Goal: Task Accomplishment & Management: Manage account settings

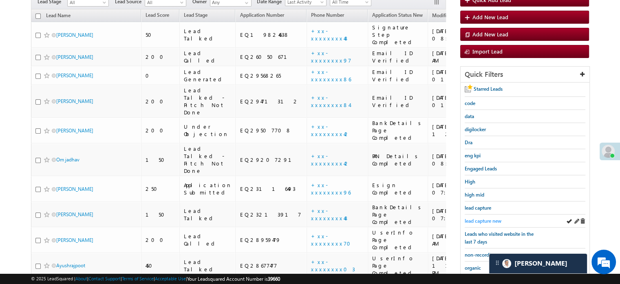
drag, startPoint x: 0, startPoint y: 0, endPoint x: 478, endPoint y: 216, distance: 524.7
click at [478, 217] on span "lead capture new" at bounding box center [483, 220] width 37 height 6
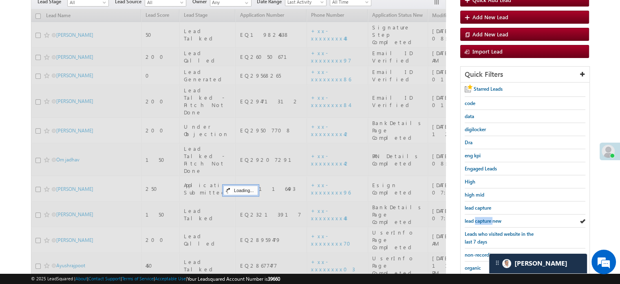
click at [478, 217] on span "lead capture new" at bounding box center [483, 220] width 37 height 6
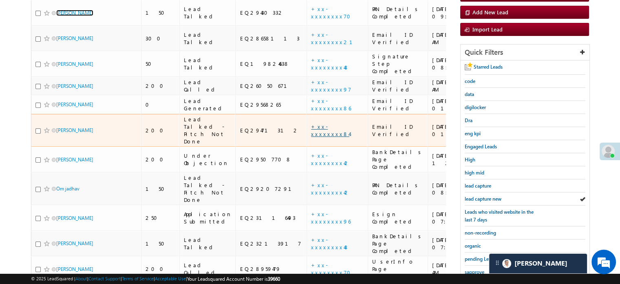
scroll to position [122, 0]
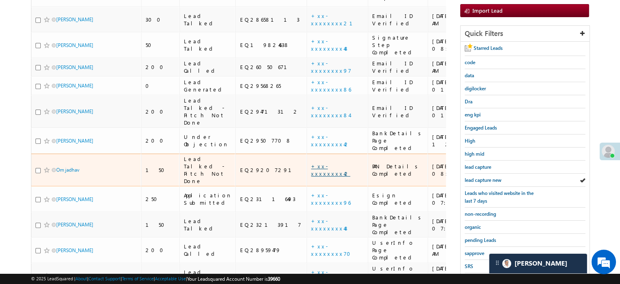
click at [311, 162] on link "+xx-xxxxxxxx42" at bounding box center [330, 169] width 39 height 14
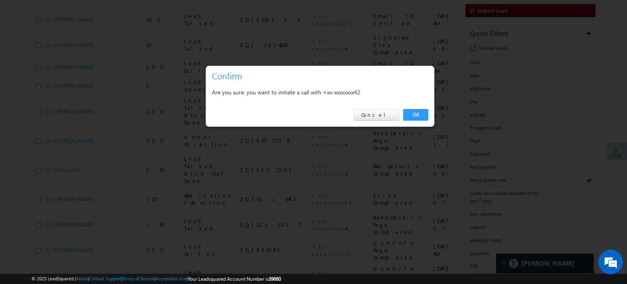
click at [421, 120] on div "OK Cancel" at bounding box center [320, 114] width 228 height 23
click at [413, 112] on link "OK" at bounding box center [415, 114] width 25 height 11
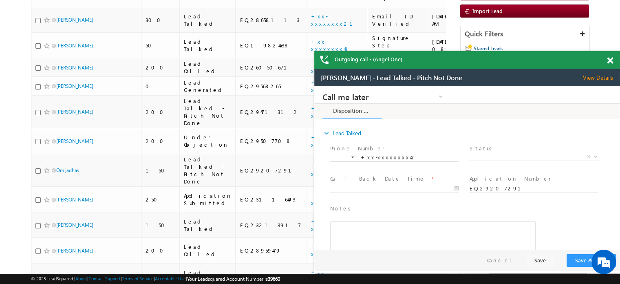
scroll to position [0, 0]
click at [612, 61] on span at bounding box center [610, 60] width 6 height 7
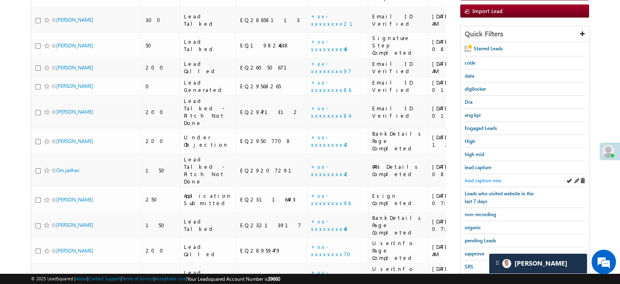
click at [485, 177] on span "lead capture new" at bounding box center [483, 180] width 37 height 6
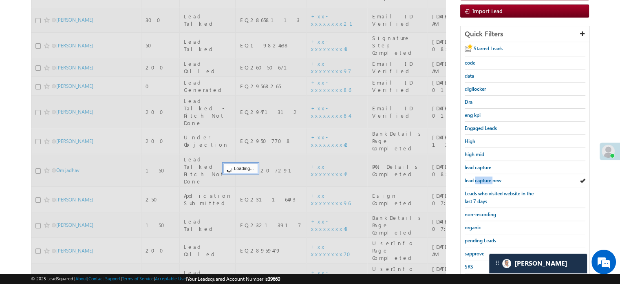
click at [486, 177] on span "lead capture new" at bounding box center [483, 180] width 37 height 6
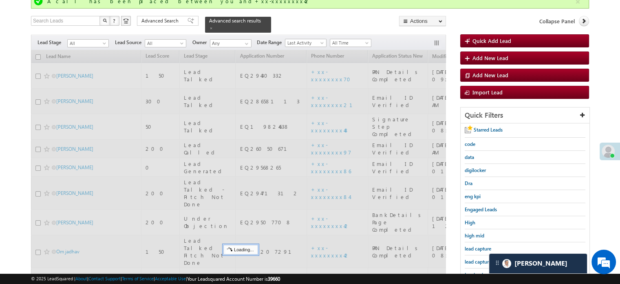
scroll to position [62, 0]
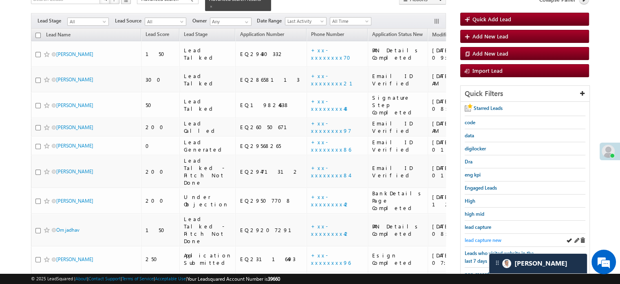
click at [473, 237] on span "lead capture new" at bounding box center [483, 240] width 37 height 6
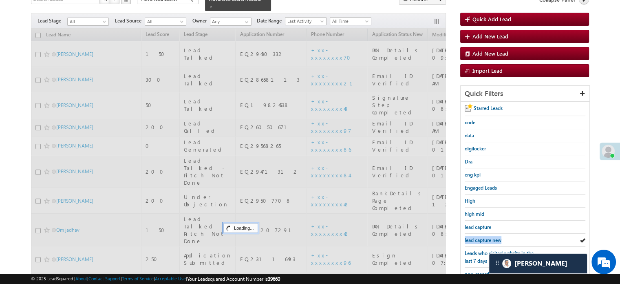
click at [473, 237] on span "lead capture new" at bounding box center [483, 240] width 37 height 6
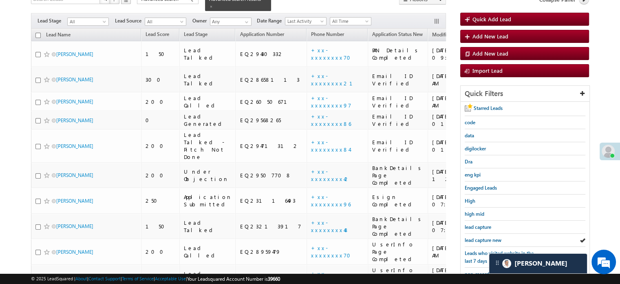
click at [473, 237] on span "lead capture new" at bounding box center [483, 240] width 37 height 6
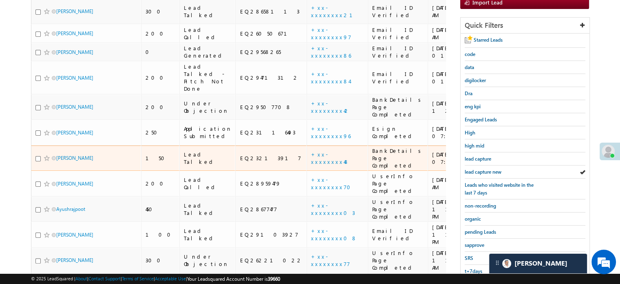
scroll to position [176, 0]
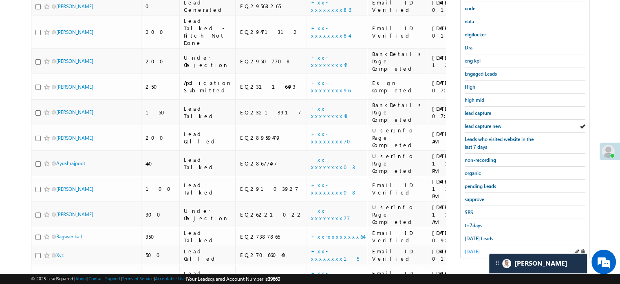
click at [480, 249] on span "yesterday" at bounding box center [472, 251] width 15 height 6
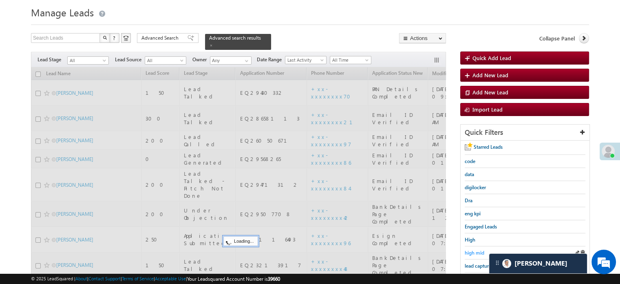
scroll to position [13, 0]
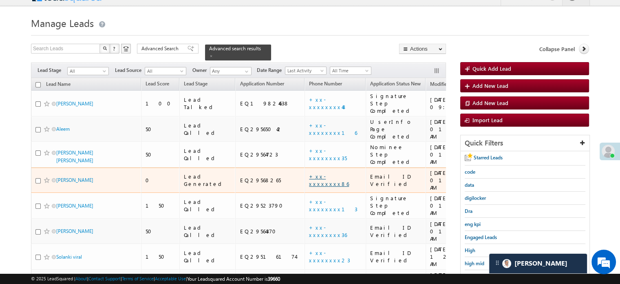
click at [309, 173] on link "+xx-xxxxxxxx86" at bounding box center [329, 180] width 40 height 14
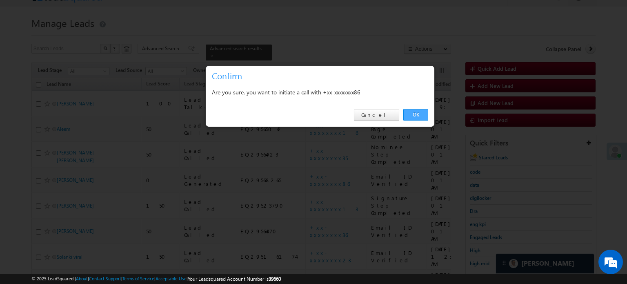
click at [416, 117] on link "OK" at bounding box center [415, 114] width 25 height 11
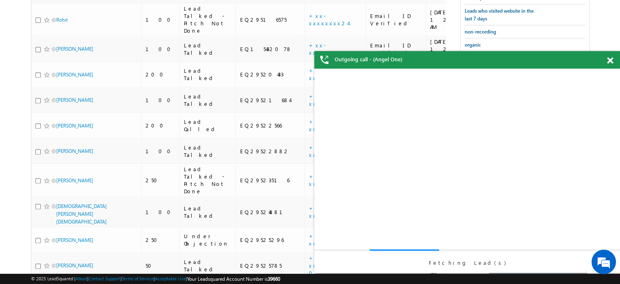
scroll to position [0, 0]
click at [609, 60] on span at bounding box center [610, 60] width 6 height 7
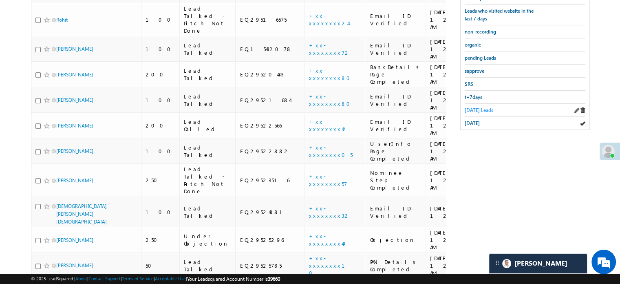
click at [481, 107] on span "Today's Leads" at bounding box center [479, 110] width 29 height 6
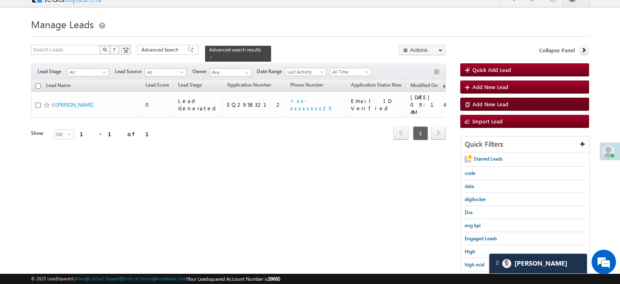
scroll to position [134, 0]
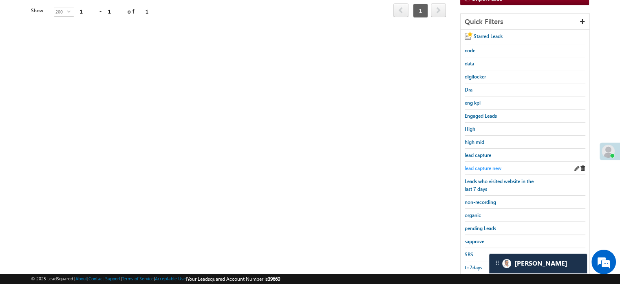
click at [488, 165] on span "lead capture new" at bounding box center [483, 168] width 37 height 6
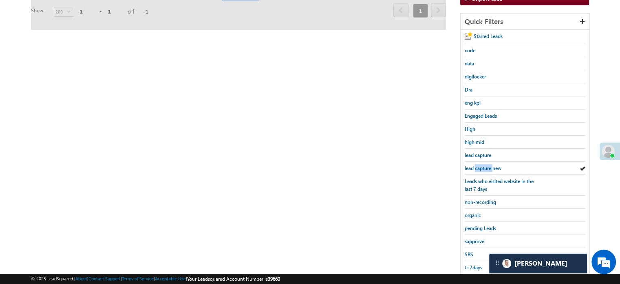
click at [488, 165] on span "lead capture new" at bounding box center [483, 168] width 37 height 6
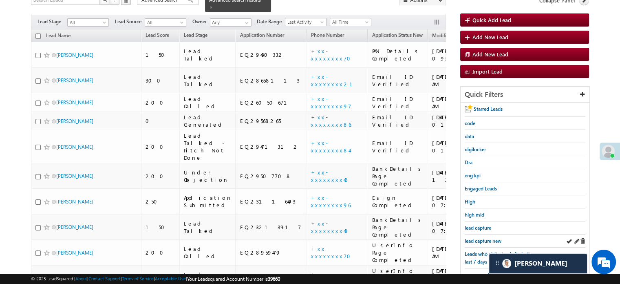
scroll to position [53, 0]
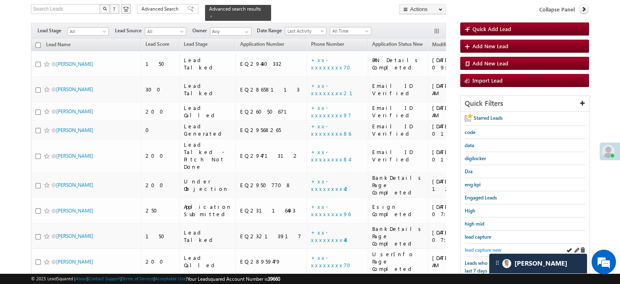
click at [481, 247] on span "lead capture new" at bounding box center [483, 249] width 37 height 6
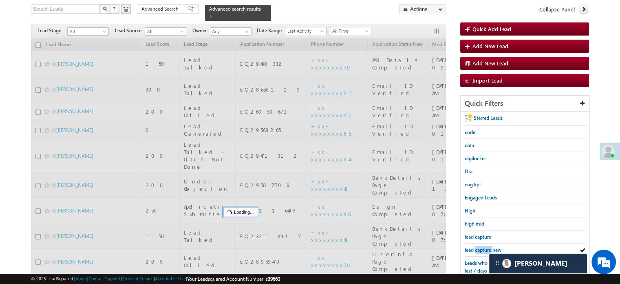
click at [481, 247] on span "lead capture new" at bounding box center [483, 249] width 37 height 6
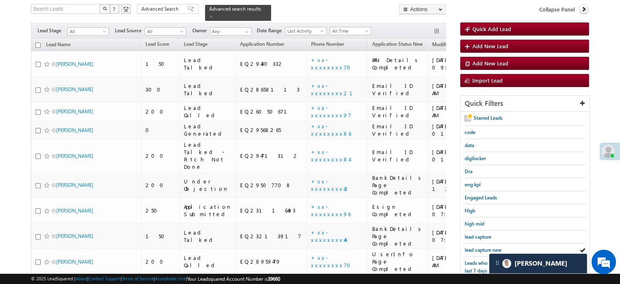
click at [481, 247] on span "lead capture new" at bounding box center [483, 249] width 37 height 6
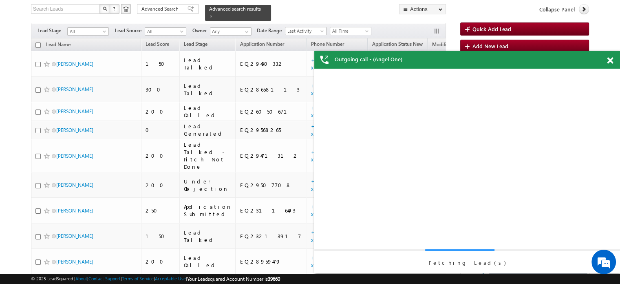
click at [468, 248] on div "Fetching Lead(s)" at bounding box center [468, 171] width 306 height 204
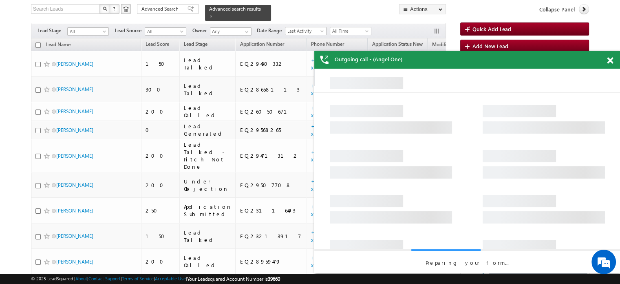
click at [607, 58] on span at bounding box center [610, 60] width 6 height 7
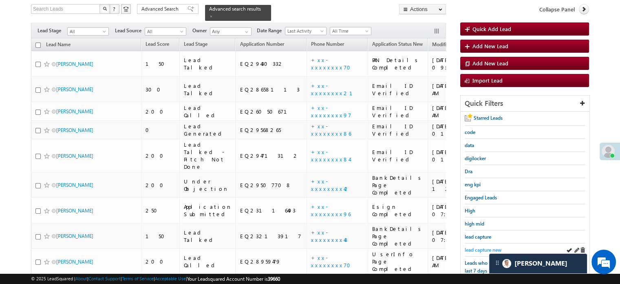
click at [481, 248] on span "lead capture new" at bounding box center [483, 249] width 37 height 6
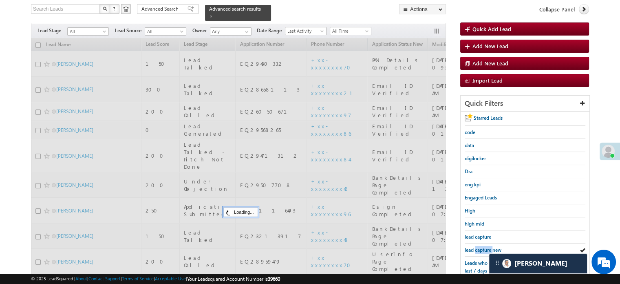
click at [481, 248] on span "lead capture new" at bounding box center [483, 249] width 37 height 6
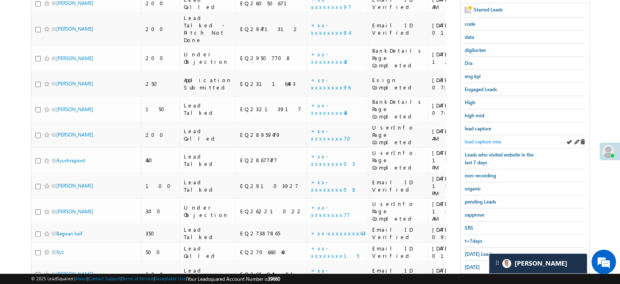
scroll to position [175, 0]
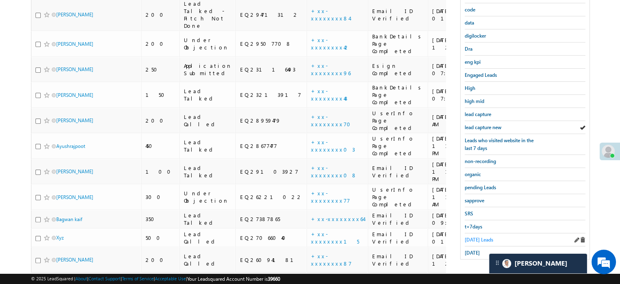
click at [477, 236] on span "Today's Leads" at bounding box center [479, 239] width 29 height 6
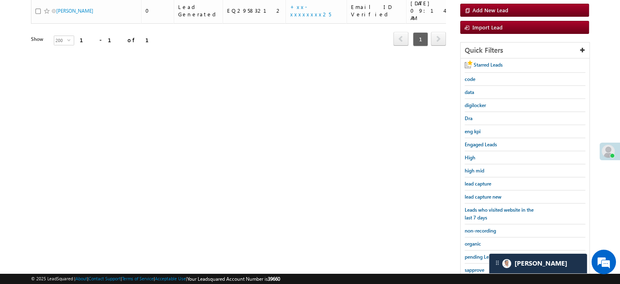
scroll to position [93, 0]
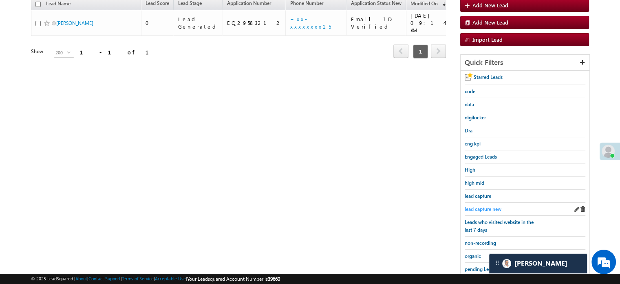
click at [481, 206] on span "lead capture new" at bounding box center [483, 209] width 37 height 6
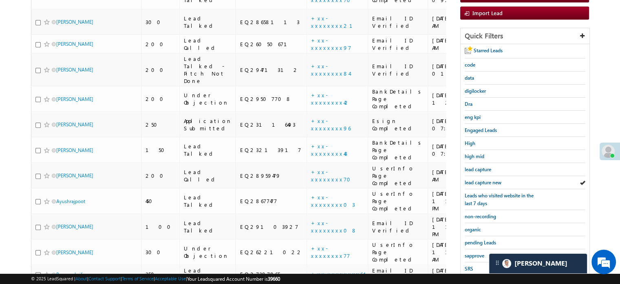
scroll to position [134, 0]
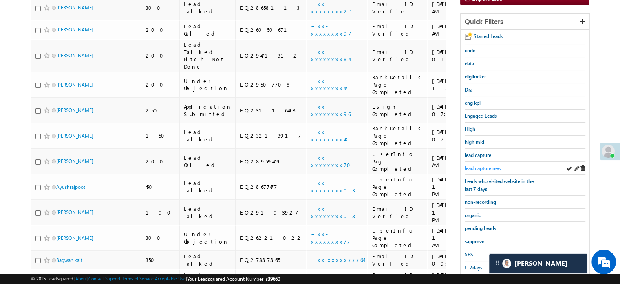
click at [474, 165] on span "lead capture new" at bounding box center [483, 168] width 37 height 6
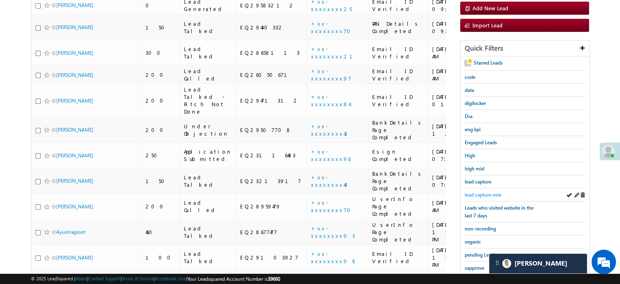
scroll to position [93, 0]
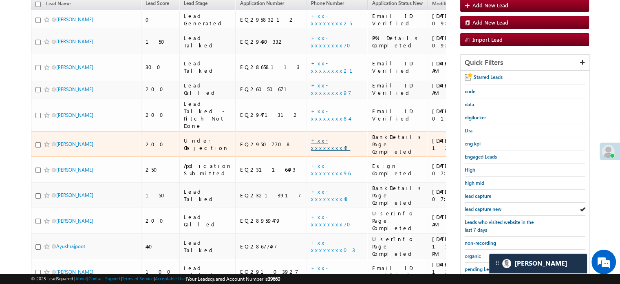
click at [311, 137] on link "+xx-xxxxxxxx42" at bounding box center [330, 144] width 39 height 14
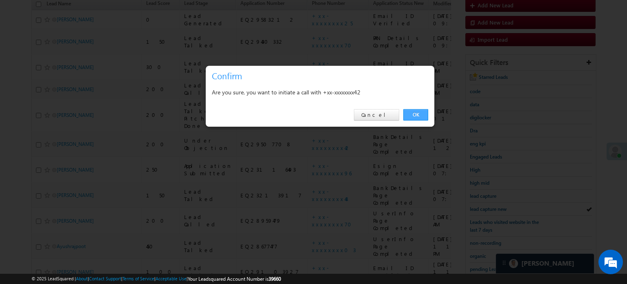
click at [415, 111] on link "OK" at bounding box center [415, 114] width 25 height 11
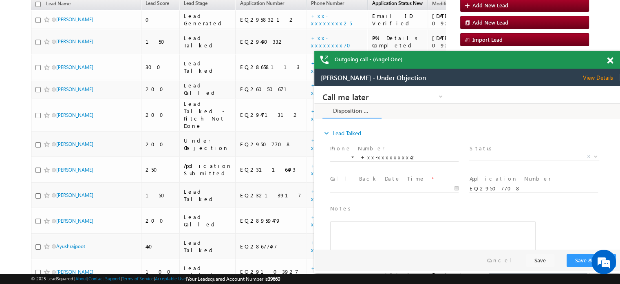
scroll to position [0, 0]
click at [609, 61] on span at bounding box center [610, 60] width 6 height 7
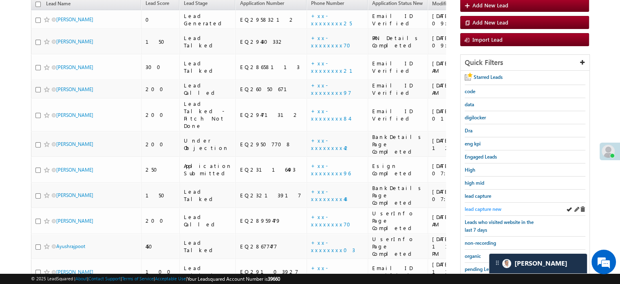
click at [481, 206] on span "lead capture new" at bounding box center [483, 209] width 37 height 6
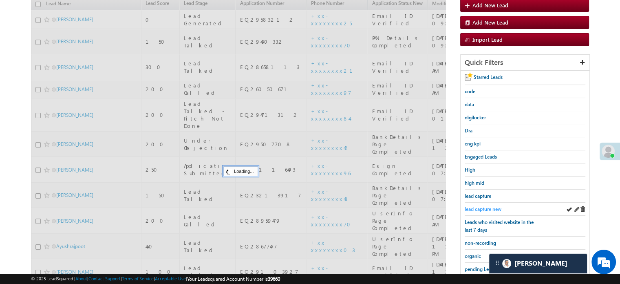
click at [480, 206] on span "lead capture new" at bounding box center [483, 209] width 37 height 6
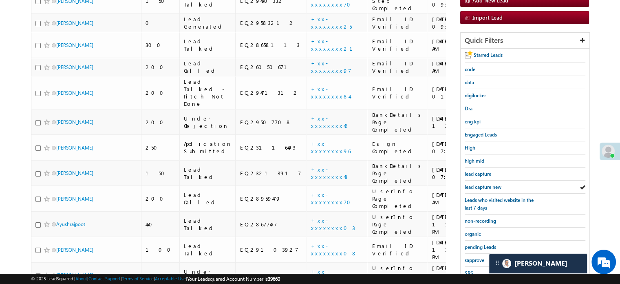
click at [480, 204] on span "Leads who visited website in the last 7 days" at bounding box center [499, 204] width 69 height 14
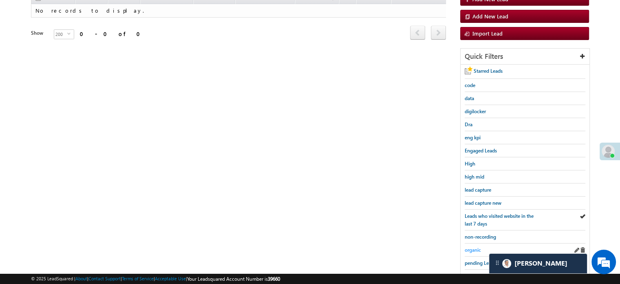
scroll to position [156, 0]
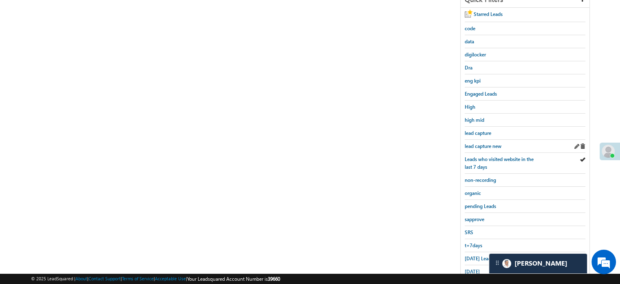
click at [487, 148] on div "lead capture new" at bounding box center [525, 146] width 121 height 13
click at [487, 146] on span "lead capture new" at bounding box center [483, 146] width 37 height 6
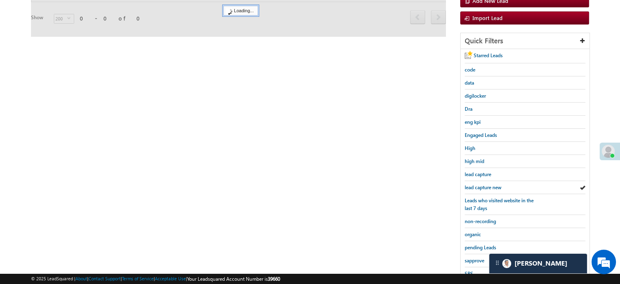
scroll to position [75, 0]
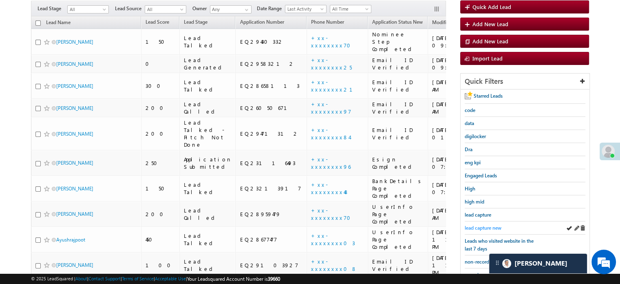
click at [482, 225] on span "lead capture new" at bounding box center [483, 227] width 37 height 6
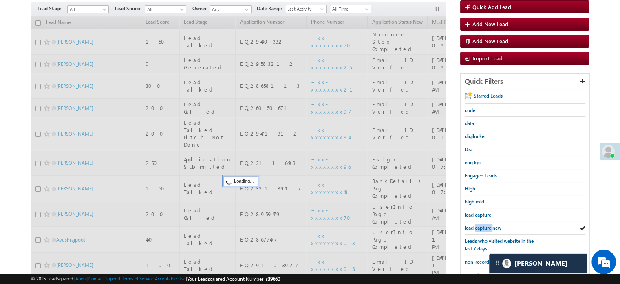
click at [482, 225] on span "lead capture new" at bounding box center [483, 227] width 37 height 6
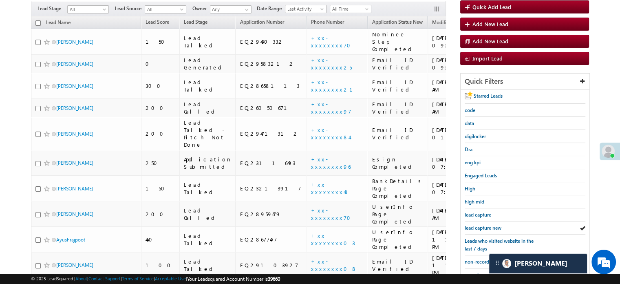
click at [482, 225] on span "lead capture new" at bounding box center [483, 227] width 37 height 6
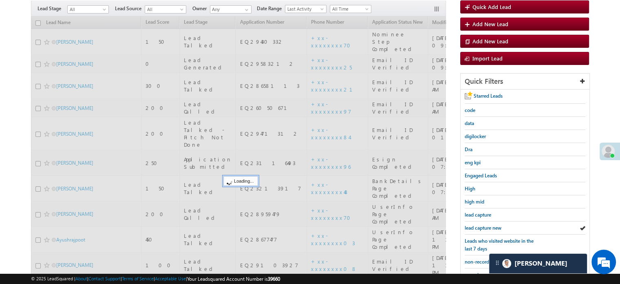
click at [482, 225] on span "lead capture new" at bounding box center [483, 227] width 37 height 6
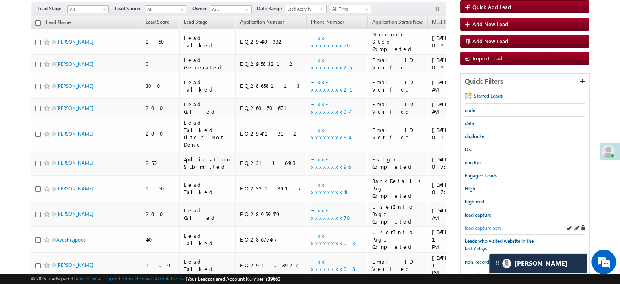
click at [476, 226] on span "lead capture new" at bounding box center [483, 227] width 37 height 6
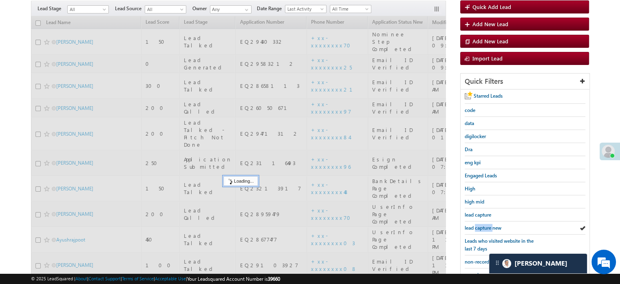
click at [476, 226] on span "lead capture new" at bounding box center [483, 227] width 37 height 6
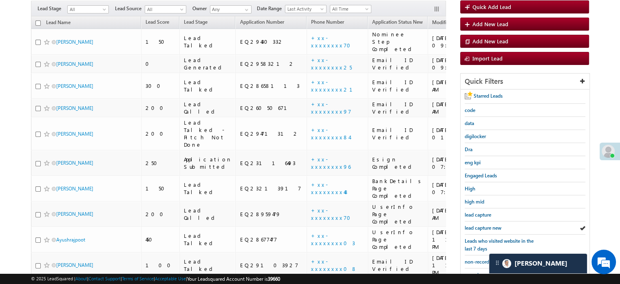
click at [476, 226] on span "lead capture new" at bounding box center [483, 227] width 37 height 6
click at [481, 226] on span "lead capture new" at bounding box center [483, 227] width 37 height 6
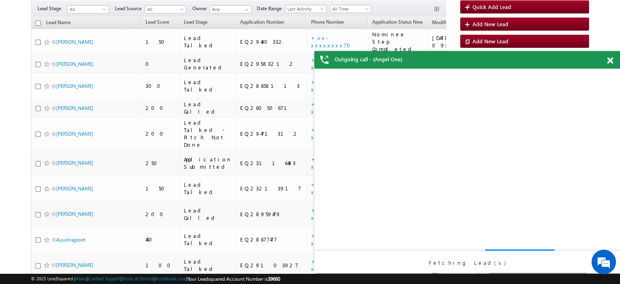
scroll to position [0, 0]
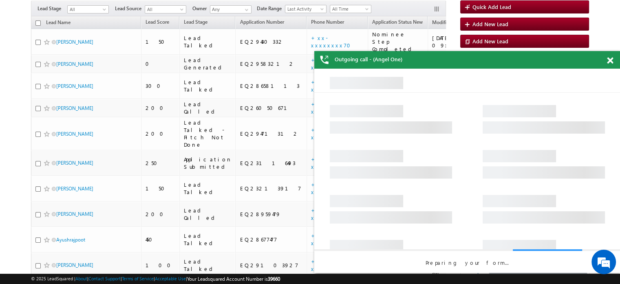
click at [607, 62] on span at bounding box center [610, 60] width 6 height 7
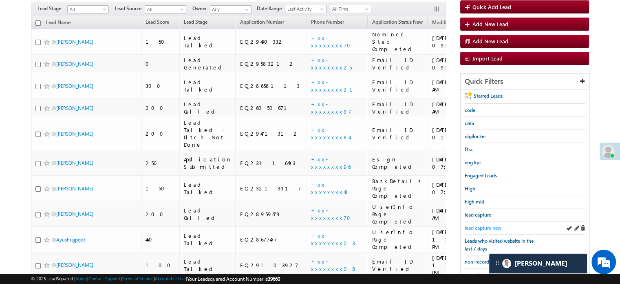
click at [490, 226] on span "lead capture new" at bounding box center [483, 227] width 37 height 6
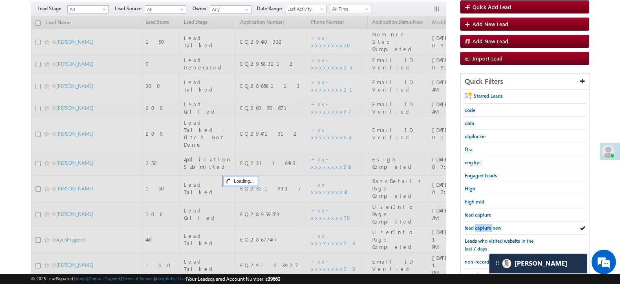
click at [490, 226] on span "lead capture new" at bounding box center [483, 227] width 37 height 6
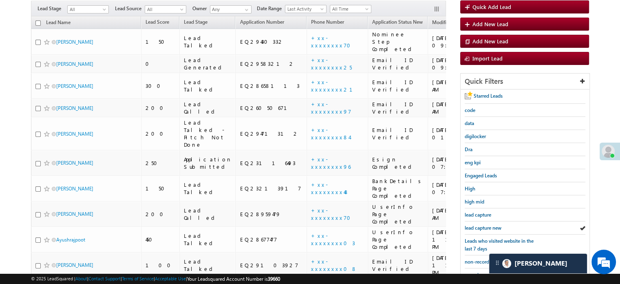
click at [490, 226] on span "lead capture new" at bounding box center [483, 227] width 37 height 6
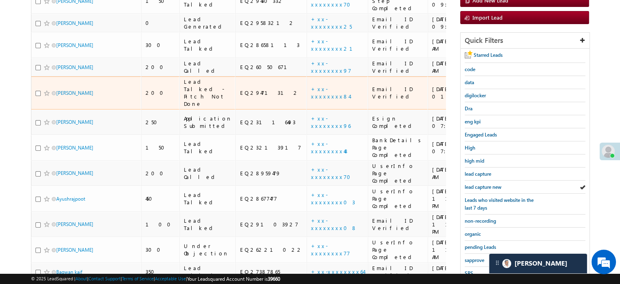
scroll to position [34, 0]
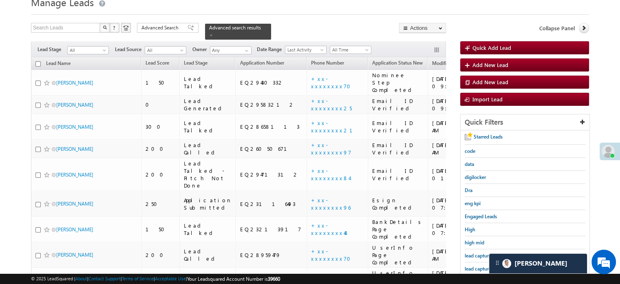
click at [476, 270] on div "lead capture new" at bounding box center [525, 268] width 121 height 13
click at [476, 264] on link "lead capture new" at bounding box center [483, 268] width 37 height 8
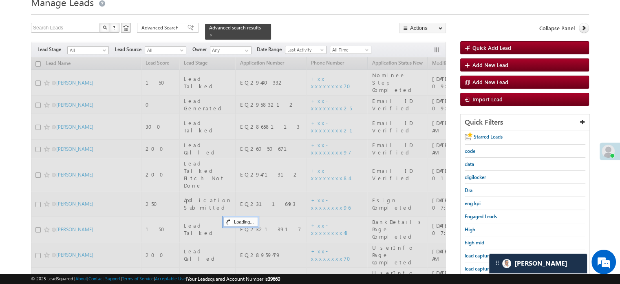
click at [476, 264] on link "lead capture new" at bounding box center [483, 268] width 37 height 8
click at [475, 267] on span "lead capture new" at bounding box center [483, 268] width 37 height 6
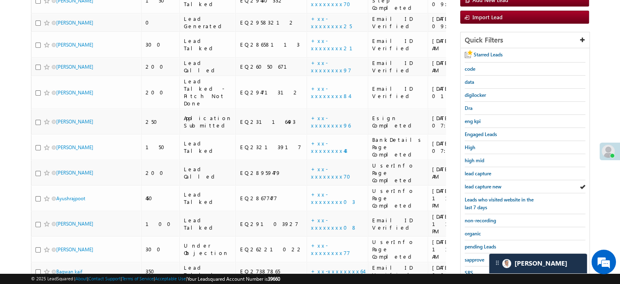
scroll to position [115, 0]
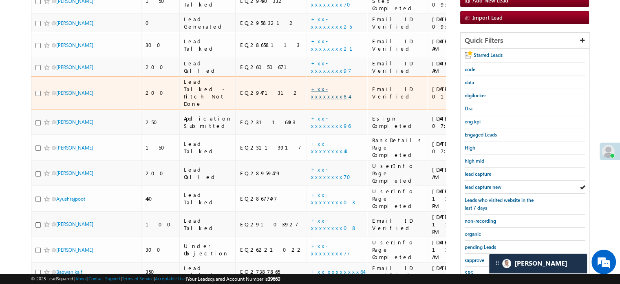
click at [311, 85] on link "+xx-xxxxxxxx84" at bounding box center [330, 92] width 38 height 14
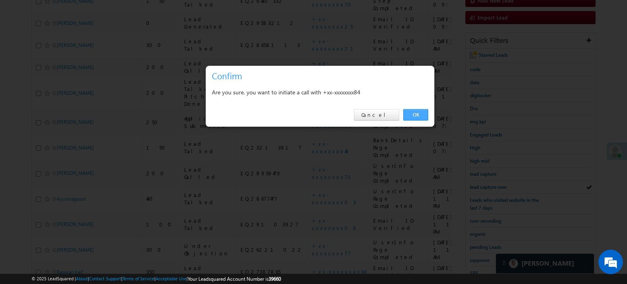
click at [409, 117] on link "OK" at bounding box center [415, 114] width 25 height 11
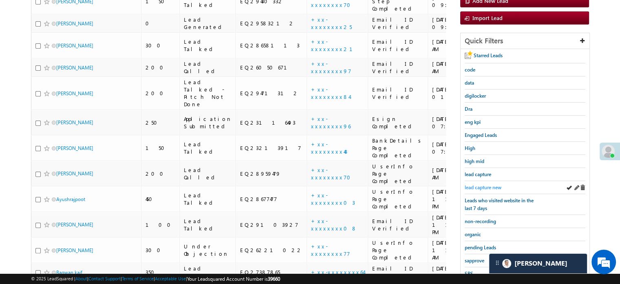
click at [483, 184] on span "lead capture new" at bounding box center [483, 187] width 37 height 6
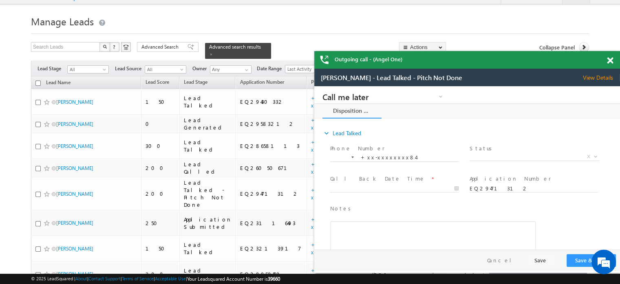
scroll to position [0, 0]
click at [610, 59] on span at bounding box center [610, 60] width 6 height 7
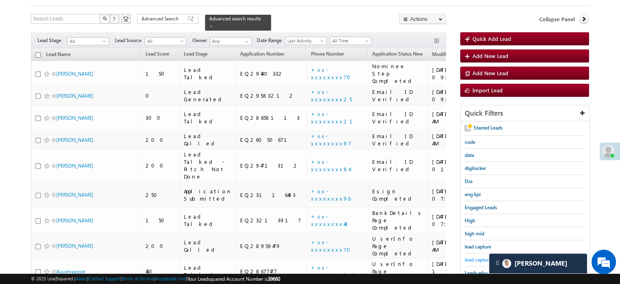
scroll to position [55, 0]
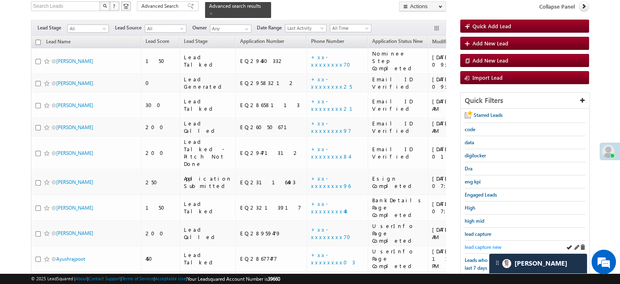
click at [481, 245] on span "lead capture new" at bounding box center [483, 247] width 37 height 6
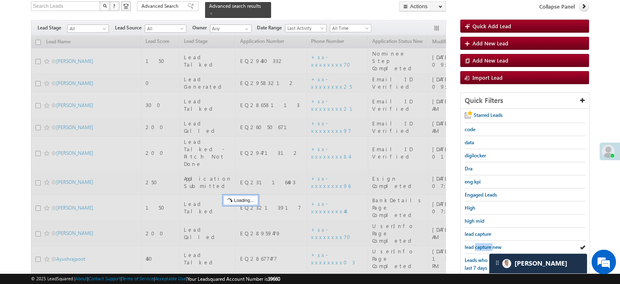
click at [481, 245] on span "lead capture new" at bounding box center [483, 247] width 37 height 6
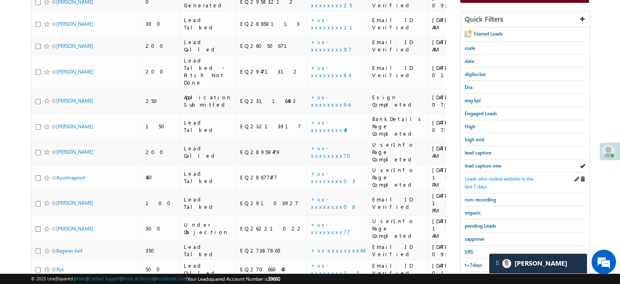
scroll to position [137, 0]
click at [490, 164] on span "lead capture new" at bounding box center [483, 165] width 37 height 6
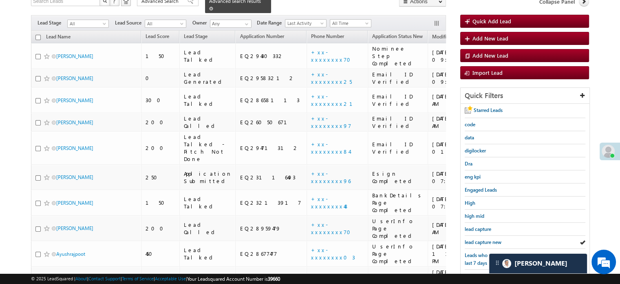
scroll to position [55, 0]
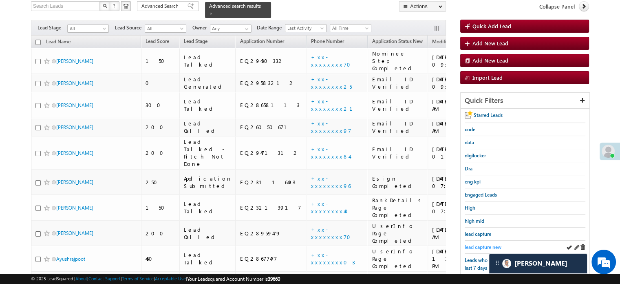
click at [480, 244] on span "lead capture new" at bounding box center [483, 247] width 37 height 6
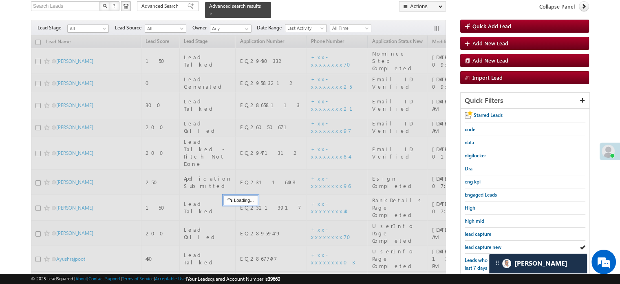
click at [480, 244] on span "lead capture new" at bounding box center [483, 247] width 37 height 6
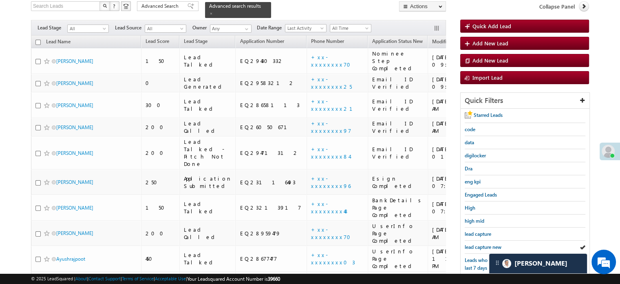
click at [480, 244] on span "lead capture new" at bounding box center [483, 247] width 37 height 6
click at [213, 11] on span at bounding box center [211, 13] width 4 height 4
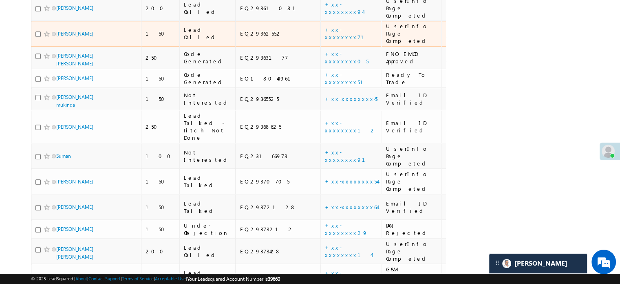
scroll to position [734, 0]
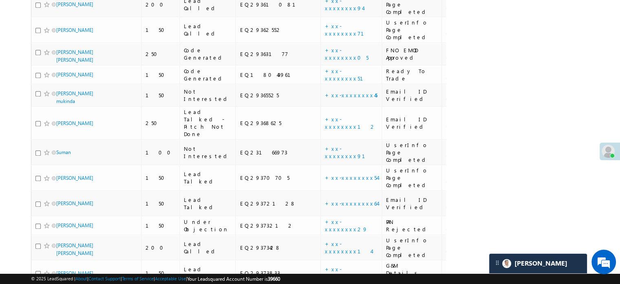
drag, startPoint x: 66, startPoint y: 147, endPoint x: 549, endPoint y: 118, distance: 483.5
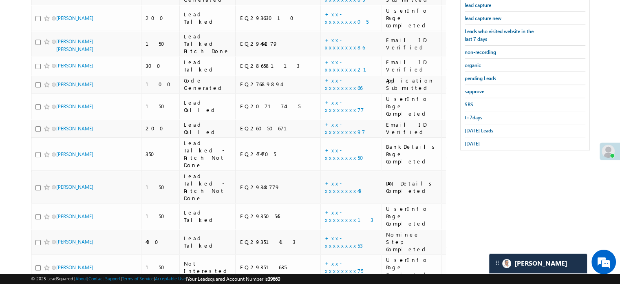
scroll to position [204, 0]
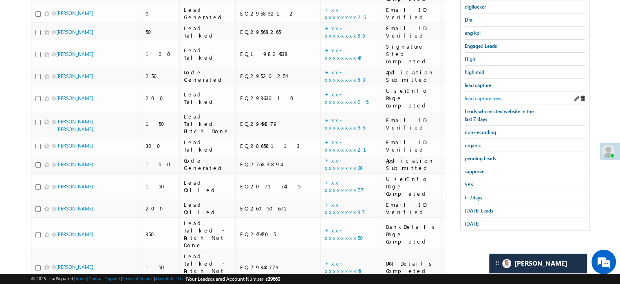
click at [483, 95] on span "lead capture new" at bounding box center [483, 98] width 37 height 6
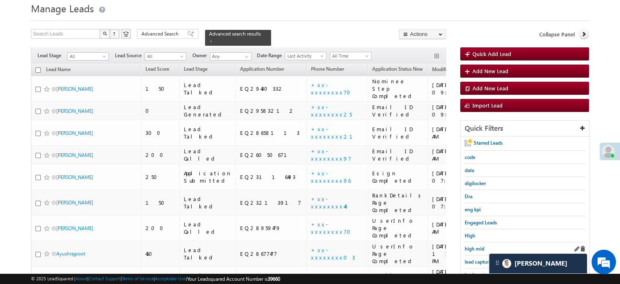
scroll to position [41, 0]
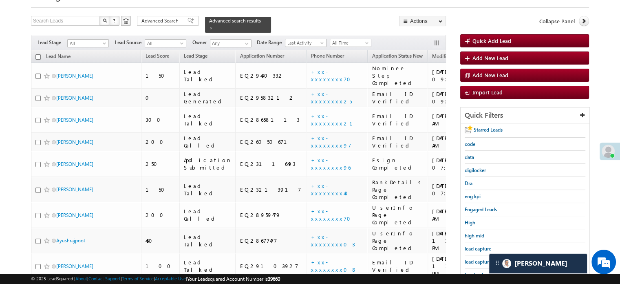
click at [480, 255] on div "lead capture new" at bounding box center [525, 261] width 121 height 13
click at [480, 257] on link "lead capture new" at bounding box center [483, 261] width 37 height 8
click at [483, 258] on span "lead capture new" at bounding box center [483, 261] width 37 height 6
click at [475, 258] on span "lead capture new" at bounding box center [483, 261] width 37 height 6
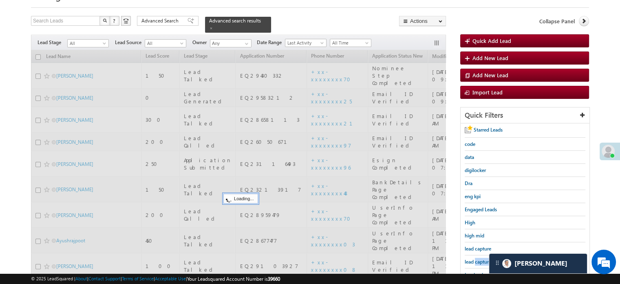
click at [475, 258] on span "lead capture new" at bounding box center [483, 261] width 37 height 6
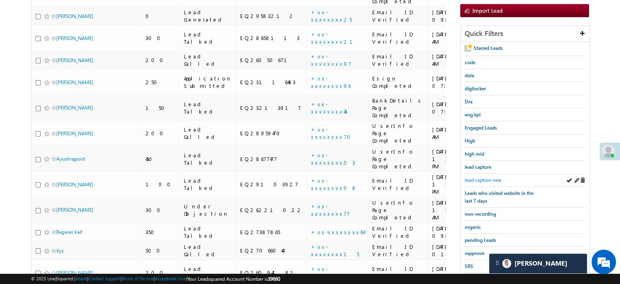
click at [466, 177] on span "lead capture new" at bounding box center [483, 180] width 37 height 6
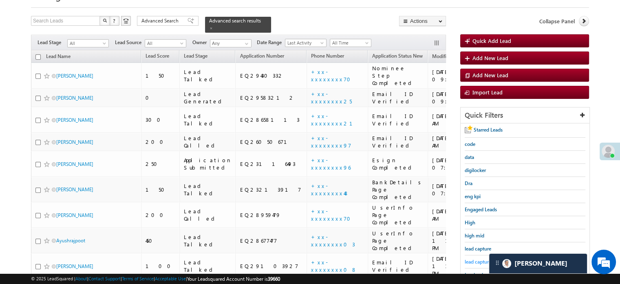
click at [471, 261] on span "lead capture new" at bounding box center [483, 261] width 37 height 6
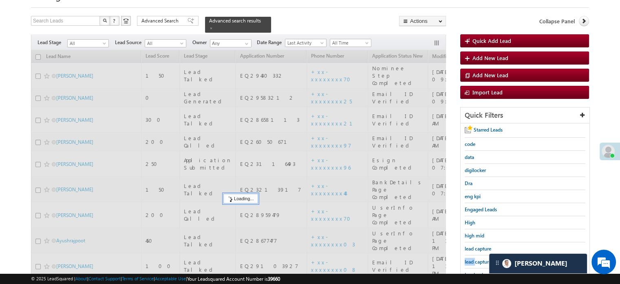
click at [471, 261] on span "lead capture new" at bounding box center [483, 261] width 37 height 6
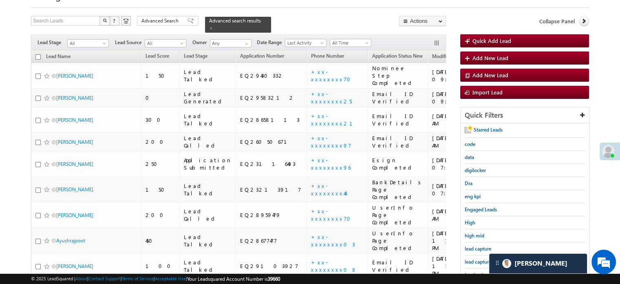
click at [471, 261] on span "lead capture new" at bounding box center [483, 261] width 37 height 6
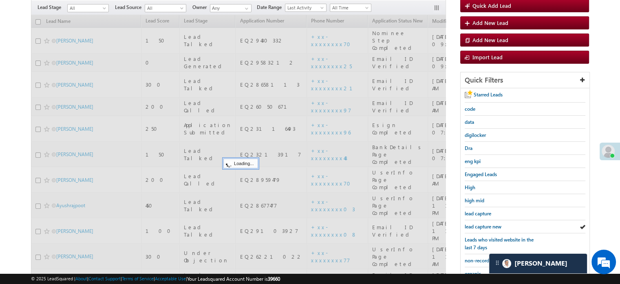
scroll to position [163, 0]
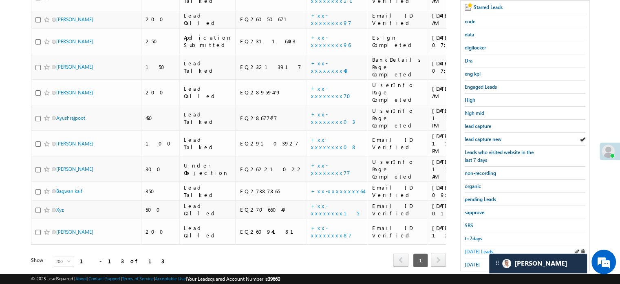
click at [473, 249] on span "Today's Leads" at bounding box center [479, 251] width 29 height 6
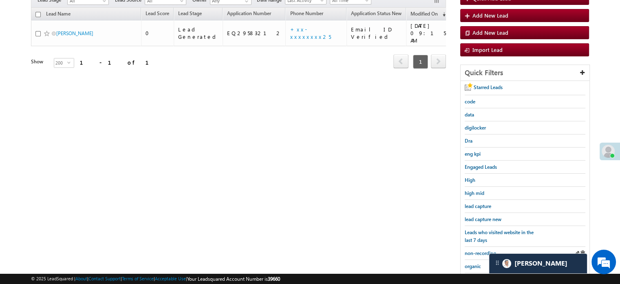
scroll to position [82, 0]
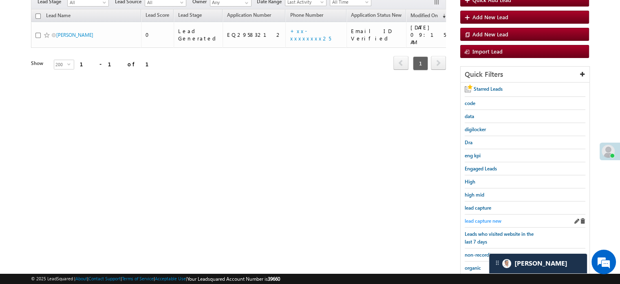
click at [486, 220] on span "lead capture new" at bounding box center [483, 220] width 37 height 6
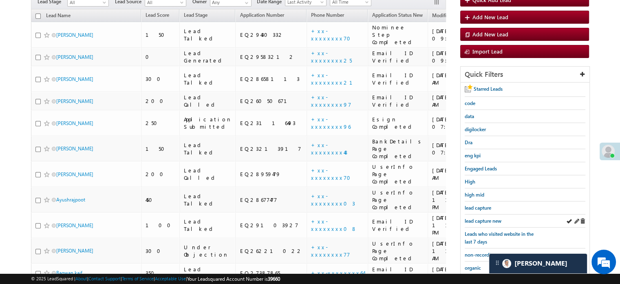
click at [485, 223] on div "lead capture new" at bounding box center [525, 220] width 121 height 13
click at [479, 217] on span "lead capture new" at bounding box center [483, 220] width 37 height 6
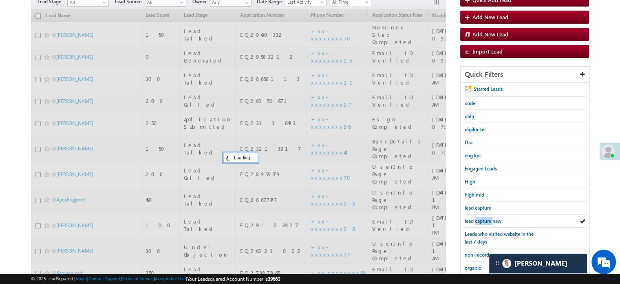
click at [479, 217] on span "lead capture new" at bounding box center [483, 220] width 37 height 6
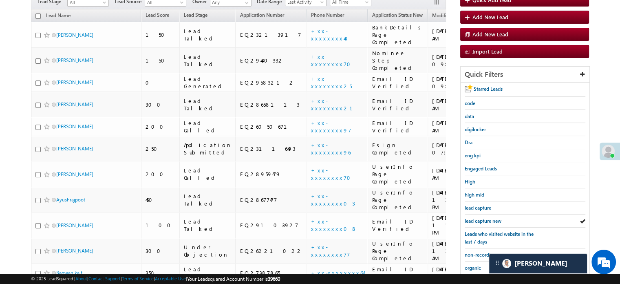
click at [479, 217] on span "lead capture new" at bounding box center [483, 220] width 37 height 6
click at [474, 217] on span "lead capture new" at bounding box center [483, 220] width 37 height 6
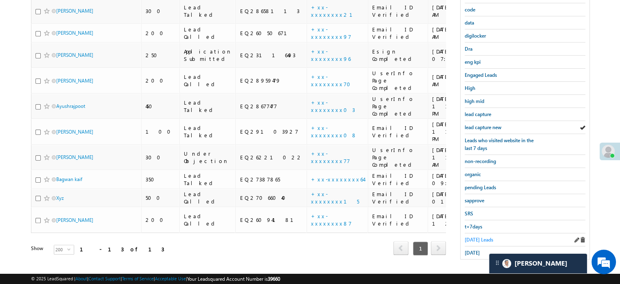
click at [470, 236] on span "Today's Leads" at bounding box center [479, 239] width 29 height 6
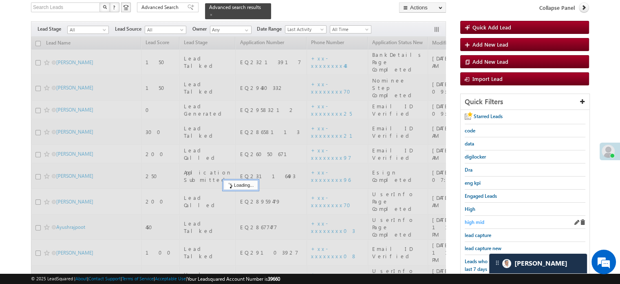
scroll to position [53, 0]
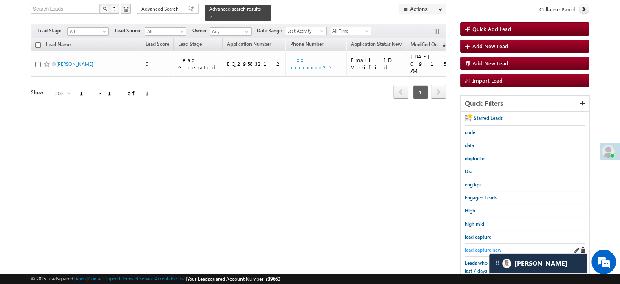
click at [476, 246] on span "lead capture new" at bounding box center [483, 249] width 37 height 6
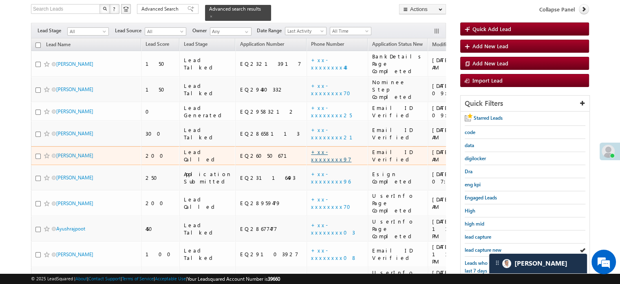
click at [311, 148] on link "+xx-xxxxxxxx97" at bounding box center [331, 155] width 40 height 14
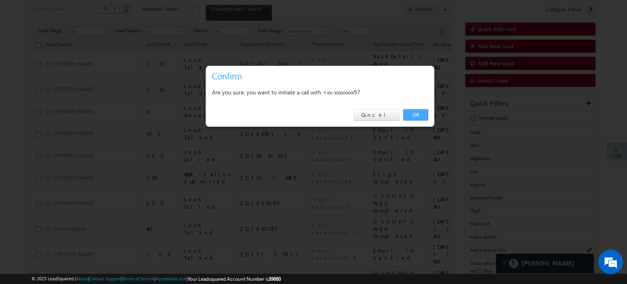
click at [414, 110] on link "OK" at bounding box center [415, 114] width 25 height 11
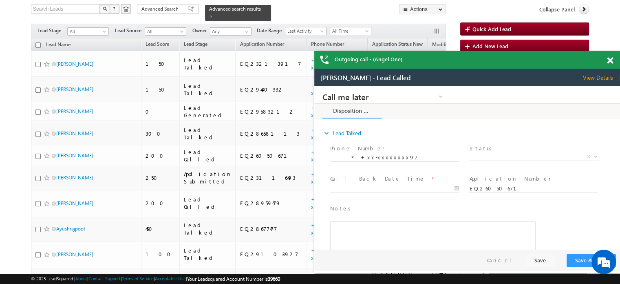
scroll to position [0, 0]
click at [606, 60] on div "Outgoing call - (Angel One)" at bounding box center [468, 60] width 306 height 18
click at [612, 64] on div at bounding box center [614, 59] width 11 height 16
click at [609, 61] on span at bounding box center [610, 60] width 6 height 7
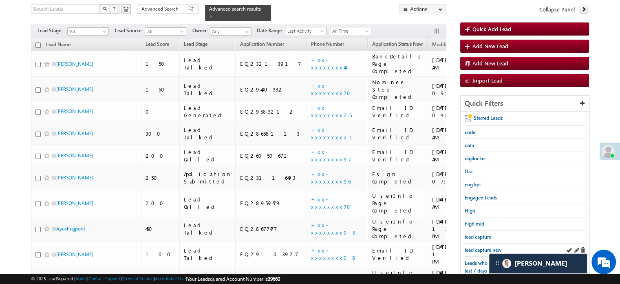
click at [490, 243] on div "lead capture new" at bounding box center [525, 249] width 121 height 13
click at [487, 246] on span "lead capture new" at bounding box center [483, 249] width 37 height 6
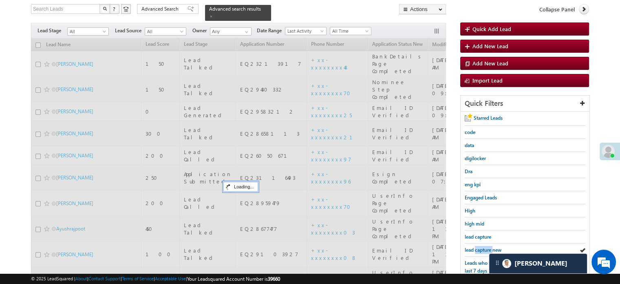
click at [487, 246] on span "lead capture new" at bounding box center [483, 249] width 37 height 6
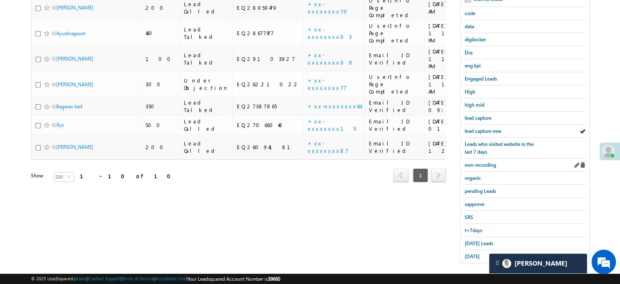
scroll to position [175, 0]
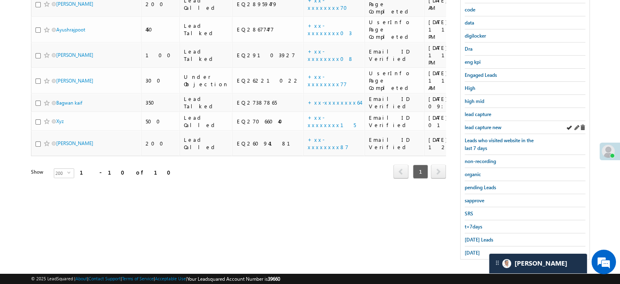
click at [481, 121] on div "lead capture new" at bounding box center [525, 127] width 121 height 13
click at [480, 125] on span "lead capture new" at bounding box center [483, 127] width 37 height 6
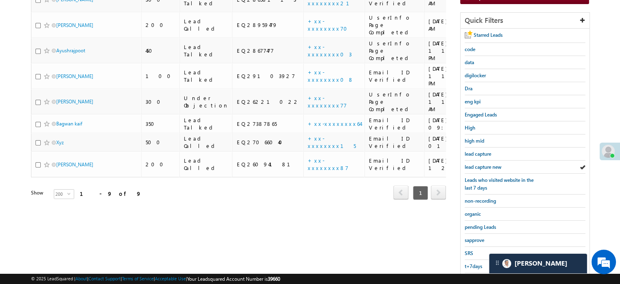
scroll to position [93, 0]
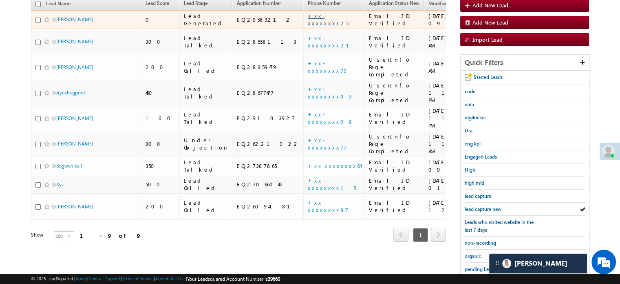
click at [308, 12] on link "+xx-xxxxxxxx25" at bounding box center [328, 19] width 41 height 14
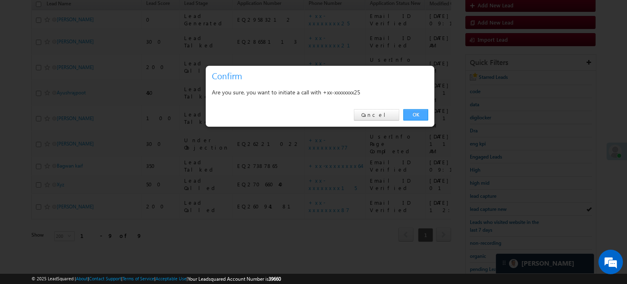
click at [406, 114] on link "OK" at bounding box center [415, 114] width 25 height 11
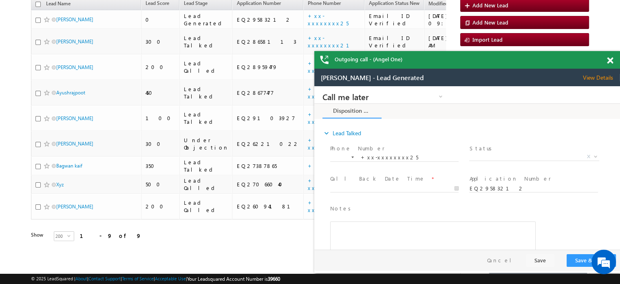
scroll to position [0, 0]
click at [610, 57] on span at bounding box center [610, 60] width 6 height 7
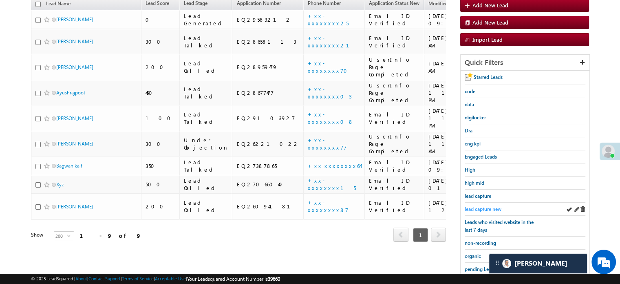
click at [476, 207] on span "lead capture new" at bounding box center [483, 209] width 37 height 6
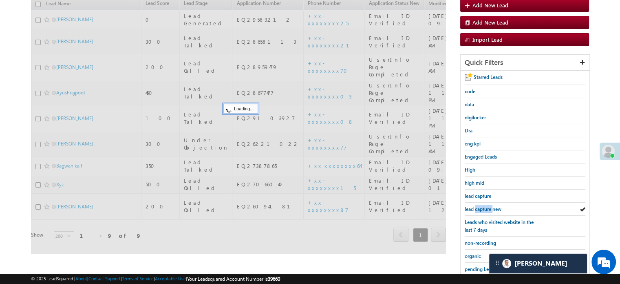
click at [476, 207] on span "lead capture new" at bounding box center [483, 209] width 37 height 6
click at [476, 207] on div "Starred Leads code data digilocker Dra eng kpi Engaged Leads High high mid lead…" at bounding box center [525, 206] width 129 height 270
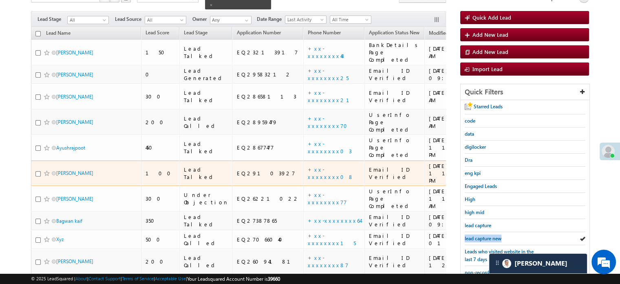
scroll to position [75, 0]
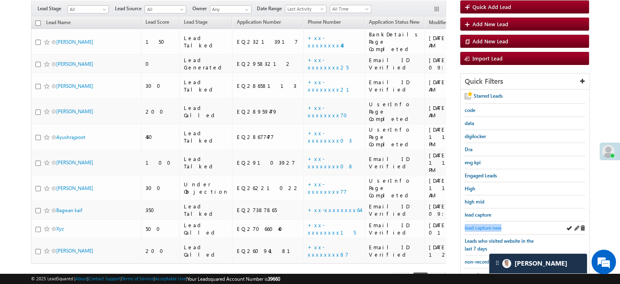
click at [480, 224] on span "lead capture new" at bounding box center [483, 227] width 37 height 6
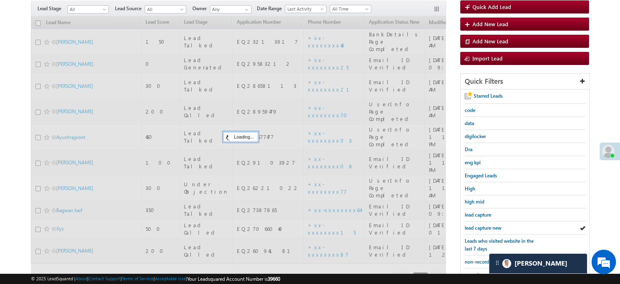
click at [481, 224] on span "lead capture new" at bounding box center [483, 227] width 37 height 6
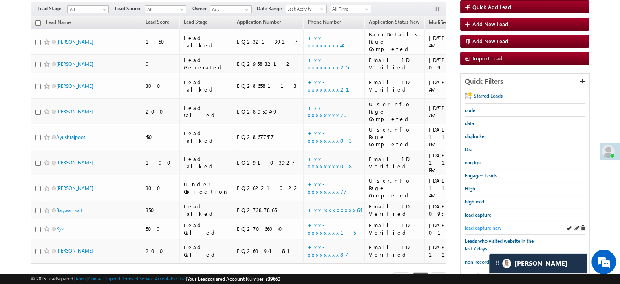
click at [484, 224] on link "lead capture new" at bounding box center [483, 228] width 37 height 8
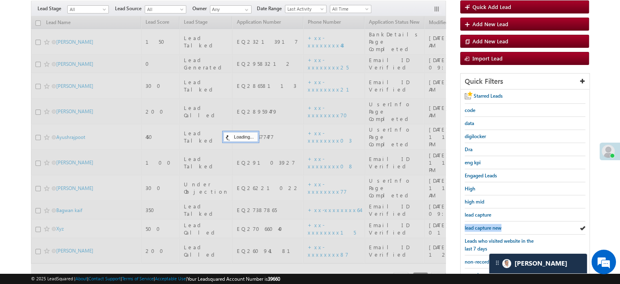
click at [485, 224] on link "lead capture new" at bounding box center [483, 228] width 37 height 8
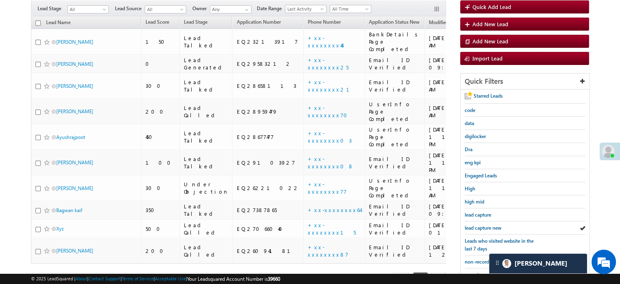
click at [485, 224] on link "lead capture new" at bounding box center [483, 228] width 37 height 8
click at [494, 224] on span "lead capture new" at bounding box center [483, 227] width 37 height 6
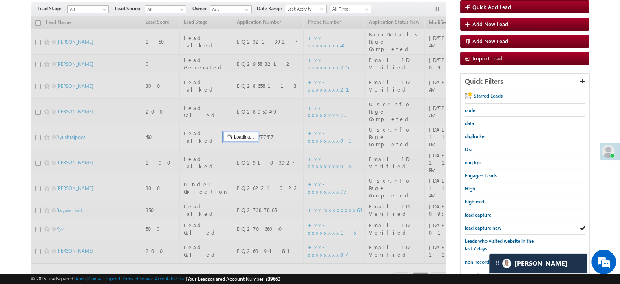
click at [488, 224] on span "lead capture new" at bounding box center [483, 227] width 37 height 6
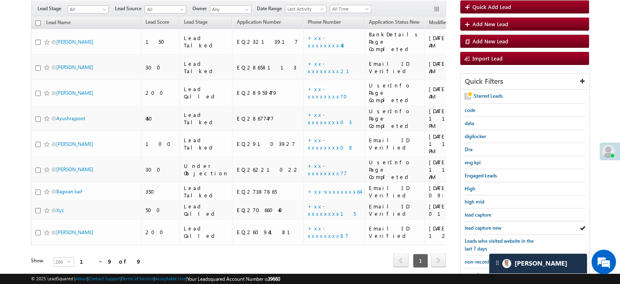
click at [488, 224] on span "lead capture new" at bounding box center [483, 227] width 37 height 6
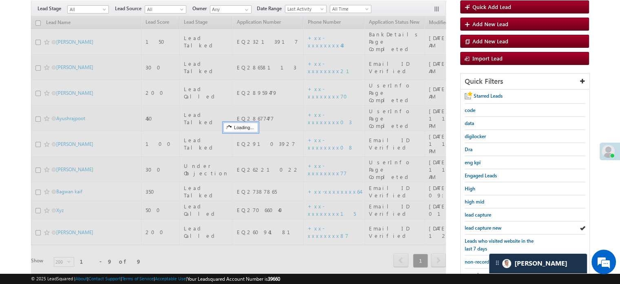
click at [488, 224] on span "lead capture new" at bounding box center [483, 227] width 37 height 6
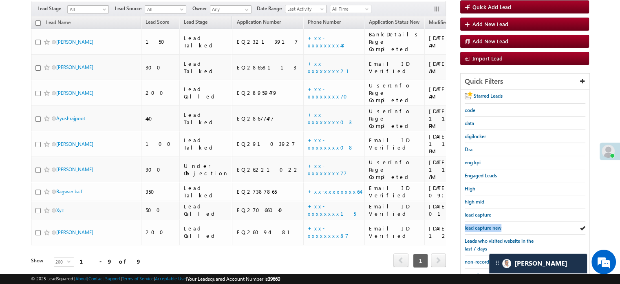
click at [488, 224] on span "lead capture new" at bounding box center [483, 227] width 37 height 6
click at [481, 226] on span "lead capture new" at bounding box center [483, 227] width 37 height 6
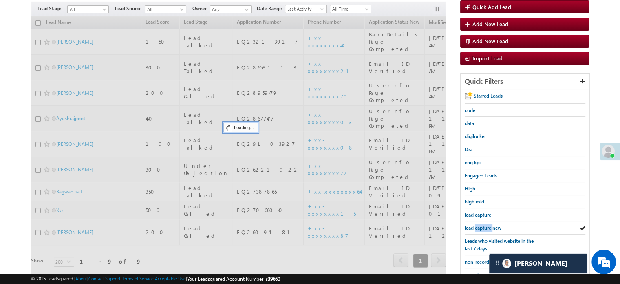
click at [481, 226] on span "lead capture new" at bounding box center [483, 227] width 37 height 6
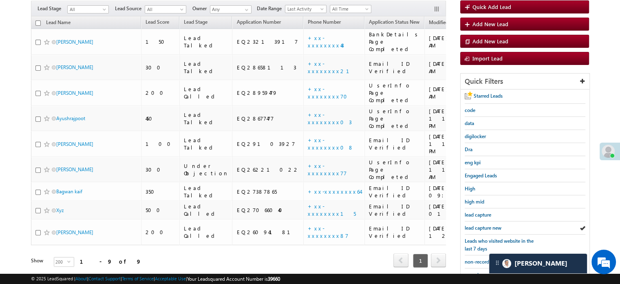
click at [481, 226] on span "lead capture new" at bounding box center [483, 227] width 37 height 6
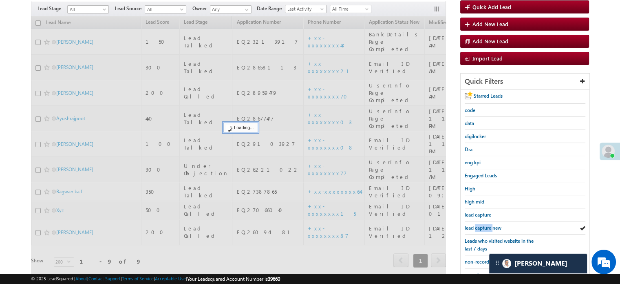
click at [481, 226] on span "lead capture new" at bounding box center [483, 227] width 37 height 6
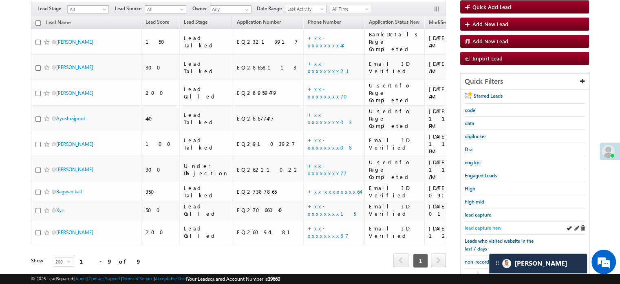
click at [482, 224] on span "lead capture new" at bounding box center [483, 227] width 37 height 6
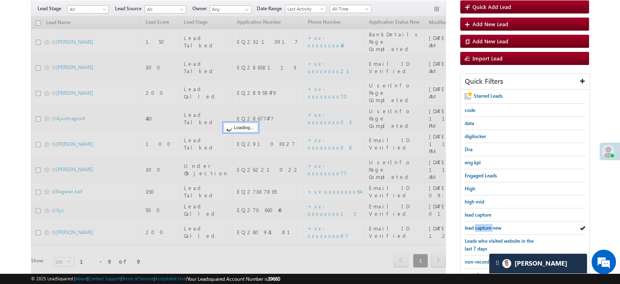
click at [482, 224] on span "lead capture new" at bounding box center [483, 227] width 37 height 6
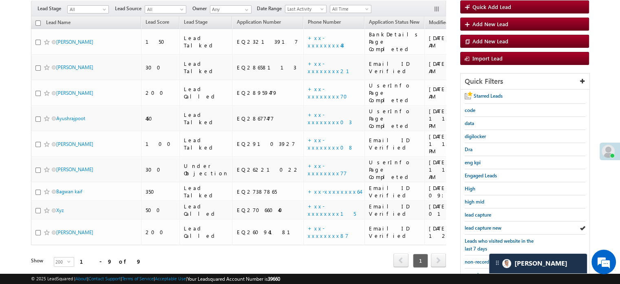
click at [482, 224] on span "lead capture new" at bounding box center [483, 227] width 37 height 6
click at [482, 221] on div "lead capture new" at bounding box center [525, 227] width 121 height 13
click at [483, 224] on span "lead capture new" at bounding box center [483, 227] width 37 height 6
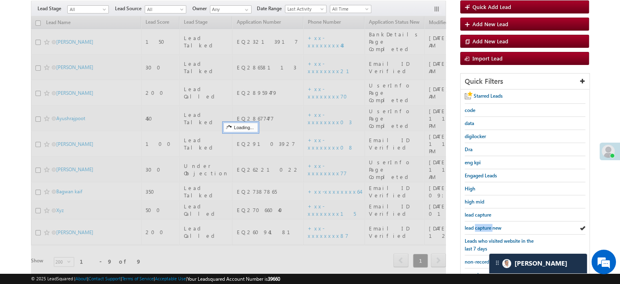
click at [483, 224] on span "lead capture new" at bounding box center [483, 227] width 37 height 6
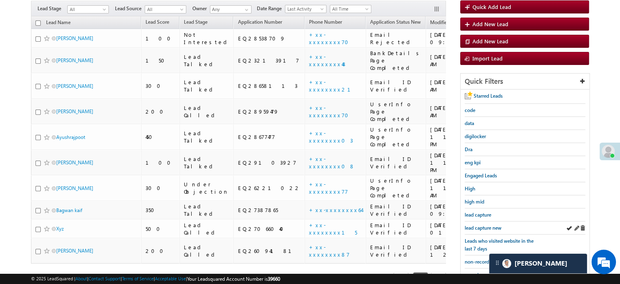
click at [483, 221] on div "lead capture new" at bounding box center [525, 227] width 121 height 13
click at [483, 224] on span "lead capture new" at bounding box center [483, 227] width 37 height 6
click at [479, 224] on span "lead capture new" at bounding box center [483, 227] width 37 height 6
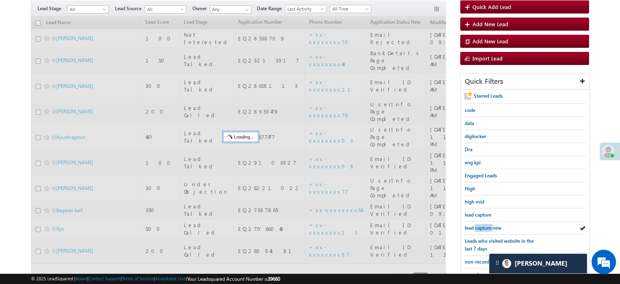
click at [479, 224] on span "lead capture new" at bounding box center [483, 227] width 37 height 6
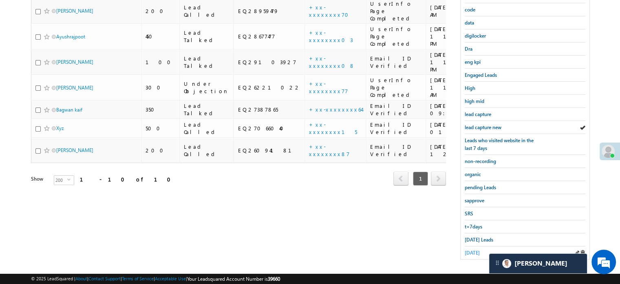
click at [472, 250] on span "yesterday" at bounding box center [472, 252] width 15 height 6
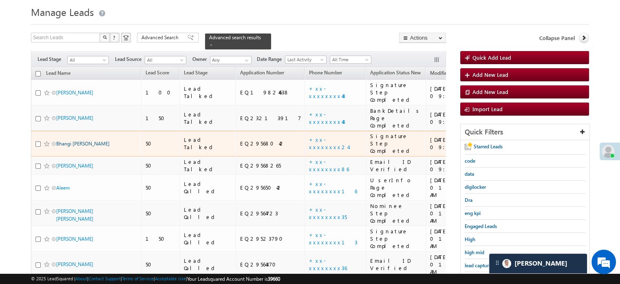
scroll to position [12, 0]
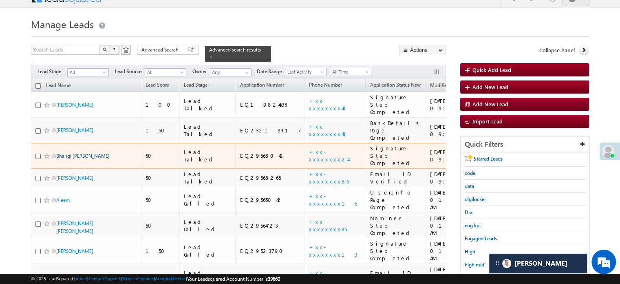
drag, startPoint x: 75, startPoint y: 90, endPoint x: 62, endPoint y: 132, distance: 43.5
drag, startPoint x: 62, startPoint y: 132, endPoint x: 8, endPoint y: 111, distance: 57.6
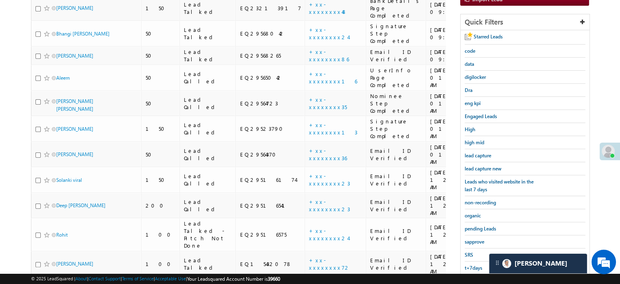
scroll to position [134, 0]
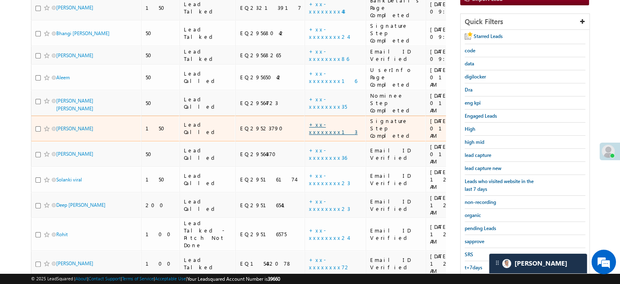
click at [309, 121] on link "+xx-xxxxxxxx13" at bounding box center [333, 128] width 49 height 14
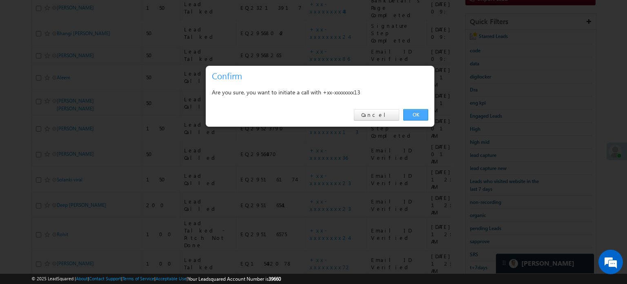
click at [417, 119] on link "OK" at bounding box center [415, 114] width 25 height 11
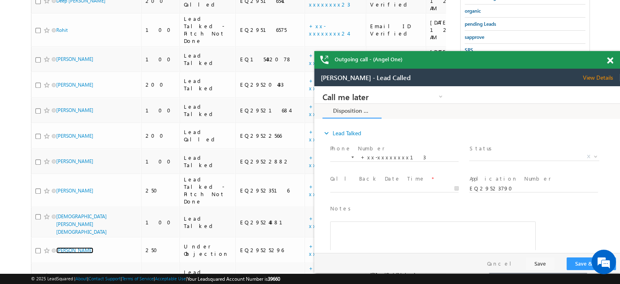
scroll to position [0, 0]
drag, startPoint x: 609, startPoint y: 59, endPoint x: 233, endPoint y: 8, distance: 379.2
click at [609, 59] on span at bounding box center [610, 60] width 6 height 7
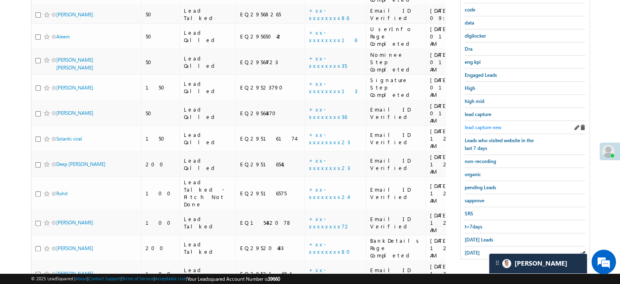
click at [495, 124] on span "lead capture new" at bounding box center [483, 127] width 37 height 6
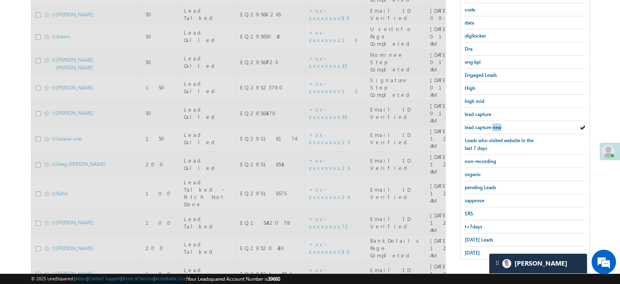
click at [495, 124] on span "lead capture new" at bounding box center [483, 127] width 37 height 6
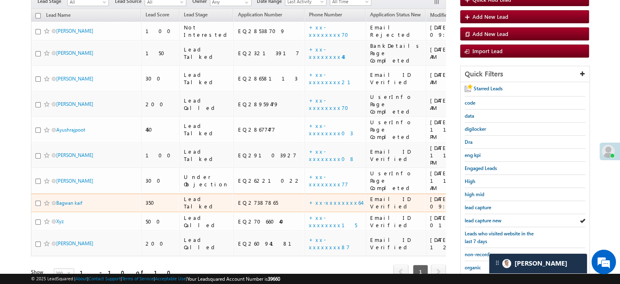
scroll to position [34, 0]
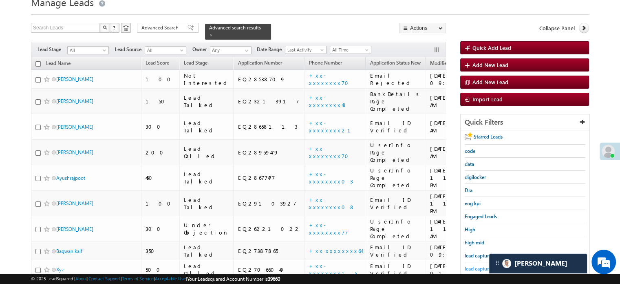
click at [478, 266] on span "lead capture new" at bounding box center [483, 268] width 37 height 6
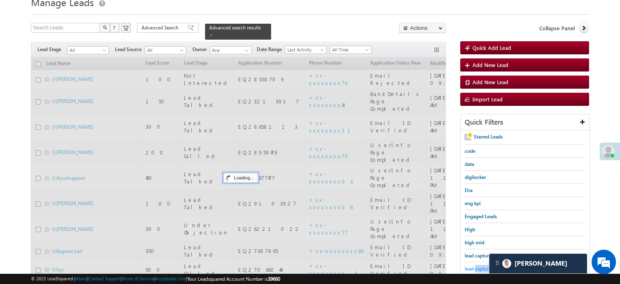
click at [478, 267] on span "lead capture new" at bounding box center [483, 268] width 37 height 6
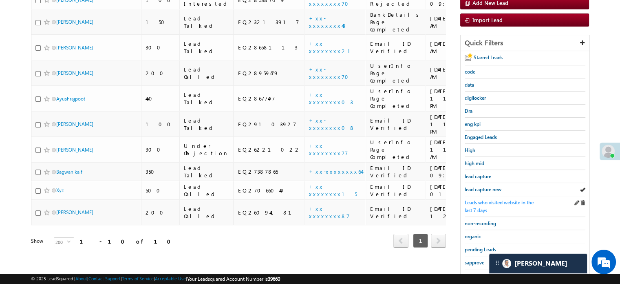
scroll to position [115, 0]
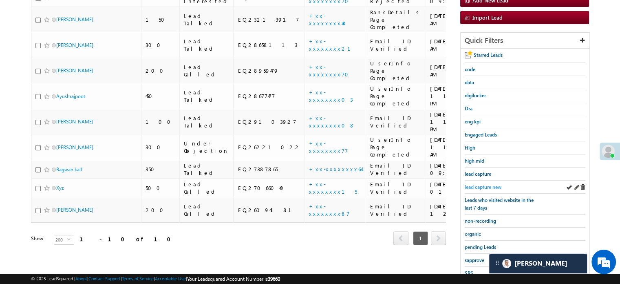
click at [485, 184] on span "lead capture new" at bounding box center [483, 187] width 37 height 6
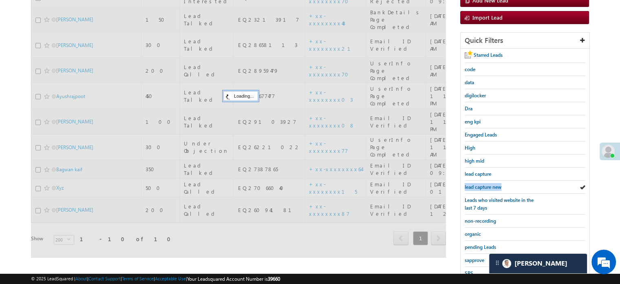
click at [485, 184] on span "lead capture new" at bounding box center [483, 187] width 37 height 6
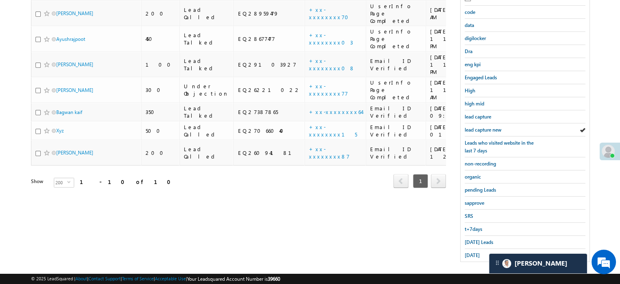
scroll to position [175, 0]
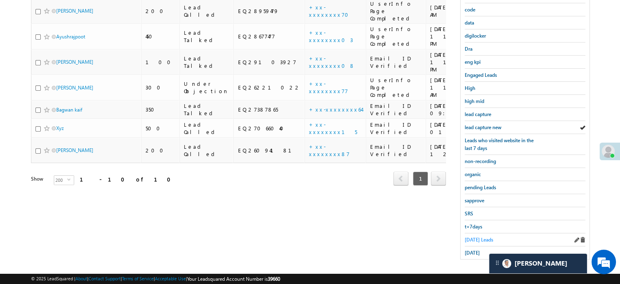
click at [468, 236] on span "Today's Leads" at bounding box center [479, 239] width 29 height 6
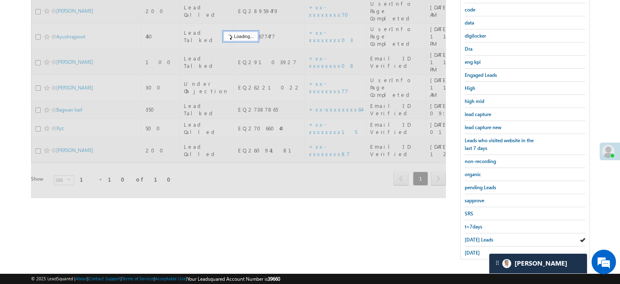
click at [468, 236] on span "Today's Leads" at bounding box center [479, 239] width 29 height 6
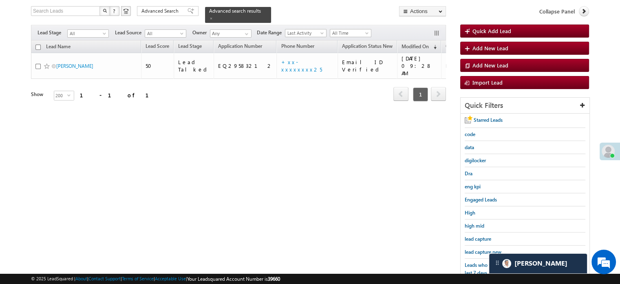
scroll to position [93, 0]
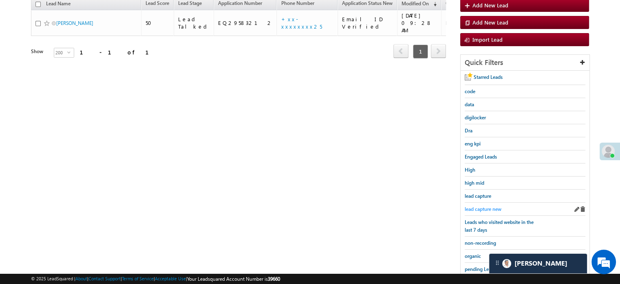
click at [485, 206] on span "lead capture new" at bounding box center [483, 209] width 37 height 6
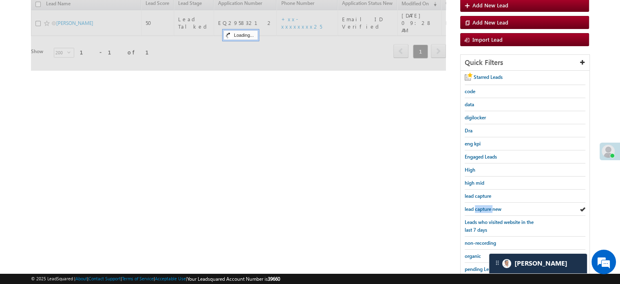
click at [485, 206] on span "lead capture new" at bounding box center [483, 209] width 37 height 6
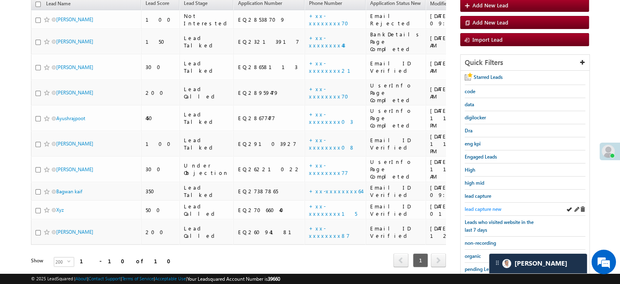
click at [480, 206] on span "lead capture new" at bounding box center [483, 209] width 37 height 6
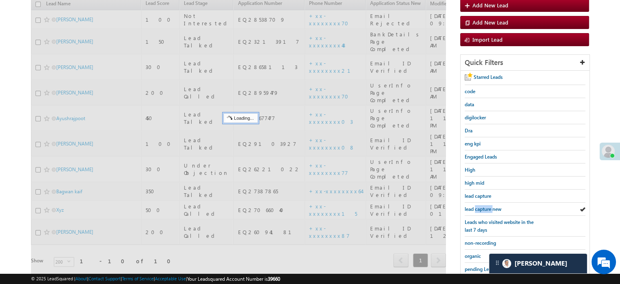
click at [480, 206] on span "lead capture new" at bounding box center [483, 209] width 37 height 6
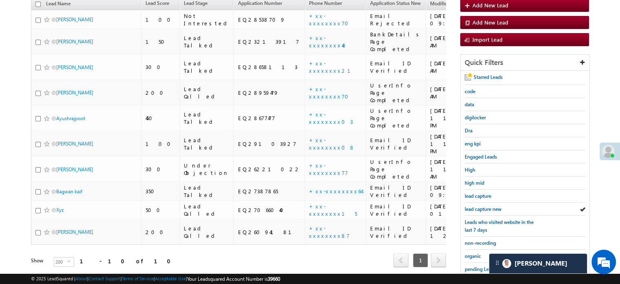
click at [480, 206] on span "lead capture new" at bounding box center [483, 209] width 37 height 6
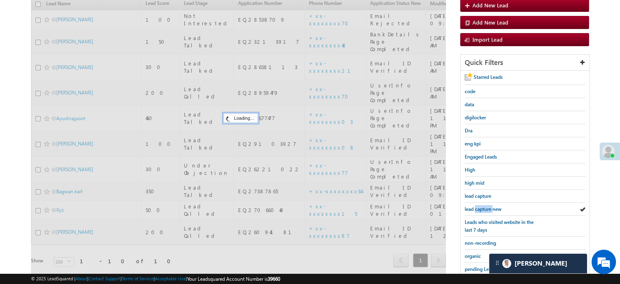
click at [480, 206] on span "lead capture new" at bounding box center [483, 209] width 37 height 6
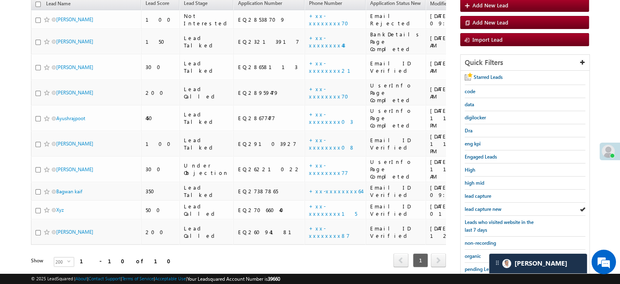
scroll to position [53, 0]
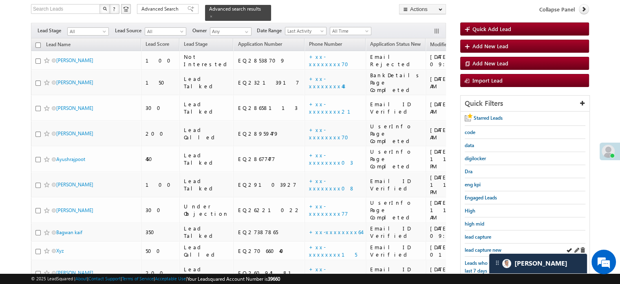
click at [485, 253] on div "lead capture new" at bounding box center [525, 249] width 121 height 13
click at [483, 250] on link "lead capture new" at bounding box center [483, 250] width 37 height 8
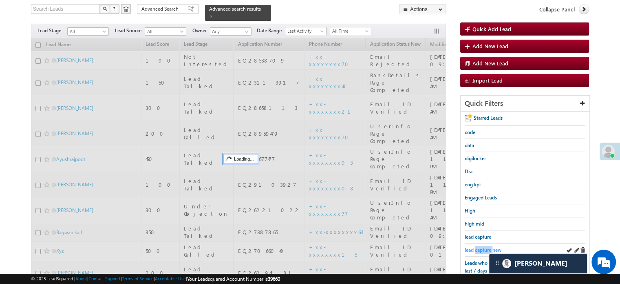
click at [483, 250] on link "lead capture new" at bounding box center [483, 250] width 37 height 8
click at [482, 246] on span "lead capture new" at bounding box center [483, 249] width 37 height 6
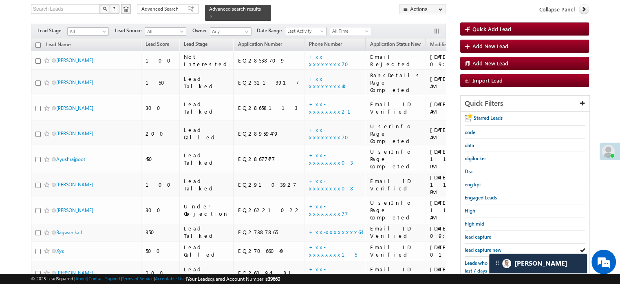
click at [482, 246] on span "lead capture new" at bounding box center [483, 249] width 37 height 6
click at [478, 246] on span "lead capture new" at bounding box center [483, 249] width 37 height 6
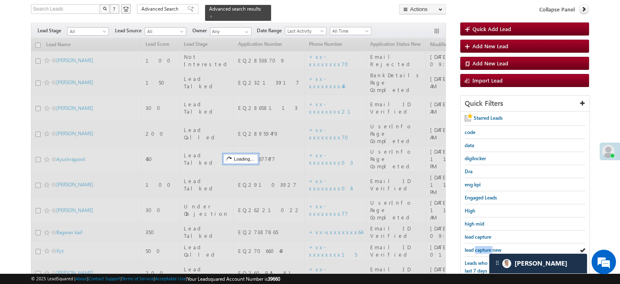
click at [478, 246] on span "lead capture new" at bounding box center [483, 249] width 37 height 6
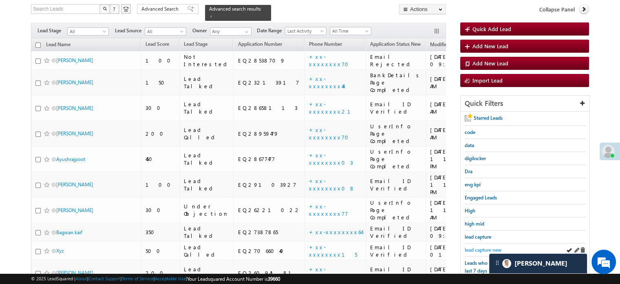
drag, startPoint x: 486, startPoint y: 241, endPoint x: 483, endPoint y: 246, distance: 6.2
click at [485, 243] on div "lead capture new" at bounding box center [525, 249] width 121 height 13
click at [483, 246] on span "lead capture new" at bounding box center [483, 249] width 37 height 6
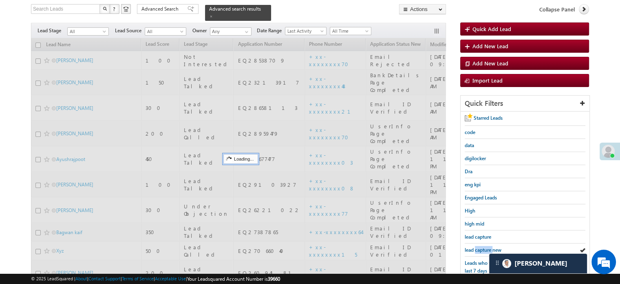
click at [483, 246] on span "lead capture new" at bounding box center [483, 249] width 37 height 6
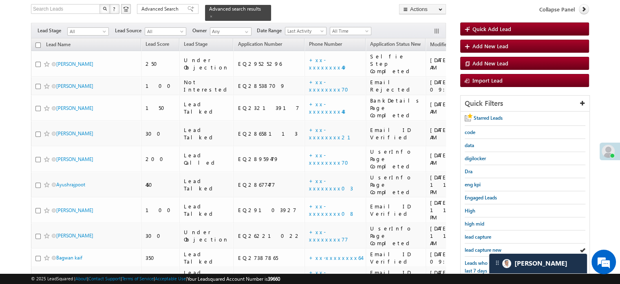
click at [483, 246] on span "lead capture new" at bounding box center [483, 249] width 37 height 6
click at [488, 246] on span "lead capture new" at bounding box center [483, 249] width 37 height 6
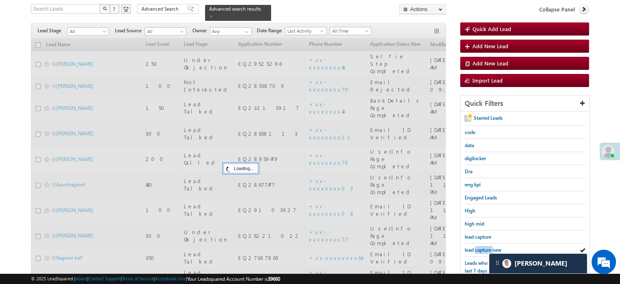
click at [488, 246] on span "lead capture new" at bounding box center [483, 249] width 37 height 6
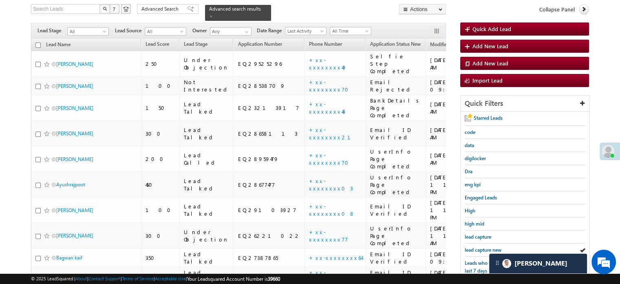
click at [488, 246] on span "lead capture new" at bounding box center [483, 249] width 37 height 6
click at [472, 246] on span "lead capture new" at bounding box center [483, 249] width 37 height 6
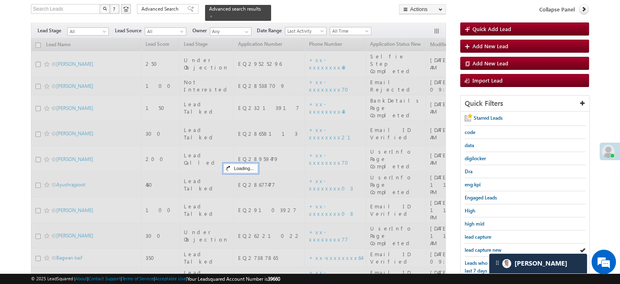
click at [472, 246] on span "lead capture new" at bounding box center [483, 249] width 37 height 6
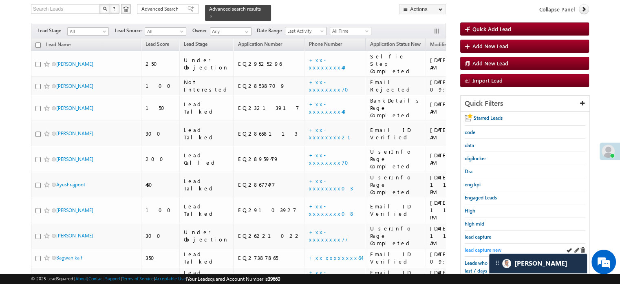
click at [472, 246] on span "lead capture new" at bounding box center [483, 249] width 37 height 6
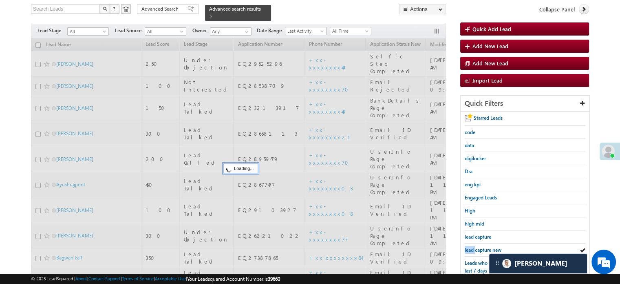
click at [472, 246] on span "lead capture new" at bounding box center [483, 249] width 37 height 6
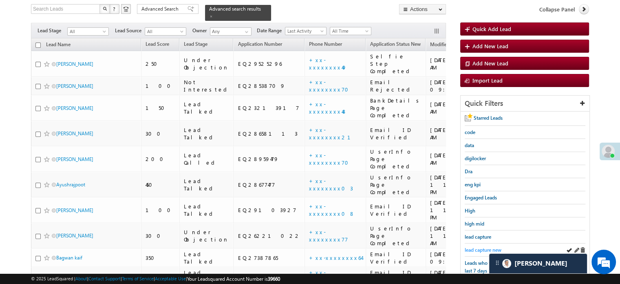
click at [490, 250] on link "lead capture new" at bounding box center [483, 250] width 37 height 8
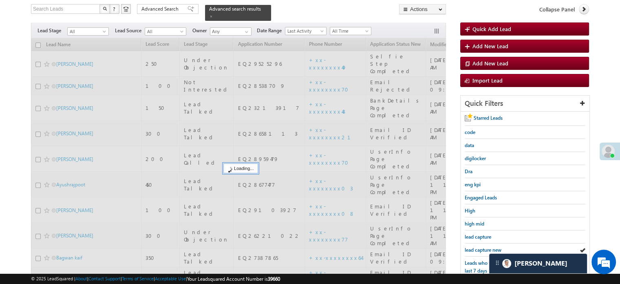
click at [480, 247] on span "lead capture new" at bounding box center [483, 249] width 37 height 6
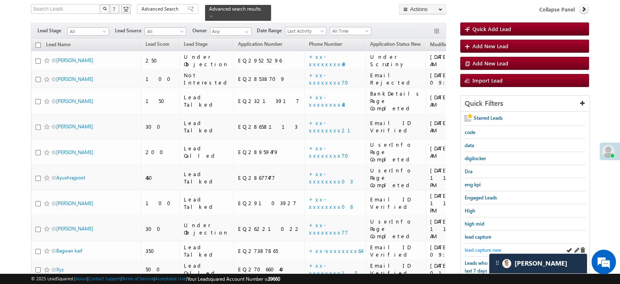
click at [480, 246] on span "lead capture new" at bounding box center [483, 249] width 37 height 6
click at [471, 250] on span "lead capture new" at bounding box center [483, 249] width 37 height 6
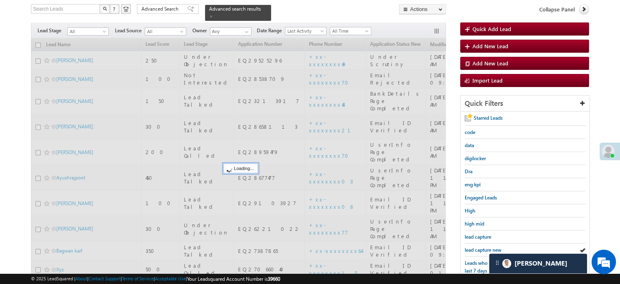
click at [471, 250] on span "lead capture new" at bounding box center [483, 249] width 37 height 6
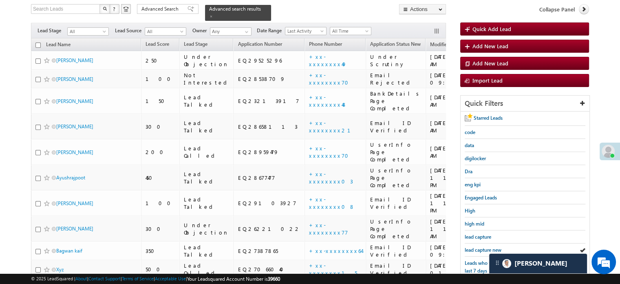
click at [471, 250] on span "lead capture new" at bounding box center [483, 249] width 37 height 6
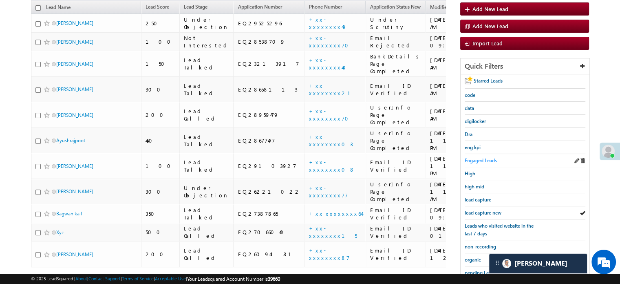
scroll to position [134, 0]
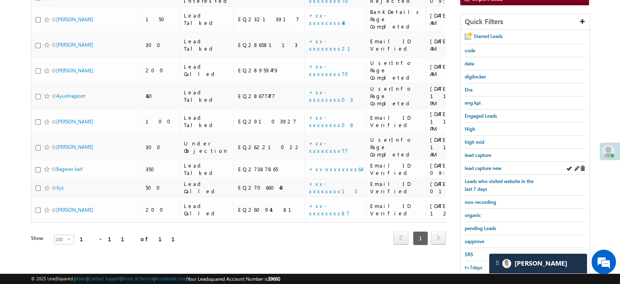
click at [485, 162] on div "lead capture new" at bounding box center [525, 168] width 121 height 13
click at [485, 166] on span "lead capture new" at bounding box center [483, 168] width 37 height 6
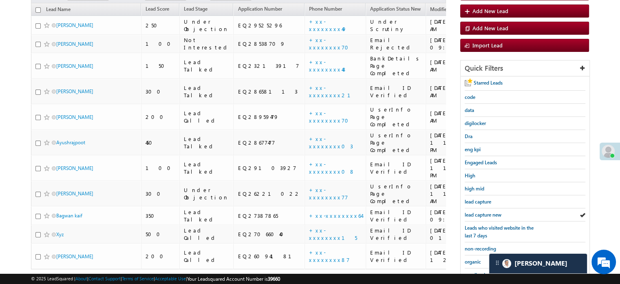
scroll to position [53, 0]
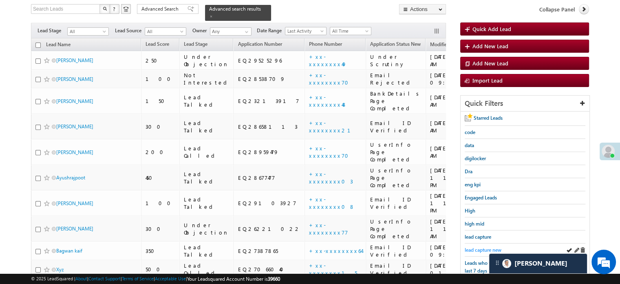
click at [471, 246] on span "lead capture new" at bounding box center [483, 249] width 37 height 6
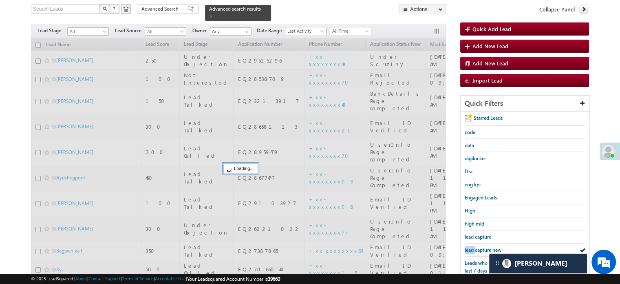
click at [471, 246] on span "lead capture new" at bounding box center [483, 249] width 37 height 6
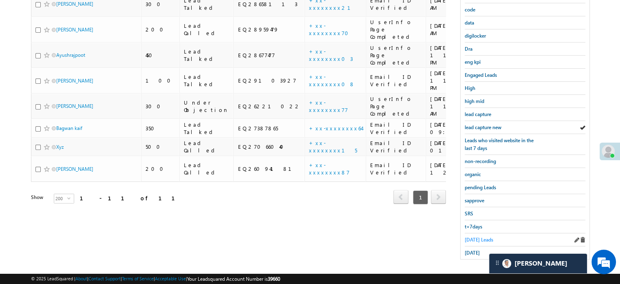
click at [469, 236] on span "Today's Leads" at bounding box center [479, 239] width 29 height 6
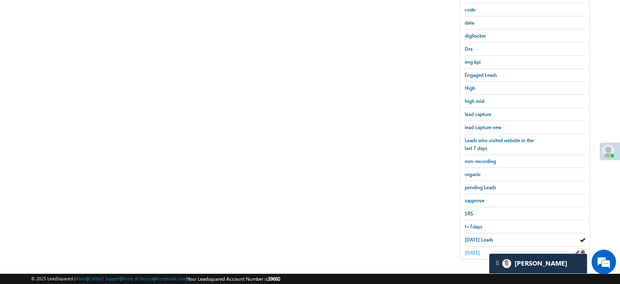
click at [475, 249] on span "yesterday" at bounding box center [472, 252] width 15 height 6
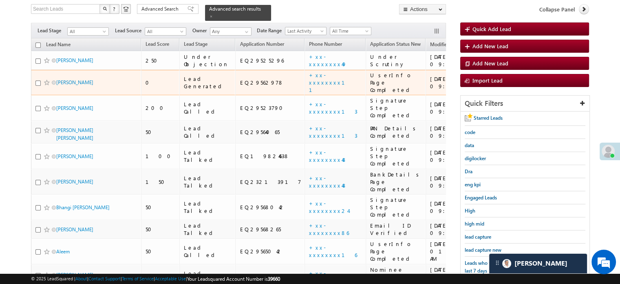
click at [305, 77] on td "+xx-xxxxxxxx11" at bounding box center [335, 83] width 61 height 26
click at [309, 75] on link "+xx-xxxxxxxx11" at bounding box center [332, 82] width 46 height 22
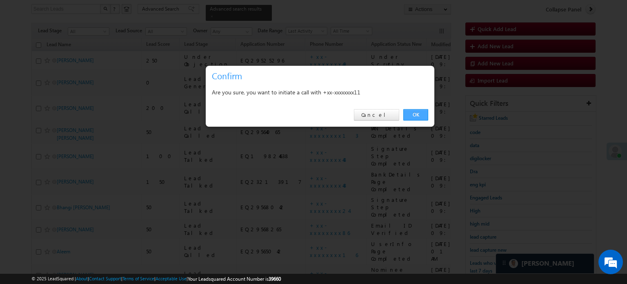
click at [405, 112] on link "OK" at bounding box center [415, 114] width 25 height 11
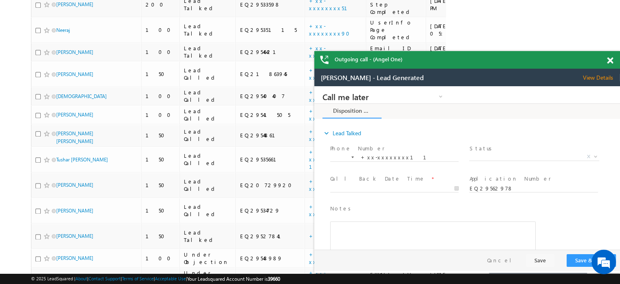
scroll to position [0, 0]
click at [610, 56] on div at bounding box center [614, 59] width 11 height 16
click at [610, 58] on span at bounding box center [610, 60] width 6 height 7
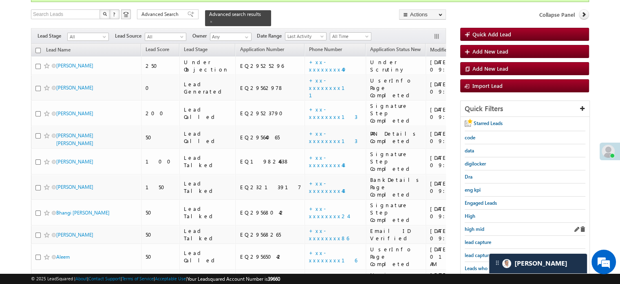
scroll to position [139, 0]
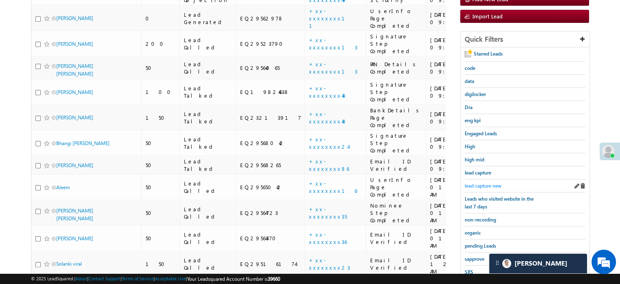
click at [485, 182] on span "lead capture new" at bounding box center [483, 185] width 37 height 6
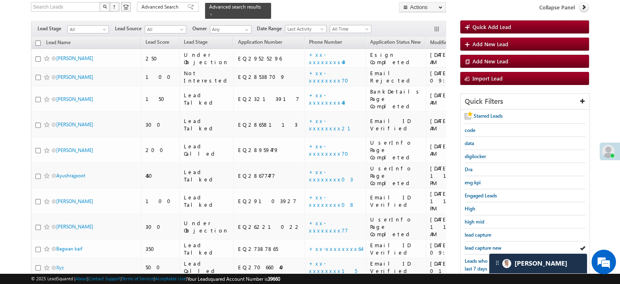
scroll to position [122, 0]
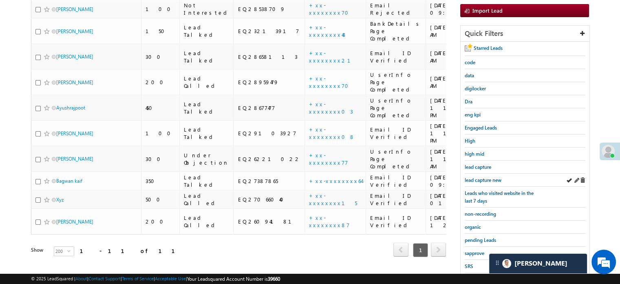
click at [469, 182] on div "lead capture new" at bounding box center [525, 179] width 121 height 13
click at [470, 177] on span "lead capture new" at bounding box center [483, 180] width 37 height 6
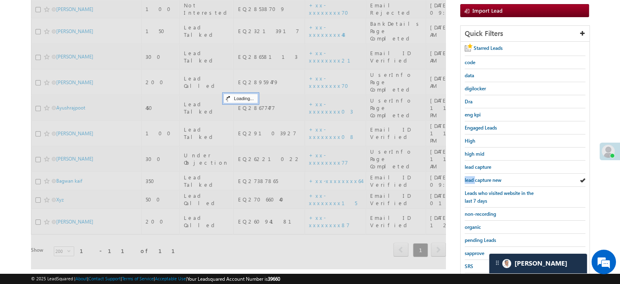
click at [470, 177] on span "lead capture new" at bounding box center [483, 180] width 37 height 6
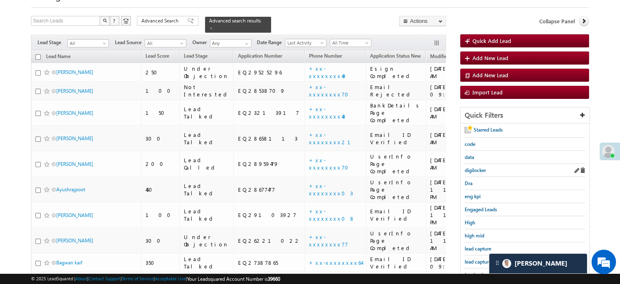
scroll to position [163, 0]
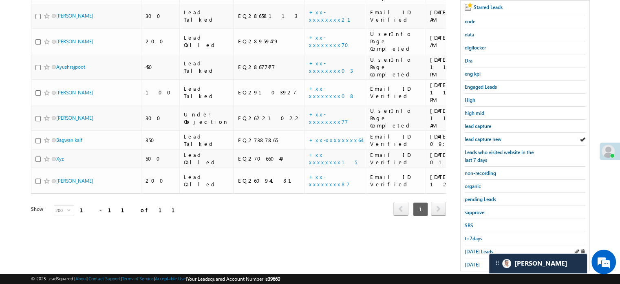
click at [477, 245] on div "Today's Leads" at bounding box center [525, 251] width 121 height 13
click at [479, 248] on span "Today's Leads" at bounding box center [479, 251] width 29 height 6
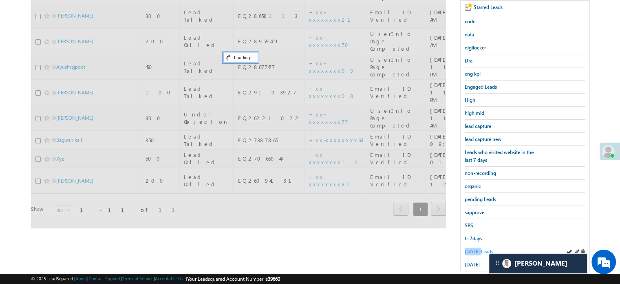
click at [479, 248] on span "Today's Leads" at bounding box center [479, 251] width 29 height 6
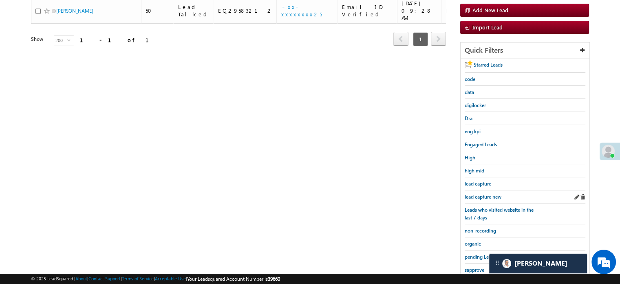
scroll to position [175, 0]
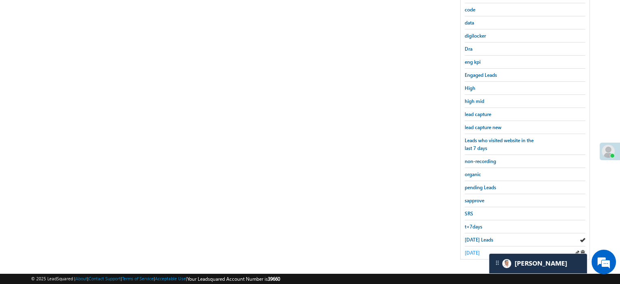
click at [474, 249] on span "yesterday" at bounding box center [472, 252] width 15 height 6
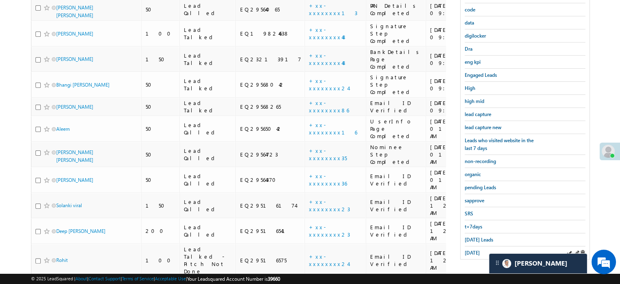
scroll to position [93, 0]
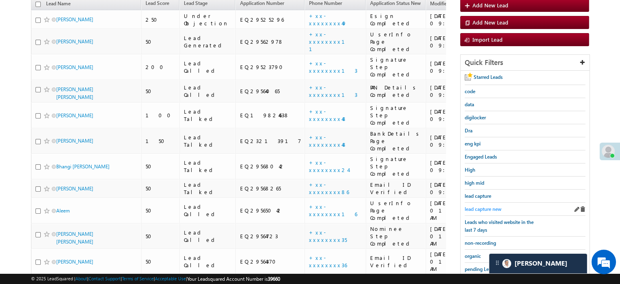
click at [478, 206] on span "lead capture new" at bounding box center [483, 209] width 37 height 6
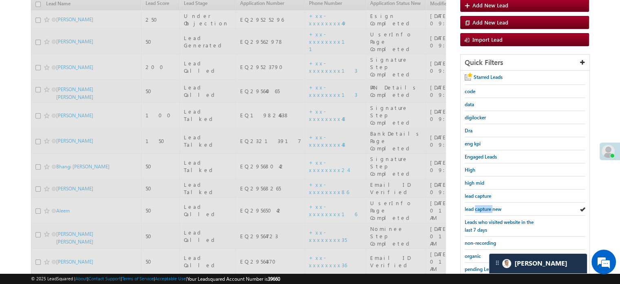
click at [478, 206] on span "lead capture new" at bounding box center [483, 209] width 37 height 6
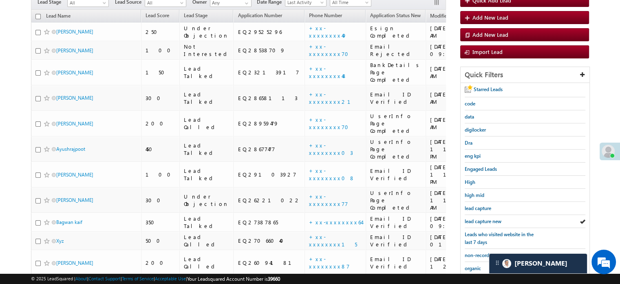
scroll to position [175, 0]
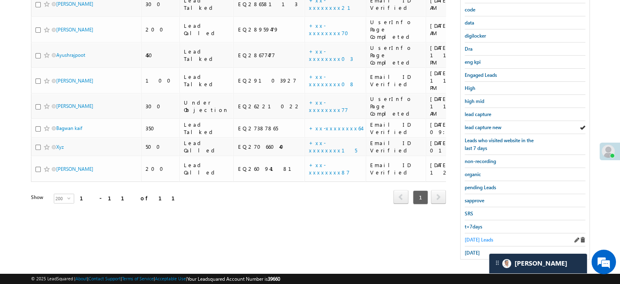
click at [476, 237] on span "Today's Leads" at bounding box center [479, 239] width 29 height 6
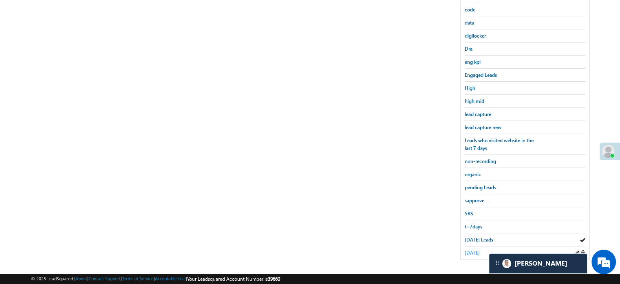
click at [476, 251] on span "yesterday" at bounding box center [472, 252] width 15 height 6
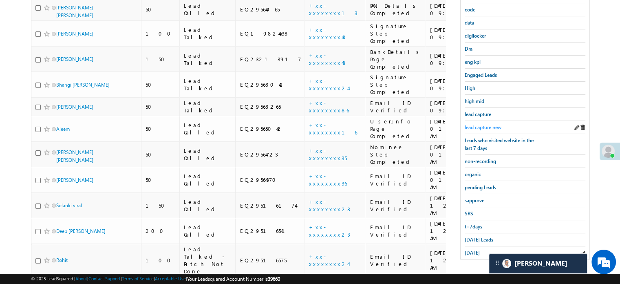
click at [487, 127] on span "lead capture new" at bounding box center [483, 127] width 37 height 6
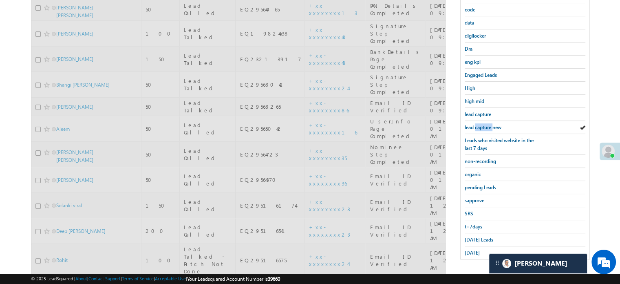
click at [487, 127] on span "lead capture new" at bounding box center [483, 127] width 37 height 6
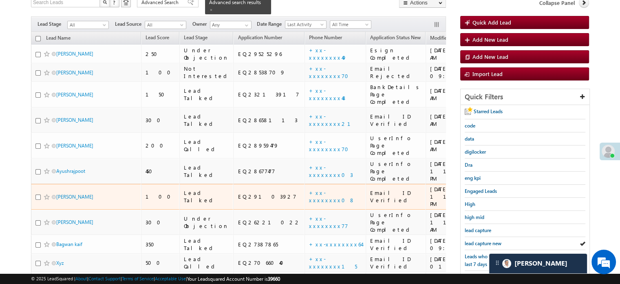
scroll to position [93, 0]
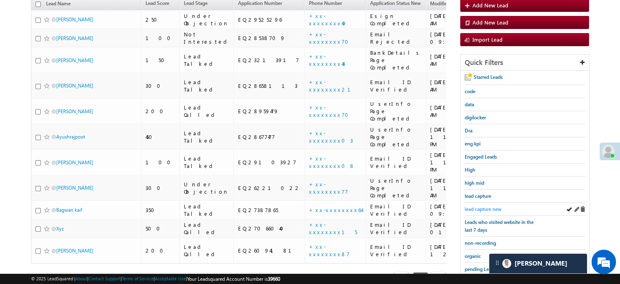
click at [475, 208] on span "lead capture new" at bounding box center [483, 209] width 37 height 6
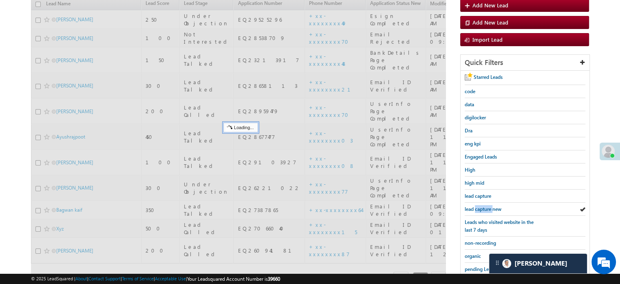
click at [475, 208] on span "lead capture new" at bounding box center [483, 209] width 37 height 6
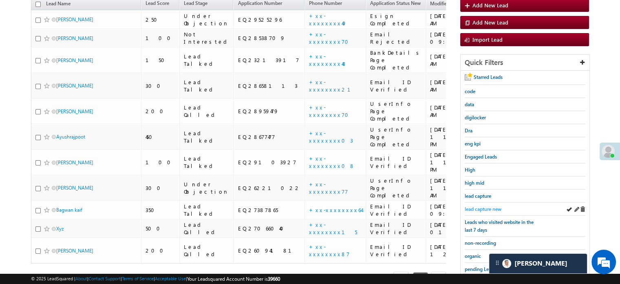
click at [466, 206] on span "lead capture new" at bounding box center [483, 209] width 37 height 6
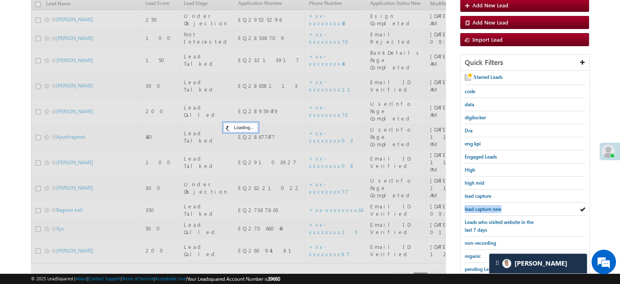
click at [466, 206] on span "lead capture new" at bounding box center [483, 209] width 37 height 6
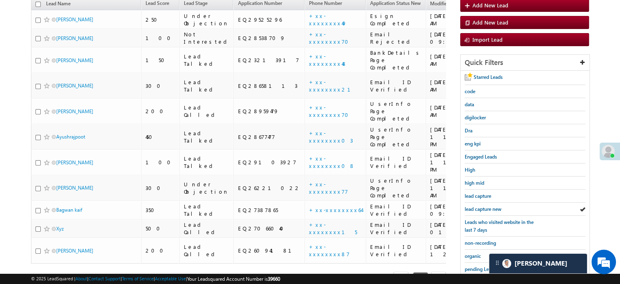
click at [466, 206] on span "lead capture new" at bounding box center [483, 209] width 37 height 6
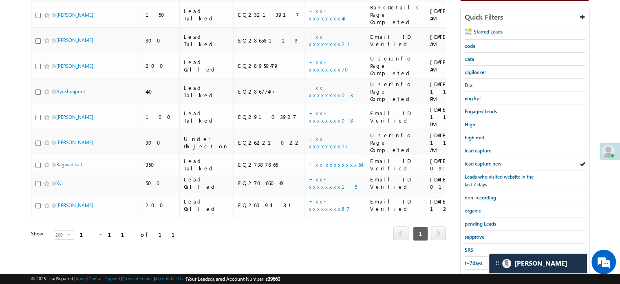
scroll to position [175, 0]
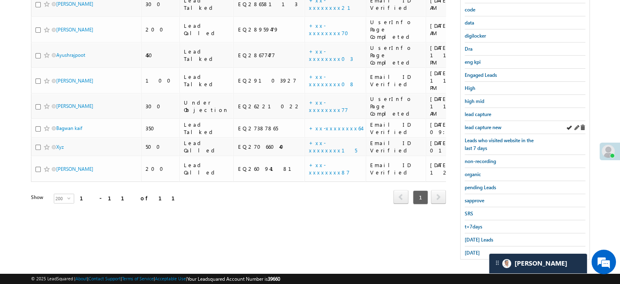
click at [492, 121] on div "lead capture new" at bounding box center [525, 127] width 121 height 13
click at [489, 124] on span "lead capture new" at bounding box center [483, 127] width 37 height 6
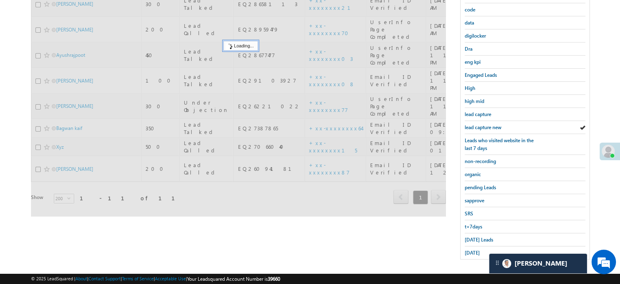
click at [489, 124] on span "lead capture new" at bounding box center [483, 127] width 37 height 6
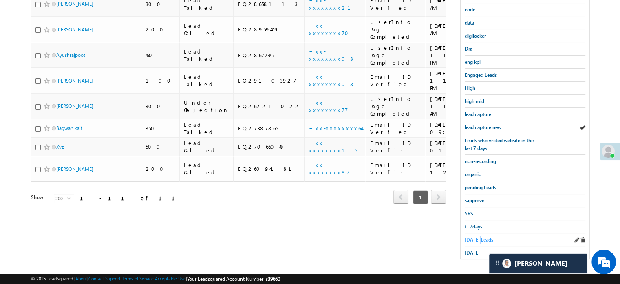
click at [480, 236] on span "Today's Leads" at bounding box center [479, 239] width 29 height 6
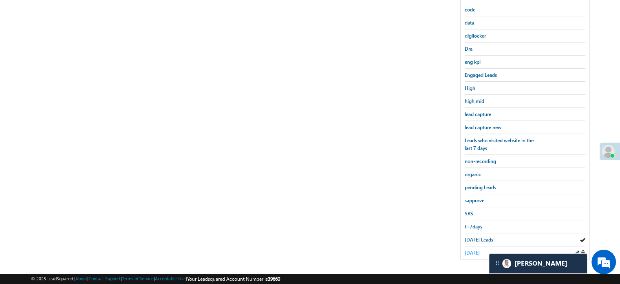
click at [480, 249] on span "yesterday" at bounding box center [472, 252] width 15 height 6
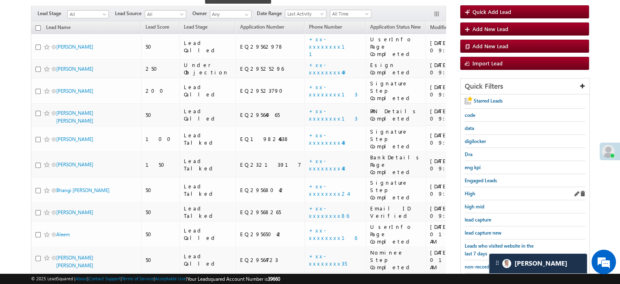
scroll to position [93, 0]
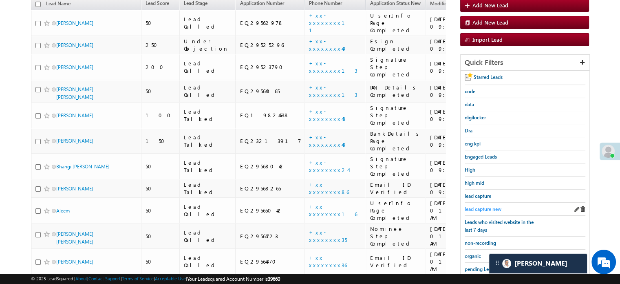
click at [490, 206] on span "lead capture new" at bounding box center [483, 209] width 37 height 6
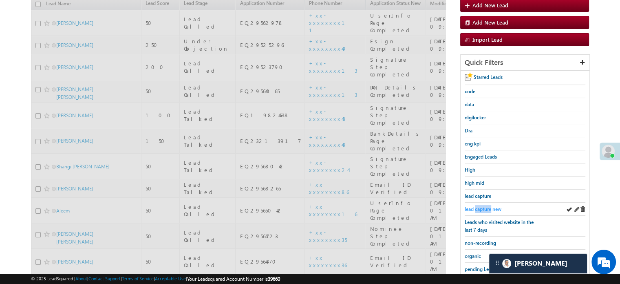
click at [489, 206] on span "lead capture new" at bounding box center [483, 209] width 37 height 6
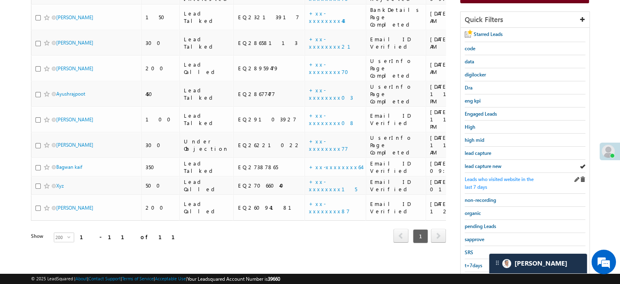
scroll to position [175, 0]
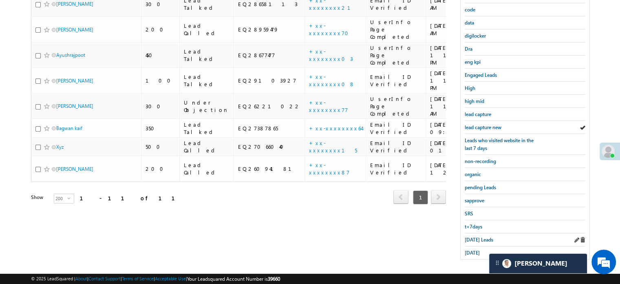
click at [469, 233] on div "Today's Leads" at bounding box center [525, 239] width 121 height 13
click at [470, 233] on div "Today's Leads" at bounding box center [525, 239] width 121 height 13
click at [470, 235] on link "Today's Leads" at bounding box center [479, 239] width 29 height 8
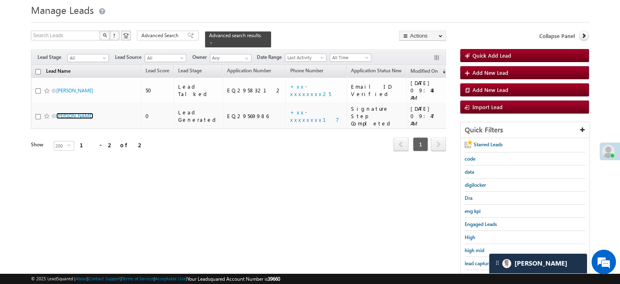
scroll to position [12, 0]
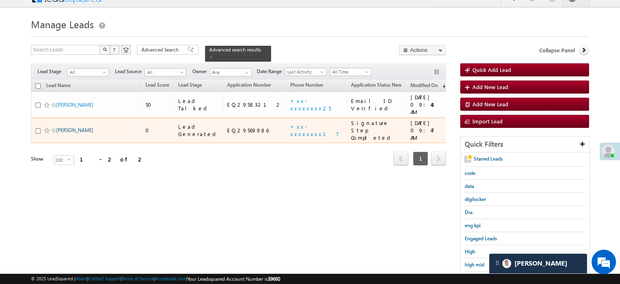
drag, startPoint x: 62, startPoint y: 72, endPoint x: 57, endPoint y: 114, distance: 42.4
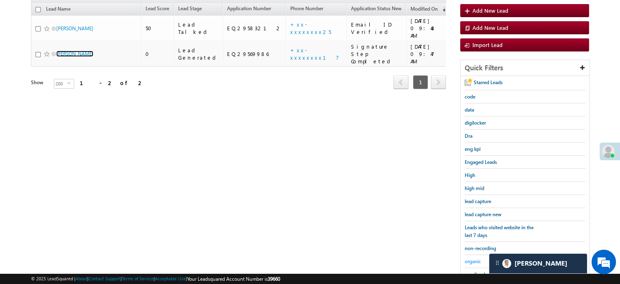
scroll to position [93, 0]
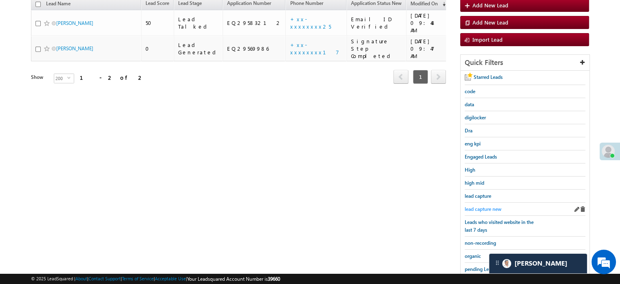
click at [481, 208] on span "lead capture new" at bounding box center [483, 209] width 37 height 6
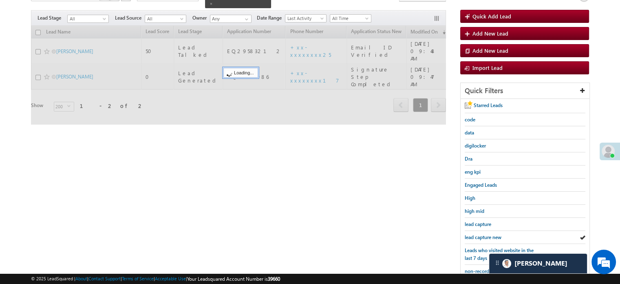
scroll to position [53, 0]
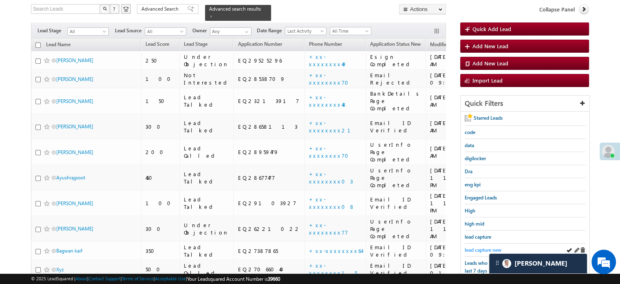
click at [480, 246] on span "lead capture new" at bounding box center [483, 249] width 37 height 6
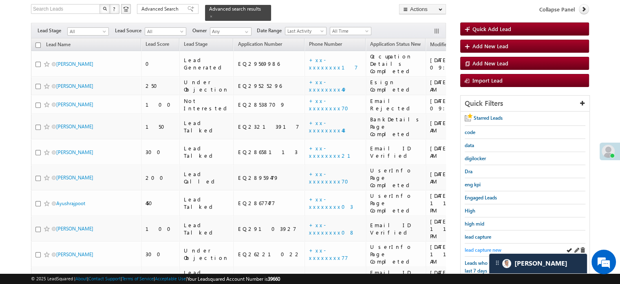
click at [472, 246] on span "lead capture new" at bounding box center [483, 249] width 37 height 6
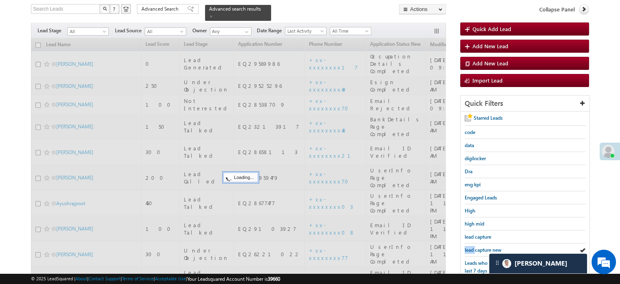
click at [472, 246] on span "lead capture new" at bounding box center [483, 249] width 37 height 6
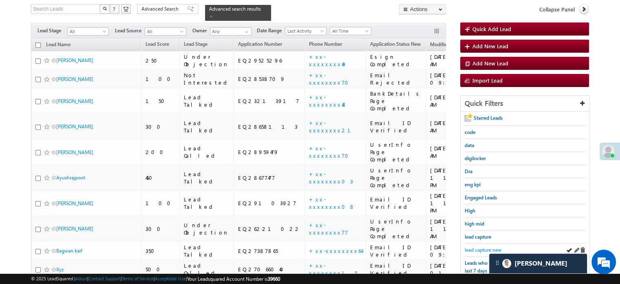
click at [473, 246] on span "lead capture new" at bounding box center [483, 249] width 37 height 6
click at [487, 246] on span "lead capture new" at bounding box center [483, 249] width 37 height 6
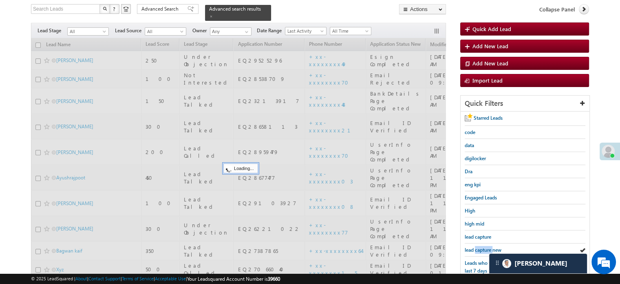
click at [487, 246] on span "lead capture new" at bounding box center [483, 249] width 37 height 6
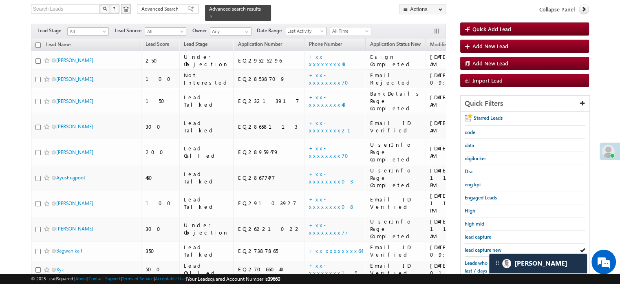
click at [487, 246] on span "lead capture new" at bounding box center [483, 249] width 37 height 6
click at [486, 249] on span "lead capture new" at bounding box center [483, 249] width 37 height 6
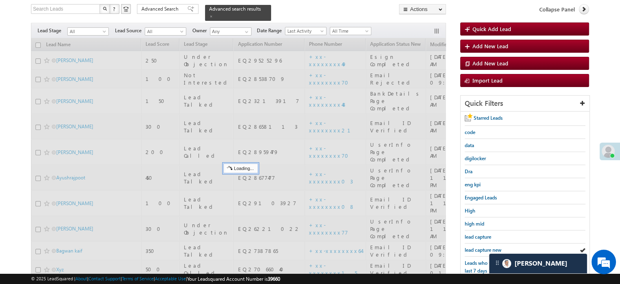
click at [484, 249] on span "lead capture new" at bounding box center [483, 249] width 37 height 6
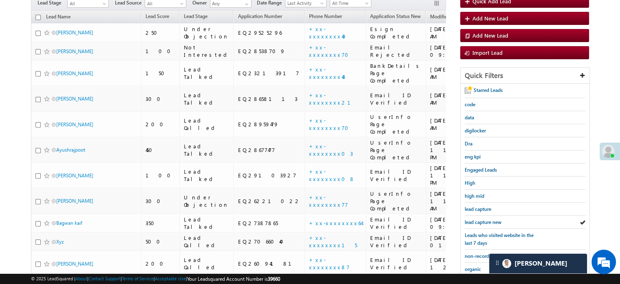
scroll to position [93, 0]
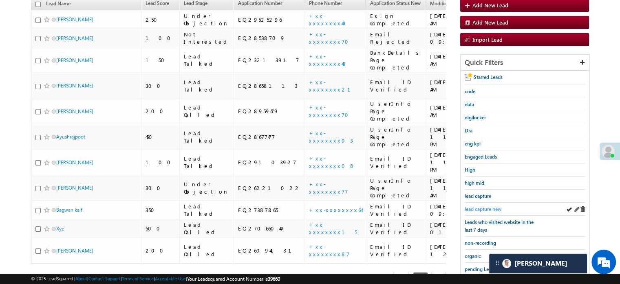
click at [483, 206] on span "lead capture new" at bounding box center [483, 209] width 37 height 6
click at [481, 207] on span "lead capture new" at bounding box center [483, 209] width 37 height 6
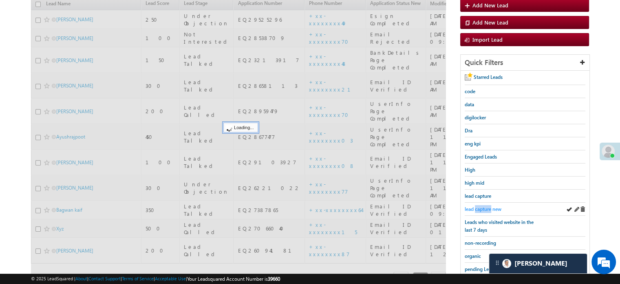
click at [481, 207] on span "lead capture new" at bounding box center [483, 209] width 37 height 6
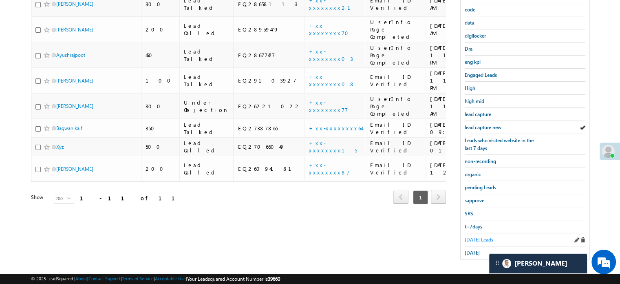
click at [468, 237] on span "Today's Leads" at bounding box center [479, 239] width 29 height 6
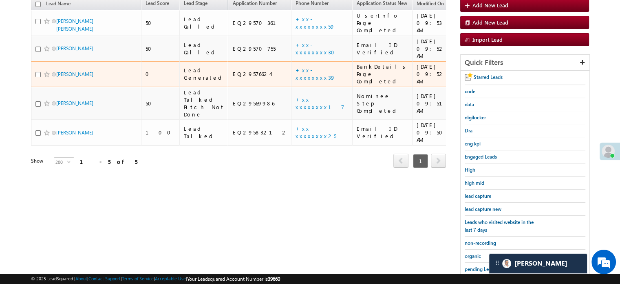
click at [291, 61] on td "+xx-xxxxxxxx39" at bounding box center [321, 74] width 61 height 26
click at [293, 61] on td "+xx-xxxxxxxx39" at bounding box center [321, 74] width 61 height 26
click at [296, 66] on link "+xx-xxxxxxxx39" at bounding box center [316, 73] width 40 height 14
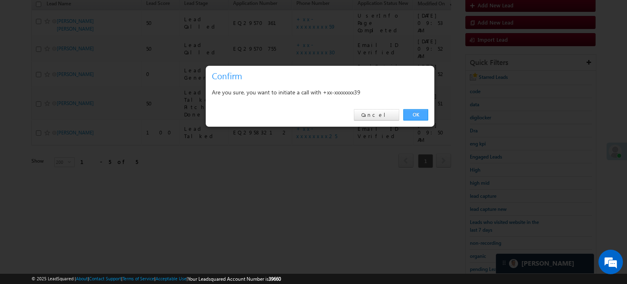
click at [410, 112] on link "OK" at bounding box center [415, 114] width 25 height 11
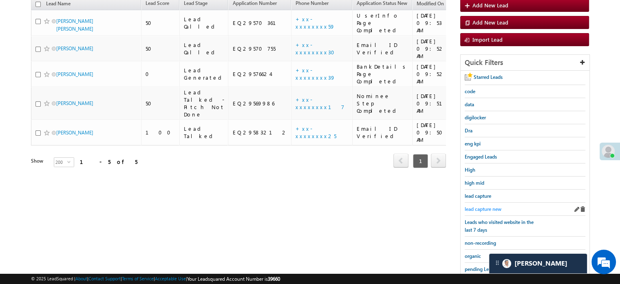
click at [483, 206] on span "lead capture new" at bounding box center [483, 209] width 37 height 6
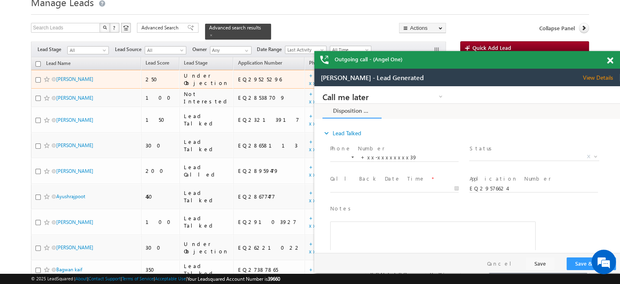
scroll to position [0, 0]
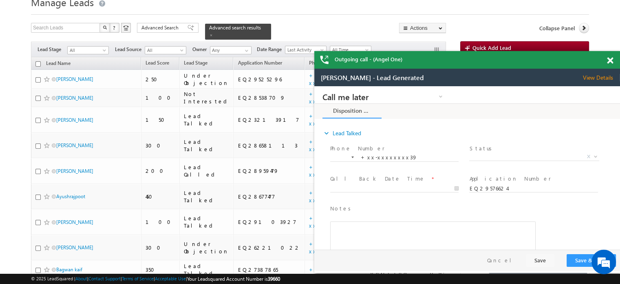
click at [612, 63] on span at bounding box center [610, 60] width 6 height 7
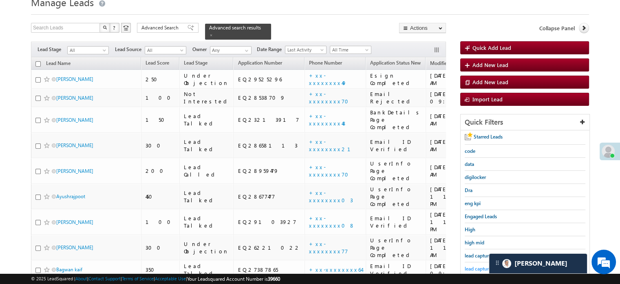
click at [468, 265] on span "lead capture new" at bounding box center [483, 268] width 37 height 6
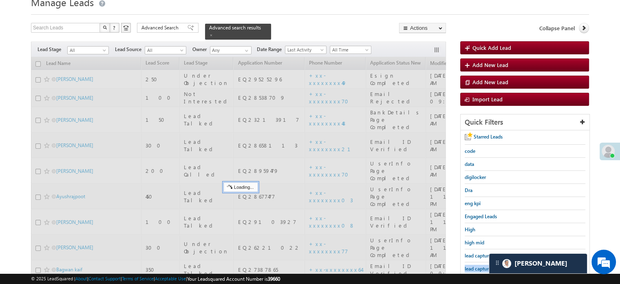
click at [468, 265] on span "lead capture new" at bounding box center [483, 268] width 37 height 6
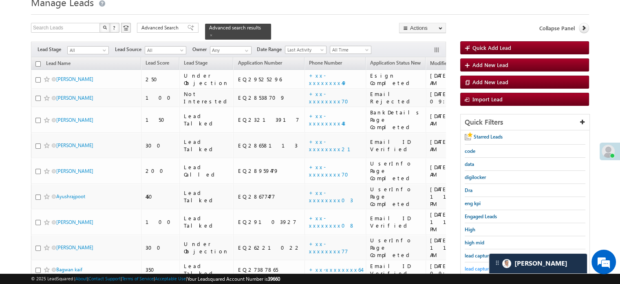
click at [468, 265] on span "lead capture new" at bounding box center [483, 268] width 37 height 6
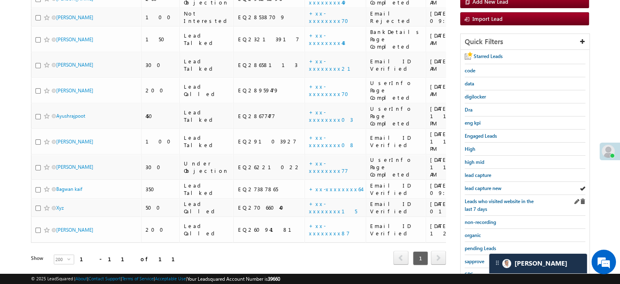
scroll to position [115, 0]
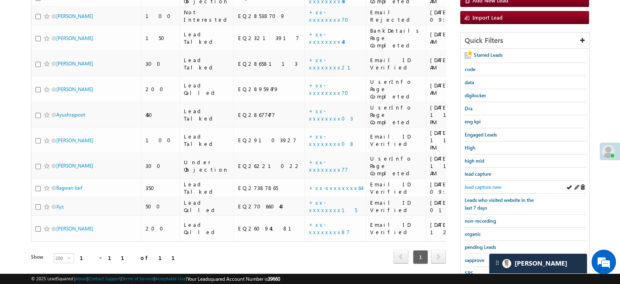
drag, startPoint x: 495, startPoint y: 188, endPoint x: 486, endPoint y: 183, distance: 10.8
click at [495, 188] on div "lead capture new" at bounding box center [525, 186] width 121 height 13
click at [486, 184] on span "lead capture new" at bounding box center [483, 187] width 37 height 6
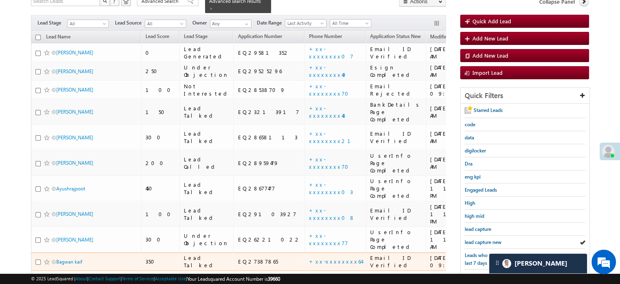
scroll to position [75, 0]
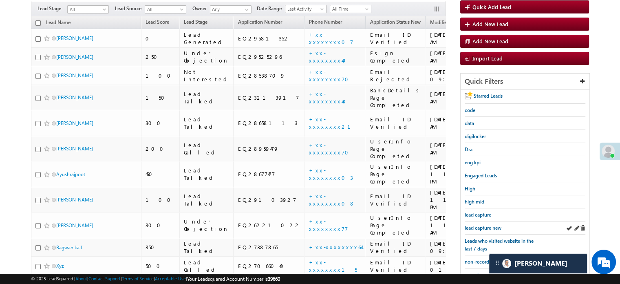
click at [478, 221] on div "lead capture new" at bounding box center [525, 227] width 121 height 13
click at [479, 221] on div "lead capture new" at bounding box center [525, 227] width 121 height 13
click at [482, 224] on span "lead capture new" at bounding box center [483, 227] width 37 height 6
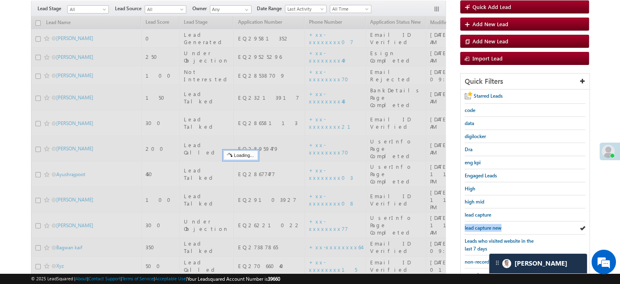
click at [482, 224] on span "lead capture new" at bounding box center [483, 227] width 37 height 6
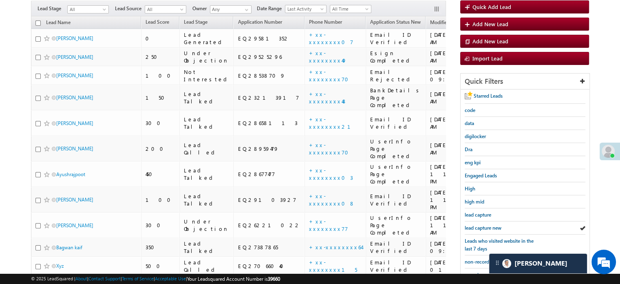
click at [482, 224] on span "lead capture new" at bounding box center [483, 227] width 37 height 6
click at [492, 228] on span "lead capture new" at bounding box center [483, 227] width 37 height 6
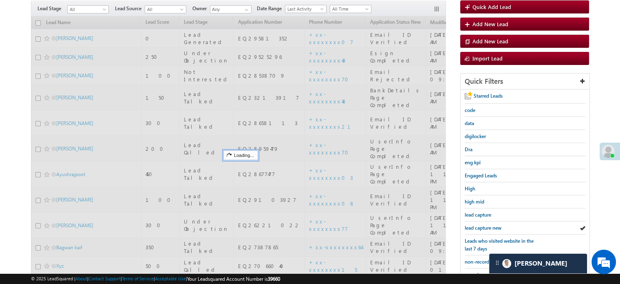
click at [492, 228] on span "lead capture new" at bounding box center [483, 227] width 37 height 6
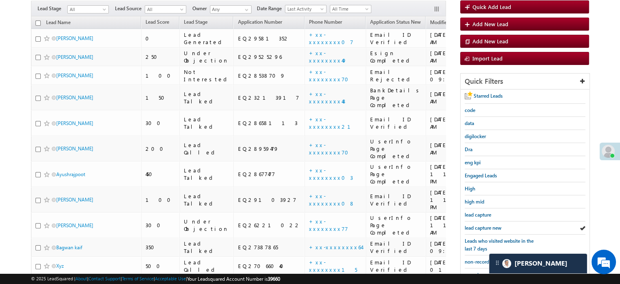
click at [492, 228] on span "lead capture new" at bounding box center [483, 227] width 37 height 6
drag, startPoint x: 489, startPoint y: 229, endPoint x: 483, endPoint y: 222, distance: 9.3
click at [489, 229] on div "lead capture new" at bounding box center [525, 227] width 121 height 13
click at [483, 224] on link "lead capture new" at bounding box center [483, 228] width 37 height 8
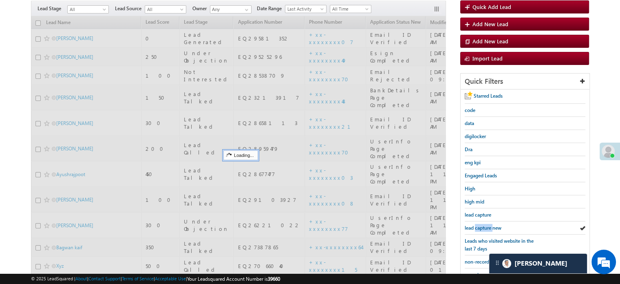
click at [483, 224] on link "lead capture new" at bounding box center [483, 228] width 37 height 8
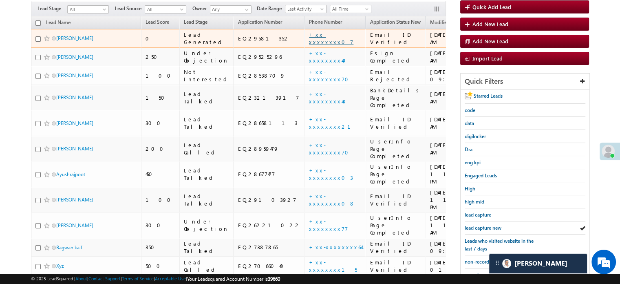
click at [309, 31] on link "+xx-xxxxxxxx07" at bounding box center [331, 38] width 44 height 14
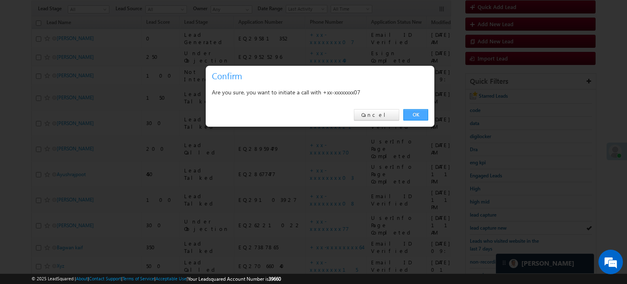
click at [421, 111] on link "OK" at bounding box center [415, 114] width 25 height 11
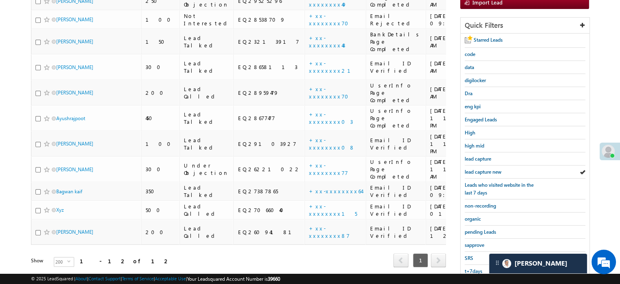
scroll to position [175, 0]
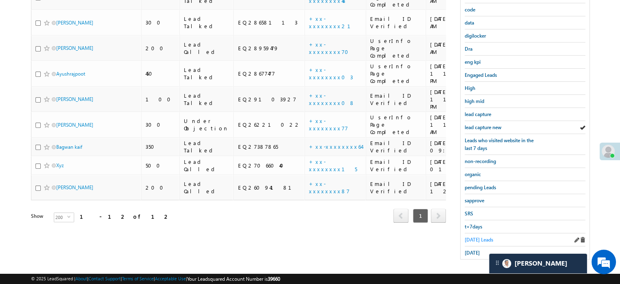
click at [473, 237] on span "Today's Leads" at bounding box center [479, 239] width 29 height 6
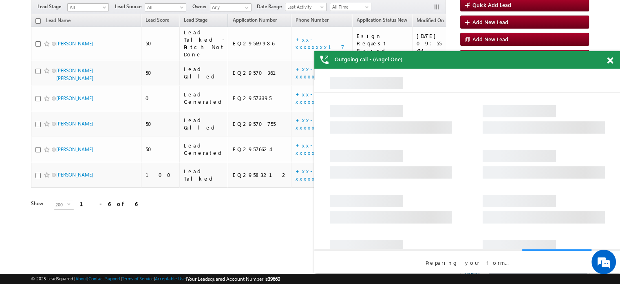
scroll to position [34, 0]
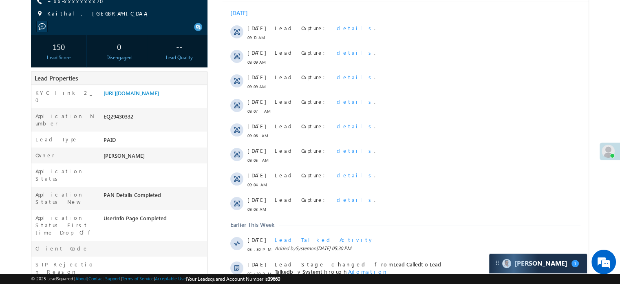
scroll to position [41, 0]
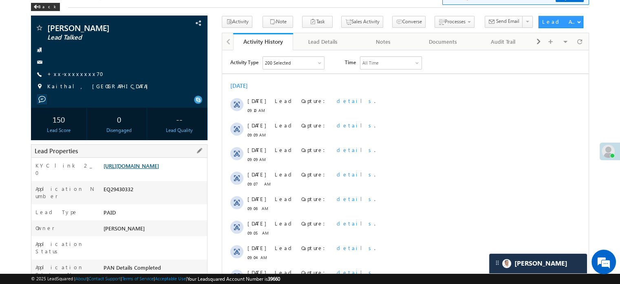
click at [159, 169] on link "https://angelbroking1-pk3em7sa.customui-test.leadsquared.com?leadId=55169bf4-44…" at bounding box center [131, 165] width 55 height 7
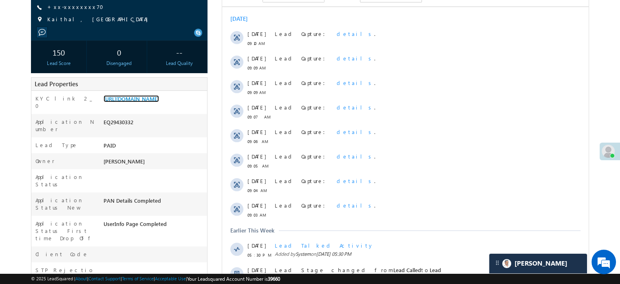
scroll to position [163, 0]
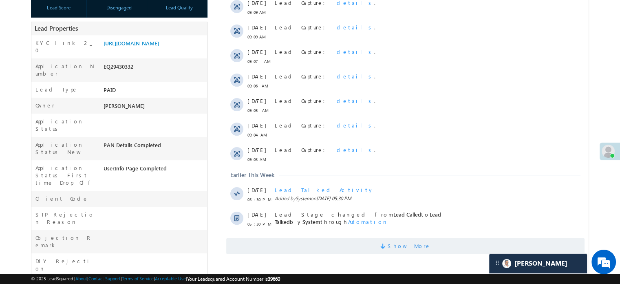
click at [340, 245] on span "Show More" at bounding box center [405, 245] width 359 height 16
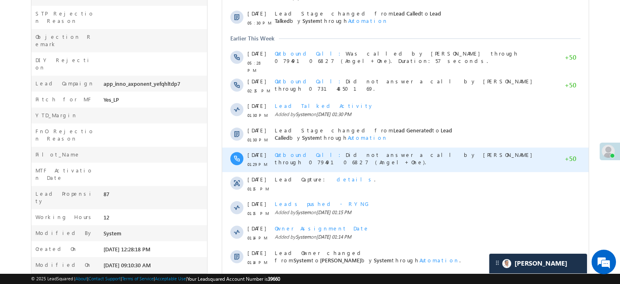
scroll to position [367, 0]
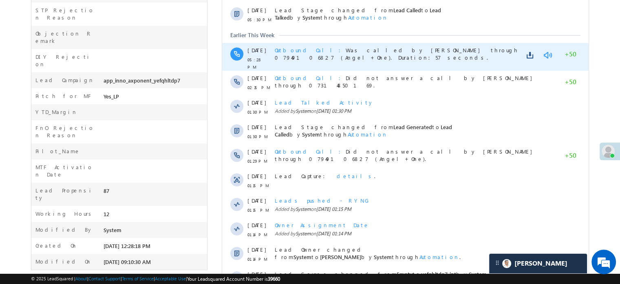
click at [545, 53] on link at bounding box center [548, 55] width 10 height 8
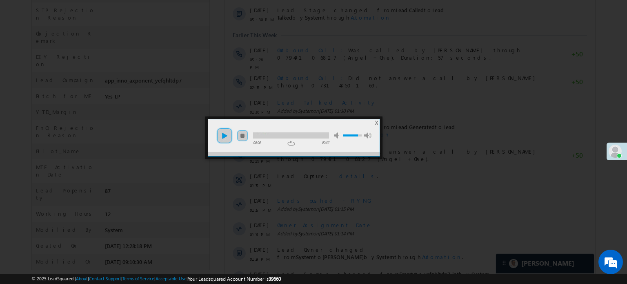
click at [227, 137] on link "play" at bounding box center [224, 135] width 16 height 16
click at [278, 140] on div "00:00 00:57 repeat repeat off" at bounding box center [291, 143] width 76 height 7
click at [290, 135] on div at bounding box center [291, 135] width 76 height 6
click at [268, 41] on div at bounding box center [313, 142] width 627 height 284
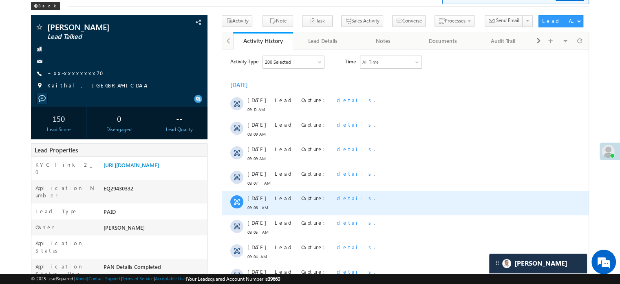
scroll to position [41, 0]
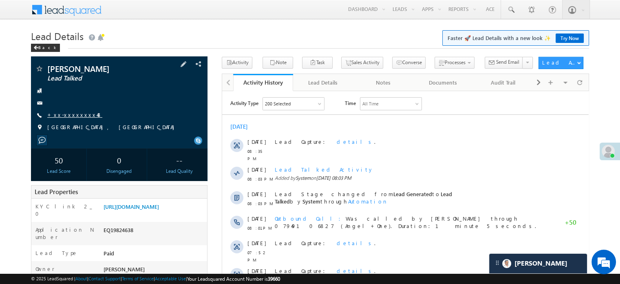
click at [73, 117] on link "+xx-xxxxxxxx48" at bounding box center [74, 114] width 55 height 7
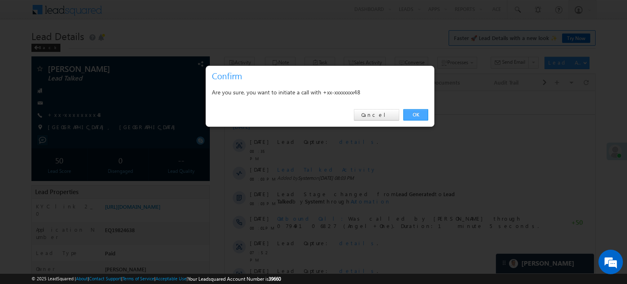
click at [423, 117] on link "OK" at bounding box center [415, 114] width 25 height 11
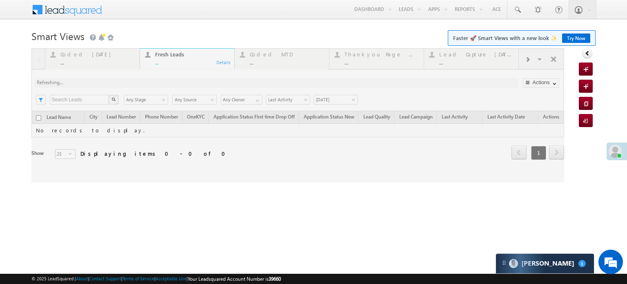
click at [574, 37] on link "Try Now" at bounding box center [576, 37] width 28 height 9
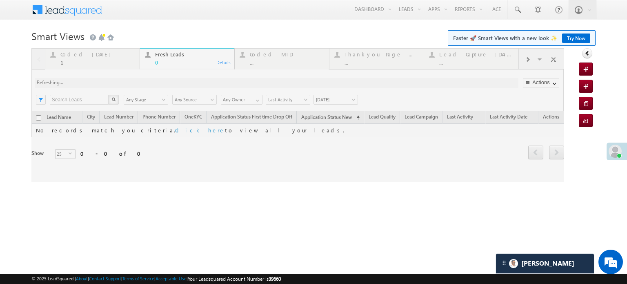
click at [110, 82] on div at bounding box center [297, 115] width 532 height 134
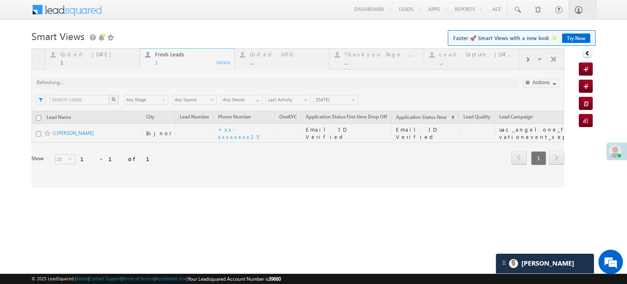
click at [78, 62] on div at bounding box center [297, 117] width 532 height 139
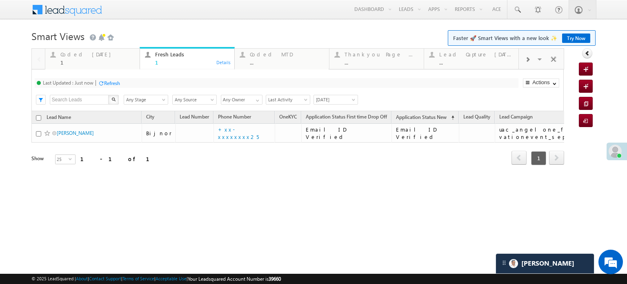
click at [78, 62] on div "1" at bounding box center [97, 62] width 74 height 6
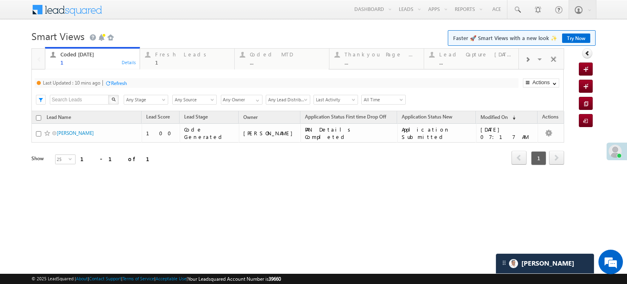
click at [120, 86] on div "Refresh" at bounding box center [119, 83] width 16 height 6
click at [179, 60] on div "1" at bounding box center [192, 62] width 74 height 6
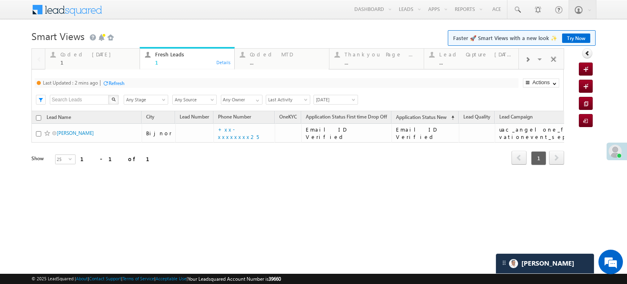
click at [122, 83] on div "Refresh" at bounding box center [117, 83] width 16 height 6
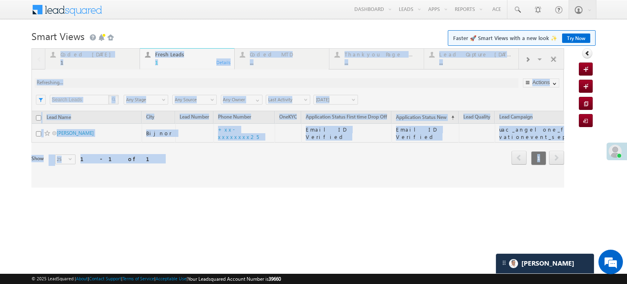
click at [122, 83] on div at bounding box center [297, 117] width 532 height 139
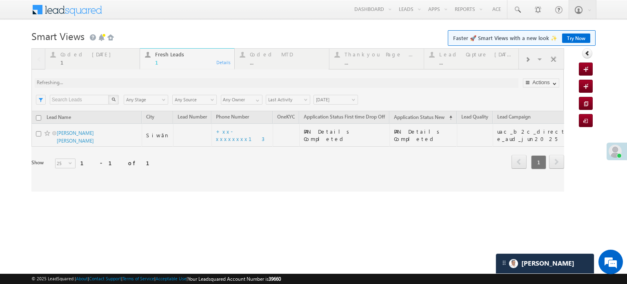
click at [222, 153] on div at bounding box center [297, 119] width 532 height 143
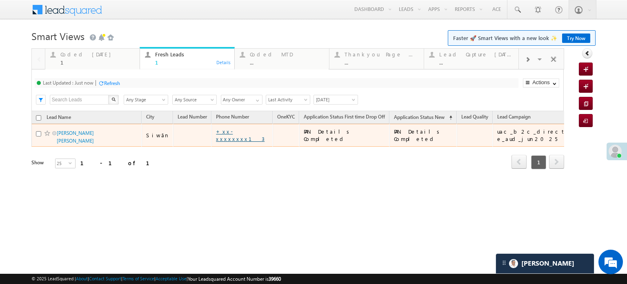
click at [223, 133] on link "+xx-xxxxxxxx13" at bounding box center [240, 135] width 49 height 14
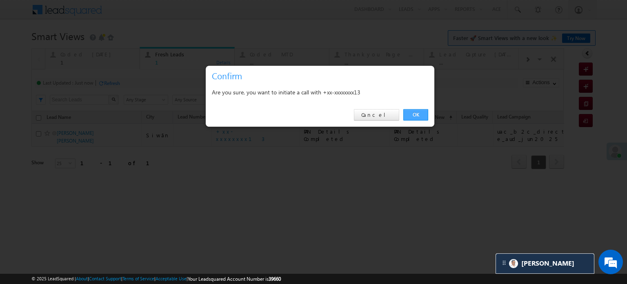
click at [411, 113] on link "OK" at bounding box center [415, 114] width 25 height 11
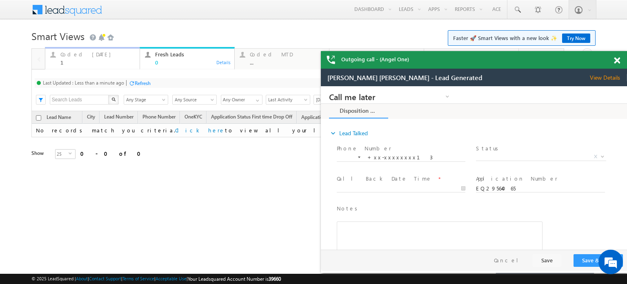
click at [85, 57] on div "Coded Today" at bounding box center [97, 54] width 74 height 7
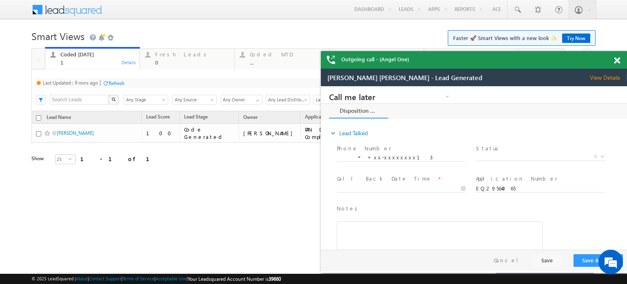
click at [119, 84] on div "Refresh" at bounding box center [117, 83] width 16 height 6
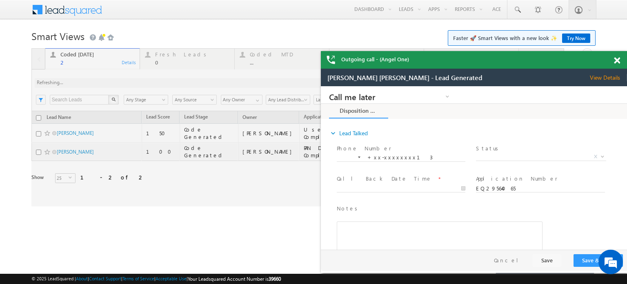
click at [617, 62] on span at bounding box center [617, 60] width 6 height 7
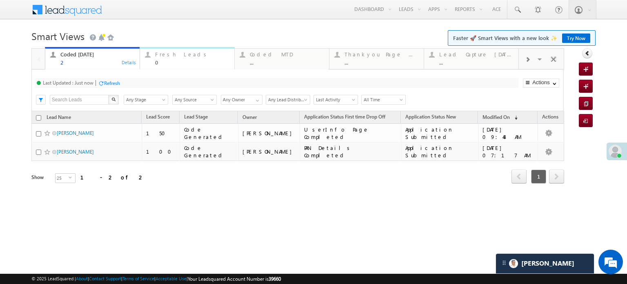
click at [193, 55] on div "Fresh Leads" at bounding box center [192, 54] width 74 height 7
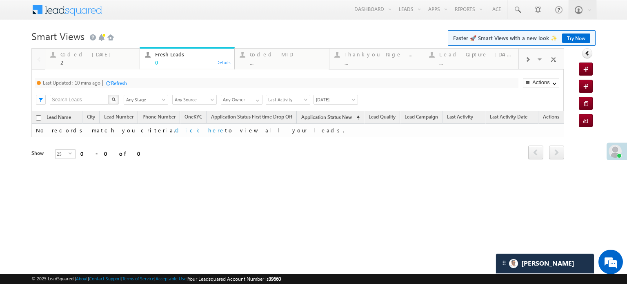
click at [116, 81] on div "Refresh" at bounding box center [119, 83] width 16 height 6
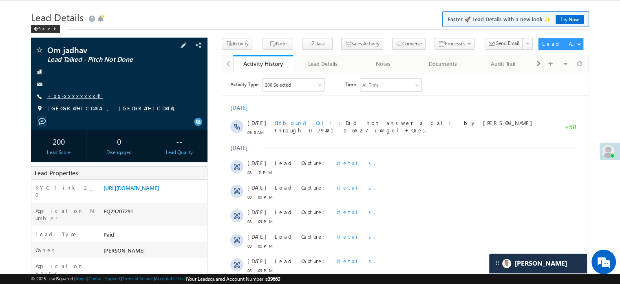
drag, startPoint x: 58, startPoint y: 91, endPoint x: 60, endPoint y: 96, distance: 5.3
click at [58, 91] on div "Om jadhav Lead Talked - Pitch Not Done +xx-xxxxxxxx42" at bounding box center [119, 81] width 168 height 71
click at [60, 96] on link "+xx-xxxxxxxx42" at bounding box center [75, 95] width 56 height 7
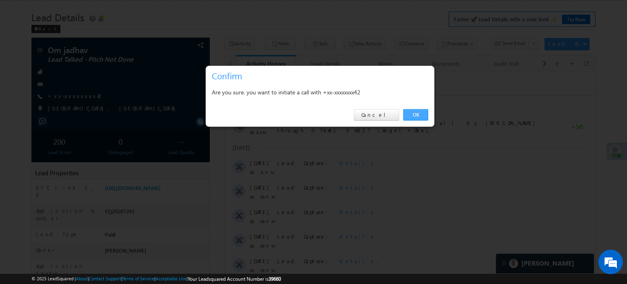
click at [408, 112] on link "OK" at bounding box center [415, 114] width 25 height 11
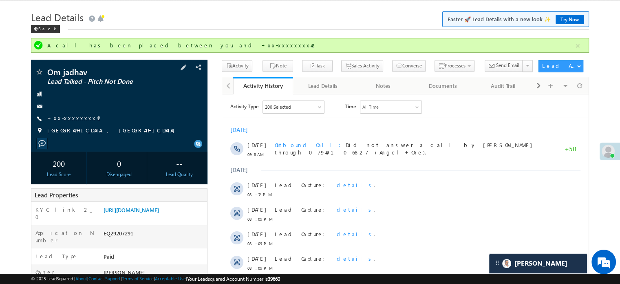
click at [71, 122] on span "+xx-xxxxxxxx42" at bounding box center [75, 118] width 56 height 8
click at [71, 117] on link "+xx-xxxxxxxx42" at bounding box center [75, 117] width 56 height 7
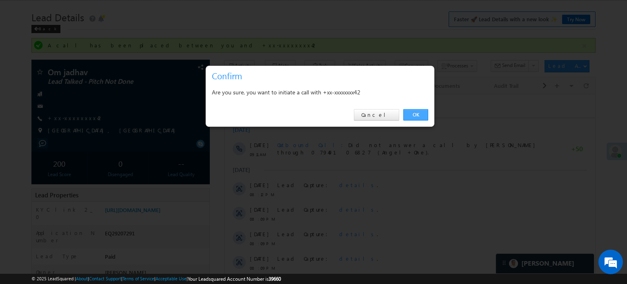
click at [411, 111] on link "OK" at bounding box center [415, 114] width 25 height 11
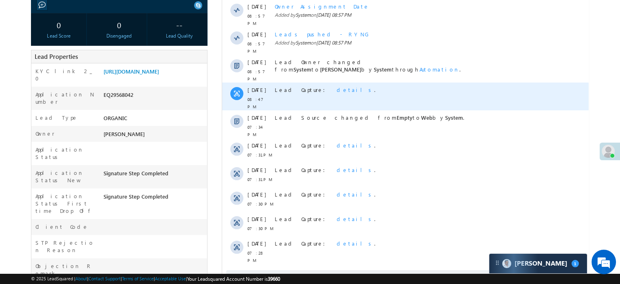
scroll to position [82, 0]
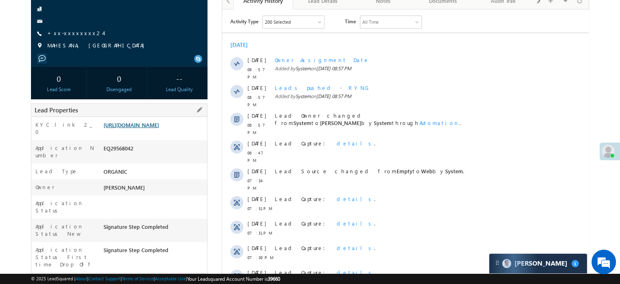
click at [130, 128] on link "[URL][DOMAIN_NAME]" at bounding box center [131, 124] width 55 height 7
click at [55, 34] on link "+xx-xxxxxxxx24" at bounding box center [75, 32] width 56 height 7
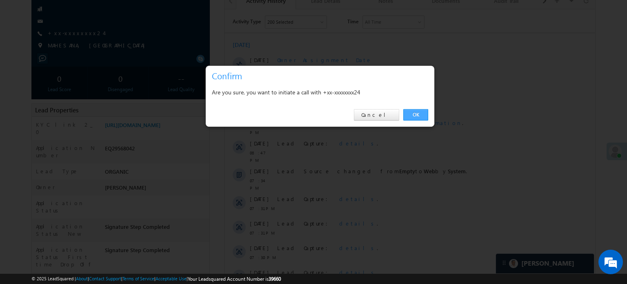
click at [419, 112] on link "OK" at bounding box center [415, 114] width 25 height 11
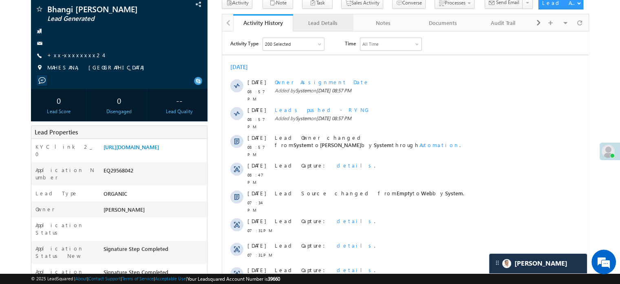
scroll to position [103, 0]
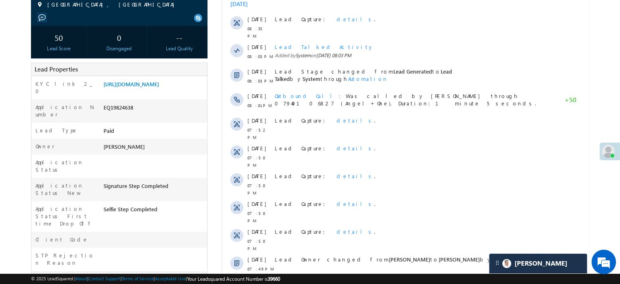
scroll to position [41, 0]
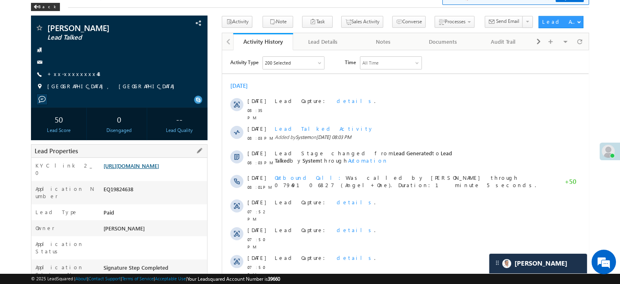
click at [149, 169] on link "https://angelbroking1-pk3em7sa.customui-test.leadsquared.com?leadId=560731cb-cb…" at bounding box center [131, 165] width 55 height 7
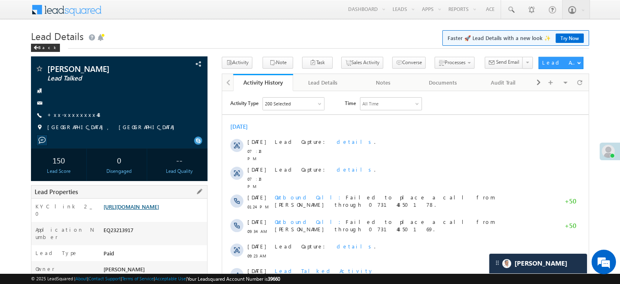
click at [129, 210] on link "[URL][DOMAIN_NAME]" at bounding box center [131, 206] width 55 height 7
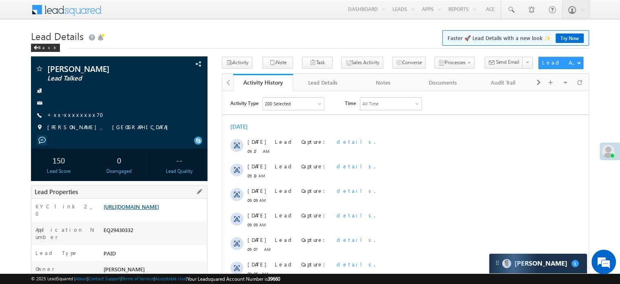
click at [135, 206] on link "https://angelbroking1-pk3em7sa.customui-test.leadsquared.com?leadId=55169bf4-44…" at bounding box center [131, 206] width 55 height 7
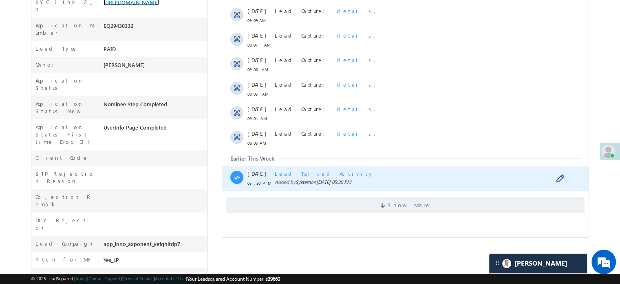
scroll to position [310, 0]
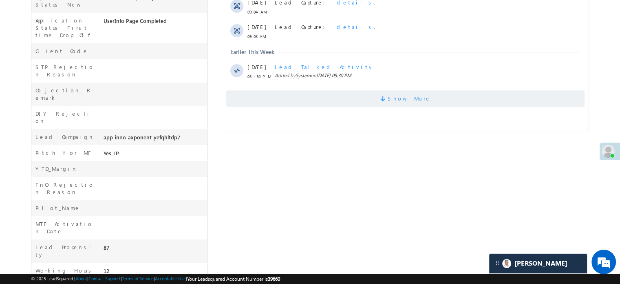
click at [382, 102] on span "Show More" at bounding box center [405, 98] width 359 height 16
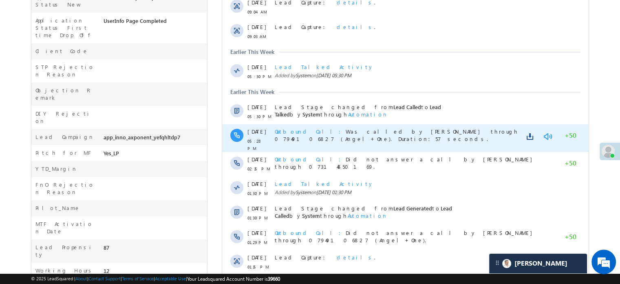
click at [548, 134] on link at bounding box center [548, 136] width 10 height 8
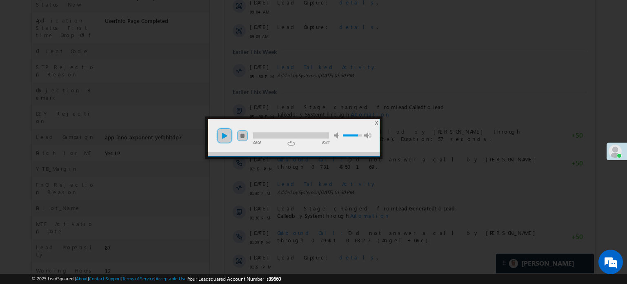
click at [220, 136] on link "play" at bounding box center [224, 135] width 16 height 16
click at [293, 138] on ul "play pause stop mute unmute max volume" at bounding box center [293, 131] width 171 height 24
click at [271, 136] on div at bounding box center [291, 135] width 76 height 6
click at [439, 222] on div at bounding box center [313, 142] width 627 height 284
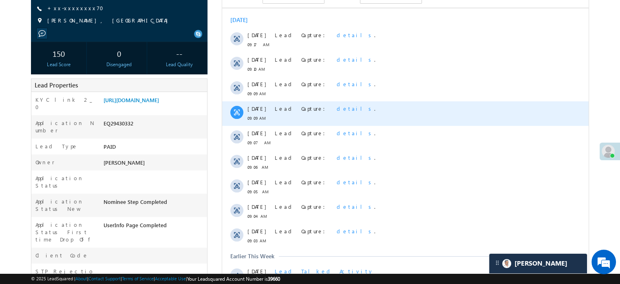
scroll to position [0, 0]
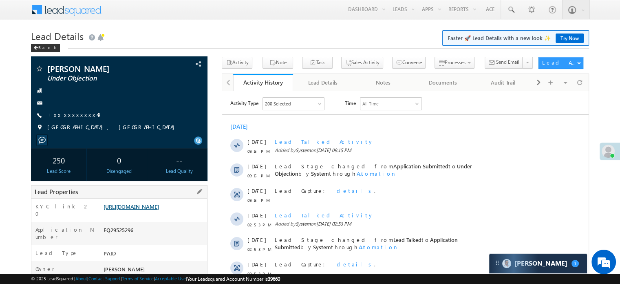
click at [159, 210] on link "https://angelbroking1-pk3em7sa.customui-test.leadsquared.com?leadId=0975cc17-82…" at bounding box center [131, 206] width 55 height 7
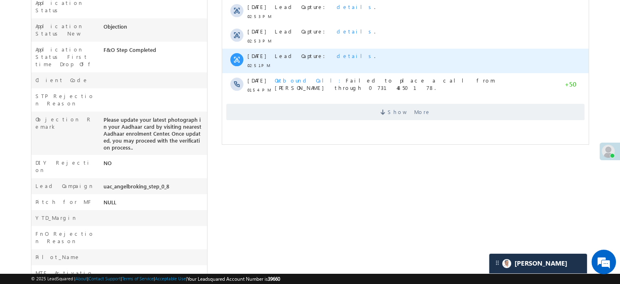
scroll to position [286, 0]
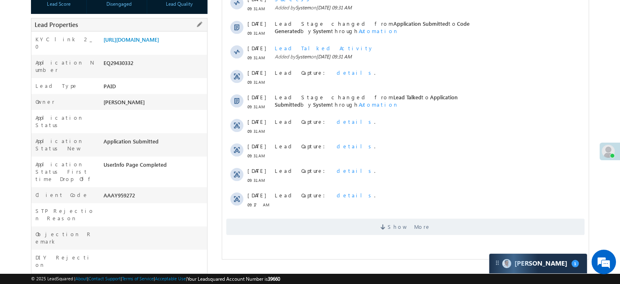
scroll to position [82, 0]
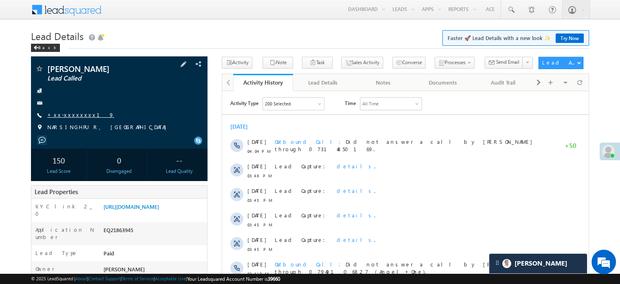
click at [70, 115] on link "+xx-xxxxxxxx19" at bounding box center [80, 114] width 67 height 7
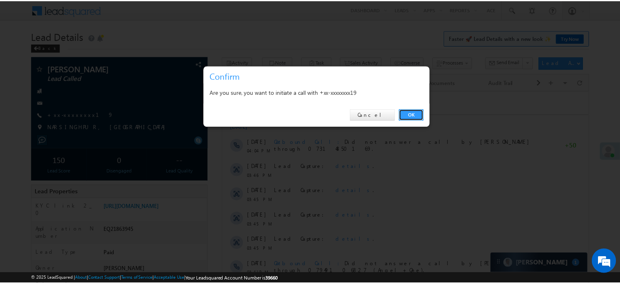
scroll to position [3957, 0]
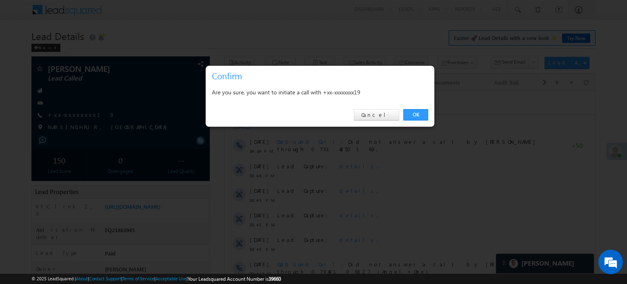
drag, startPoint x: 237, startPoint y: 28, endPoint x: 227, endPoint y: 22, distance: 11.3
click at [236, 28] on div at bounding box center [313, 142] width 627 height 284
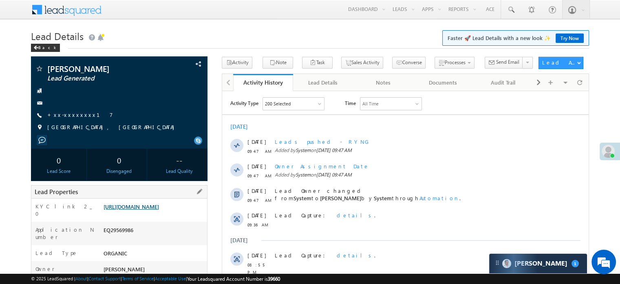
click at [159, 210] on link "[URL][DOMAIN_NAME]" at bounding box center [131, 206] width 55 height 7
click at [151, 210] on link "[URL][DOMAIN_NAME]" at bounding box center [131, 206] width 55 height 7
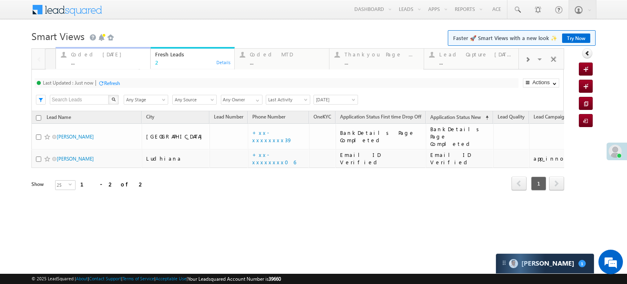
drag, startPoint x: 210, startPoint y: 53, endPoint x: 126, endPoint y: 57, distance: 84.1
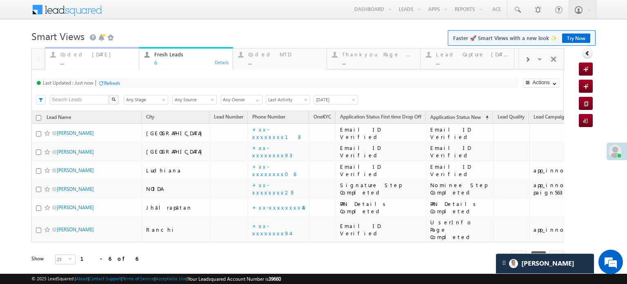
click at [93, 53] on div "Coded [DATE]" at bounding box center [96, 54] width 73 height 7
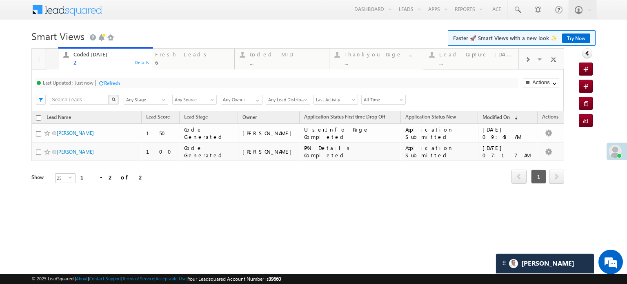
drag, startPoint x: 186, startPoint y: 60, endPoint x: 104, endPoint y: 64, distance: 81.7
click at [177, 62] on div "6" at bounding box center [192, 62] width 74 height 6
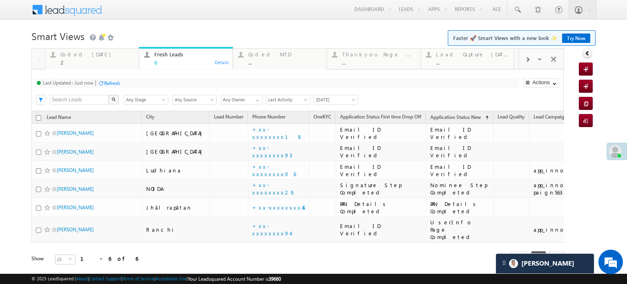
click at [114, 84] on div "Refresh" at bounding box center [112, 83] width 16 height 6
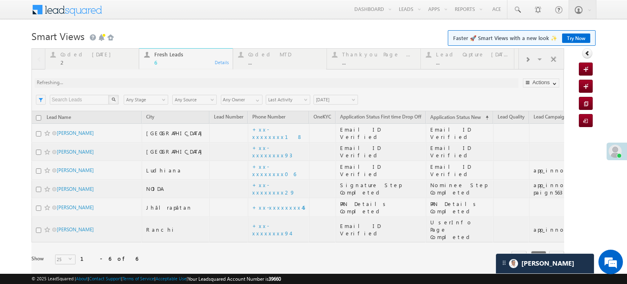
click at [114, 84] on div at bounding box center [297, 167] width 532 height 239
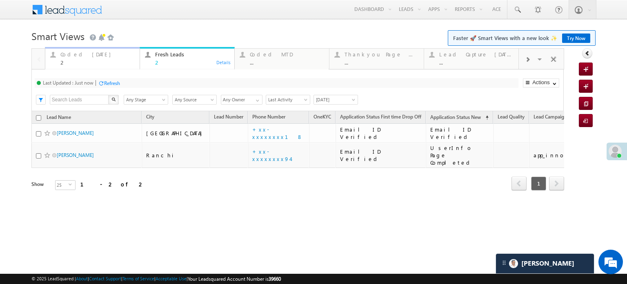
click at [91, 54] on div "Coded Today" at bounding box center [97, 54] width 74 height 7
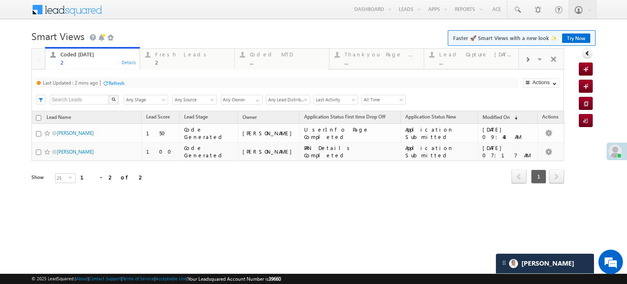
click at [114, 78] on div "Last Updated : 2 mins ago Refresh Refreshing..." at bounding box center [276, 83] width 483 height 10
click at [119, 85] on div "Refresh" at bounding box center [117, 83] width 16 height 6
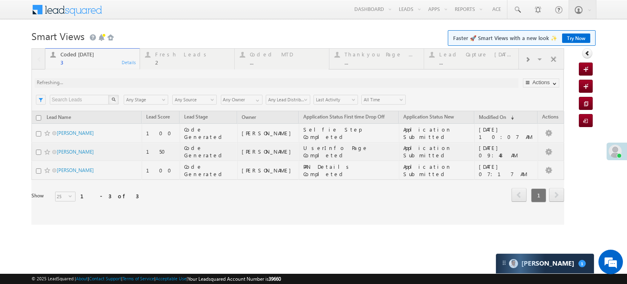
scroll to position [3957, 0]
click at [175, 60] on div at bounding box center [297, 136] width 532 height 176
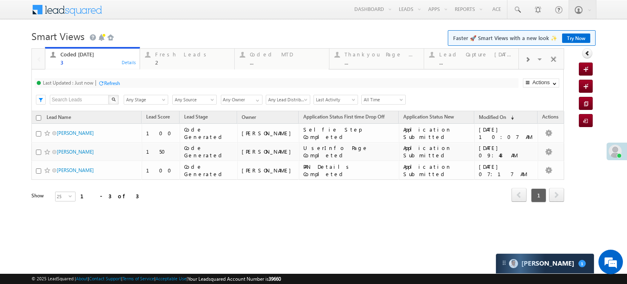
click at [175, 60] on div "2" at bounding box center [192, 62] width 74 height 6
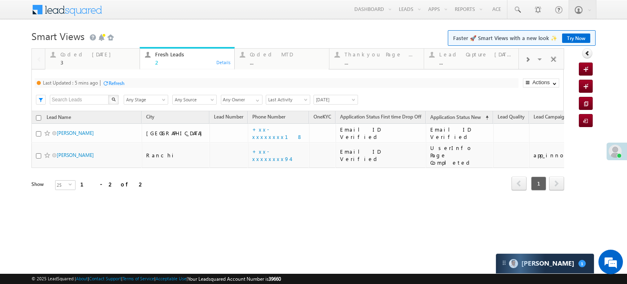
click at [122, 78] on div "Last Updated : 5 mins ago Refresh Refreshing... Search X Lead Stage Any Stage A…" at bounding box center [297, 90] width 532 height 42
click at [120, 82] on div "Refresh" at bounding box center [117, 83] width 16 height 6
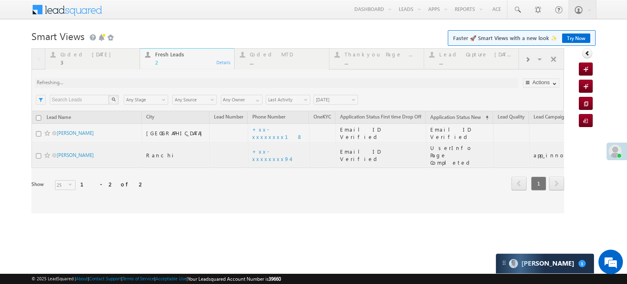
click at [120, 83] on div at bounding box center [297, 130] width 532 height 165
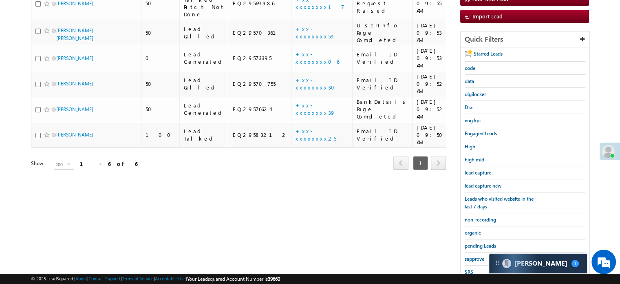
scroll to position [122, 0]
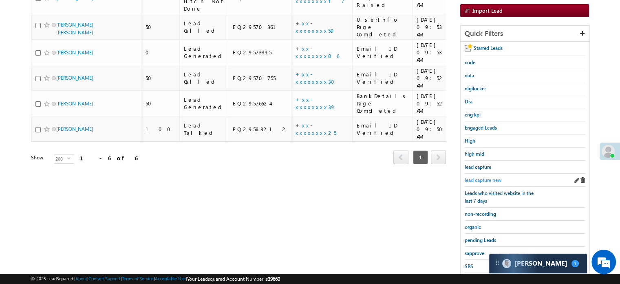
click at [486, 179] on span "lead capture new" at bounding box center [483, 180] width 37 height 6
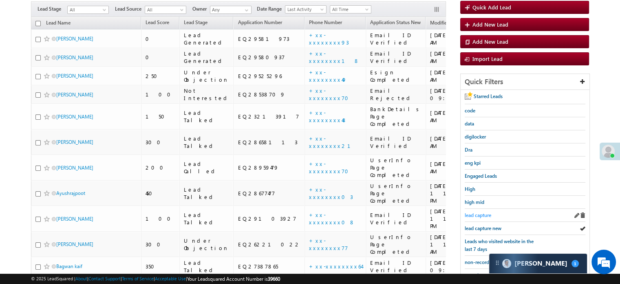
scroll to position [82, 0]
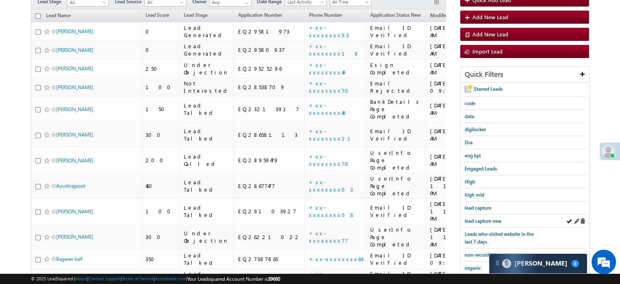
click at [474, 214] on div "lead capture new" at bounding box center [525, 220] width 121 height 13
click at [477, 217] on span "lead capture new" at bounding box center [483, 220] width 37 height 6
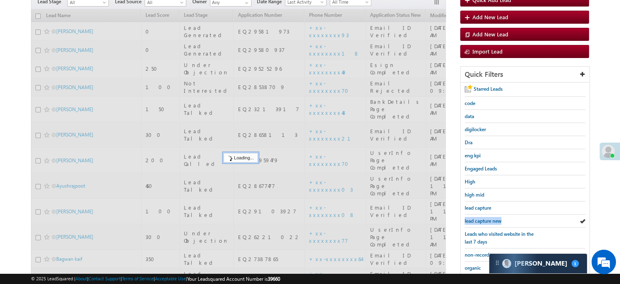
click at [477, 217] on span "lead capture new" at bounding box center [483, 220] width 37 height 6
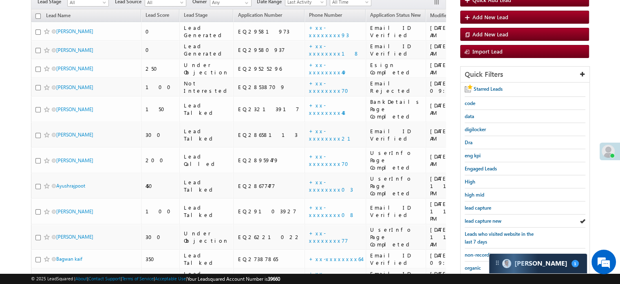
click at [477, 217] on span "lead capture new" at bounding box center [483, 220] width 37 height 6
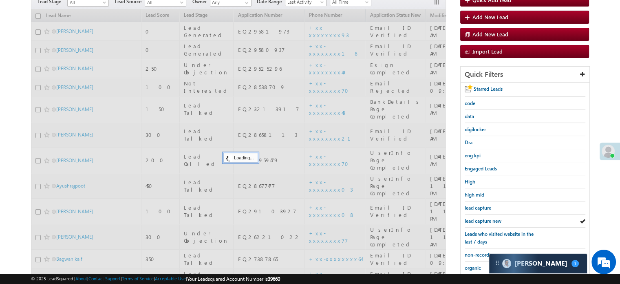
click at [477, 217] on span "lead capture new" at bounding box center [483, 220] width 37 height 6
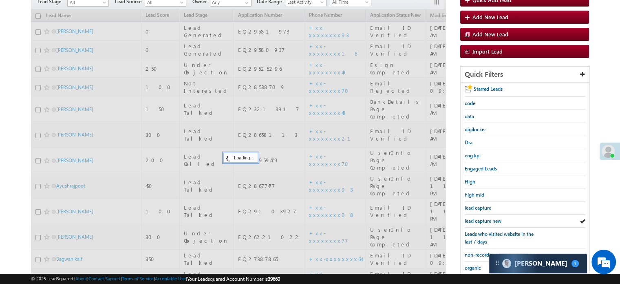
click at [477, 217] on span "lead capture new" at bounding box center [483, 220] width 37 height 6
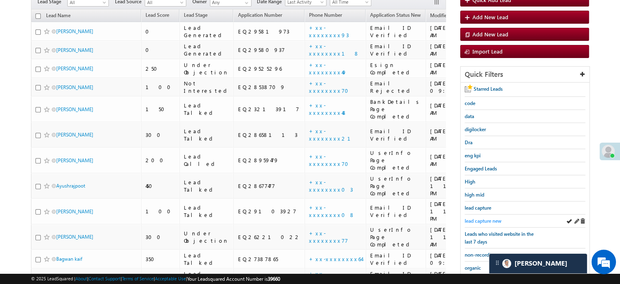
click at [494, 217] on span "lead capture new" at bounding box center [483, 220] width 37 height 6
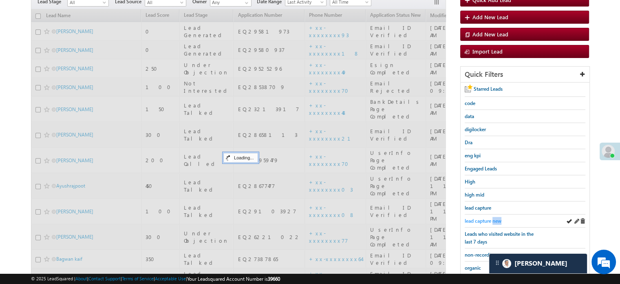
click at [494, 217] on span "lead capture new" at bounding box center [483, 220] width 37 height 6
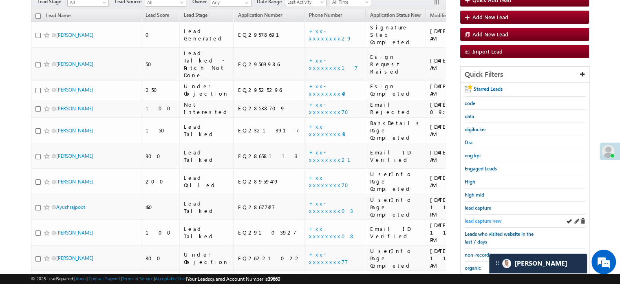
click at [490, 220] on span "lead capture new" at bounding box center [483, 220] width 37 height 6
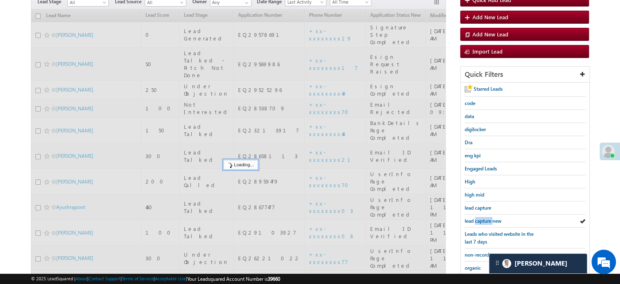
click at [491, 220] on span "lead capture new" at bounding box center [483, 220] width 37 height 6
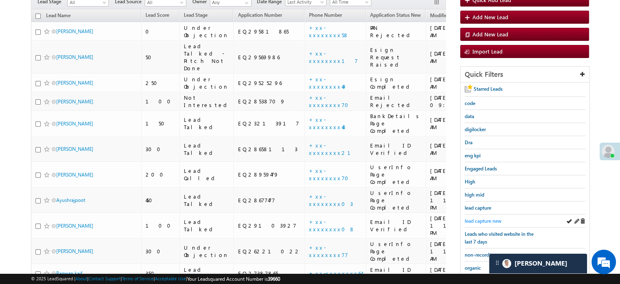
click at [477, 217] on span "lead capture new" at bounding box center [483, 220] width 37 height 6
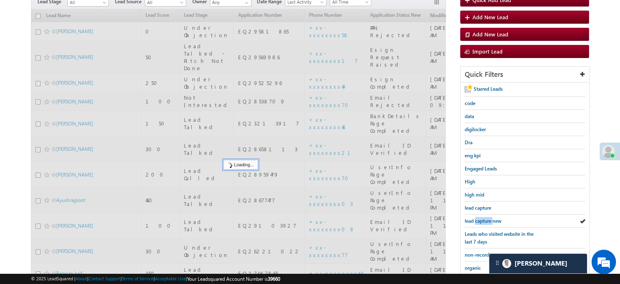
click at [477, 217] on span "lead capture new" at bounding box center [483, 220] width 37 height 6
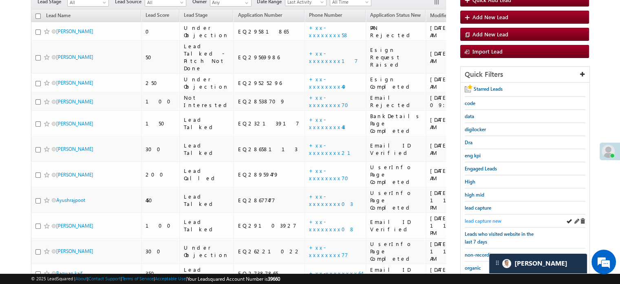
click at [482, 218] on span "lead capture new" at bounding box center [483, 220] width 37 height 6
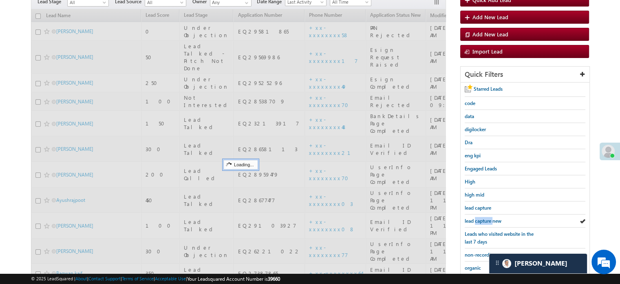
click at [482, 218] on span "lead capture new" at bounding box center [483, 220] width 37 height 6
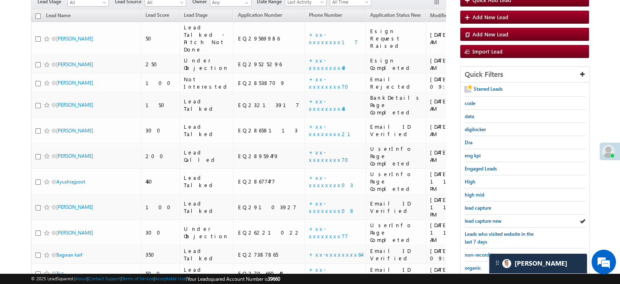
click at [482, 218] on span "lead capture new" at bounding box center [483, 220] width 37 height 6
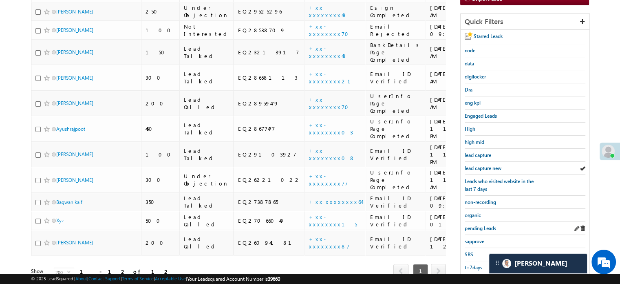
scroll to position [175, 0]
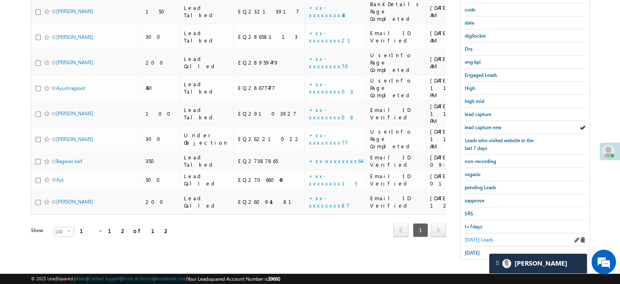
click at [479, 236] on span "[DATE] Leads" at bounding box center [479, 239] width 29 height 6
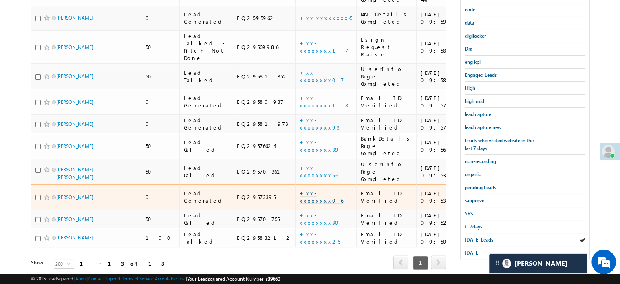
click at [300, 189] on link "+xx-xxxxxxxx06" at bounding box center [322, 196] width 44 height 14
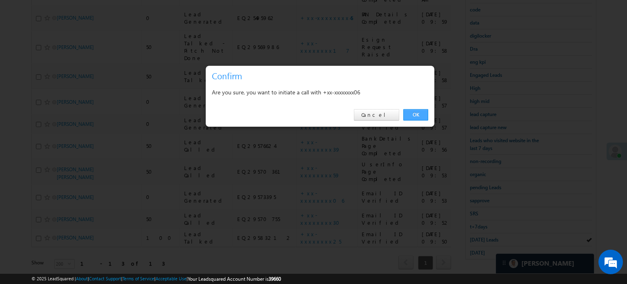
click at [415, 115] on link "OK" at bounding box center [415, 114] width 25 height 11
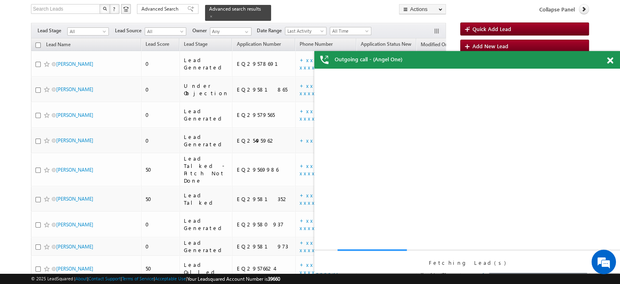
scroll to position [0, 0]
click at [612, 62] on span at bounding box center [610, 60] width 6 height 7
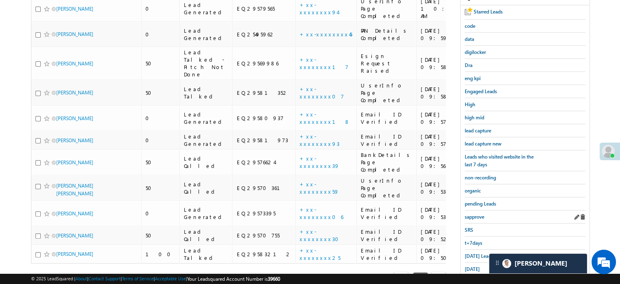
scroll to position [197, 0]
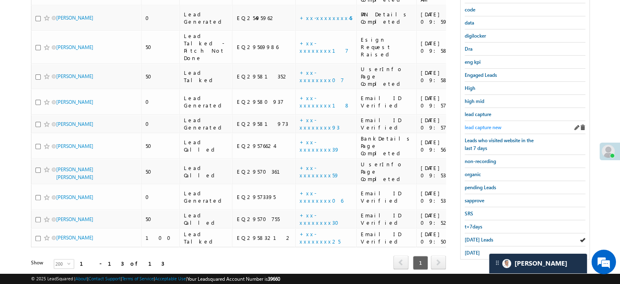
click at [484, 127] on span "lead capture new" at bounding box center [483, 127] width 37 height 6
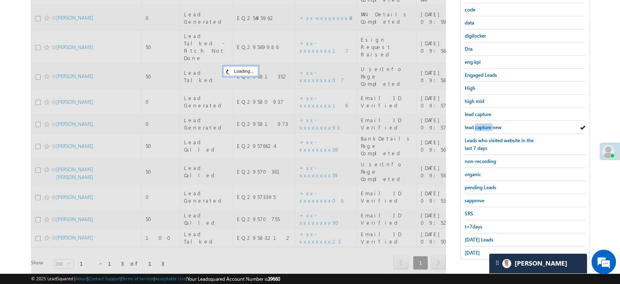
click at [484, 127] on span "lead capture new" at bounding box center [483, 127] width 37 height 6
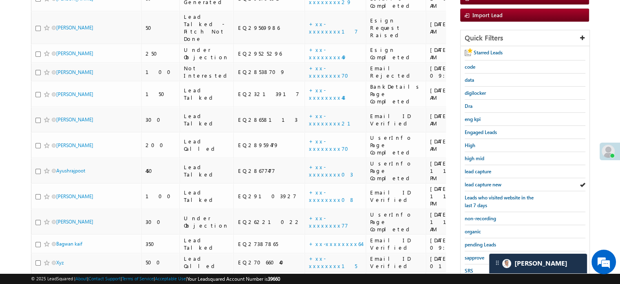
scroll to position [53, 0]
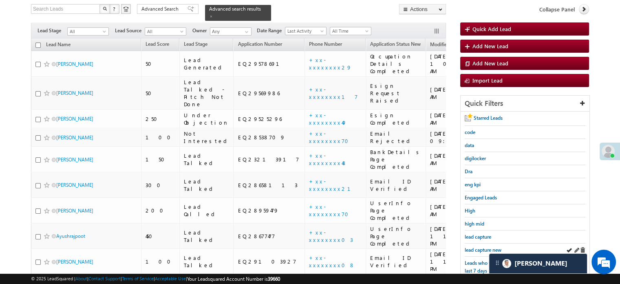
click at [482, 251] on div "lead capture new" at bounding box center [525, 249] width 121 height 13
click at [481, 248] on span "lead capture new" at bounding box center [483, 249] width 37 height 6
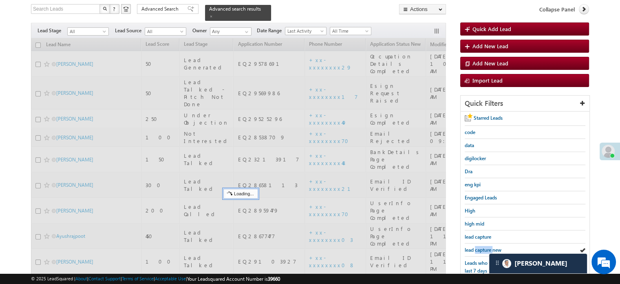
click at [481, 248] on span "lead capture new" at bounding box center [483, 249] width 37 height 6
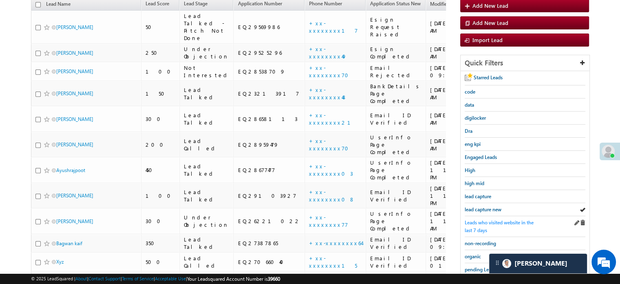
scroll to position [134, 0]
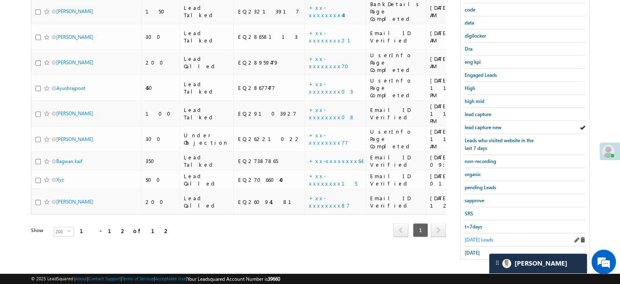
click at [468, 236] on span "[DATE] Leads" at bounding box center [479, 239] width 29 height 6
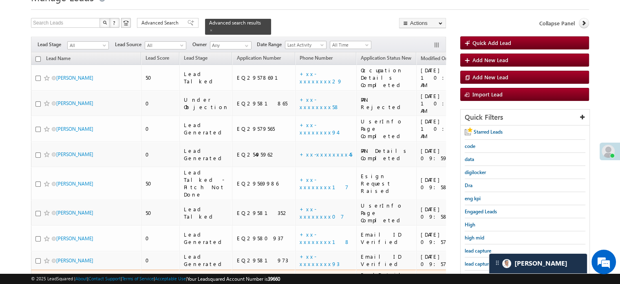
scroll to position [93, 0]
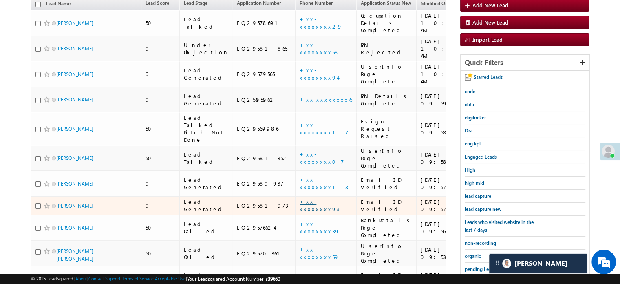
click at [300, 198] on link "+xx-xxxxxxxx93" at bounding box center [320, 205] width 40 height 14
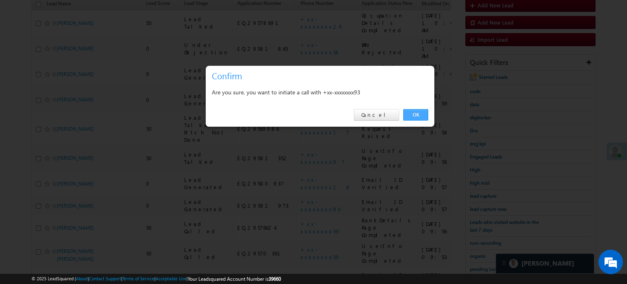
click at [407, 119] on link "OK" at bounding box center [415, 114] width 25 height 11
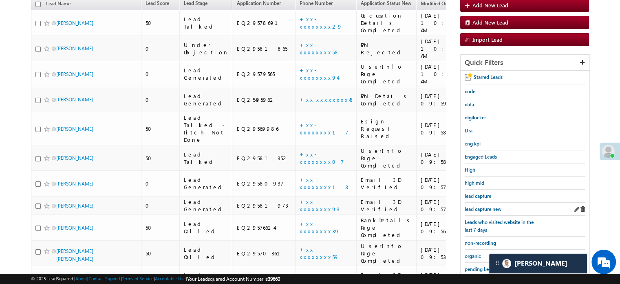
scroll to position [115, 0]
click at [484, 202] on div "lead capture new" at bounding box center [525, 208] width 121 height 13
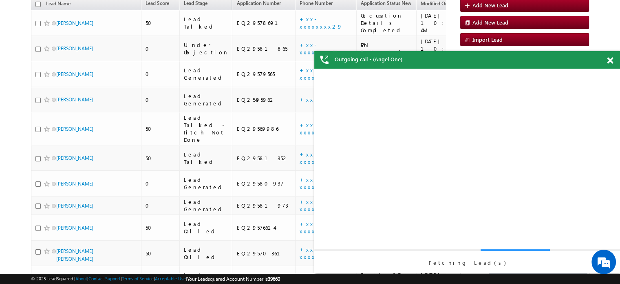
scroll to position [0, 0]
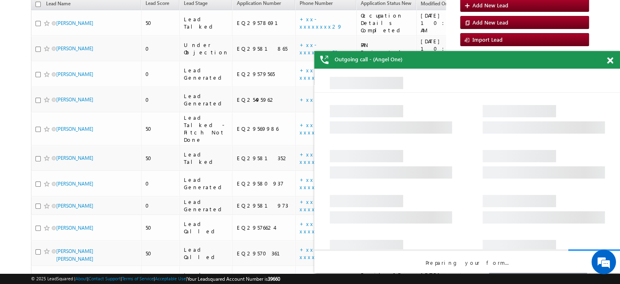
click at [611, 58] on span at bounding box center [610, 60] width 6 height 7
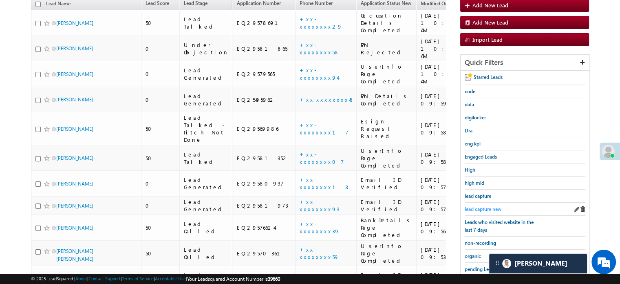
click at [485, 206] on span "lead capture new" at bounding box center [483, 209] width 37 height 6
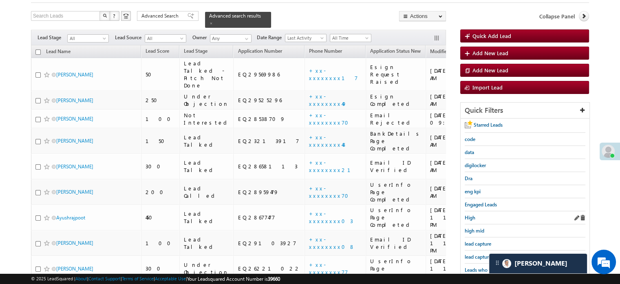
scroll to position [34, 0]
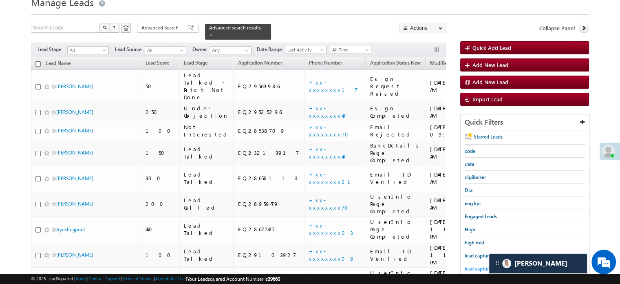
click at [475, 267] on span "lead capture new" at bounding box center [483, 268] width 37 height 6
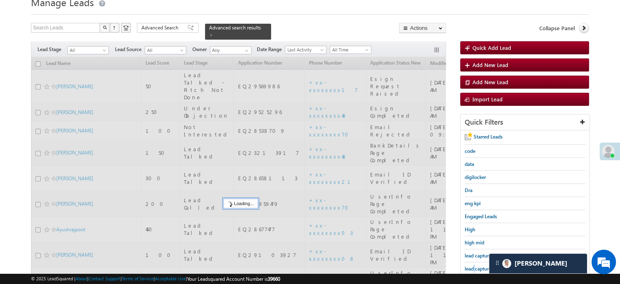
click at [475, 267] on span "lead capture new" at bounding box center [483, 268] width 37 height 6
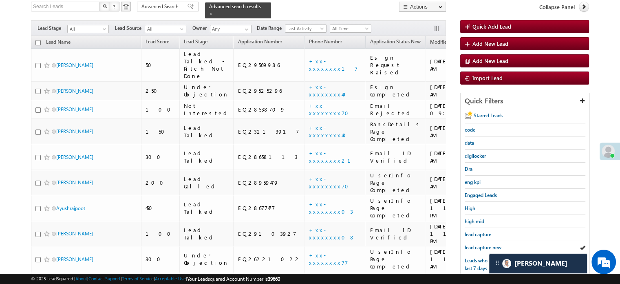
scroll to position [75, 0]
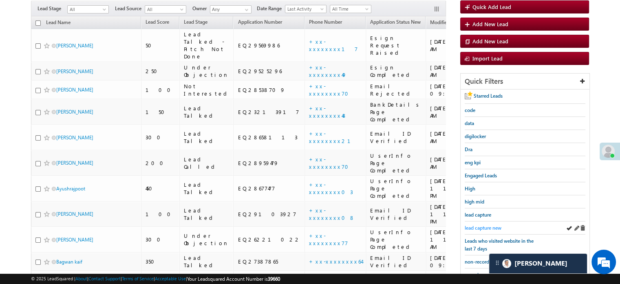
click at [480, 228] on link "lead capture new" at bounding box center [483, 228] width 37 height 8
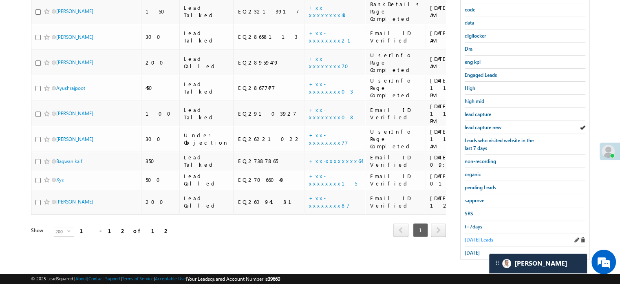
click at [477, 237] on span "Today's Leads" at bounding box center [479, 239] width 29 height 6
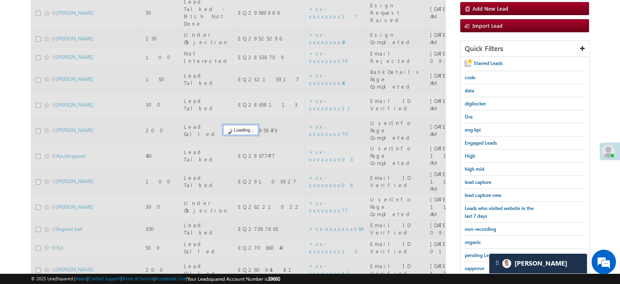
scroll to position [93, 0]
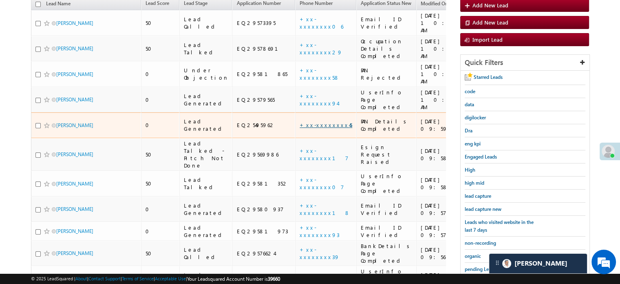
click at [300, 121] on link "+xx-xxxxxxxx45" at bounding box center [326, 124] width 53 height 7
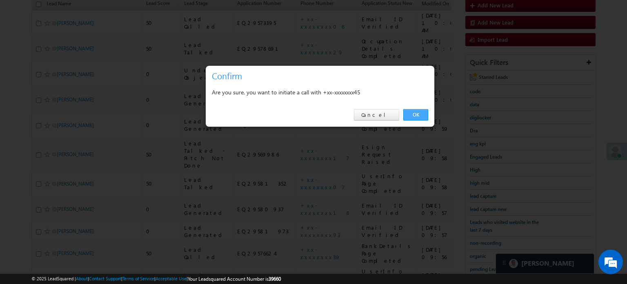
click at [425, 114] on link "OK" at bounding box center [415, 114] width 25 height 11
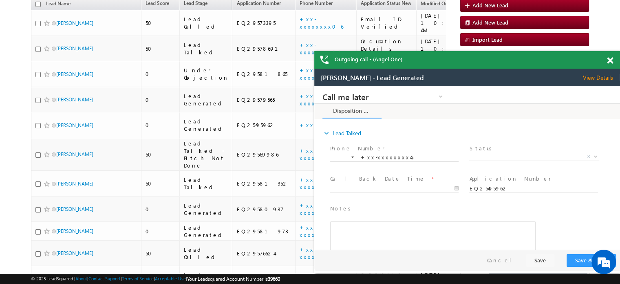
scroll to position [0, 0]
click at [611, 60] on span at bounding box center [610, 60] width 6 height 7
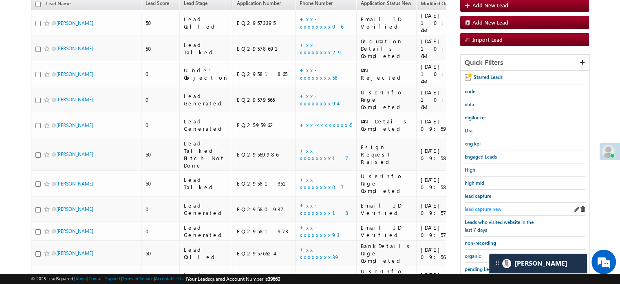
click at [497, 207] on span "lead capture new" at bounding box center [483, 209] width 37 height 6
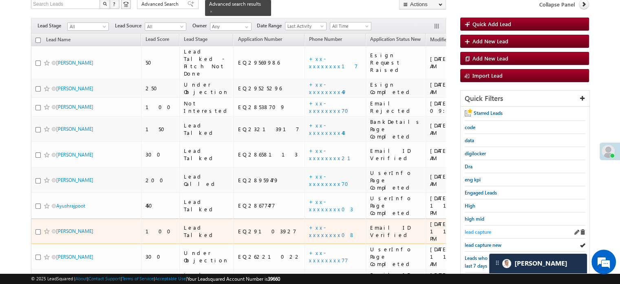
scroll to position [122, 0]
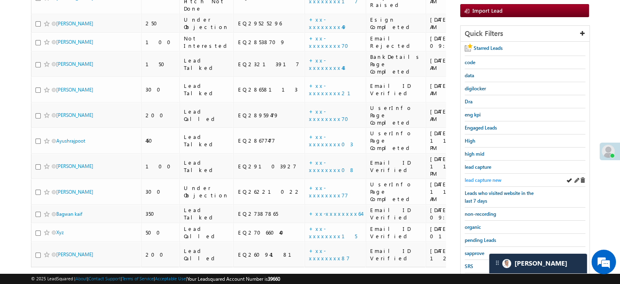
click at [477, 179] on span "lead capture new" at bounding box center [483, 180] width 37 height 6
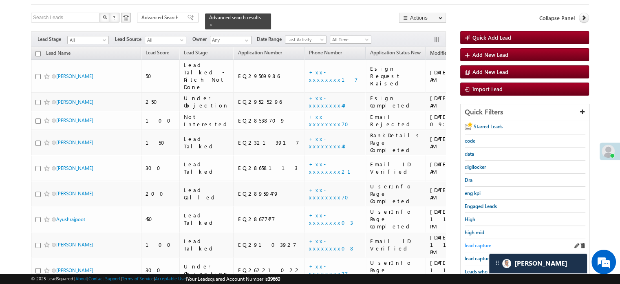
scroll to position [0, 0]
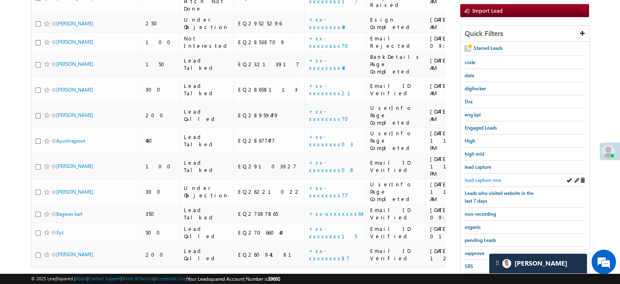
click at [480, 179] on span "lead capture new" at bounding box center [483, 180] width 37 height 6
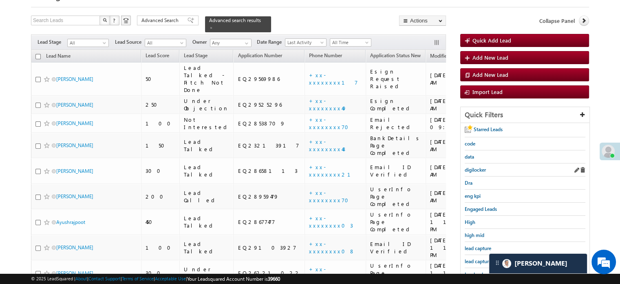
scroll to position [41, 0]
click at [469, 255] on div "lead capture new" at bounding box center [525, 261] width 121 height 13
click at [470, 257] on link "lead capture new" at bounding box center [483, 261] width 37 height 8
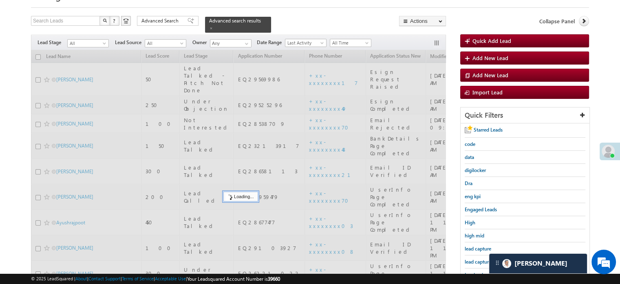
click at [470, 257] on link "lead capture new" at bounding box center [483, 261] width 37 height 8
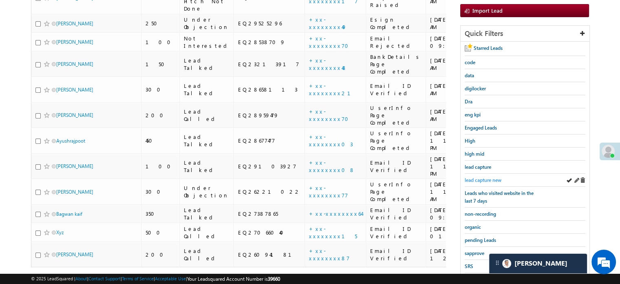
click at [488, 180] on span "lead capture new" at bounding box center [483, 180] width 37 height 6
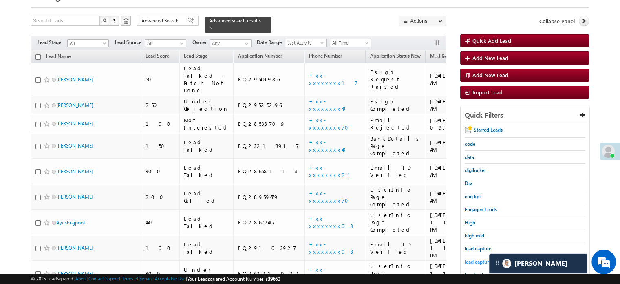
click at [468, 260] on span "lead capture new" at bounding box center [483, 261] width 37 height 6
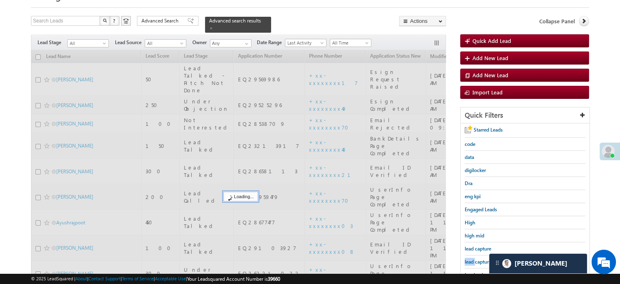
click at [468, 260] on span "lead capture new" at bounding box center [483, 261] width 37 height 6
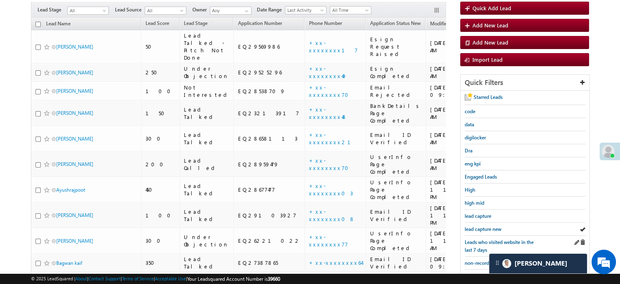
scroll to position [122, 0]
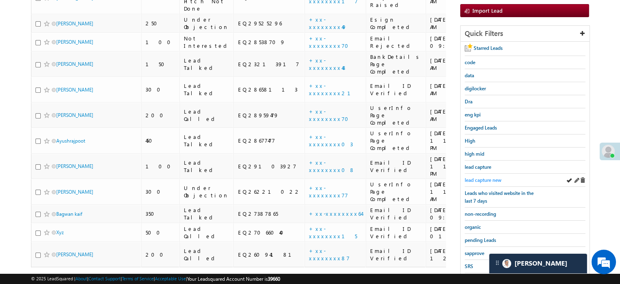
click at [487, 181] on span "lead capture new" at bounding box center [483, 180] width 37 height 6
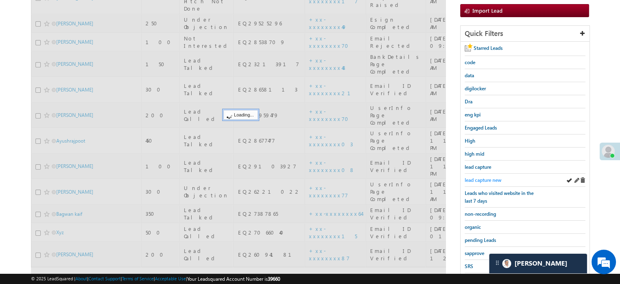
click at [485, 180] on span "lead capture new" at bounding box center [483, 180] width 37 height 6
click at [484, 179] on span "lead capture new" at bounding box center [483, 180] width 37 height 6
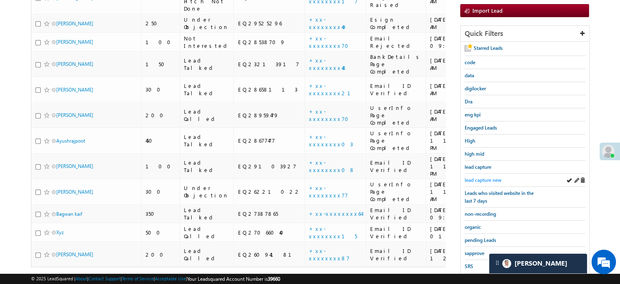
scroll to position [41, 0]
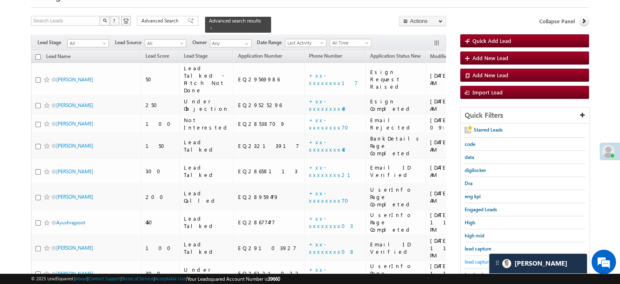
click at [472, 260] on span "lead capture new" at bounding box center [483, 261] width 37 height 6
click at [480, 259] on span "lead capture new" at bounding box center [483, 261] width 37 height 6
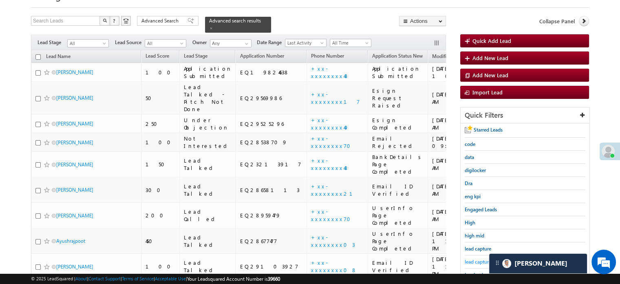
click at [473, 261] on span "lead capture new" at bounding box center [483, 261] width 37 height 6
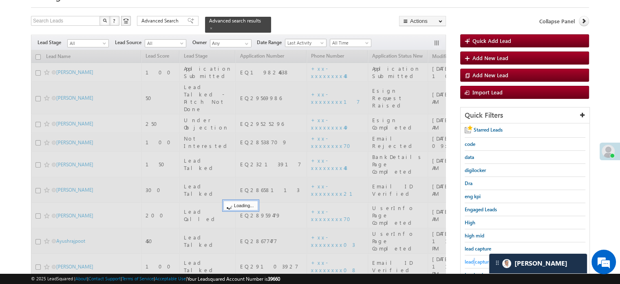
click at [473, 261] on span "lead capture new" at bounding box center [483, 261] width 37 height 6
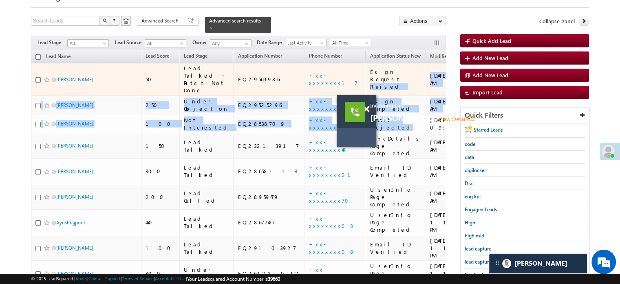
drag, startPoint x: 377, startPoint y: 124, endPoint x: 359, endPoint y: 92, distance: 37.1
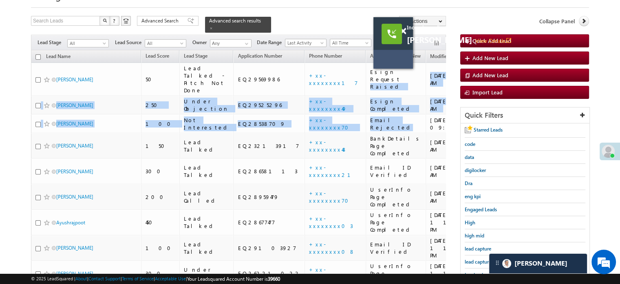
drag, startPoint x: 356, startPoint y: 105, endPoint x: 389, endPoint y: 43, distance: 70.6
click at [389, 43] on div at bounding box center [392, 34] width 20 height 20
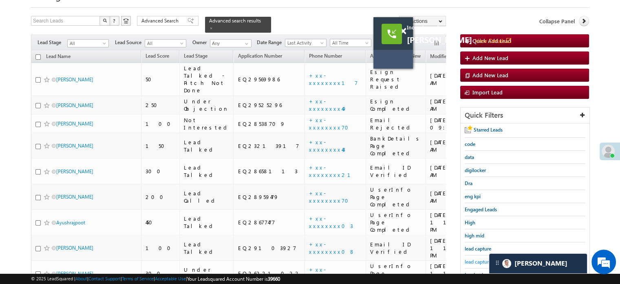
click at [475, 258] on span "lead capture new" at bounding box center [483, 261] width 37 height 6
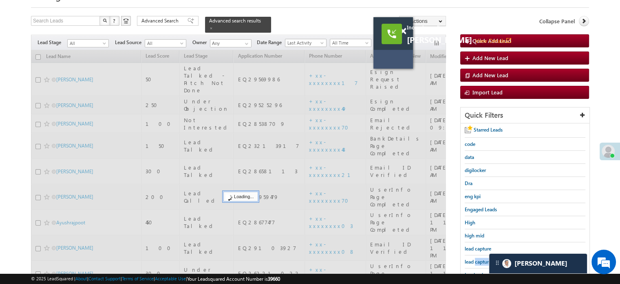
click at [475, 258] on span "lead capture new" at bounding box center [483, 261] width 37 height 6
click at [474, 258] on span "lead capture new" at bounding box center [483, 261] width 37 height 6
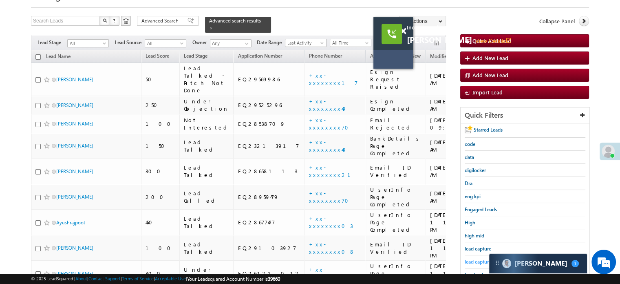
click at [475, 258] on span "lead capture new" at bounding box center [483, 261] width 37 height 6
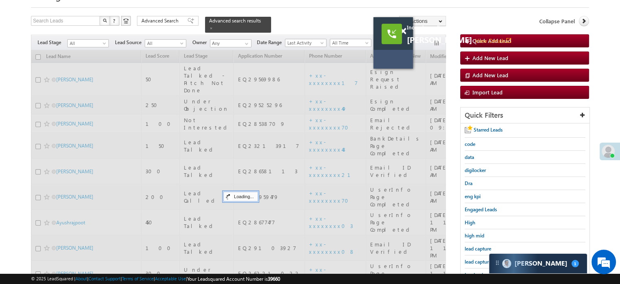
click at [475, 259] on span "lead capture new" at bounding box center [483, 261] width 37 height 6
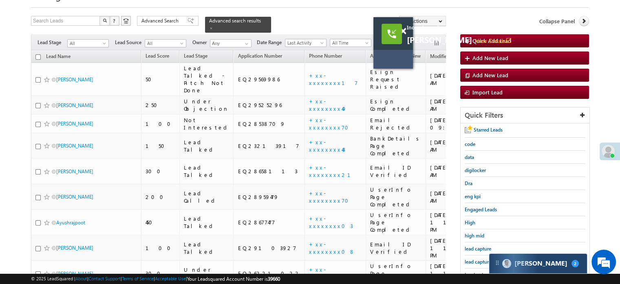
click at [547, 269] on div "Carter 2" at bounding box center [539, 263] width 98 height 20
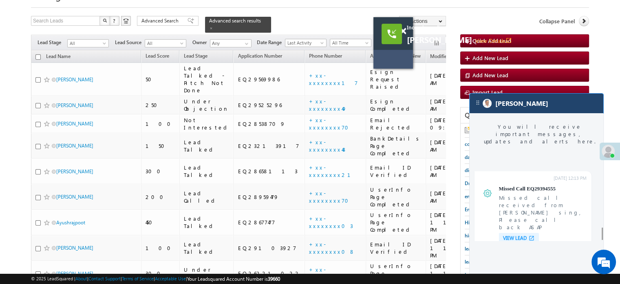
scroll to position [3198, 0]
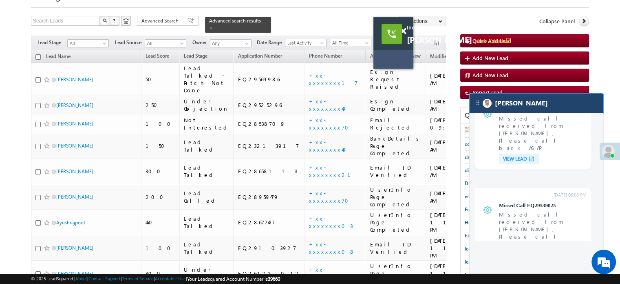
click at [534, 111] on div "[PERSON_NAME]" at bounding box center [537, 103] width 134 height 20
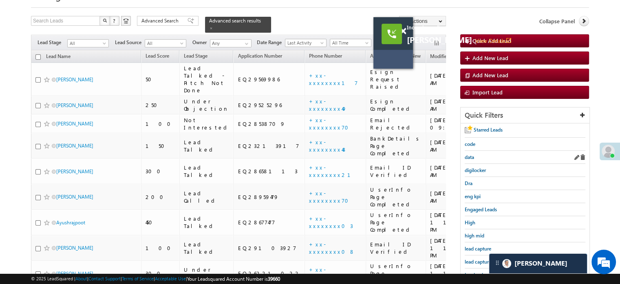
scroll to position [3252, 0]
click at [478, 258] on span "lead capture new" at bounding box center [483, 261] width 37 height 6
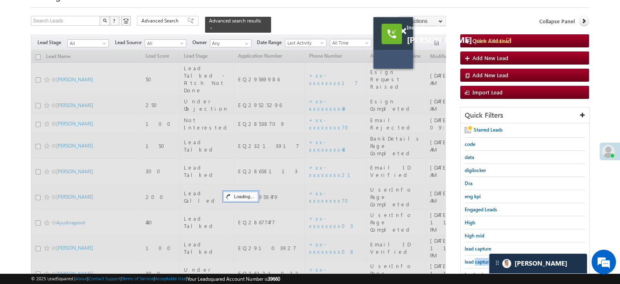
click at [478, 258] on span "lead capture new" at bounding box center [483, 261] width 37 height 6
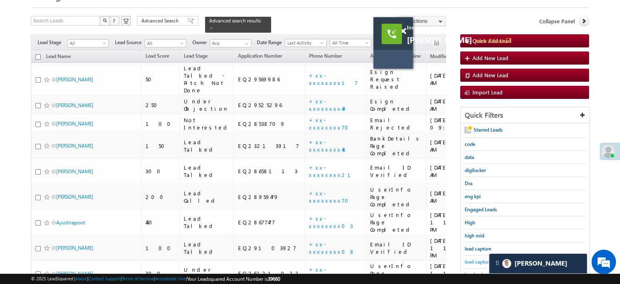
click at [473, 259] on span "lead capture new" at bounding box center [483, 261] width 37 height 6
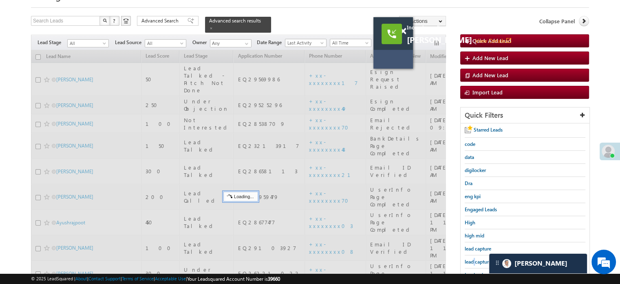
click at [473, 259] on span "lead capture new" at bounding box center [483, 261] width 37 height 6
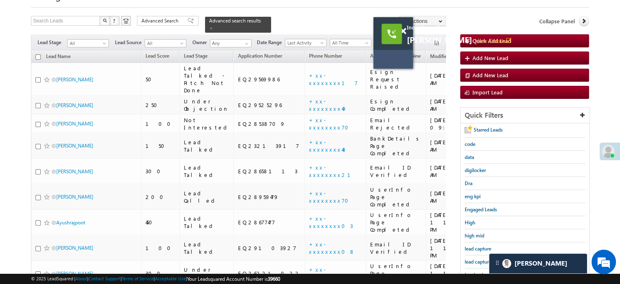
click at [473, 259] on span "lead capture new" at bounding box center [483, 261] width 37 height 6
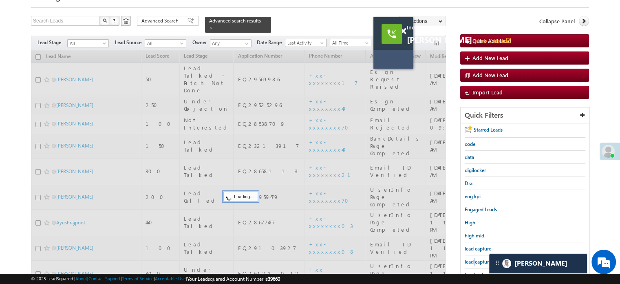
click at [473, 259] on span "lead capture new" at bounding box center [483, 261] width 37 height 6
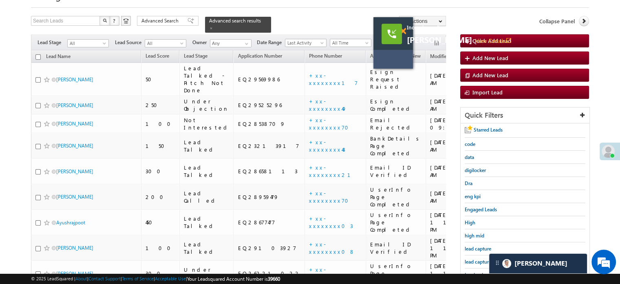
click at [404, 31] on span at bounding box center [403, 31] width 6 height 7
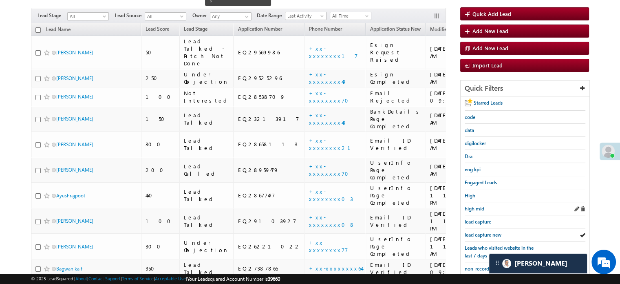
scroll to position [82, 0]
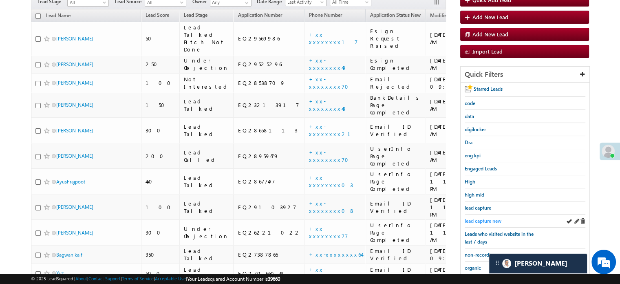
click at [481, 217] on span "lead capture new" at bounding box center [483, 220] width 37 height 6
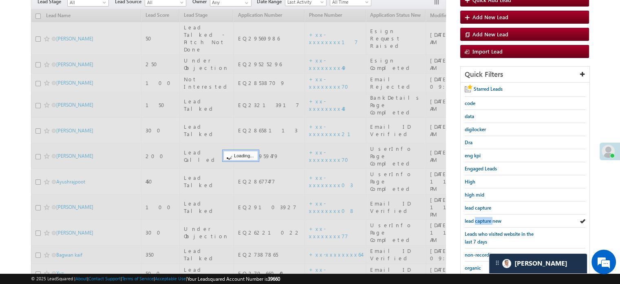
click at [481, 217] on span "lead capture new" at bounding box center [483, 220] width 37 height 6
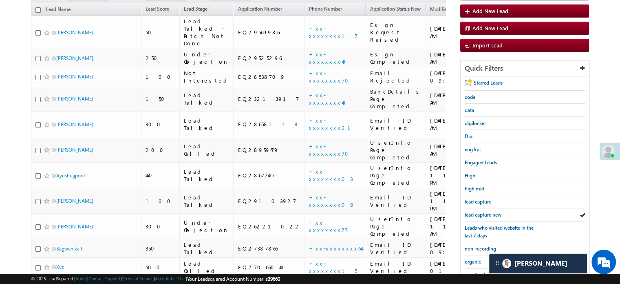
scroll to position [163, 0]
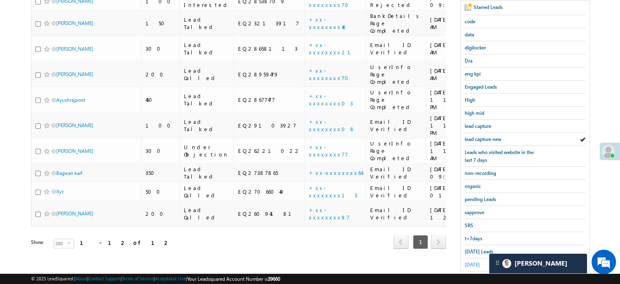
click at [468, 261] on span "yesterday" at bounding box center [472, 264] width 15 height 6
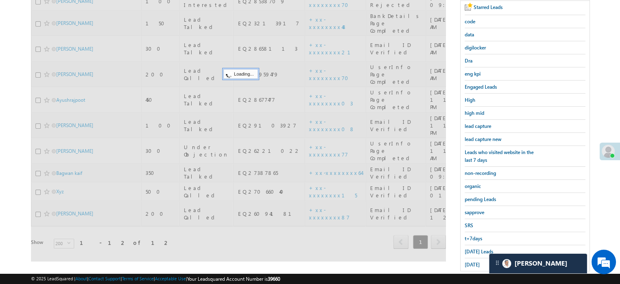
click at [468, 261] on span "yesterday" at bounding box center [472, 264] width 15 height 6
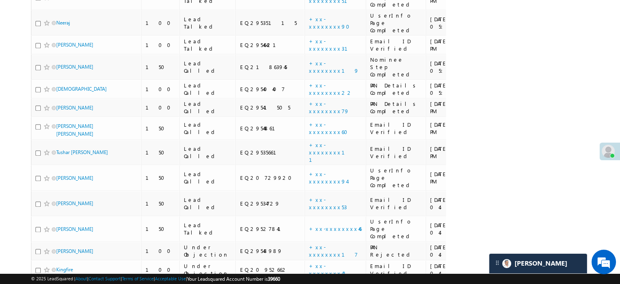
scroll to position [873, 0]
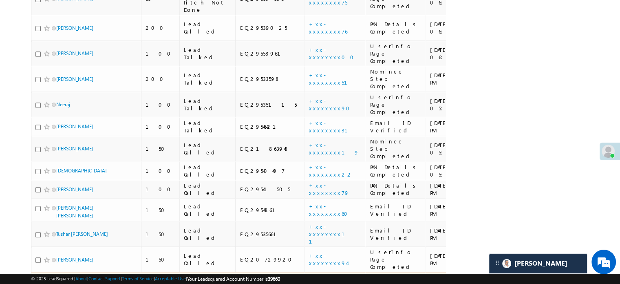
click at [309, 277] on link "+xx-xxxxxxxx53" at bounding box center [328, 284] width 38 height 14
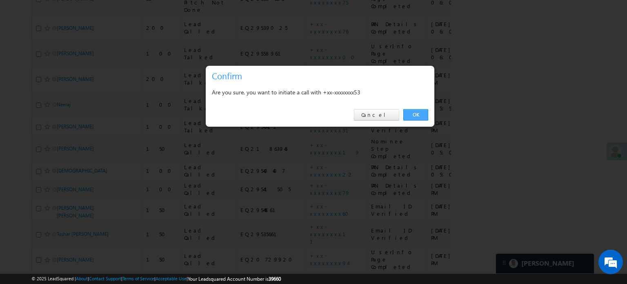
click at [416, 113] on link "OK" at bounding box center [415, 114] width 25 height 11
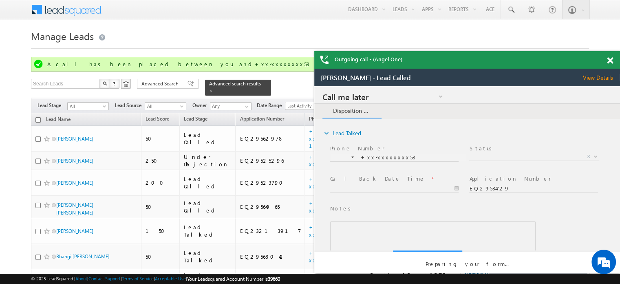
scroll to position [0, 0]
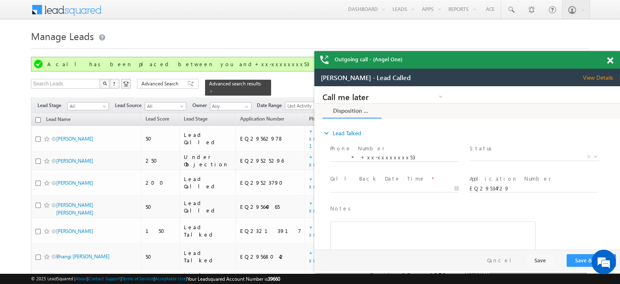
drag, startPoint x: 611, startPoint y: 58, endPoint x: 249, endPoint y: 9, distance: 364.7
click at [611, 58] on span at bounding box center [610, 60] width 6 height 7
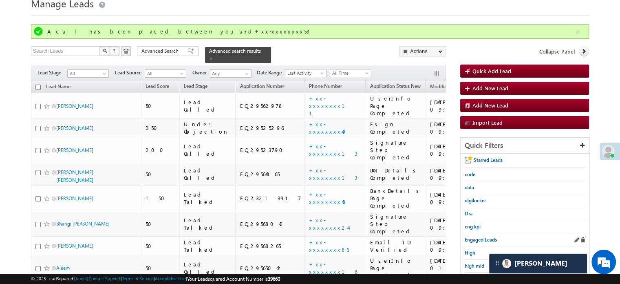
scroll to position [82, 0]
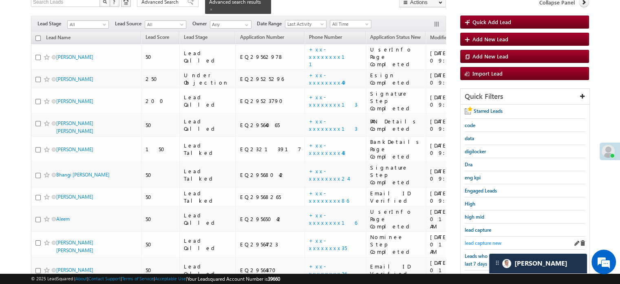
click at [487, 240] on span "lead capture new" at bounding box center [483, 242] width 37 height 6
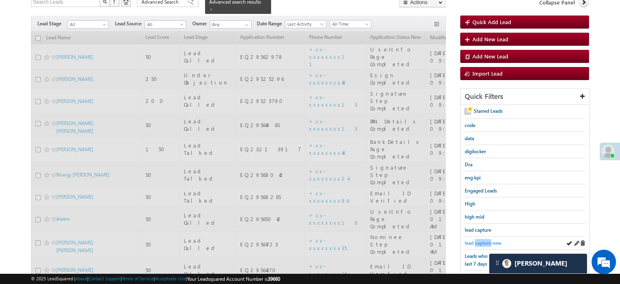
click at [488, 240] on span "lead capture new" at bounding box center [483, 242] width 37 height 6
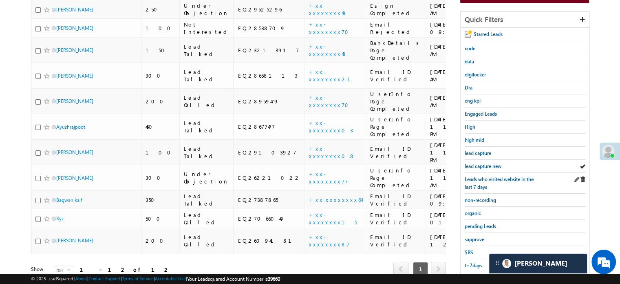
scroll to position [163, 0]
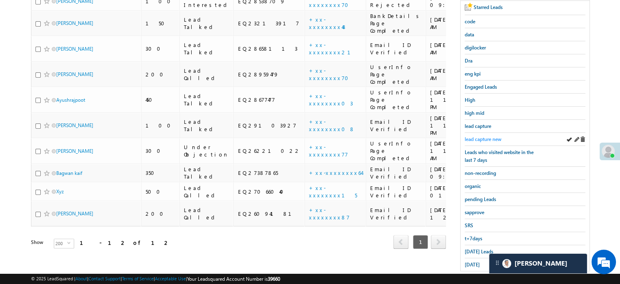
click at [493, 136] on span "lead capture new" at bounding box center [483, 139] width 37 height 6
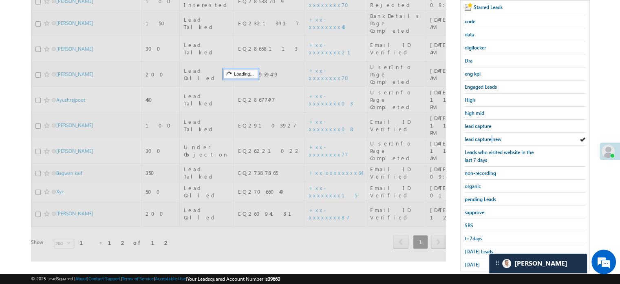
click at [493, 136] on span "lead capture new" at bounding box center [483, 139] width 37 height 6
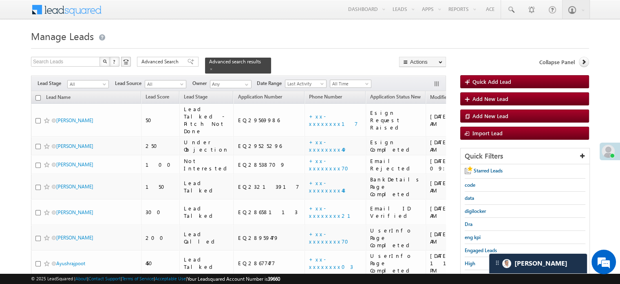
scroll to position [0, 0]
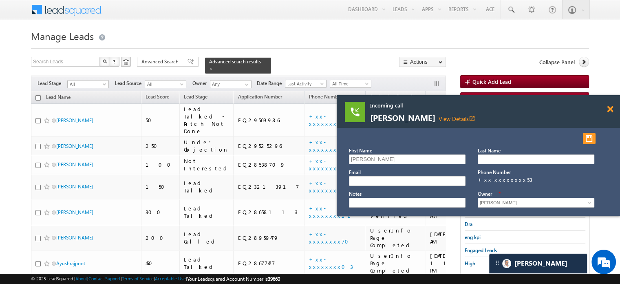
click at [607, 111] on span at bounding box center [610, 109] width 6 height 7
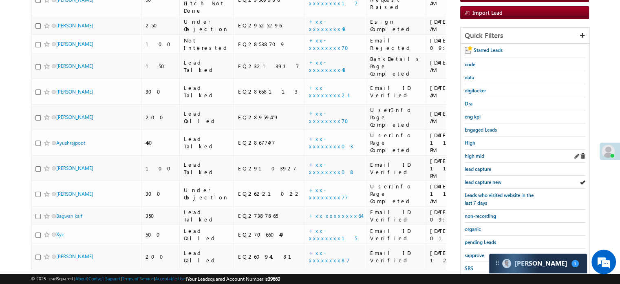
scroll to position [122, 0]
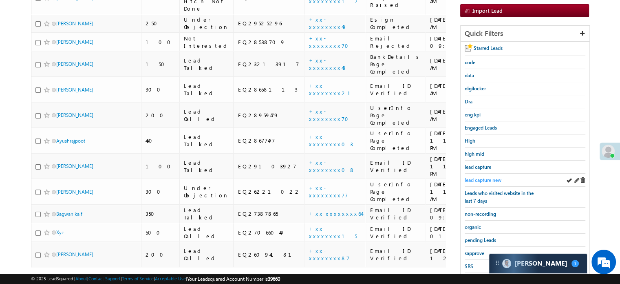
click at [486, 177] on span "lead capture new" at bounding box center [483, 180] width 37 height 6
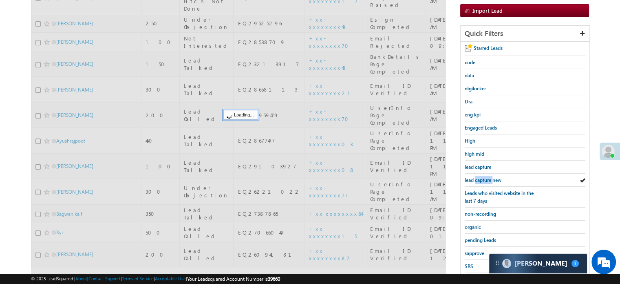
click at [486, 177] on span "lead capture new" at bounding box center [483, 180] width 37 height 6
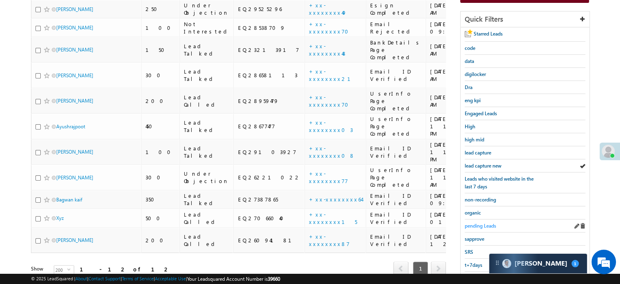
scroll to position [163, 0]
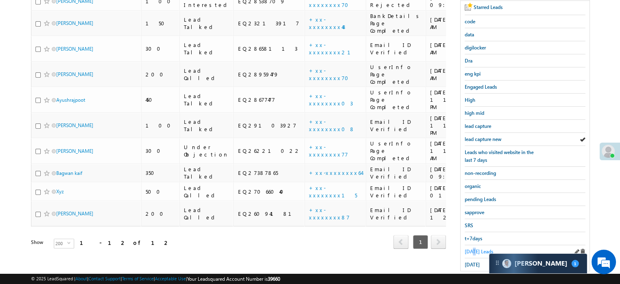
click at [474, 248] on span "[DATE] Leads" at bounding box center [479, 251] width 29 height 6
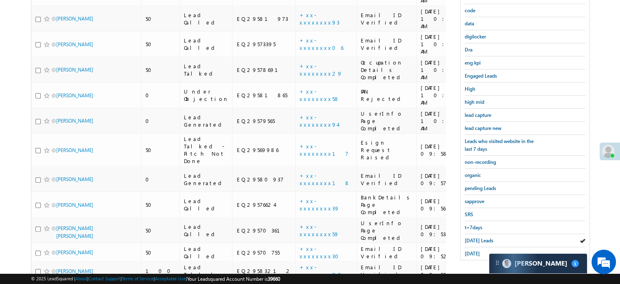
scroll to position [175, 0]
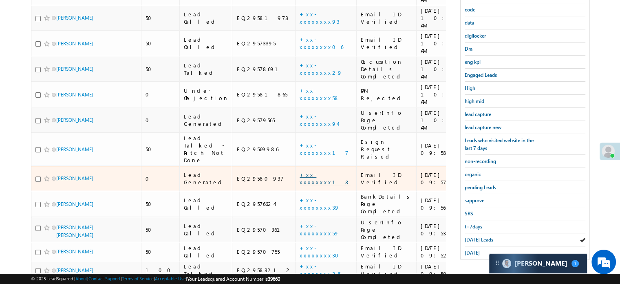
click at [300, 171] on link "+xx-xxxxxxxx18" at bounding box center [325, 178] width 51 height 14
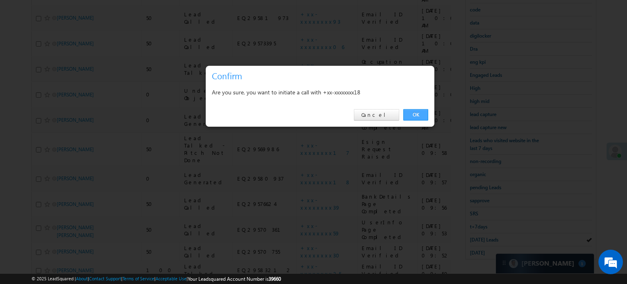
click at [409, 119] on link "OK" at bounding box center [415, 114] width 25 height 11
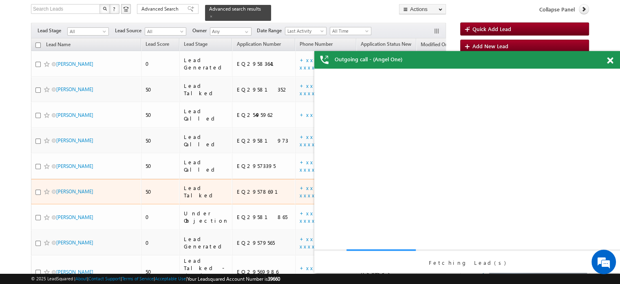
scroll to position [0, 0]
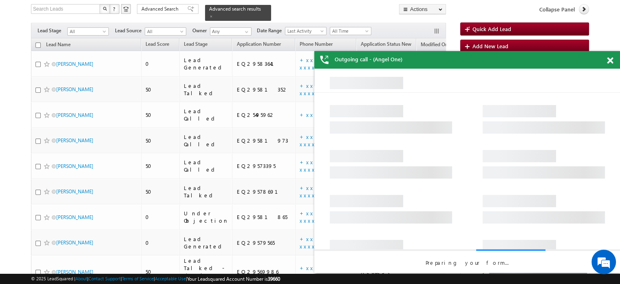
click at [607, 61] on div "Outgoing call - (Angel One)" at bounding box center [468, 60] width 306 height 18
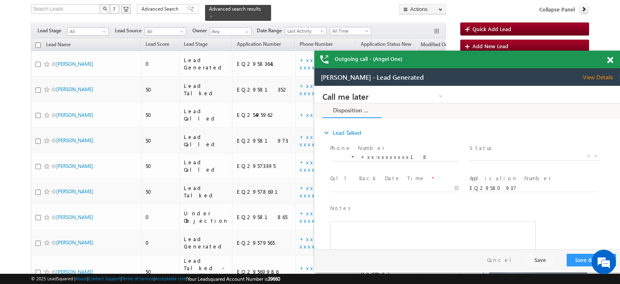
click at [609, 61] on span at bounding box center [610, 60] width 6 height 7
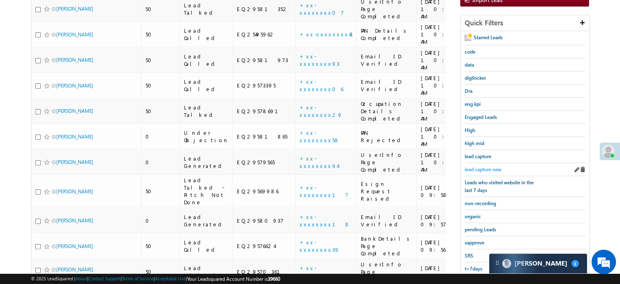
scroll to position [156, 0]
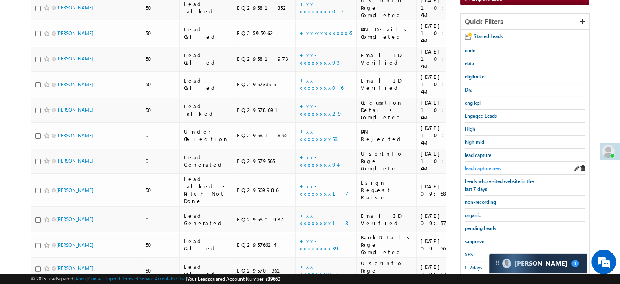
click at [500, 166] on span "lead capture new" at bounding box center [483, 168] width 37 height 6
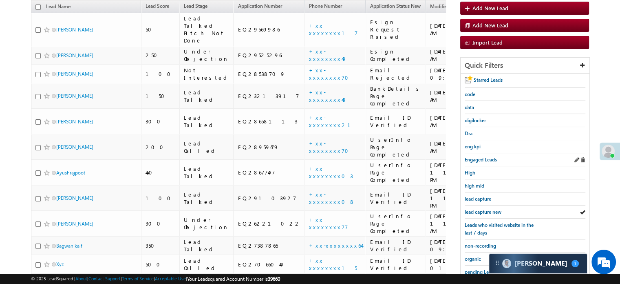
scroll to position [175, 0]
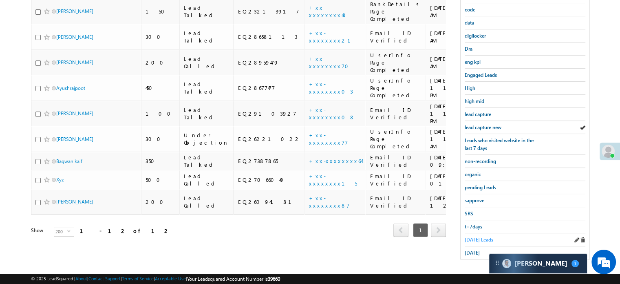
click at [485, 236] on span "[DATE] Leads" at bounding box center [479, 239] width 29 height 6
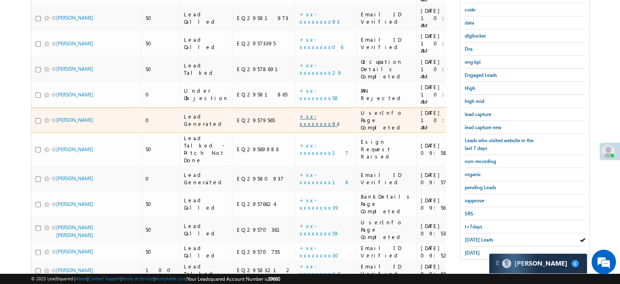
click at [300, 113] on link "+xx-xxxxxxxx94" at bounding box center [319, 120] width 38 height 14
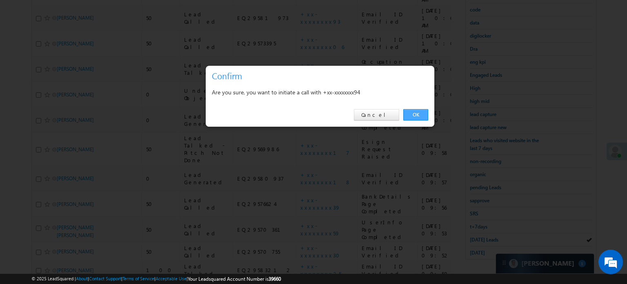
click at [417, 109] on link "OK" at bounding box center [415, 114] width 25 height 11
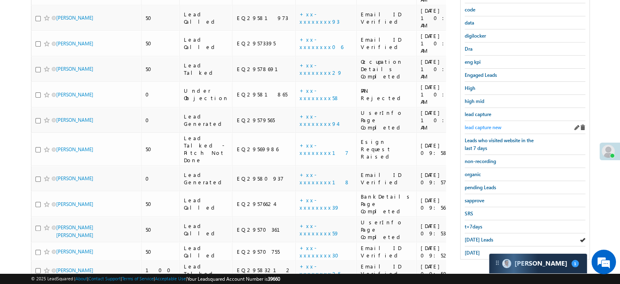
click at [474, 124] on span "lead capture new" at bounding box center [483, 127] width 37 height 6
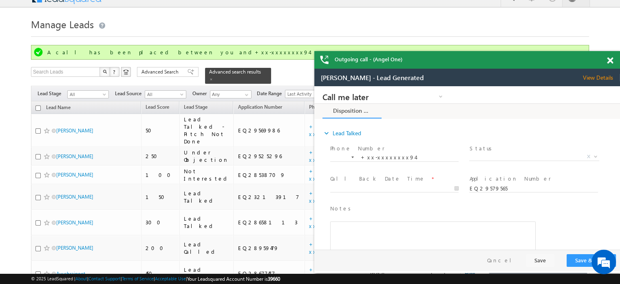
scroll to position [0, 0]
click at [609, 60] on span at bounding box center [610, 60] width 6 height 7
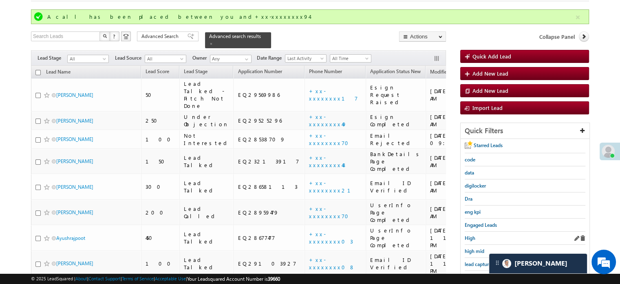
scroll to position [93, 0]
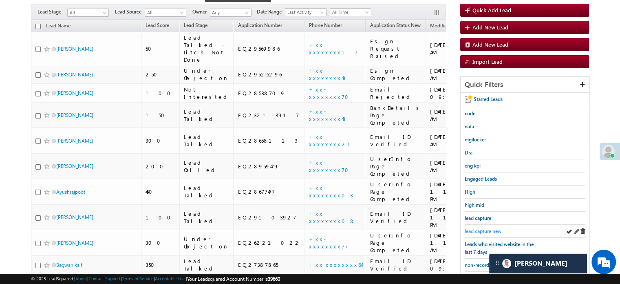
click at [490, 228] on span "lead capture new" at bounding box center [483, 231] width 37 height 6
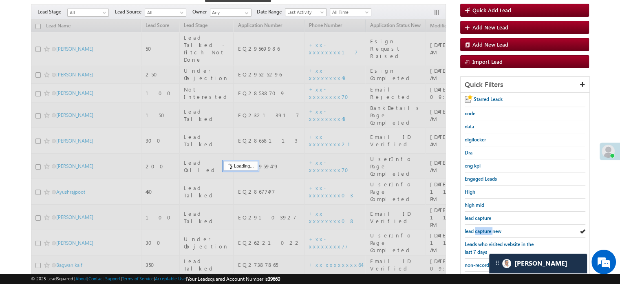
click at [490, 228] on span "lead capture new" at bounding box center [483, 231] width 37 height 6
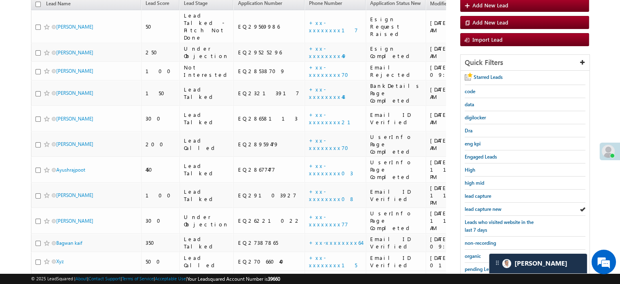
scroll to position [72, 0]
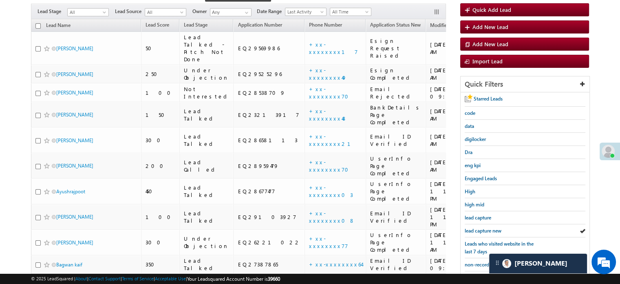
click at [490, 227] on span "lead capture new" at bounding box center [483, 230] width 37 height 6
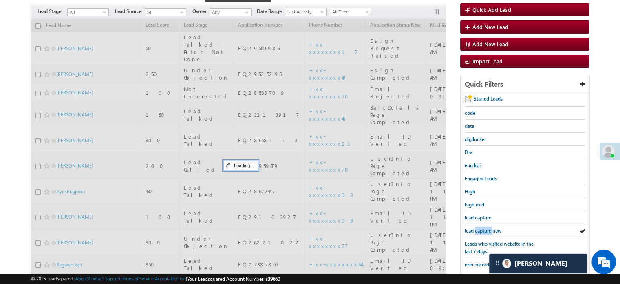
click at [490, 227] on span "lead capture new" at bounding box center [483, 230] width 37 height 6
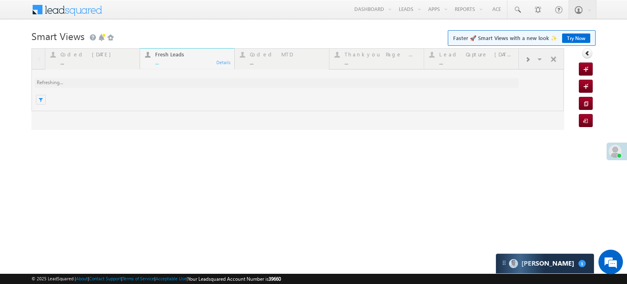
click at [576, 36] on link "Try Now" at bounding box center [576, 37] width 28 height 9
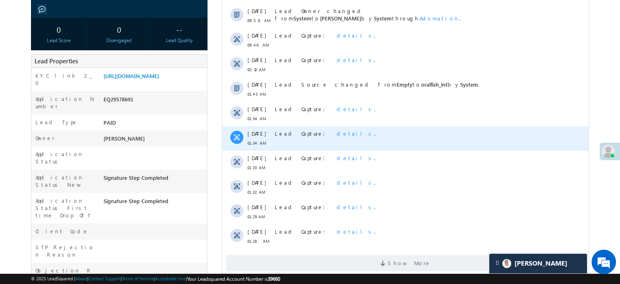
scroll to position [82, 0]
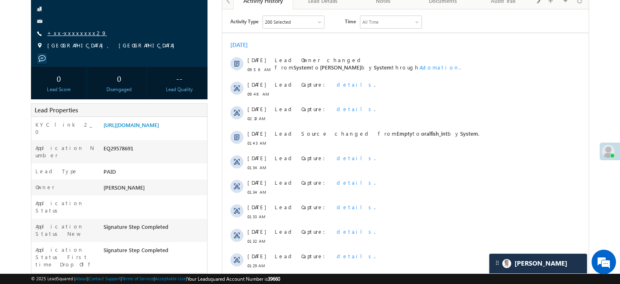
click at [70, 30] on link "+xx-xxxxxxxx29" at bounding box center [77, 32] width 60 height 7
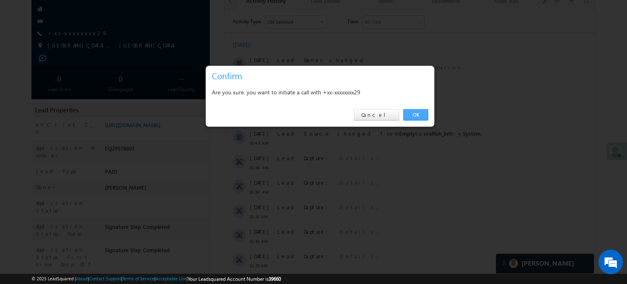
drag, startPoint x: 414, startPoint y: 115, endPoint x: 192, endPoint y: 106, distance: 222.1
click at [414, 115] on link "OK" at bounding box center [415, 114] width 25 height 11
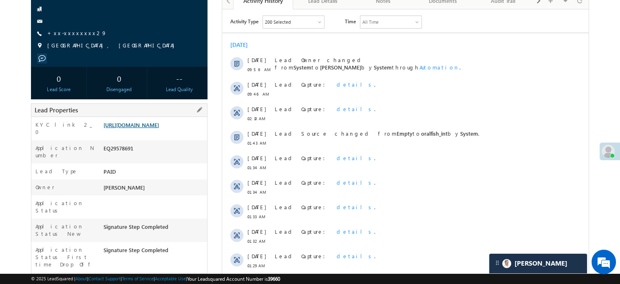
click at [136, 127] on link "[URL][DOMAIN_NAME]" at bounding box center [131, 124] width 55 height 7
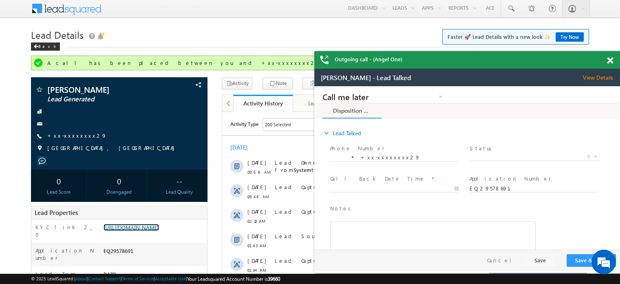
scroll to position [0, 0]
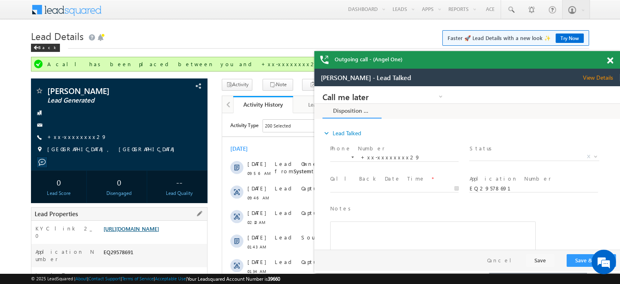
click at [156, 232] on link "[URL][DOMAIN_NAME]" at bounding box center [131, 228] width 55 height 7
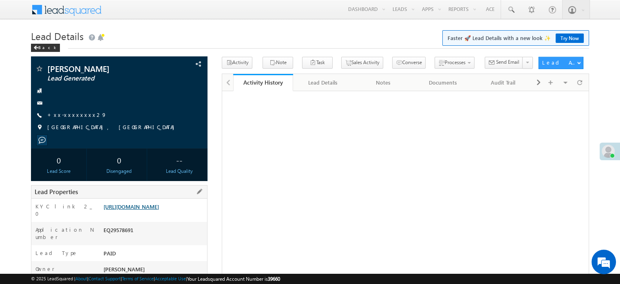
drag, startPoint x: 0, startPoint y: 0, endPoint x: 160, endPoint y: 211, distance: 265.0
click at [159, 210] on link "[URL][DOMAIN_NAME]" at bounding box center [131, 206] width 55 height 7
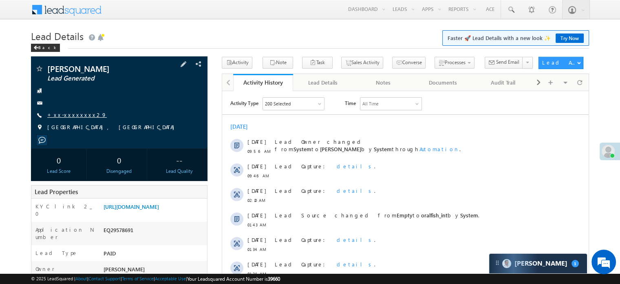
click at [77, 112] on link "+xx-xxxxxxxx29" at bounding box center [77, 114] width 60 height 7
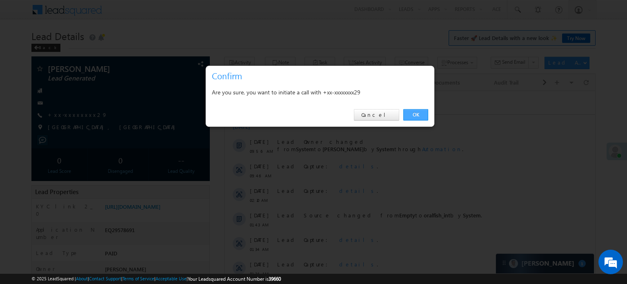
click at [412, 115] on link "OK" at bounding box center [415, 114] width 25 height 11
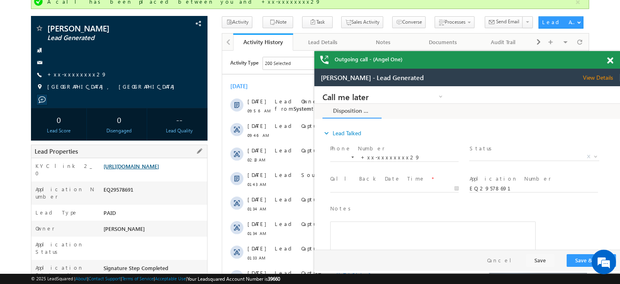
click at [159, 164] on link "[URL][DOMAIN_NAME]" at bounding box center [131, 165] width 55 height 7
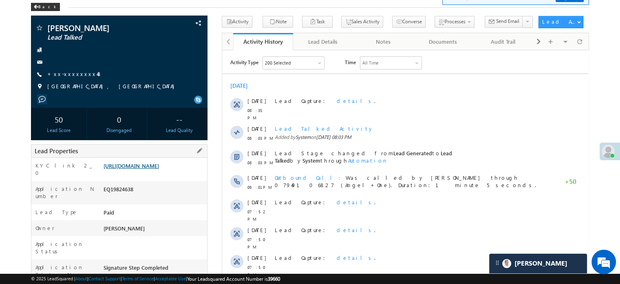
drag, startPoint x: 0, startPoint y: 0, endPoint x: 131, endPoint y: 172, distance: 215.7
click at [131, 169] on link "[URL][DOMAIN_NAME]" at bounding box center [131, 165] width 55 height 7
click at [144, 169] on link "[URL][DOMAIN_NAME]" at bounding box center [131, 165] width 55 height 7
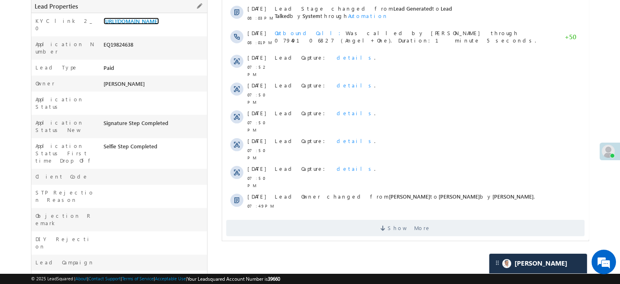
scroll to position [204, 0]
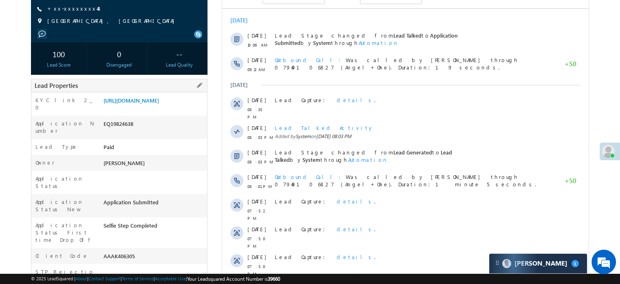
scroll to position [41, 0]
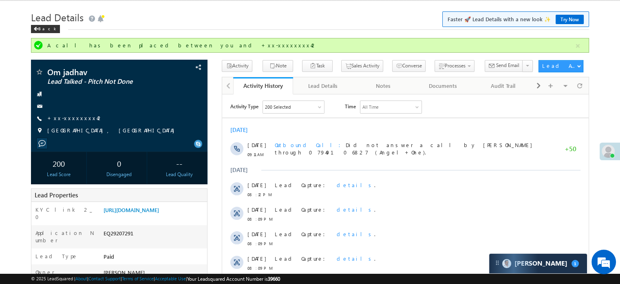
scroll to position [19, 0]
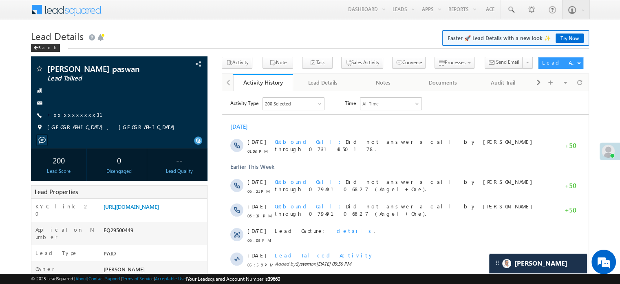
scroll to position [3957, 0]
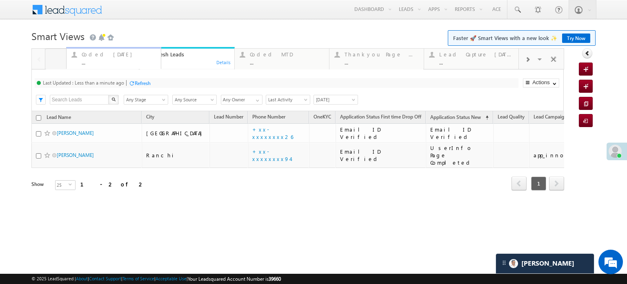
drag, startPoint x: 186, startPoint y: 61, endPoint x: 113, endPoint y: 60, distance: 73.4
click at [141, 80] on div "Refresh" at bounding box center [143, 83] width 16 height 6
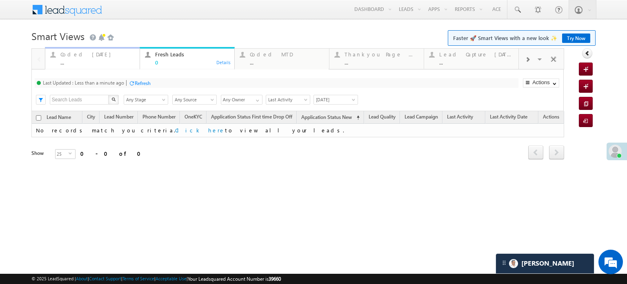
click at [69, 63] on div "..." at bounding box center [97, 62] width 74 height 6
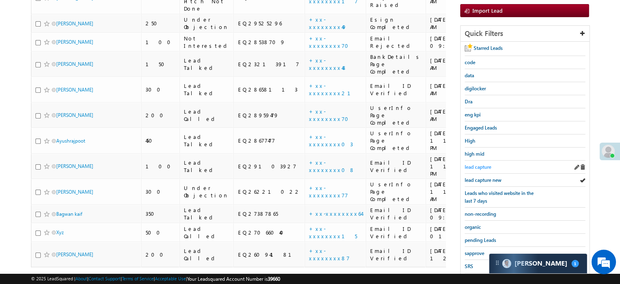
scroll to position [3868, 0]
click at [483, 177] on span "lead capture new" at bounding box center [483, 180] width 37 height 6
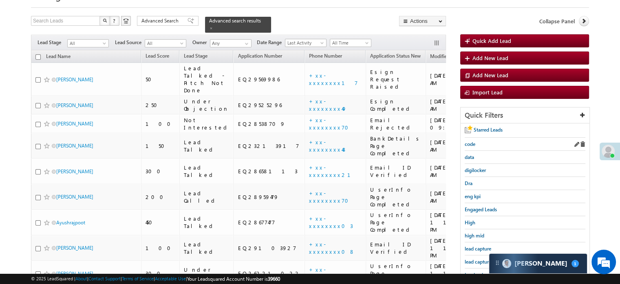
scroll to position [0, 0]
click at [472, 260] on span "lead capture new" at bounding box center [483, 261] width 37 height 6
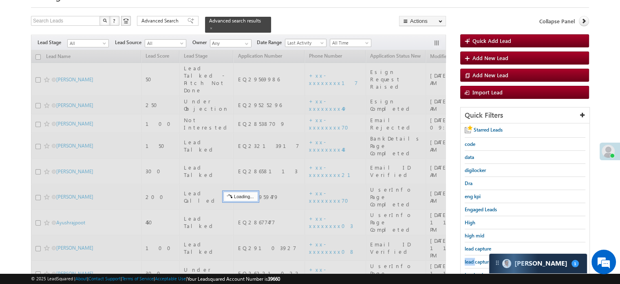
click at [472, 260] on span "lead capture new" at bounding box center [483, 261] width 37 height 6
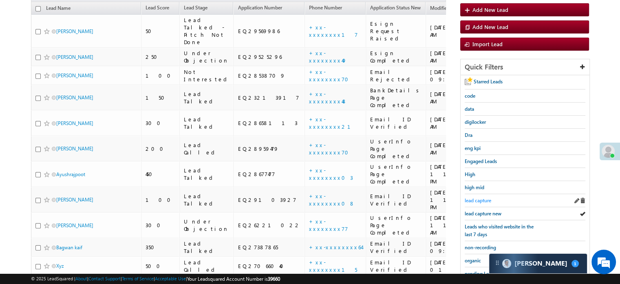
scroll to position [122, 0]
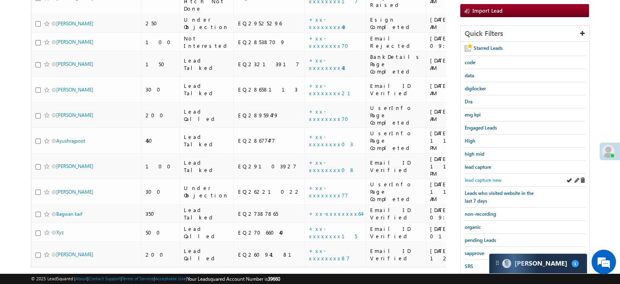
click at [483, 177] on span "lead capture new" at bounding box center [483, 180] width 37 height 6
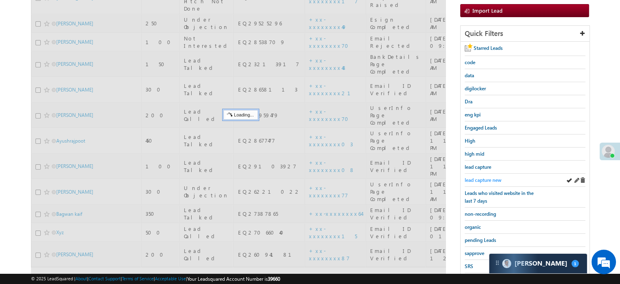
click at [485, 177] on span "lead capture new" at bounding box center [483, 180] width 37 height 6
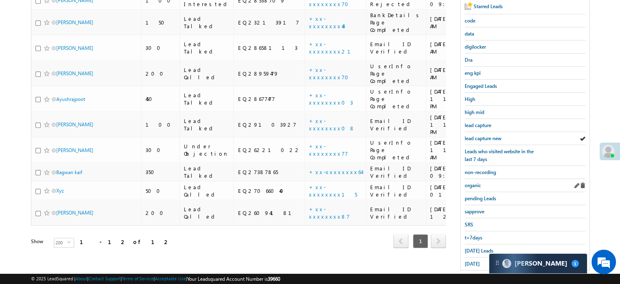
scroll to position [175, 0]
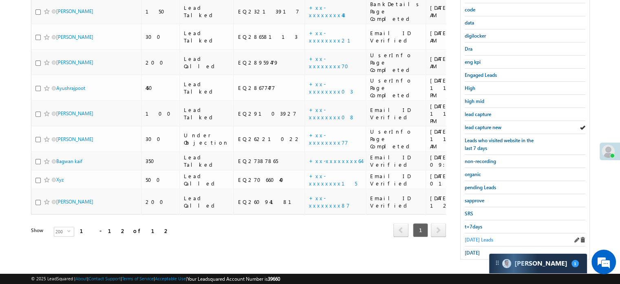
click at [478, 238] on span "[DATE] Leads" at bounding box center [479, 239] width 29 height 6
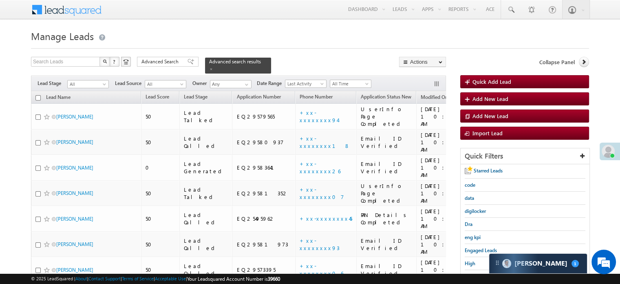
scroll to position [122, 0]
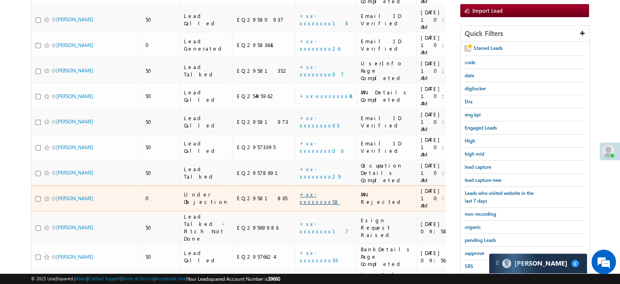
click at [300, 191] on link "+xx-xxxxxxxx58" at bounding box center [320, 198] width 40 height 14
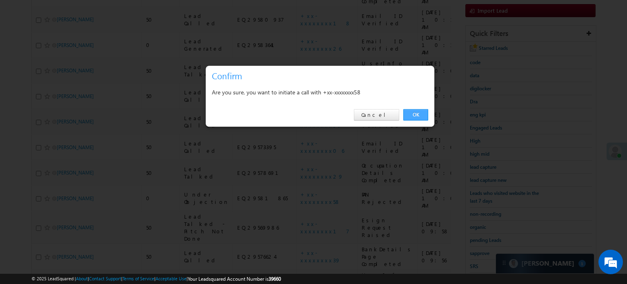
click at [412, 115] on link "OK" at bounding box center [415, 114] width 25 height 11
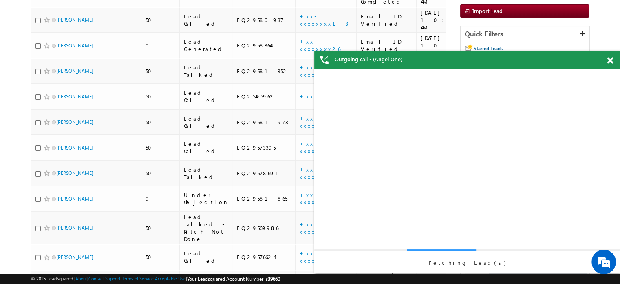
scroll to position [0, 0]
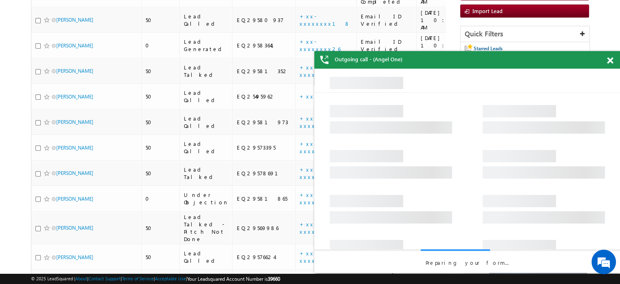
click at [608, 61] on span at bounding box center [610, 60] width 6 height 7
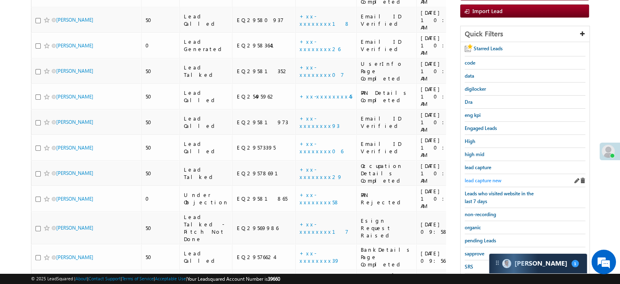
click at [487, 177] on span "lead capture new" at bounding box center [483, 180] width 37 height 6
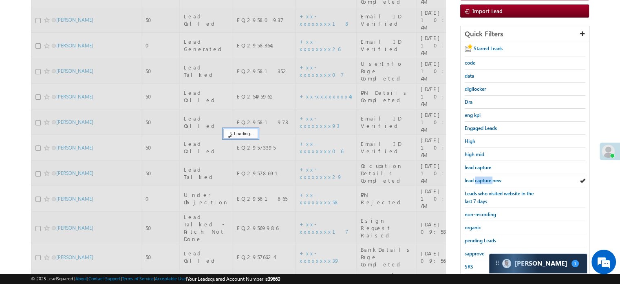
click at [487, 177] on span "lead capture new" at bounding box center [483, 180] width 37 height 6
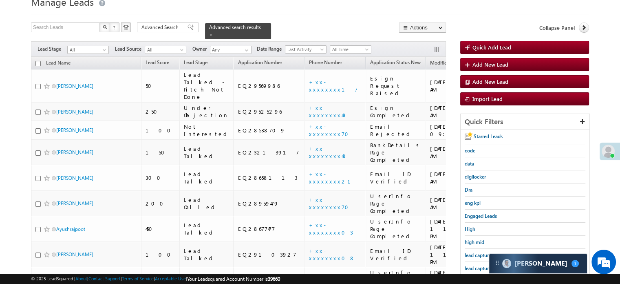
scroll to position [22, 0]
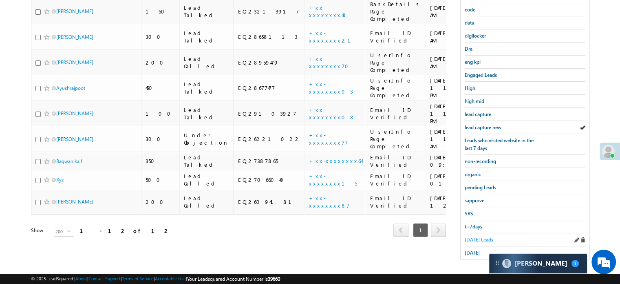
click at [475, 237] on span "[DATE] Leads" at bounding box center [479, 239] width 29 height 6
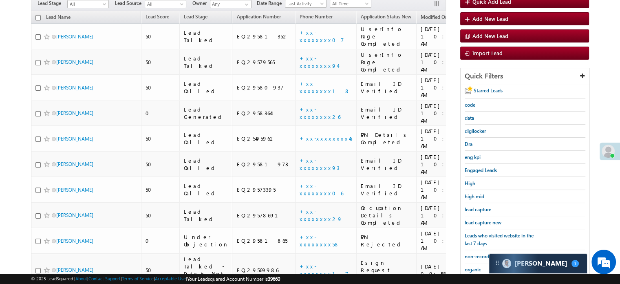
scroll to position [82, 0]
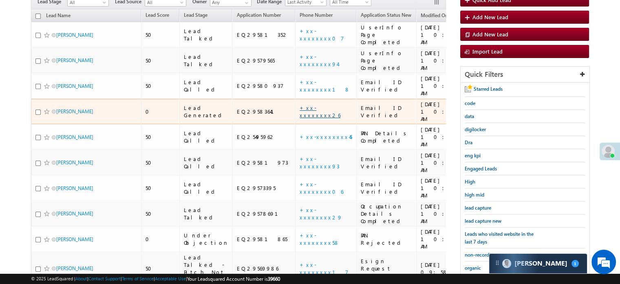
click at [300, 104] on link "+xx-xxxxxxxx26" at bounding box center [320, 111] width 41 height 14
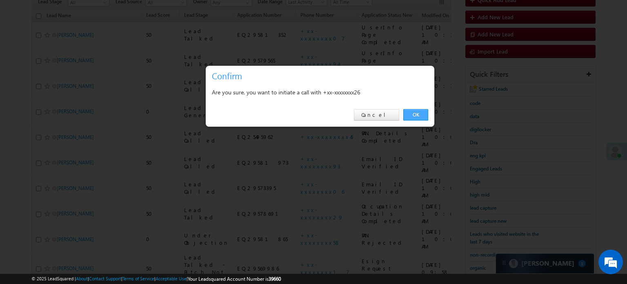
click at [424, 115] on link "OK" at bounding box center [415, 114] width 25 height 11
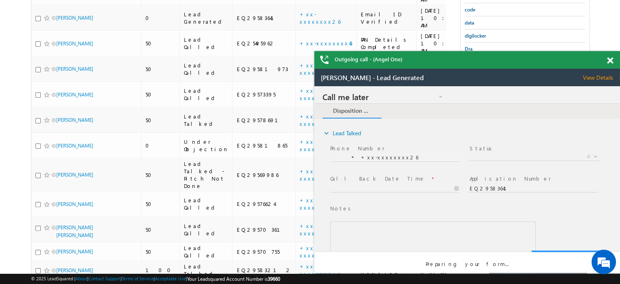
scroll to position [0, 0]
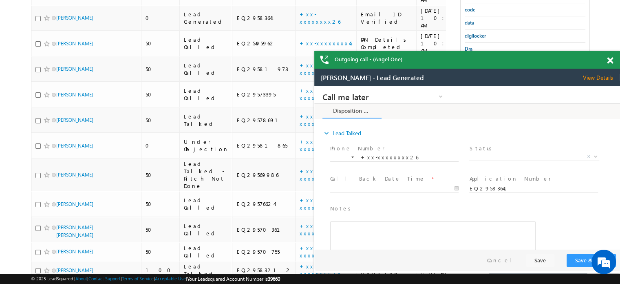
click at [607, 61] on div "Outgoing call - (Angel One)" at bounding box center [468, 60] width 306 height 18
click at [609, 62] on span at bounding box center [610, 60] width 6 height 7
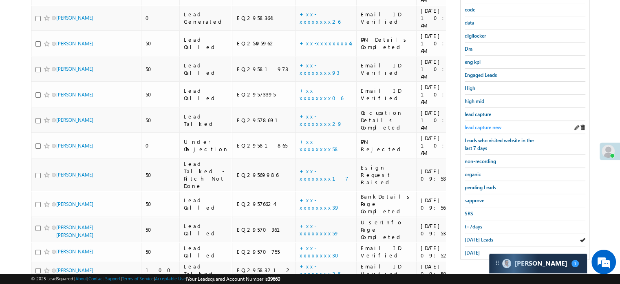
click at [475, 125] on span "lead capture new" at bounding box center [483, 127] width 37 height 6
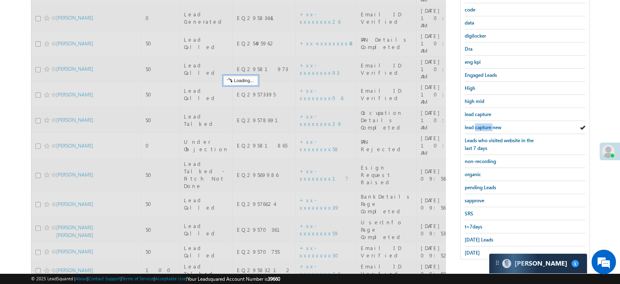
click at [475, 125] on span "lead capture new" at bounding box center [483, 127] width 37 height 6
click at [474, 125] on span "lead capture new" at bounding box center [483, 127] width 37 height 6
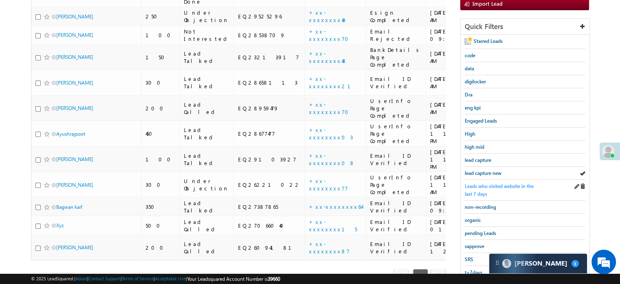
scroll to position [134, 0]
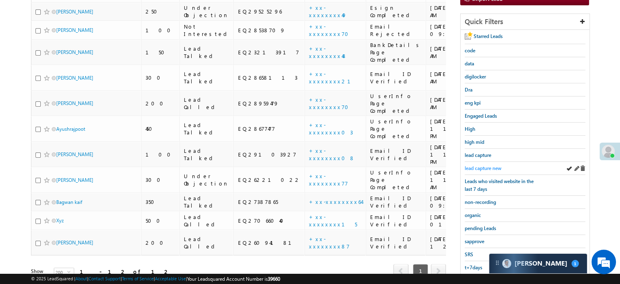
click at [480, 164] on link "lead capture new" at bounding box center [483, 168] width 37 height 8
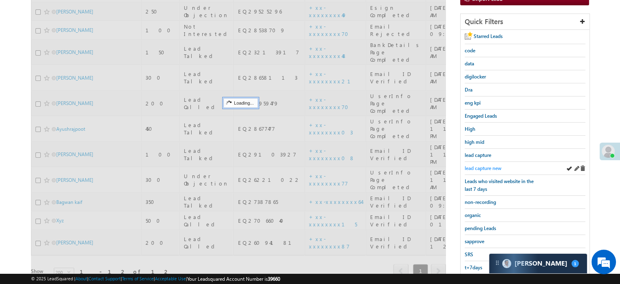
click at [483, 165] on span "lead capture new" at bounding box center [483, 168] width 37 height 6
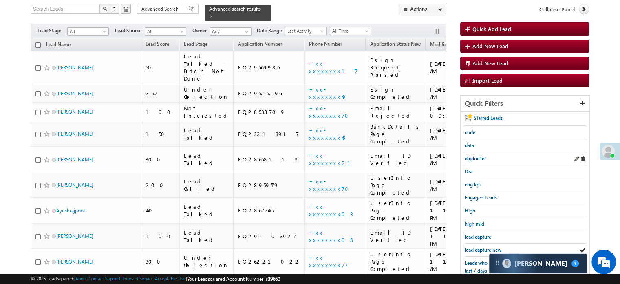
scroll to position [69, 0]
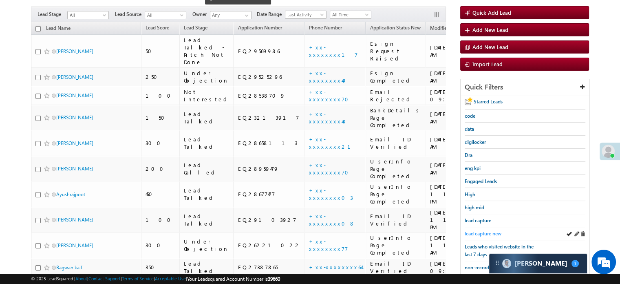
click at [491, 230] on span "lead capture new" at bounding box center [483, 233] width 37 height 6
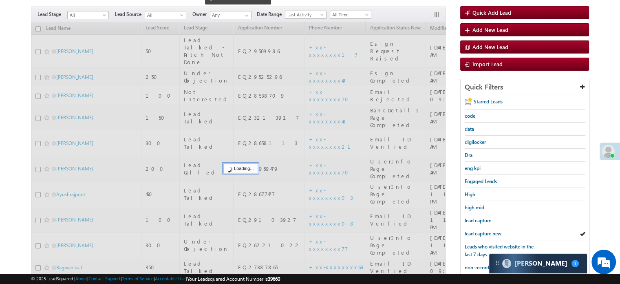
click at [491, 230] on span "lead capture new" at bounding box center [483, 233] width 37 height 6
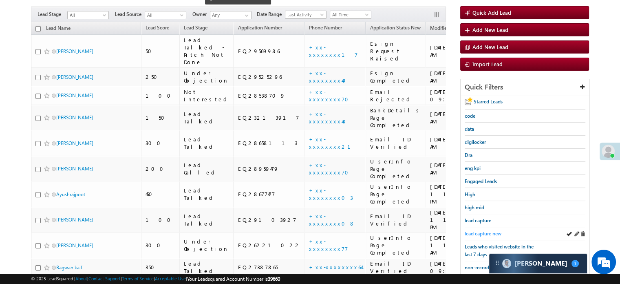
click at [483, 233] on span "lead capture new" at bounding box center [483, 233] width 37 height 6
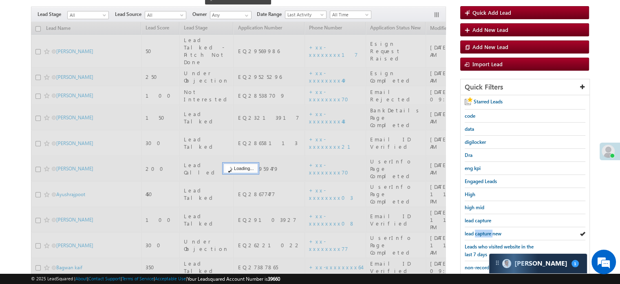
click at [483, 233] on span "lead capture new" at bounding box center [483, 233] width 37 height 6
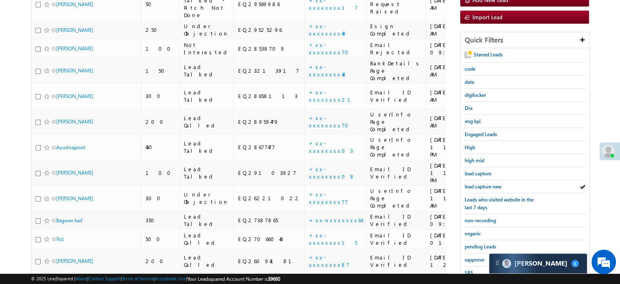
scroll to position [175, 0]
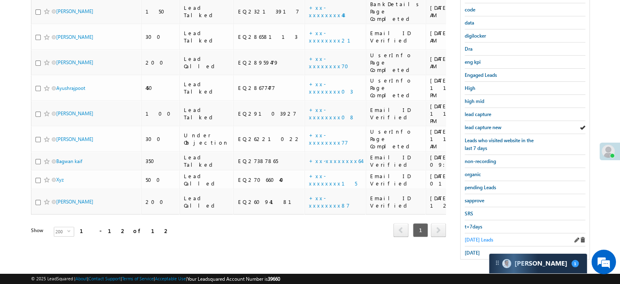
click at [483, 236] on span "[DATE] Leads" at bounding box center [479, 239] width 29 height 6
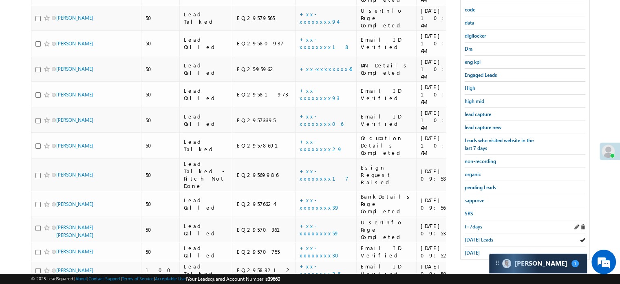
scroll to position [93, 0]
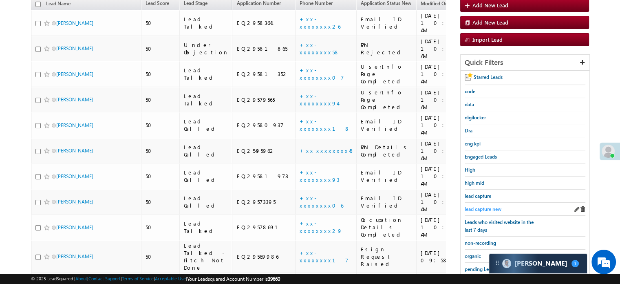
click at [487, 207] on span "lead capture new" at bounding box center [483, 209] width 37 height 6
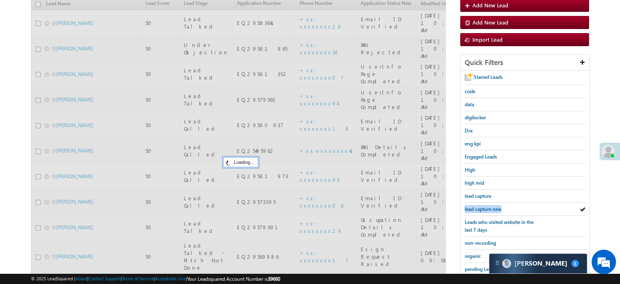
click at [487, 207] on span "lead capture new" at bounding box center [483, 209] width 37 height 6
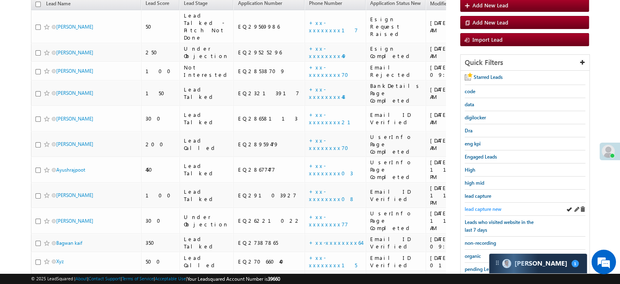
click at [470, 206] on span "lead capture new" at bounding box center [483, 209] width 37 height 6
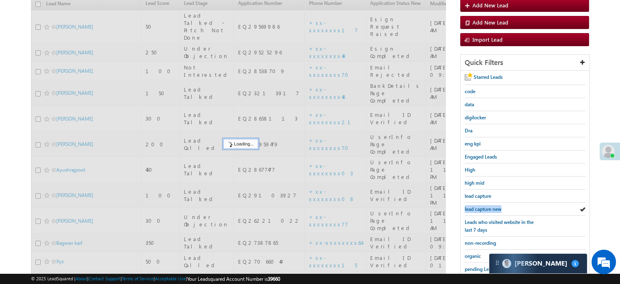
click at [470, 206] on span "lead capture new" at bounding box center [483, 209] width 37 height 6
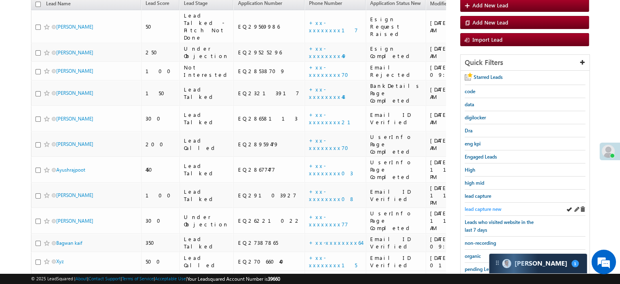
click at [480, 206] on span "lead capture new" at bounding box center [483, 209] width 37 height 6
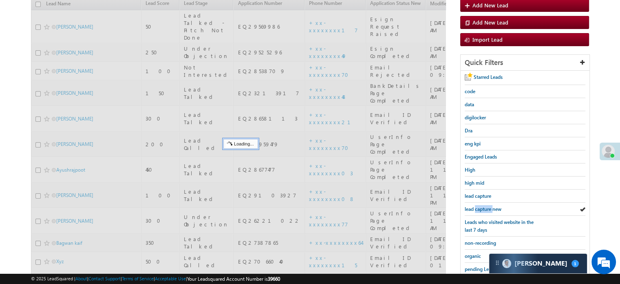
click at [480, 206] on span "lead capture new" at bounding box center [483, 209] width 37 height 6
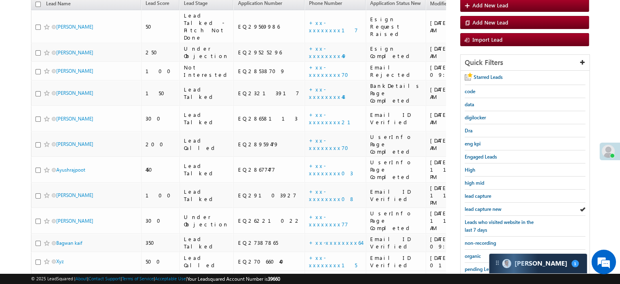
click at [480, 206] on span "lead capture new" at bounding box center [483, 209] width 37 height 6
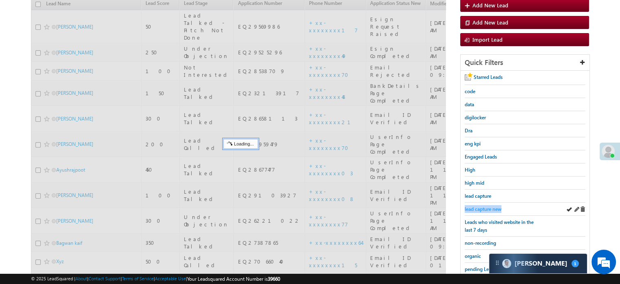
click at [480, 205] on link "lead capture new" at bounding box center [483, 209] width 37 height 8
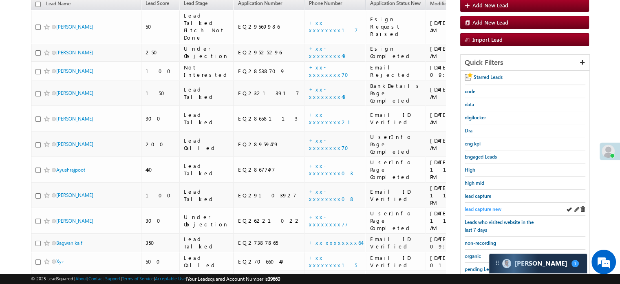
click at [488, 205] on link "lead capture new" at bounding box center [483, 209] width 37 height 8
click at [493, 202] on div "lead capture new" at bounding box center [525, 208] width 121 height 13
click at [491, 206] on span "lead capture new" at bounding box center [483, 209] width 37 height 6
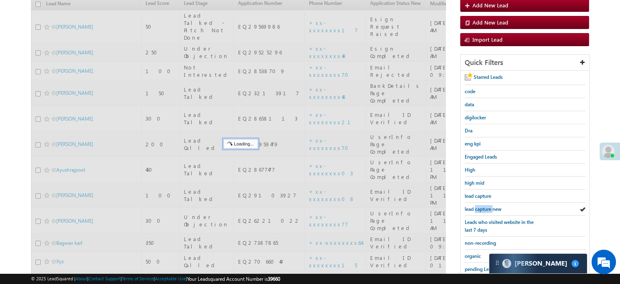
click at [491, 206] on span "lead capture new" at bounding box center [483, 209] width 37 height 6
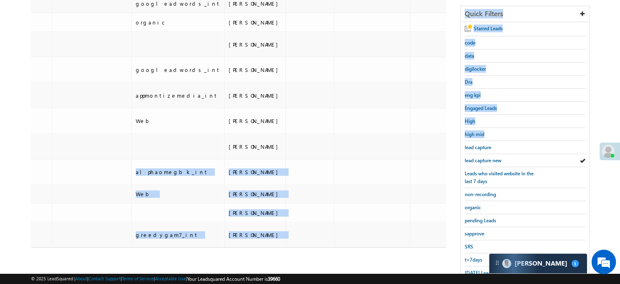
scroll to position [175, 0]
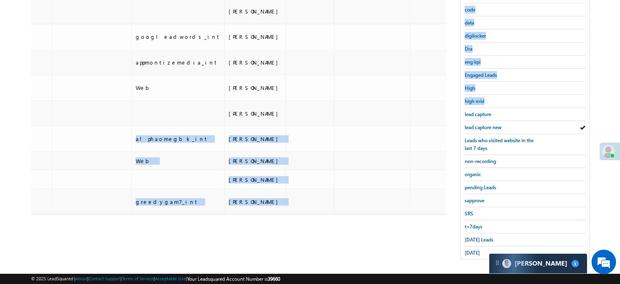
drag, startPoint x: 482, startPoint y: 218, endPoint x: 626, endPoint y: 303, distance: 167.3
click at [620, 283] on html "Menu Priya Rathore priya .rath ore@a ngelb rokin g.com" at bounding box center [310, 56] width 620 height 463
click at [299, 203] on div "Tags × Select at-least one lead to tag... × Close Lead Name Lead Score" at bounding box center [238, 87] width 415 height 343
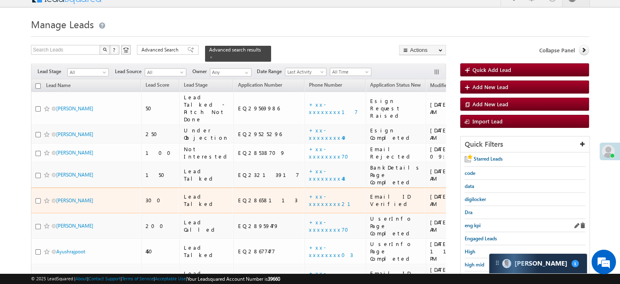
scroll to position [53, 0]
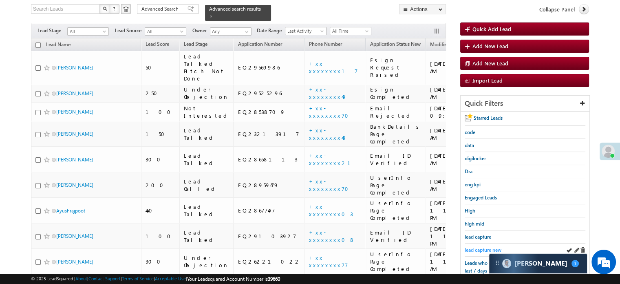
click at [475, 246] on span "lead capture new" at bounding box center [483, 249] width 37 height 6
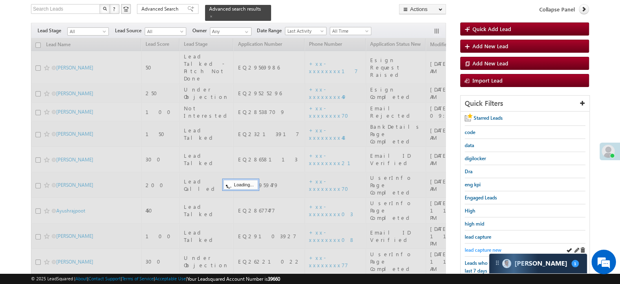
click at [475, 246] on span "lead capture new" at bounding box center [483, 249] width 37 height 6
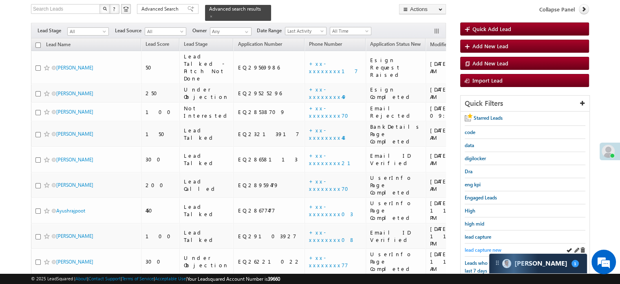
click at [485, 247] on span "lead capture new" at bounding box center [483, 249] width 37 height 6
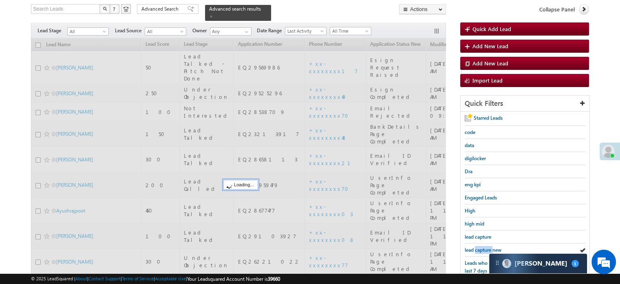
click at [485, 247] on span "lead capture new" at bounding box center [483, 249] width 37 height 6
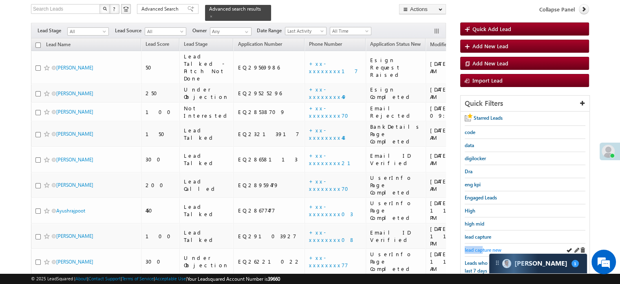
click at [483, 246] on link "lead capture new" at bounding box center [483, 250] width 37 height 8
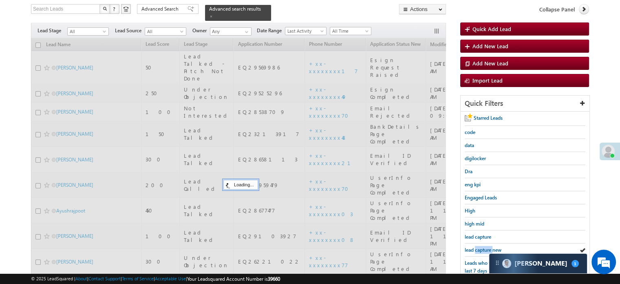
click at [483, 246] on span "lead capture new" at bounding box center [483, 249] width 37 height 6
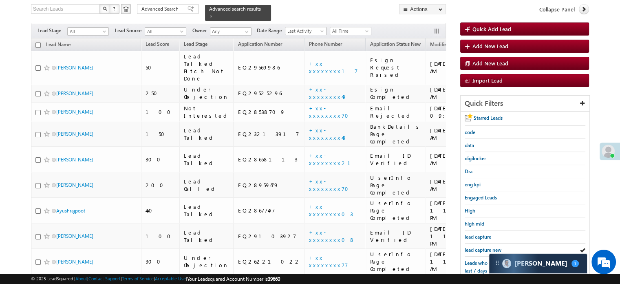
click at [483, 246] on span "lead capture new" at bounding box center [483, 249] width 37 height 6
click at [477, 246] on span "lead capture new" at bounding box center [483, 249] width 37 height 6
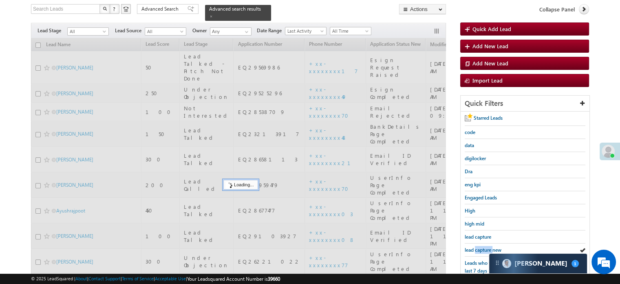
click at [477, 246] on span "lead capture new" at bounding box center [483, 249] width 37 height 6
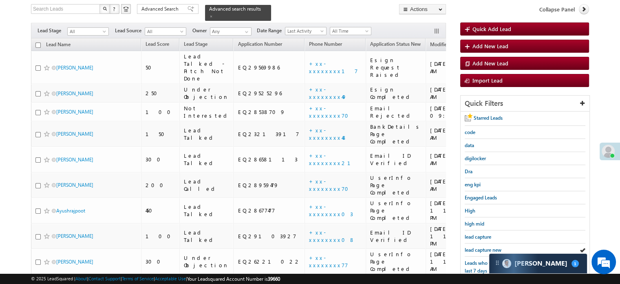
click at [477, 246] on span "lead capture new" at bounding box center [483, 249] width 37 height 6
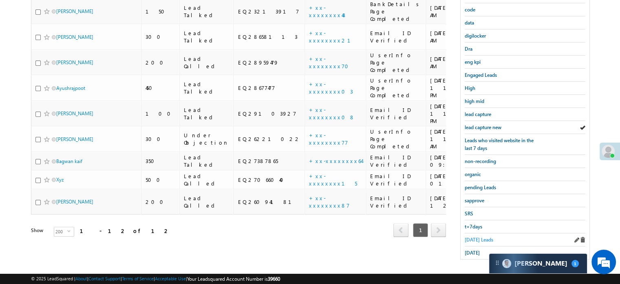
click at [474, 236] on span "Today's Leads" at bounding box center [479, 239] width 29 height 6
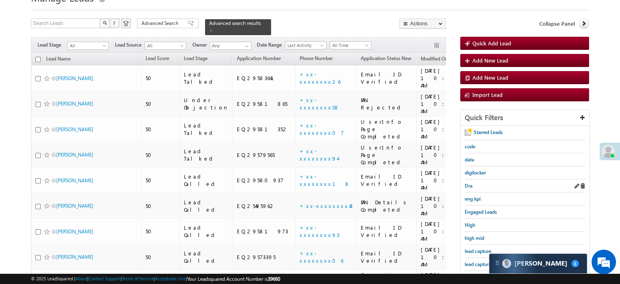
scroll to position [53, 0]
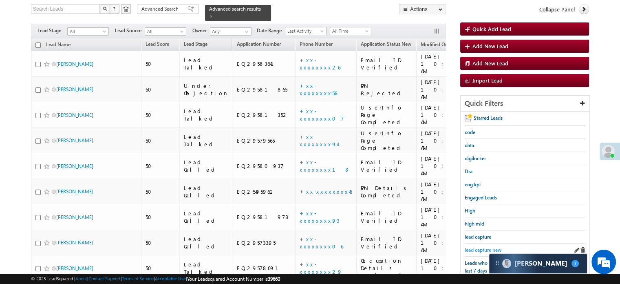
click at [485, 250] on span "lead capture new" at bounding box center [483, 249] width 37 height 6
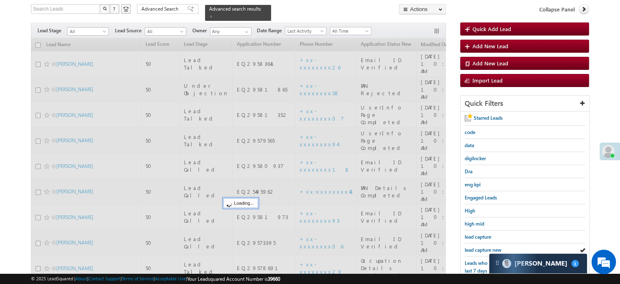
click at [485, 251] on div "lead capture new" at bounding box center [525, 249] width 121 height 13
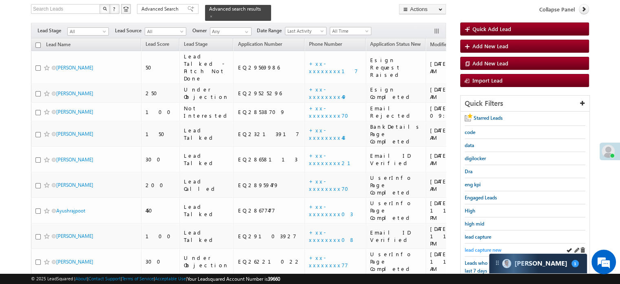
click at [480, 246] on span "lead capture new" at bounding box center [483, 249] width 37 height 6
click at [477, 246] on link "lead capture new" at bounding box center [483, 250] width 37 height 8
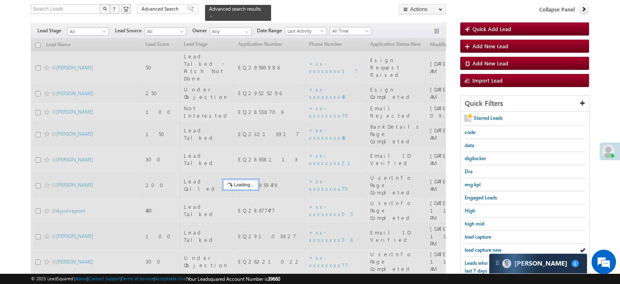
click at [477, 243] on div "lead capture new" at bounding box center [525, 249] width 121 height 13
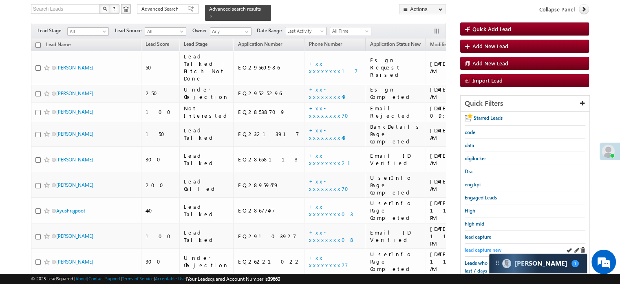
click at [475, 246] on link "lead capture new" at bounding box center [483, 250] width 37 height 8
click at [476, 246] on span "lead capture new" at bounding box center [483, 249] width 37 height 6
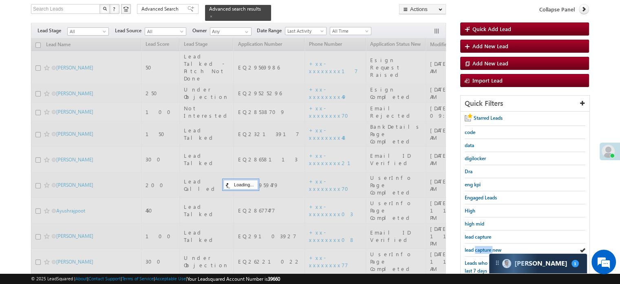
click at [476, 246] on span "lead capture new" at bounding box center [483, 249] width 37 height 6
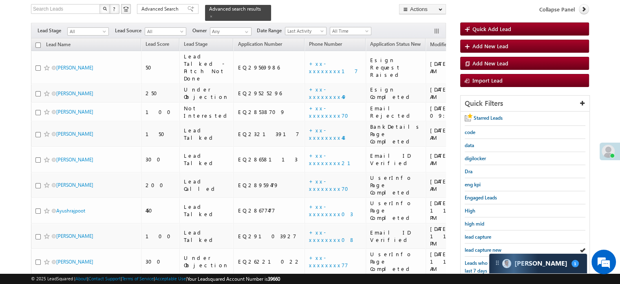
click at [476, 246] on span "lead capture new" at bounding box center [483, 249] width 37 height 6
click at [481, 248] on span "lead capture new" at bounding box center [483, 249] width 37 height 6
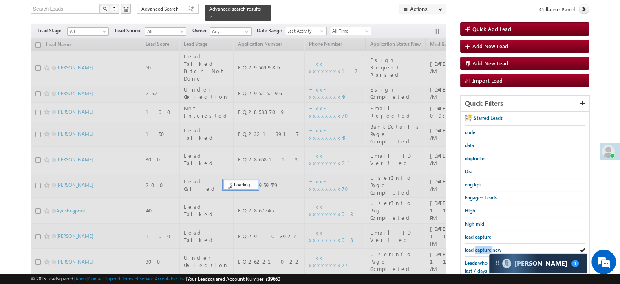
click at [481, 248] on span "lead capture new" at bounding box center [483, 249] width 37 height 6
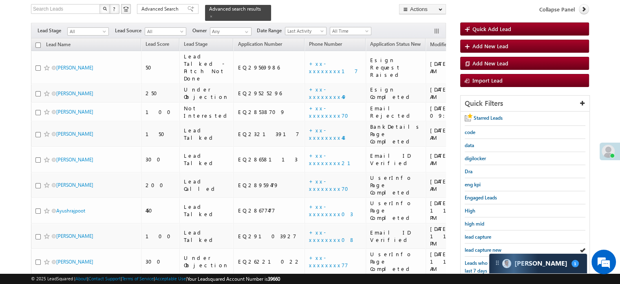
click at [481, 248] on span "lead capture new" at bounding box center [483, 249] width 37 height 6
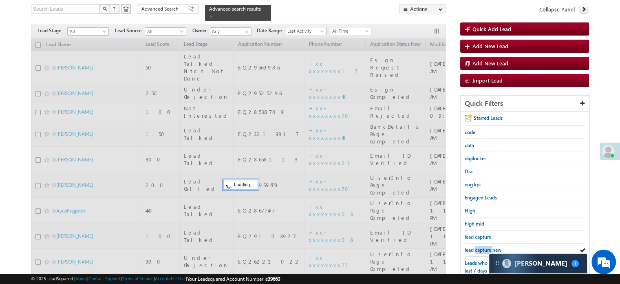
click at [481, 248] on span "lead capture new" at bounding box center [483, 249] width 37 height 6
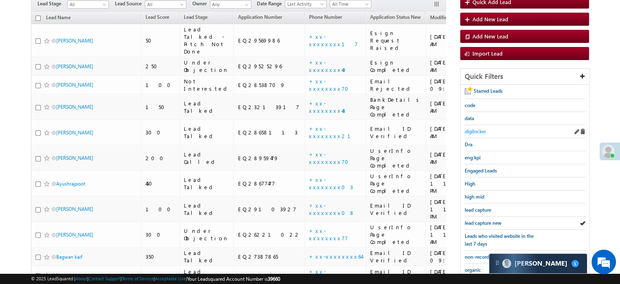
scroll to position [93, 0]
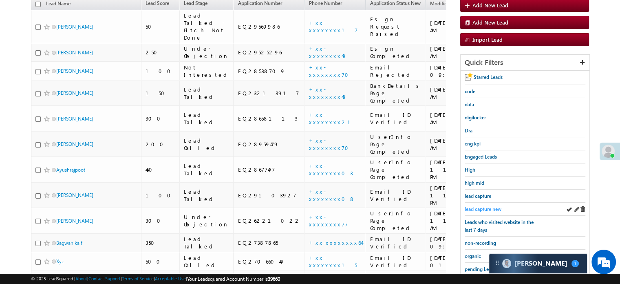
click at [485, 206] on span "lead capture new" at bounding box center [483, 209] width 37 height 6
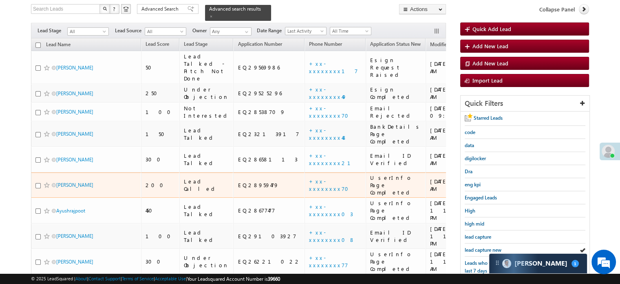
scroll to position [134, 0]
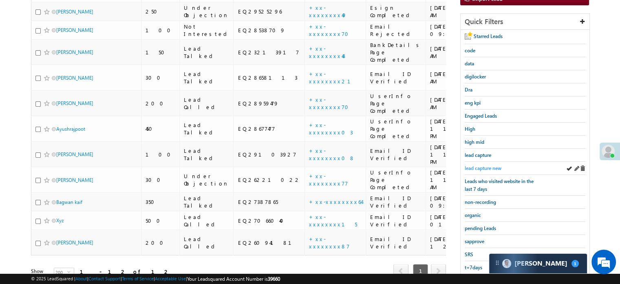
click at [487, 165] on span "lead capture new" at bounding box center [483, 168] width 37 height 6
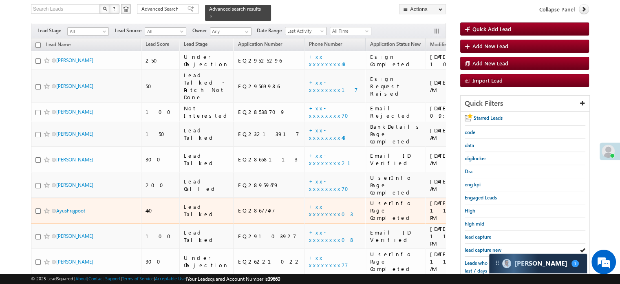
scroll to position [93, 0]
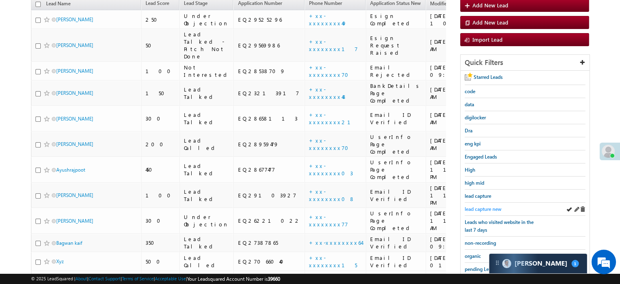
click at [479, 206] on span "lead capture new" at bounding box center [483, 209] width 37 height 6
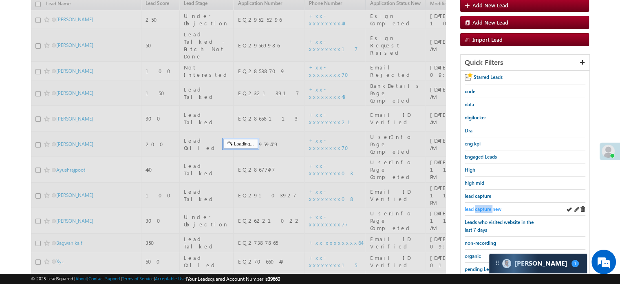
click at [479, 206] on span "lead capture new" at bounding box center [483, 209] width 37 height 6
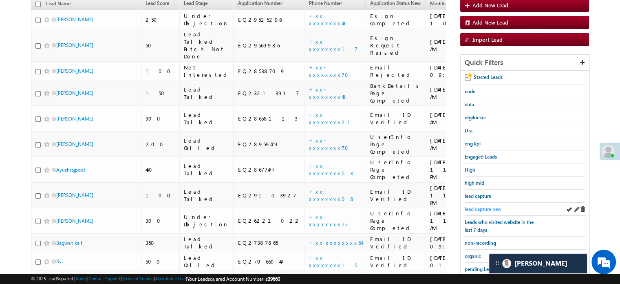
click at [481, 209] on span "lead capture new" at bounding box center [483, 209] width 37 height 6
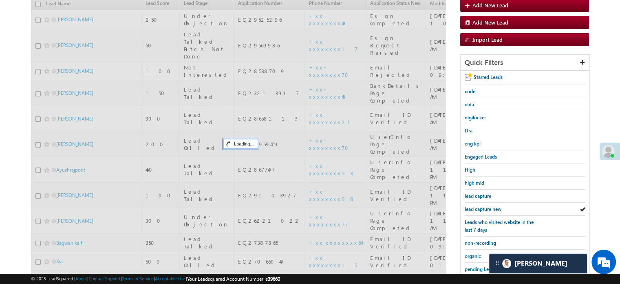
click at [482, 207] on span "lead capture new" at bounding box center [483, 209] width 37 height 6
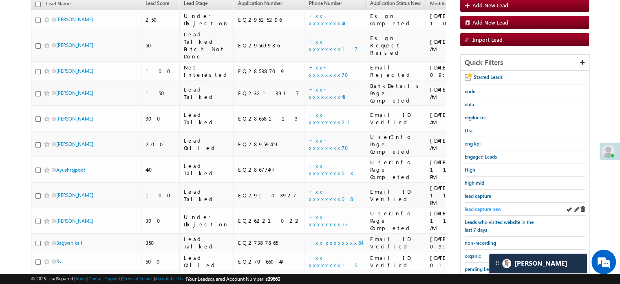
scroll to position [53, 0]
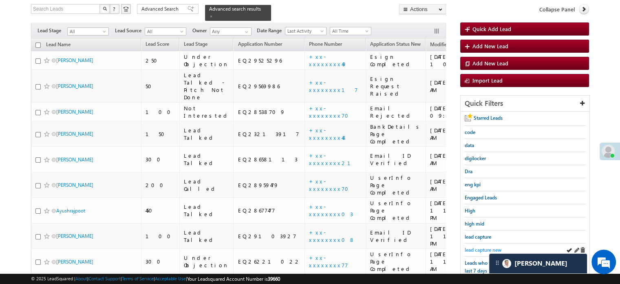
click at [473, 246] on span "lead capture new" at bounding box center [483, 249] width 37 height 6
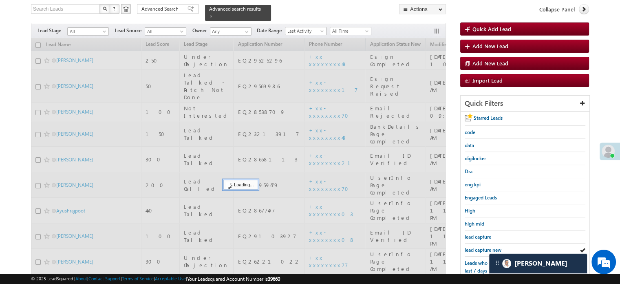
click at [473, 246] on span "lead capture new" at bounding box center [483, 249] width 37 height 6
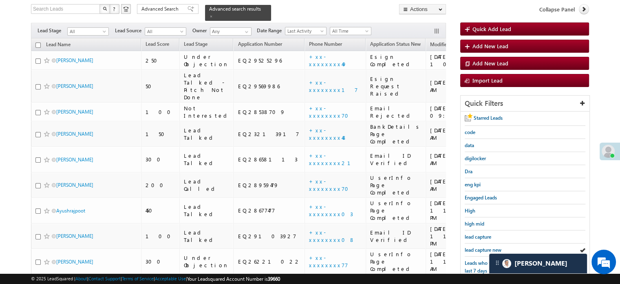
click at [473, 246] on span "lead capture new" at bounding box center [483, 249] width 37 height 6
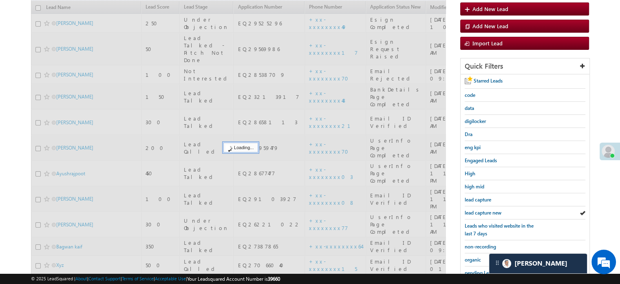
scroll to position [175, 0]
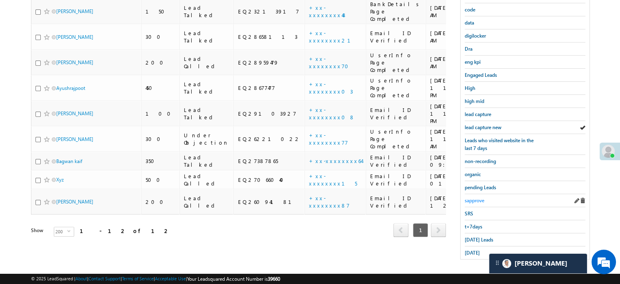
click at [475, 199] on span "sapprove" at bounding box center [475, 200] width 20 height 6
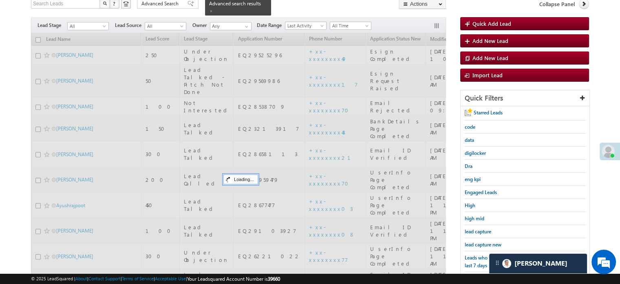
scroll to position [53, 0]
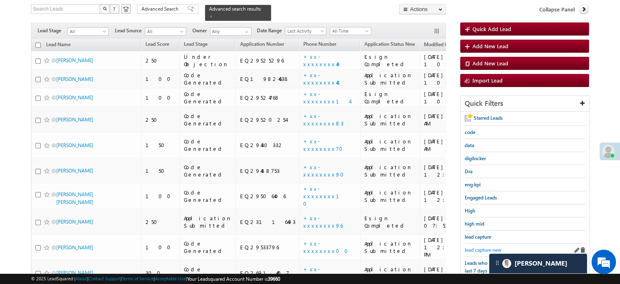
click at [479, 247] on span "lead capture new" at bounding box center [483, 249] width 37 height 6
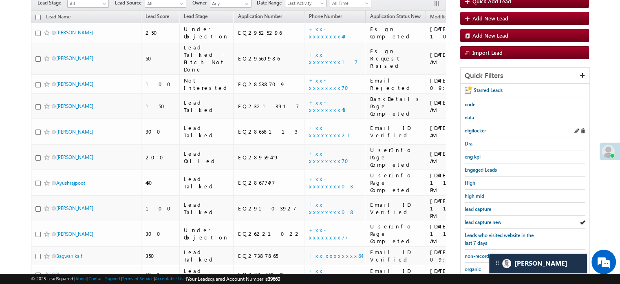
scroll to position [134, 0]
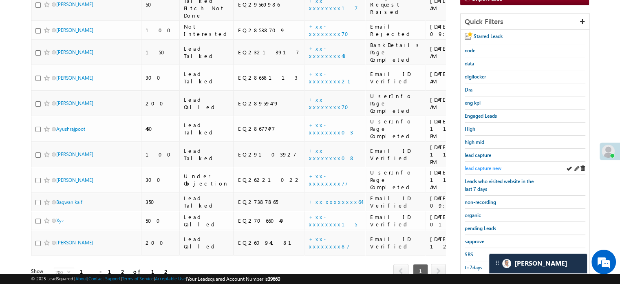
click at [488, 165] on span "lead capture new" at bounding box center [483, 168] width 37 height 6
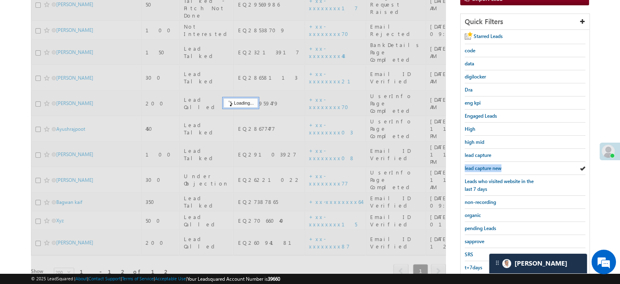
click at [489, 165] on span "lead capture new" at bounding box center [483, 168] width 37 height 6
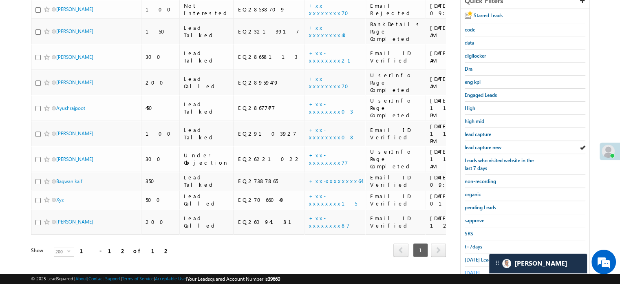
scroll to position [175, 0]
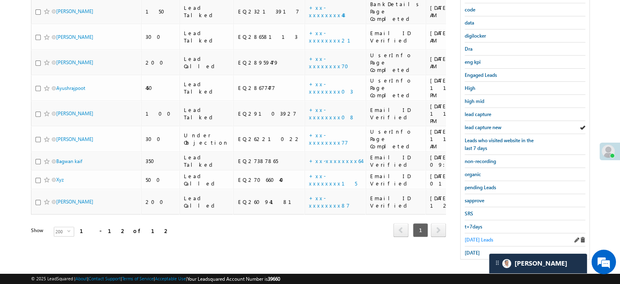
click at [478, 236] on span "Today's Leads" at bounding box center [479, 239] width 29 height 6
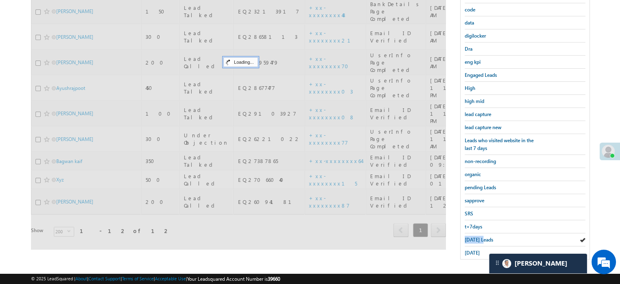
click at [479, 236] on span "Today's Leads" at bounding box center [479, 239] width 29 height 6
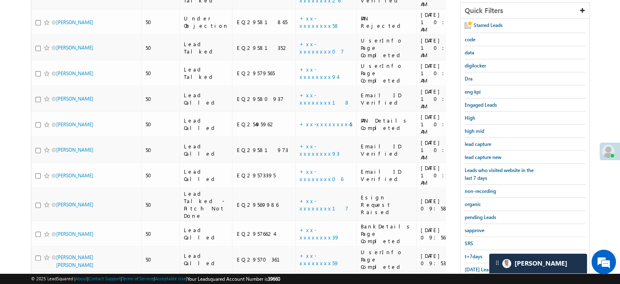
scroll to position [93, 0]
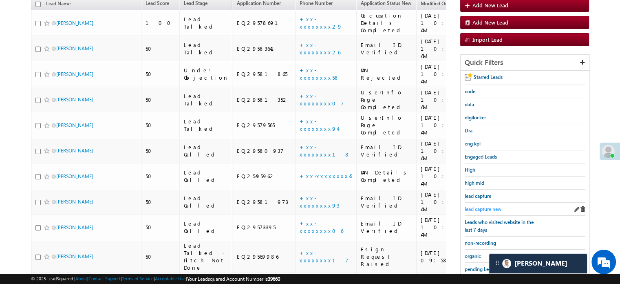
click at [473, 205] on link "lead capture new" at bounding box center [483, 209] width 37 height 8
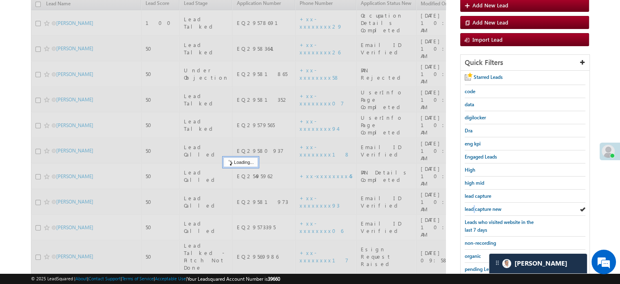
click at [473, 206] on span "lead capture new" at bounding box center [483, 209] width 37 height 6
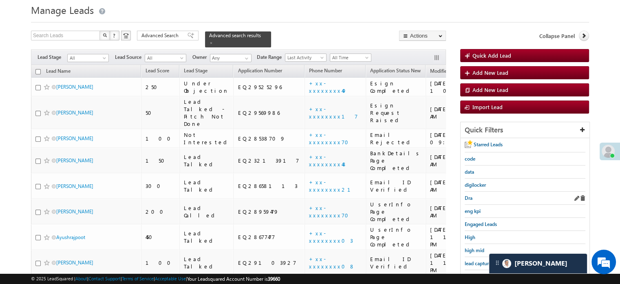
scroll to position [41, 0]
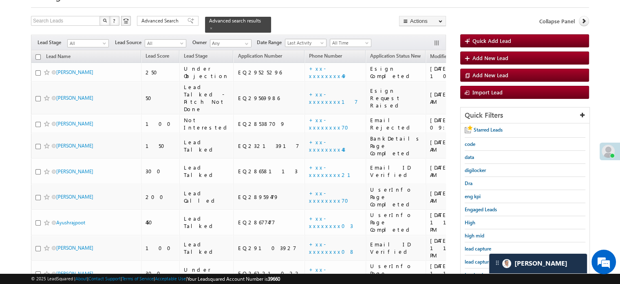
click at [476, 255] on div "lead capture new" at bounding box center [525, 261] width 121 height 13
click at [476, 257] on link "lead capture new" at bounding box center [483, 261] width 37 height 8
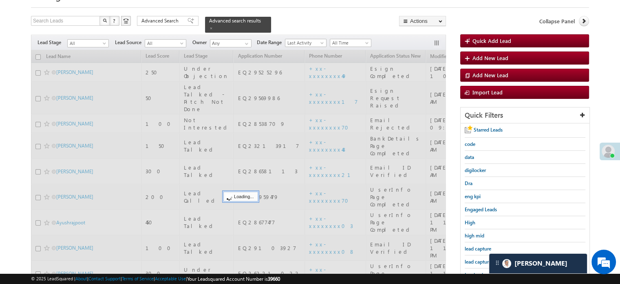
click at [476, 257] on link "lead capture new" at bounding box center [483, 261] width 37 height 8
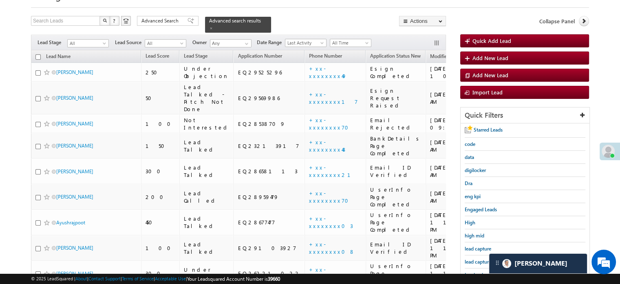
click at [476, 257] on link "lead capture new" at bounding box center [483, 261] width 37 height 8
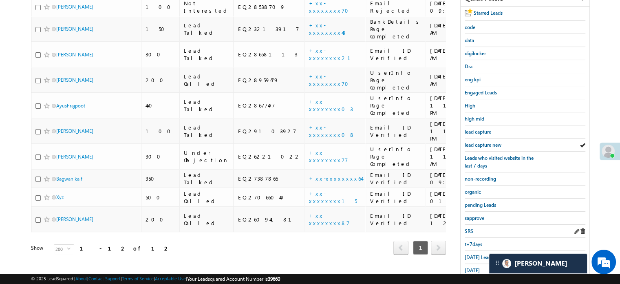
scroll to position [163, 0]
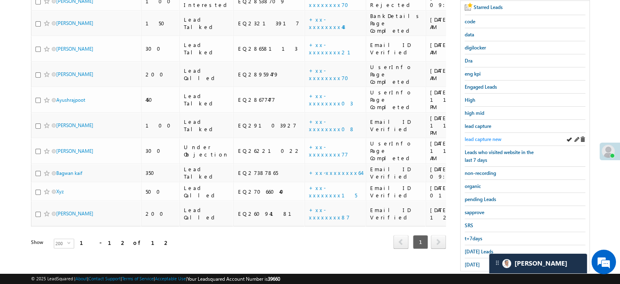
click at [488, 137] on span "lead capture new" at bounding box center [483, 139] width 37 height 6
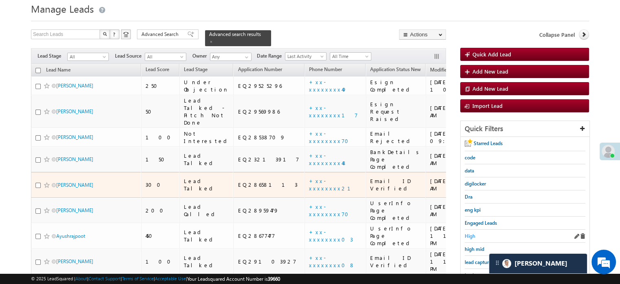
scroll to position [82, 0]
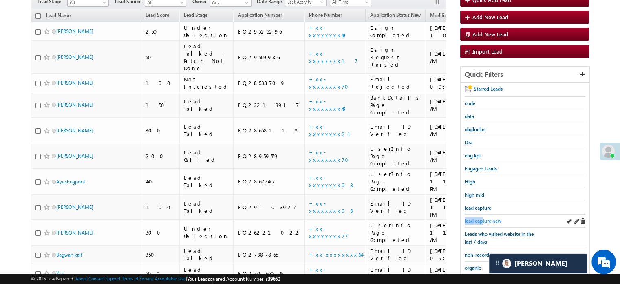
click at [483, 215] on div "lead capture new" at bounding box center [525, 220] width 121 height 13
click at [484, 218] on span "lead capture new" at bounding box center [483, 220] width 37 height 6
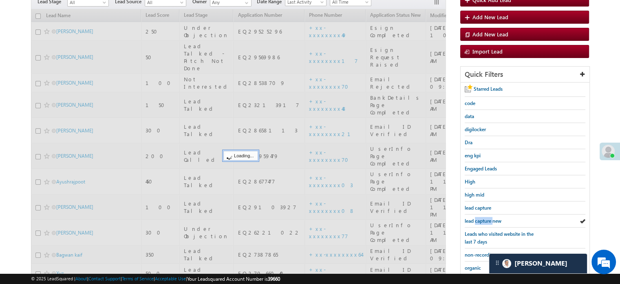
click at [484, 218] on span "lead capture new" at bounding box center [483, 220] width 37 height 6
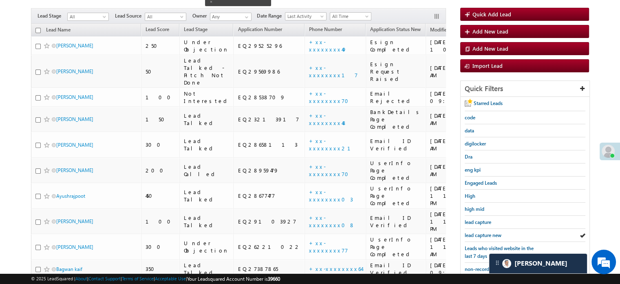
scroll to position [163, 0]
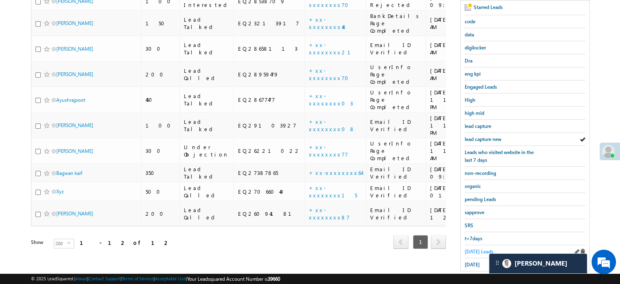
click at [470, 251] on link "Today's Leads" at bounding box center [479, 251] width 29 height 8
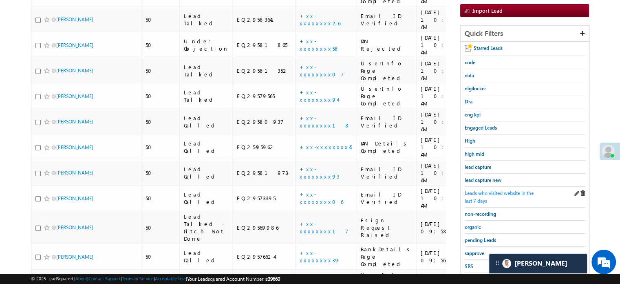
scroll to position [82, 0]
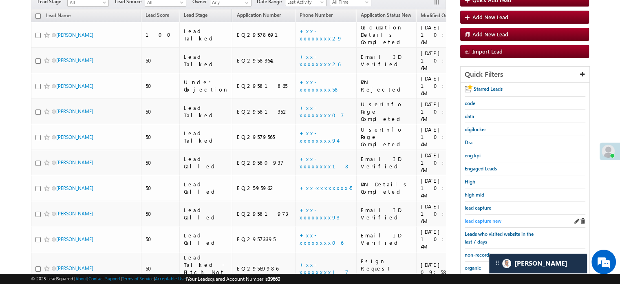
click at [478, 217] on link "lead capture new" at bounding box center [483, 221] width 37 height 8
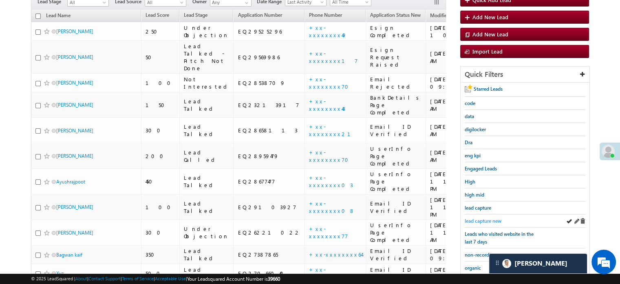
click at [489, 219] on span "lead capture new" at bounding box center [483, 220] width 37 height 6
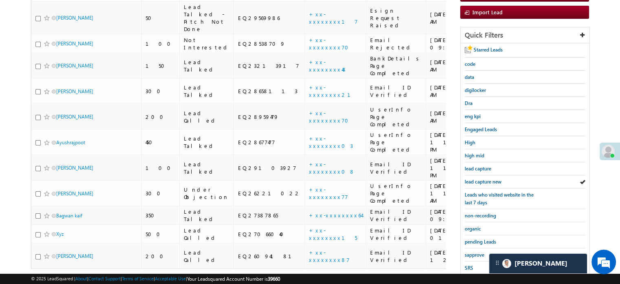
scroll to position [175, 0]
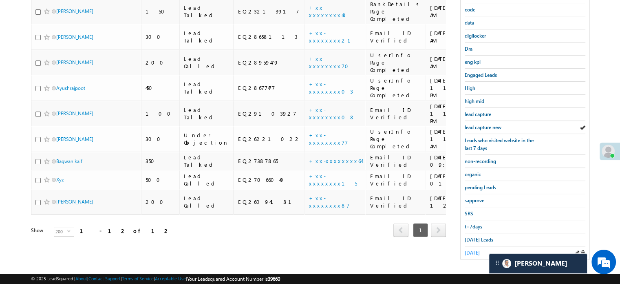
click at [474, 249] on span "yesterday" at bounding box center [472, 252] width 15 height 6
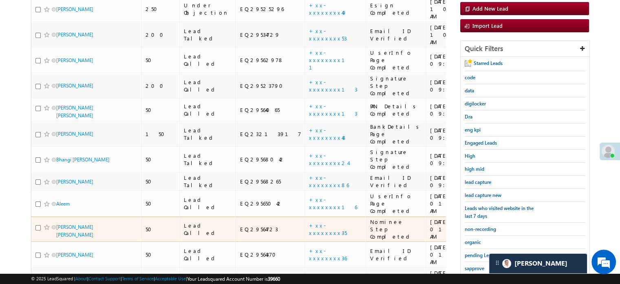
scroll to position [58, 0]
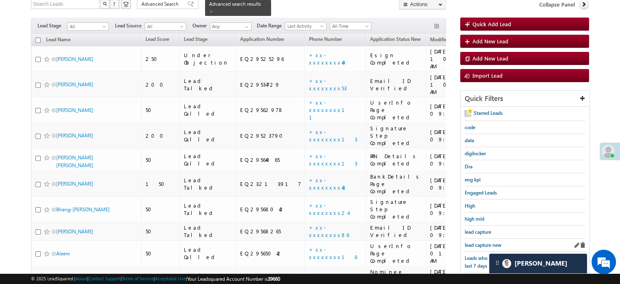
click at [487, 238] on div "lead capture new" at bounding box center [525, 244] width 121 height 13
click at [487, 241] on span "lead capture new" at bounding box center [483, 244] width 37 height 6
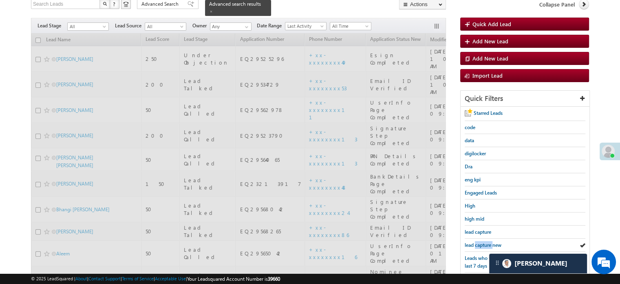
click at [487, 241] on span "lead capture new" at bounding box center [483, 244] width 37 height 6
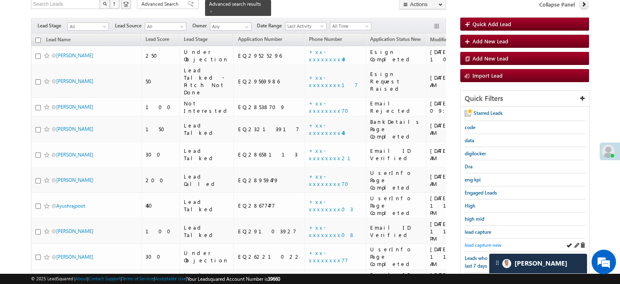
click at [481, 242] on span "lead capture new" at bounding box center [483, 244] width 37 height 6
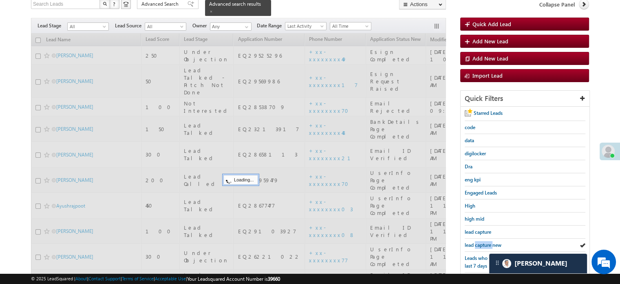
click at [481, 242] on span "lead capture new" at bounding box center [483, 244] width 37 height 6
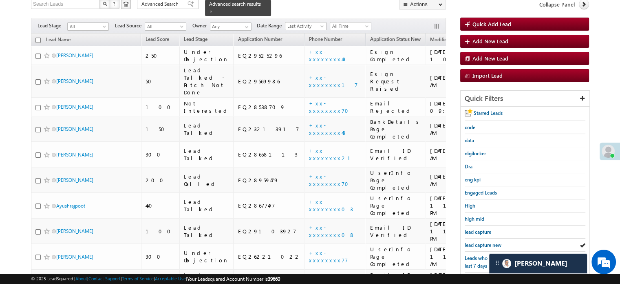
click at [481, 242] on span "lead capture new" at bounding box center [483, 244] width 37 height 6
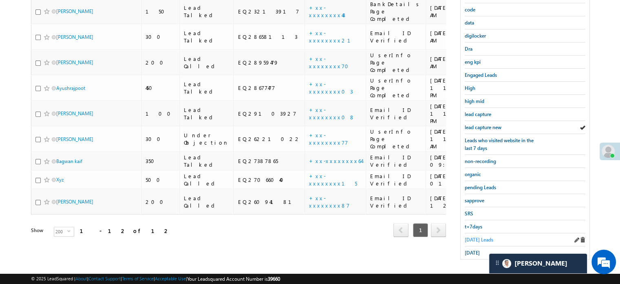
click at [473, 236] on span "Today's Leads" at bounding box center [479, 239] width 29 height 6
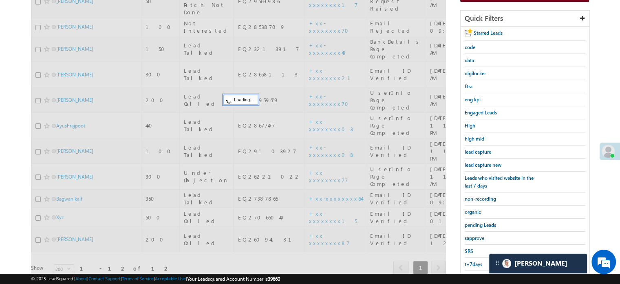
scroll to position [93, 0]
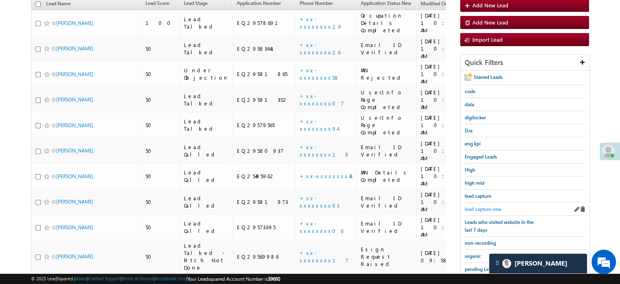
click at [485, 207] on span "lead capture new" at bounding box center [483, 209] width 37 height 6
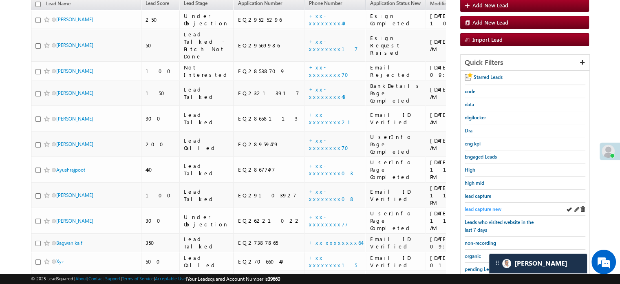
click at [487, 208] on span "lead capture new" at bounding box center [483, 209] width 37 height 6
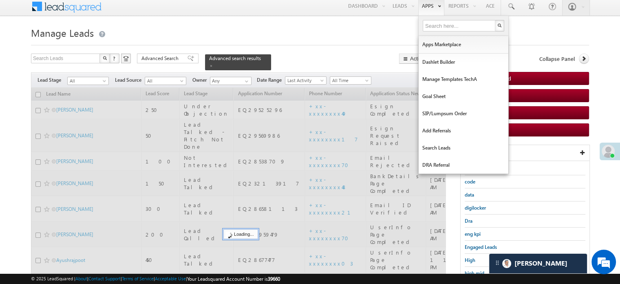
scroll to position [0, 0]
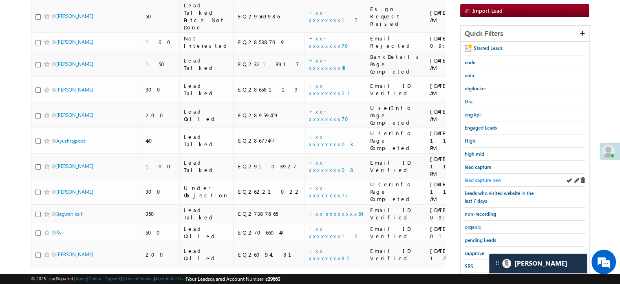
click at [483, 178] on span "lead capture new" at bounding box center [483, 180] width 37 height 6
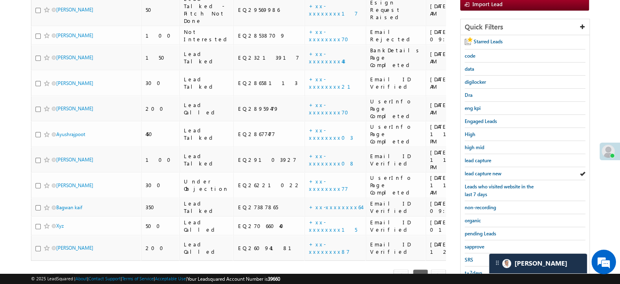
scroll to position [163, 0]
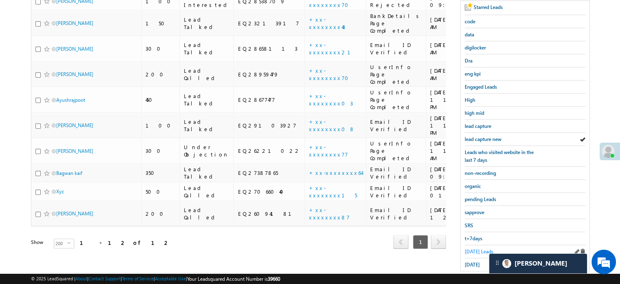
click at [481, 248] on span "Today's Leads" at bounding box center [479, 251] width 29 height 6
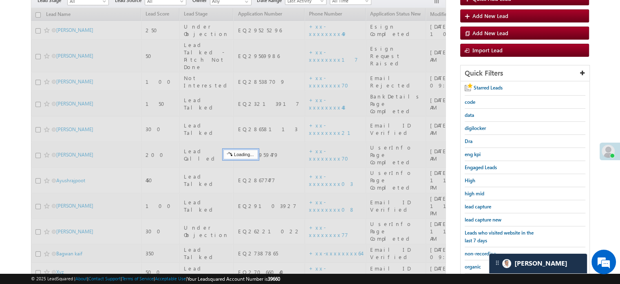
scroll to position [82, 0]
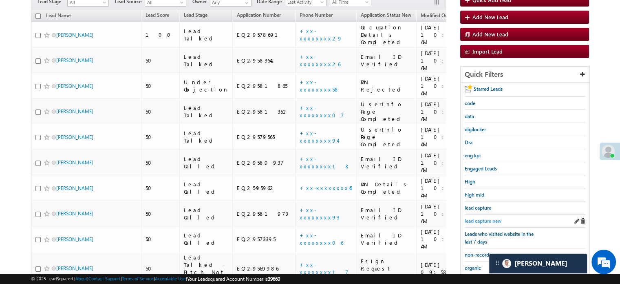
click at [485, 219] on span "lead capture new" at bounding box center [483, 220] width 37 height 6
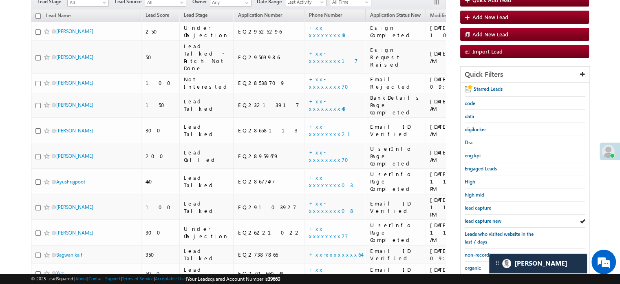
click at [485, 219] on span "lead capture new" at bounding box center [483, 220] width 37 height 6
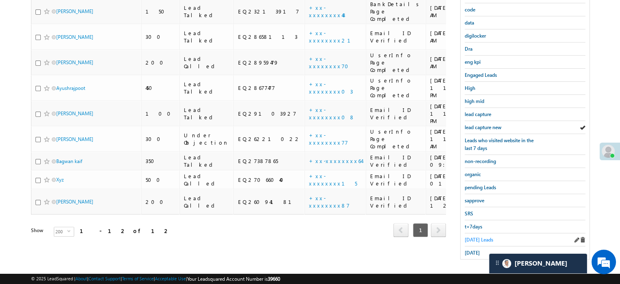
click at [477, 236] on span "Today's Leads" at bounding box center [479, 239] width 29 height 6
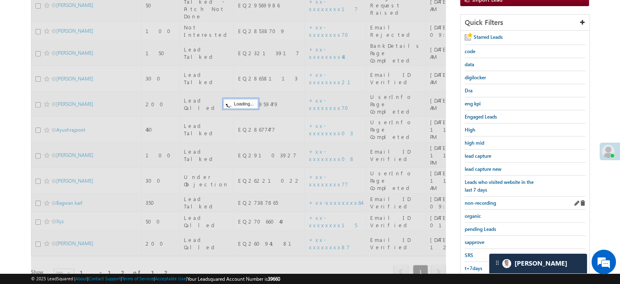
scroll to position [93, 0]
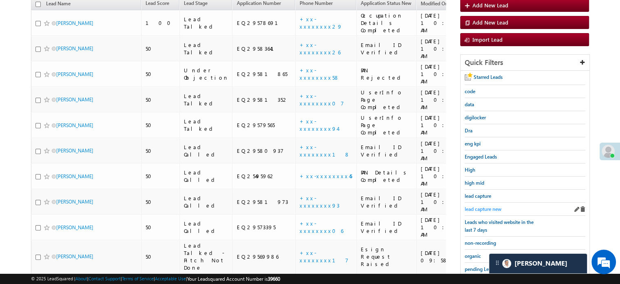
click at [494, 208] on span "lead capture new" at bounding box center [483, 209] width 37 height 6
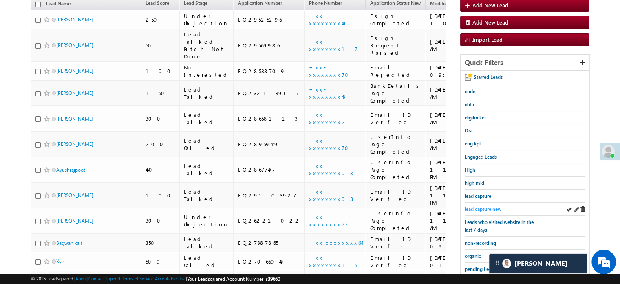
click at [477, 207] on span "lead capture new" at bounding box center [483, 209] width 37 height 6
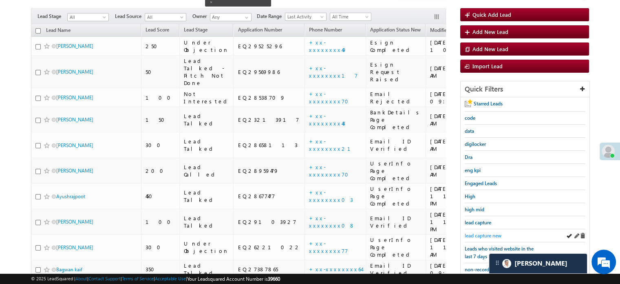
scroll to position [53, 0]
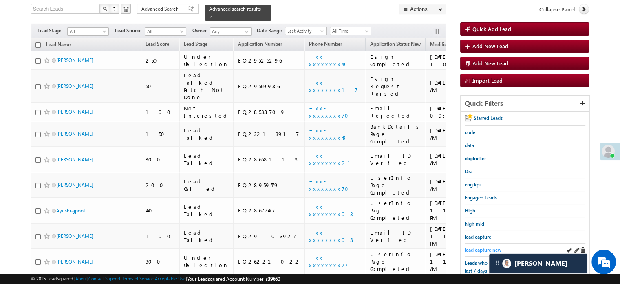
click at [481, 248] on span "lead capture new" at bounding box center [483, 249] width 37 height 6
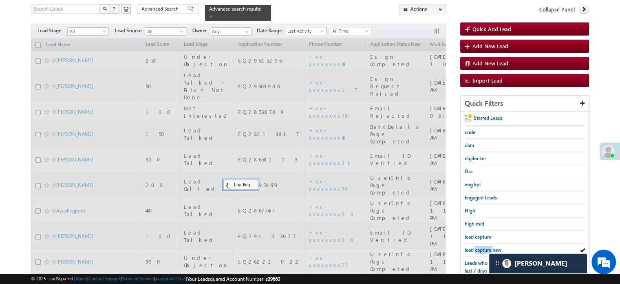
click at [481, 248] on span "lead capture new" at bounding box center [483, 249] width 37 height 6
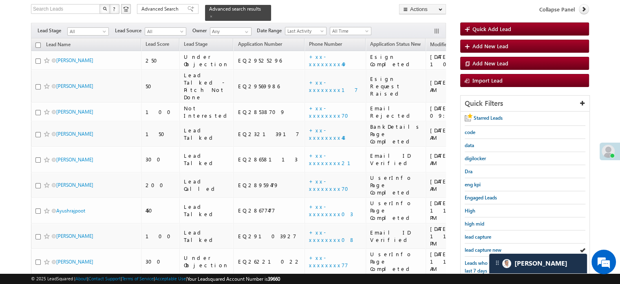
click at [481, 248] on span "lead capture new" at bounding box center [483, 249] width 37 height 6
click at [475, 246] on span "lead capture new" at bounding box center [483, 249] width 37 height 6
click at [476, 246] on span "lead capture new" at bounding box center [483, 249] width 37 height 6
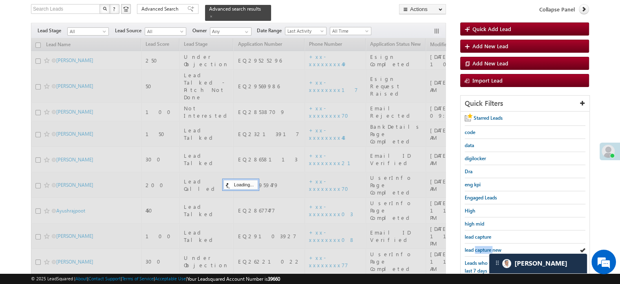
click at [476, 246] on span "lead capture new" at bounding box center [483, 249] width 37 height 6
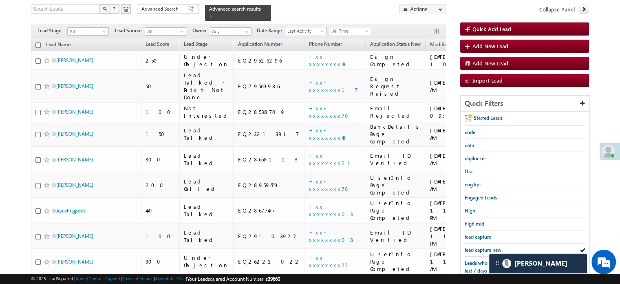
click at [476, 246] on span "lead capture new" at bounding box center [483, 249] width 37 height 6
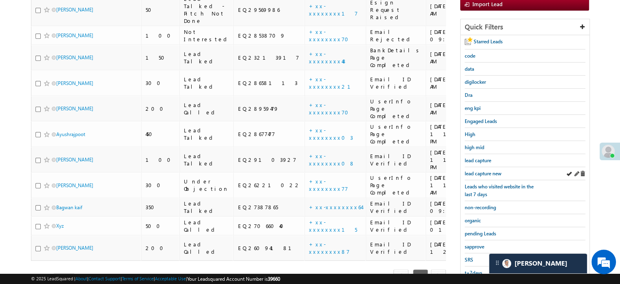
scroll to position [134, 0]
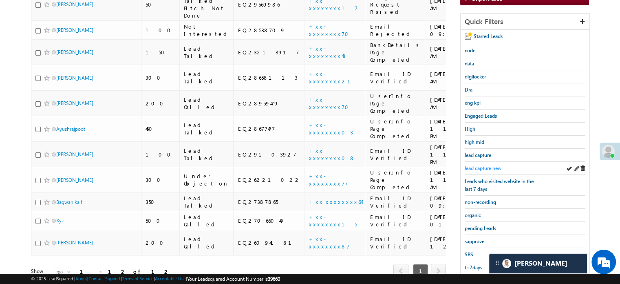
click at [488, 166] on span "lead capture new" at bounding box center [483, 168] width 37 height 6
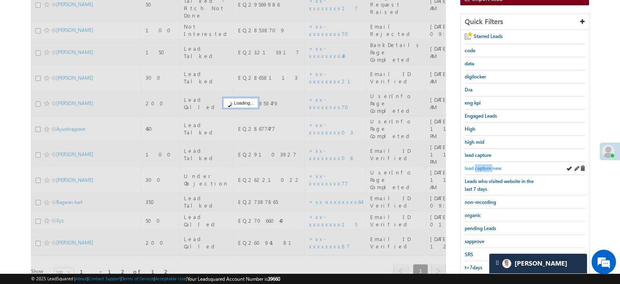
click at [488, 165] on span "lead capture new" at bounding box center [483, 168] width 37 height 6
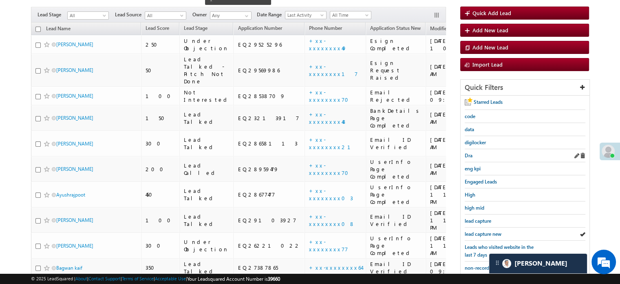
scroll to position [53, 0]
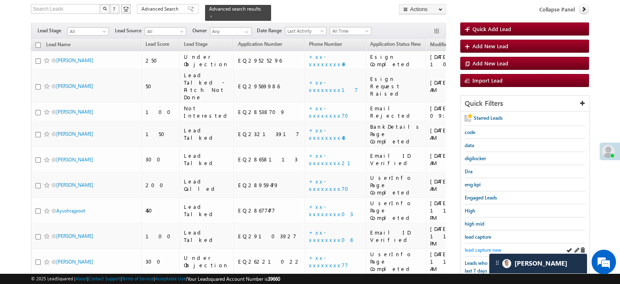
click at [485, 246] on span "lead capture new" at bounding box center [483, 249] width 37 height 6
click at [479, 248] on span "lead capture new" at bounding box center [483, 249] width 37 height 6
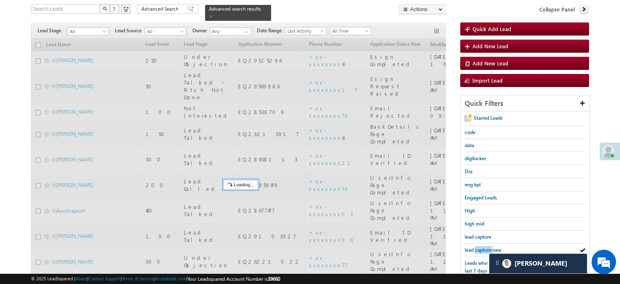
click at [479, 248] on span "lead capture new" at bounding box center [483, 249] width 37 height 6
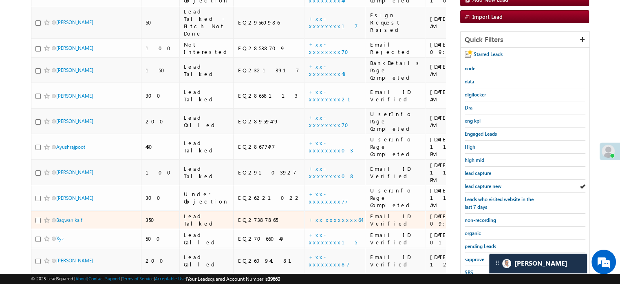
scroll to position [175, 0]
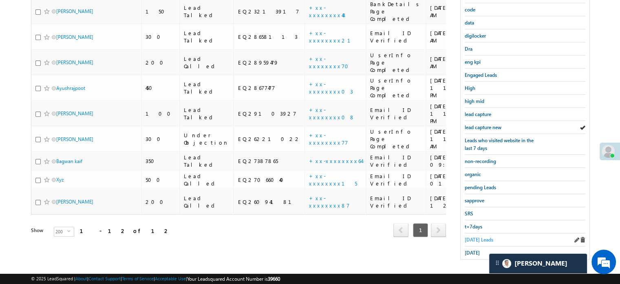
click at [470, 236] on span "Today's Leads" at bounding box center [479, 239] width 29 height 6
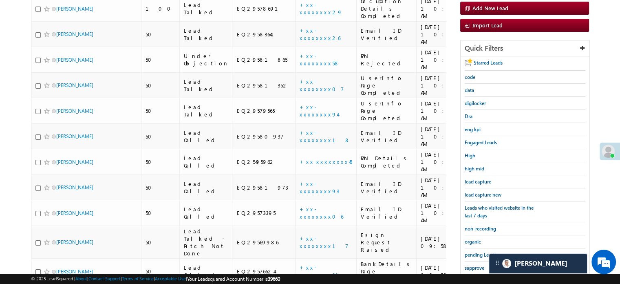
scroll to position [93, 0]
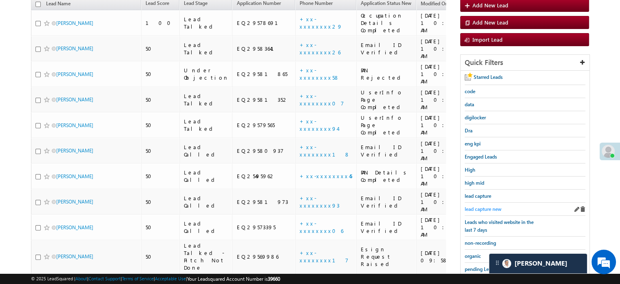
click at [490, 207] on span "lead capture new" at bounding box center [483, 209] width 37 height 6
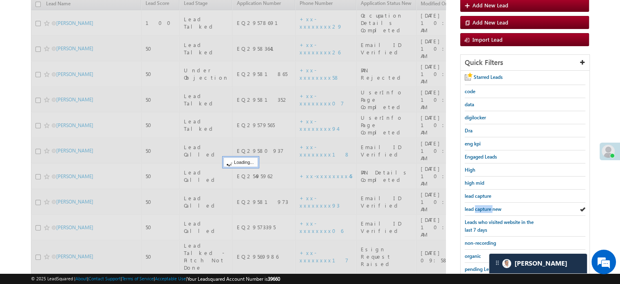
click at [490, 207] on span "lead capture new" at bounding box center [483, 209] width 37 height 6
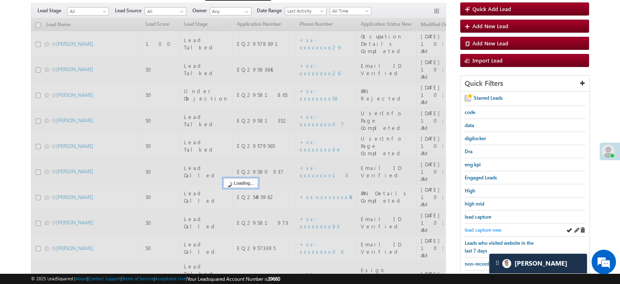
scroll to position [53, 0]
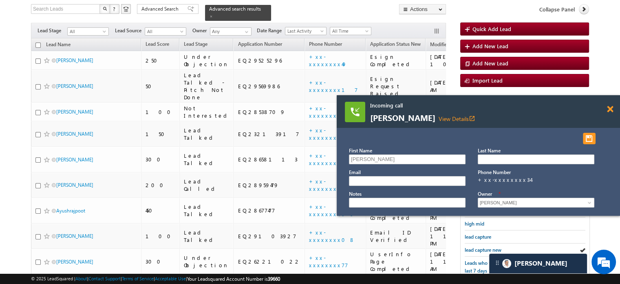
click at [610, 112] on span at bounding box center [610, 109] width 6 height 7
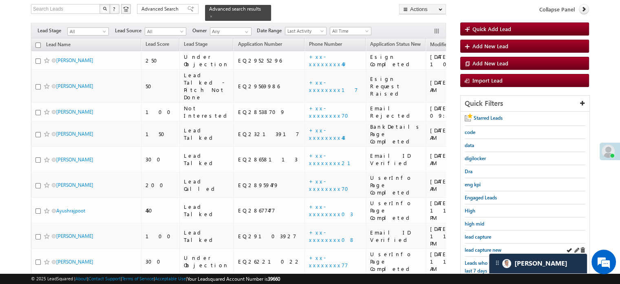
click at [479, 243] on div "lead capture new" at bounding box center [525, 249] width 121 height 13
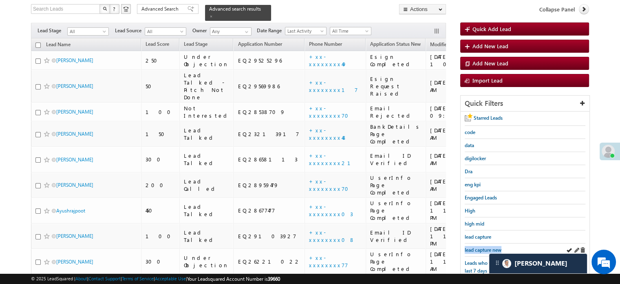
click at [479, 243] on div "lead capture new" at bounding box center [525, 249] width 121 height 13
click at [479, 246] on link "lead capture new" at bounding box center [483, 250] width 37 height 8
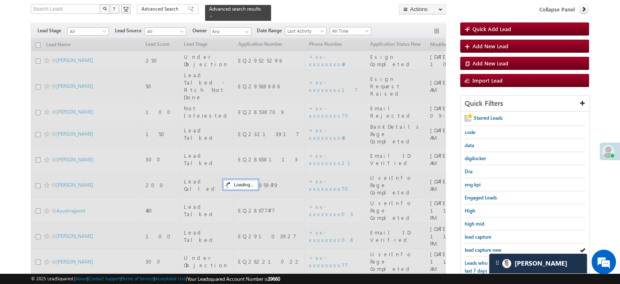
click at [485, 248] on span "lead capture new" at bounding box center [483, 249] width 37 height 6
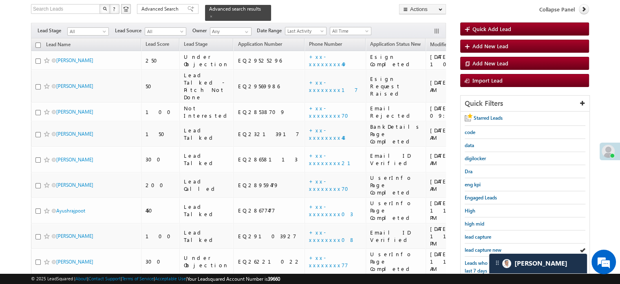
click at [485, 248] on span "lead capture new" at bounding box center [483, 249] width 37 height 6
click at [483, 253] on div "lead capture new" at bounding box center [525, 249] width 121 height 13
click at [483, 250] on span "lead capture new" at bounding box center [483, 249] width 37 height 6
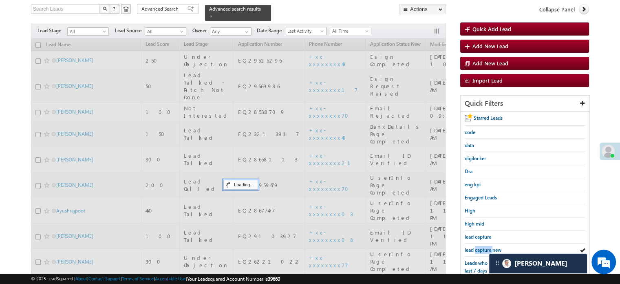
click at [483, 250] on span "lead capture new" at bounding box center [483, 249] width 37 height 6
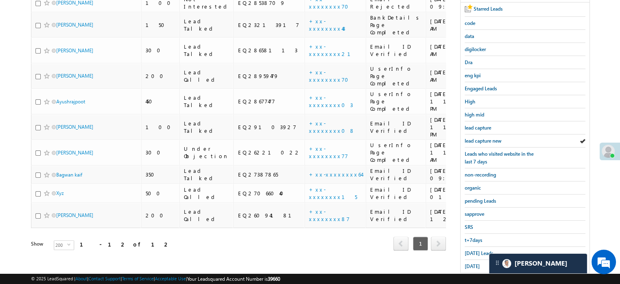
scroll to position [175, 0]
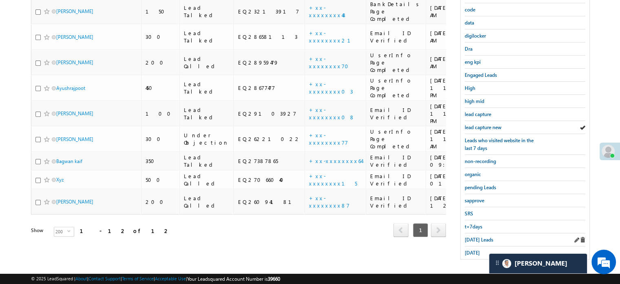
click at [475, 240] on div "Today's Leads" at bounding box center [525, 239] width 121 height 13
click at [475, 238] on span "Today's Leads" at bounding box center [479, 239] width 29 height 6
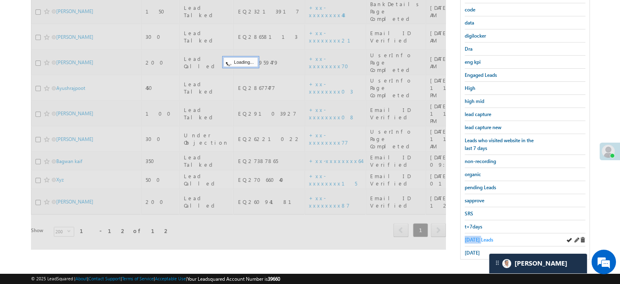
click at [475, 238] on span "Today's Leads" at bounding box center [479, 239] width 29 height 6
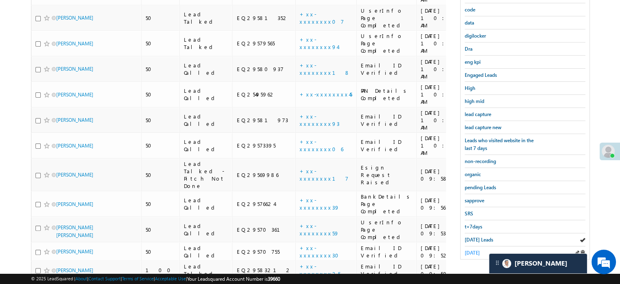
click at [479, 249] on span "yesterday" at bounding box center [472, 252] width 15 height 6
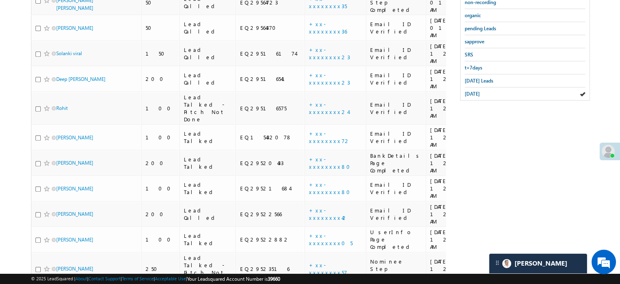
scroll to position [302, 0]
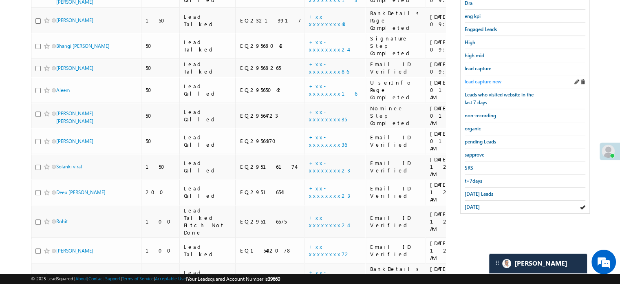
click at [484, 78] on span "lead capture new" at bounding box center [483, 81] width 37 height 6
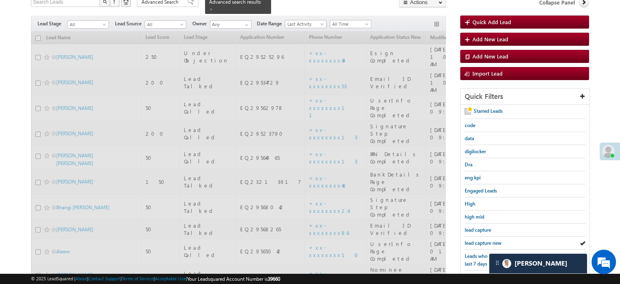
scroll to position [58, 0]
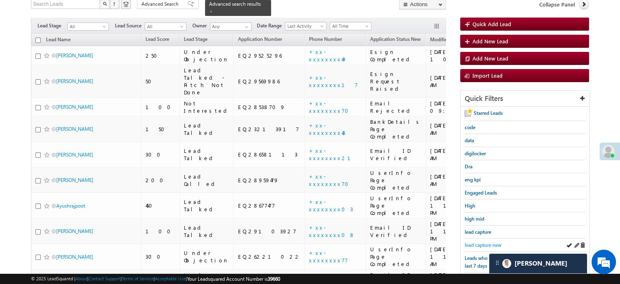
click at [482, 241] on span "lead capture new" at bounding box center [483, 244] width 37 height 6
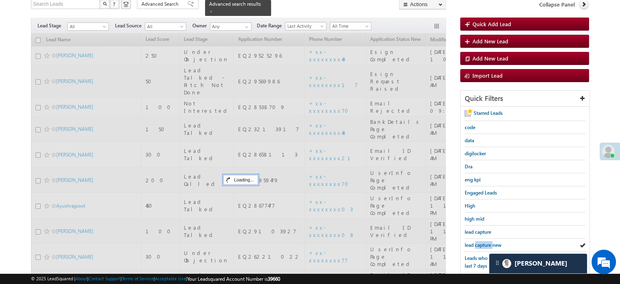
click at [482, 241] on span "lead capture new" at bounding box center [483, 244] width 37 height 6
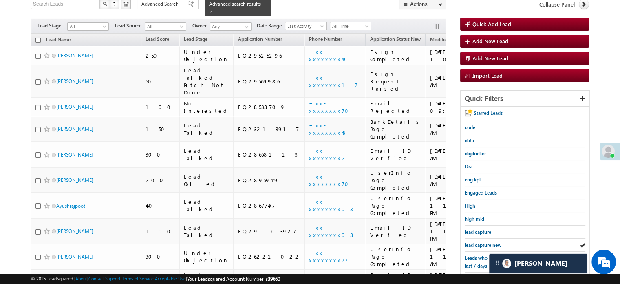
click at [482, 241] on span "lead capture new" at bounding box center [483, 244] width 37 height 6
click at [477, 244] on span "lead capture new" at bounding box center [483, 244] width 37 height 6
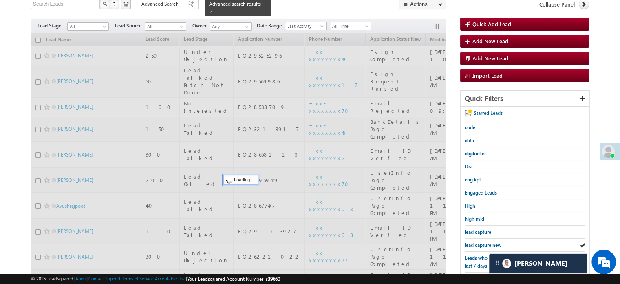
click at [478, 245] on span "lead capture new" at bounding box center [483, 244] width 37 height 6
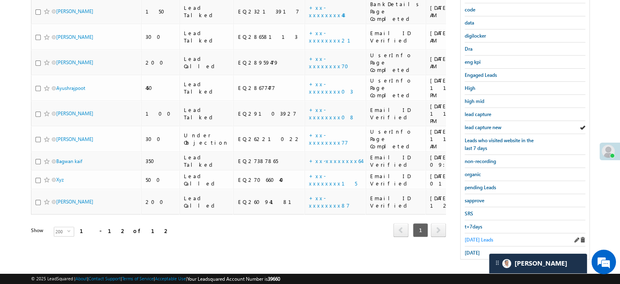
click at [475, 239] on link "Today's Leads" at bounding box center [479, 239] width 29 height 8
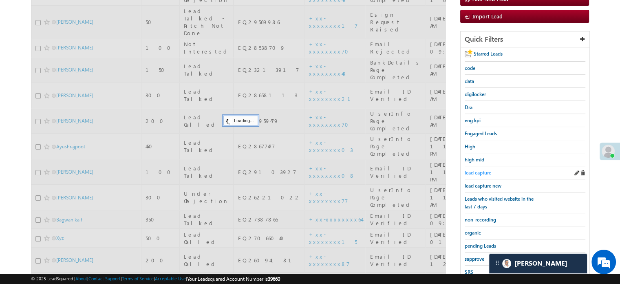
scroll to position [53, 0]
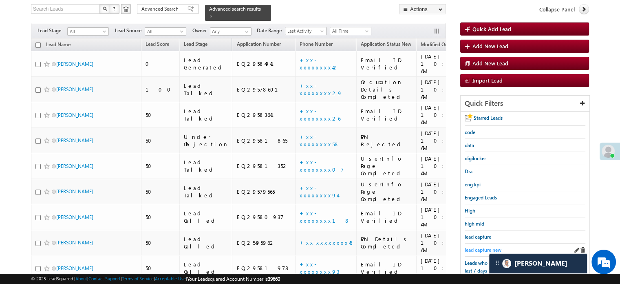
click at [477, 246] on link "lead capture new" at bounding box center [483, 250] width 37 height 8
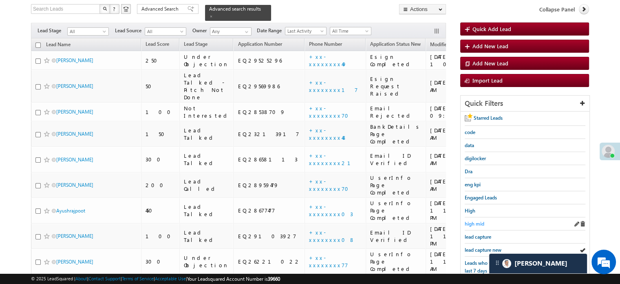
click at [477, 220] on span "high mid" at bounding box center [475, 223] width 20 height 6
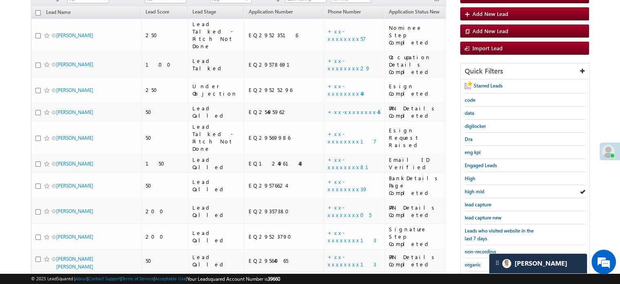
scroll to position [56, 0]
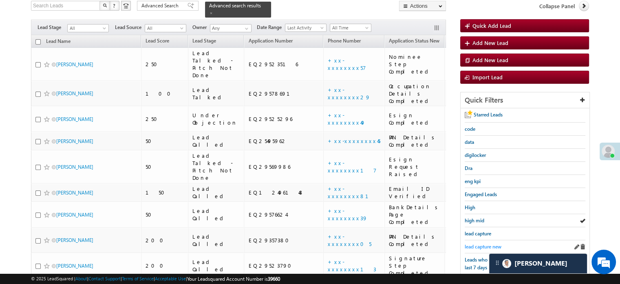
click at [480, 245] on span "lead capture new" at bounding box center [483, 246] width 37 height 6
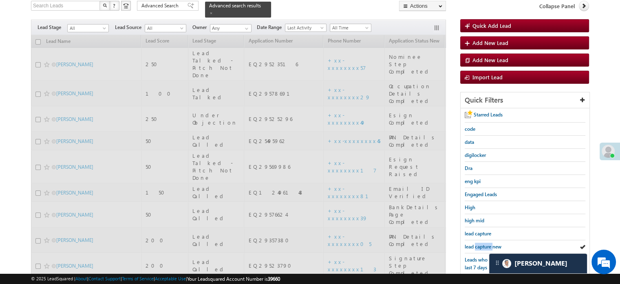
click at [480, 245] on span "lead capture new" at bounding box center [483, 246] width 37 height 6
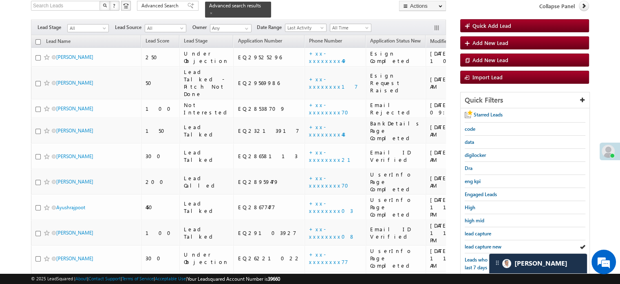
click at [480, 245] on span "lead capture new" at bounding box center [483, 246] width 37 height 6
click at [474, 246] on span "lead capture new" at bounding box center [483, 246] width 37 height 6
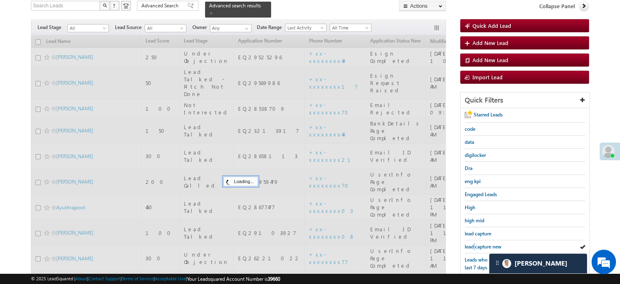
click at [474, 246] on span "lead capture new" at bounding box center [483, 246] width 37 height 6
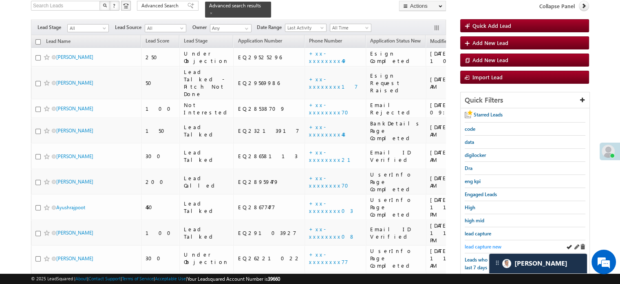
click at [473, 245] on span "lead capture new" at bounding box center [483, 246] width 37 height 6
click at [488, 243] on span "lead capture new" at bounding box center [483, 246] width 37 height 6
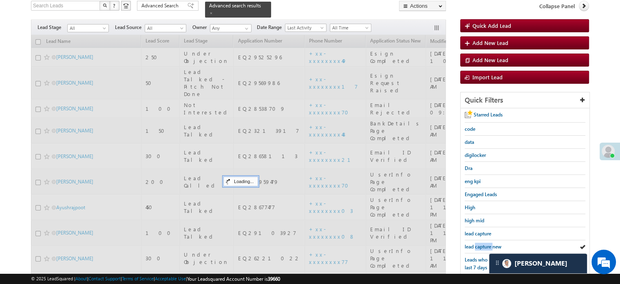
click at [488, 243] on span "lead capture new" at bounding box center [483, 246] width 37 height 6
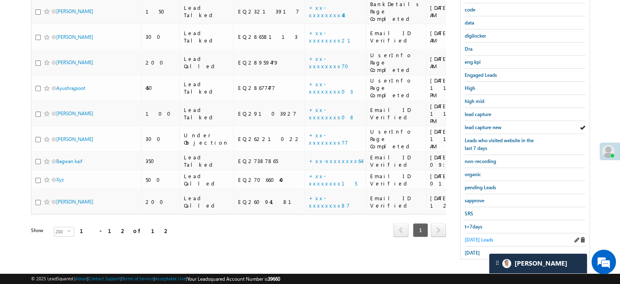
click at [482, 238] on span "Today's Leads" at bounding box center [479, 239] width 29 height 6
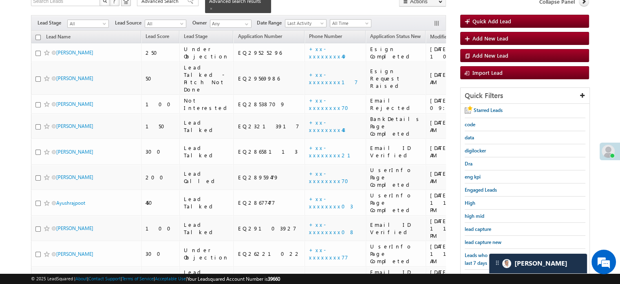
scroll to position [53, 0]
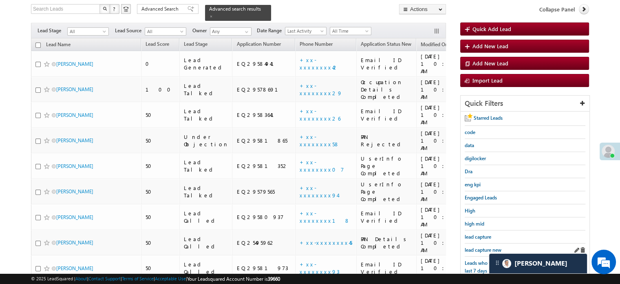
click at [477, 251] on div "lead capture new" at bounding box center [525, 249] width 121 height 13
click at [477, 249] on span "lead capture new" at bounding box center [483, 249] width 37 height 6
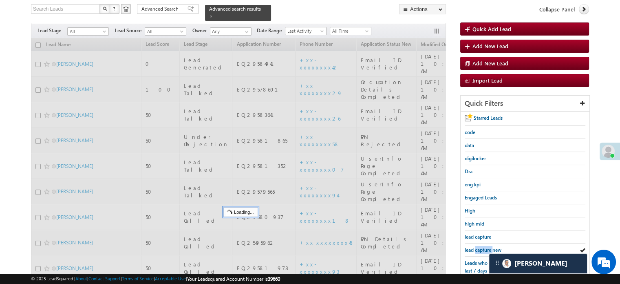
click at [477, 249] on span "lead capture new" at bounding box center [483, 249] width 37 height 6
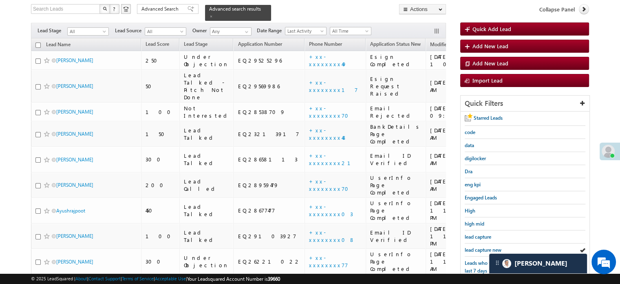
click at [477, 249] on span "lead capture new" at bounding box center [483, 249] width 37 height 6
click at [485, 249] on span "lead capture new" at bounding box center [483, 249] width 37 height 6
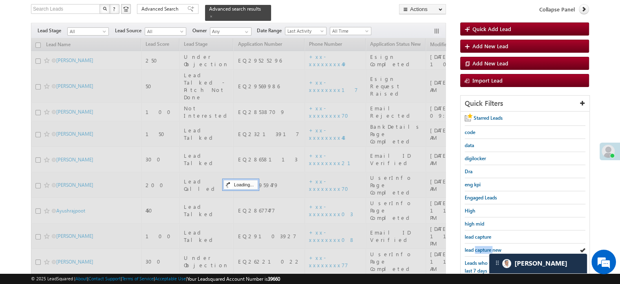
click at [485, 249] on span "lead capture new" at bounding box center [483, 249] width 37 height 6
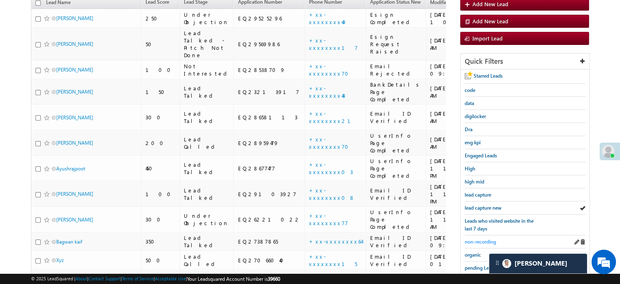
scroll to position [134, 0]
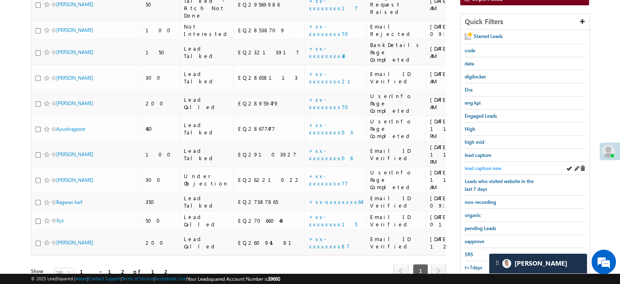
click at [491, 165] on span "lead capture new" at bounding box center [483, 168] width 37 height 6
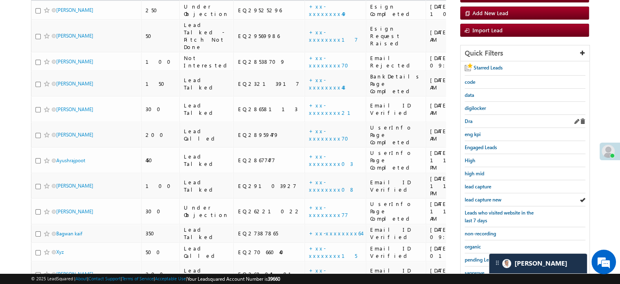
scroll to position [53, 0]
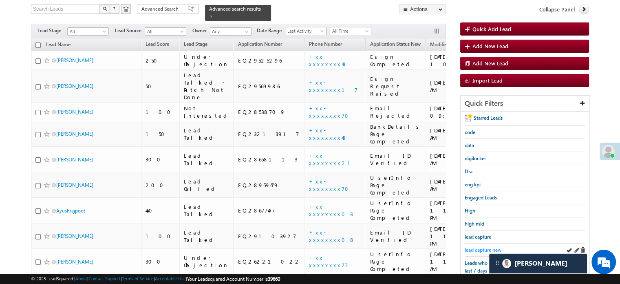
click at [477, 246] on span "lead capture new" at bounding box center [483, 249] width 37 height 6
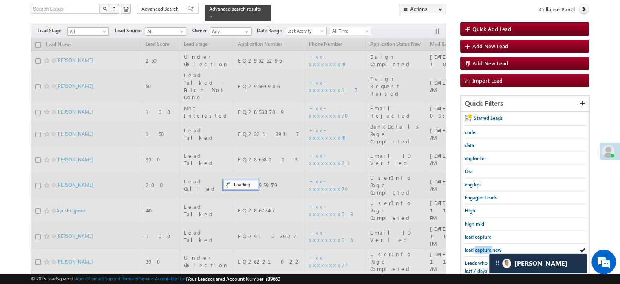
click at [477, 246] on span "lead capture new" at bounding box center [483, 249] width 37 height 6
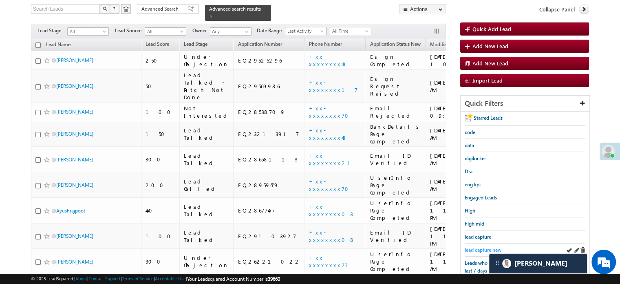
click at [478, 246] on span "lead capture new" at bounding box center [483, 249] width 37 height 6
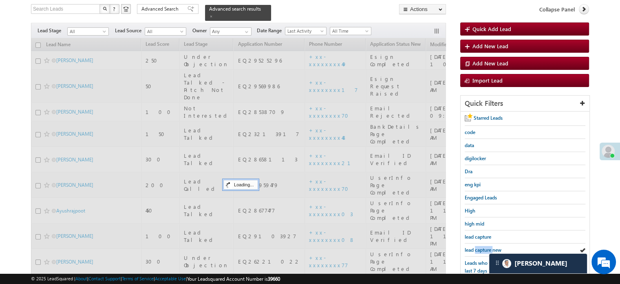
click at [478, 246] on span "lead capture new" at bounding box center [483, 249] width 37 height 6
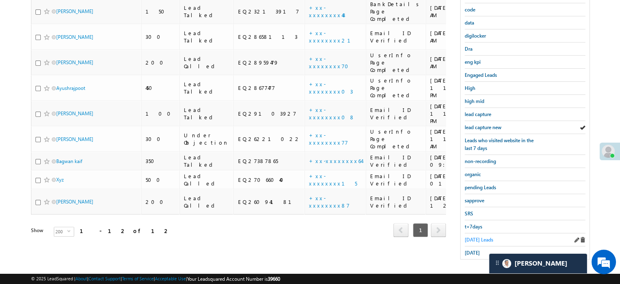
click at [468, 238] on span "Today's Leads" at bounding box center [479, 239] width 29 height 6
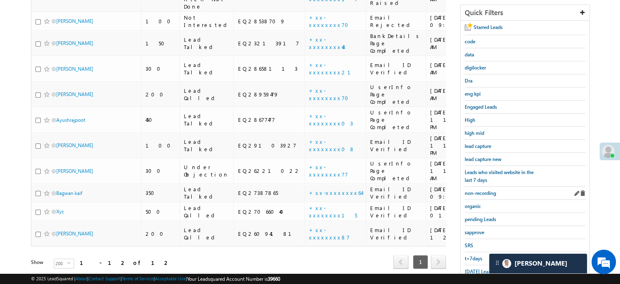
scroll to position [93, 0]
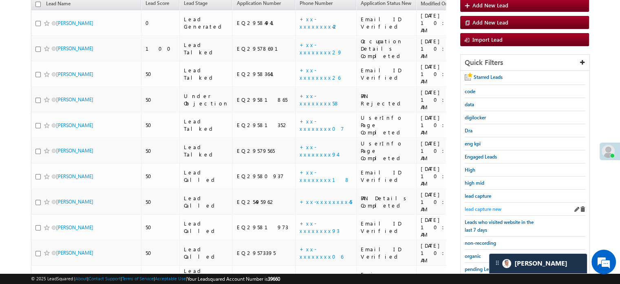
click at [479, 208] on span "lead capture new" at bounding box center [483, 209] width 37 height 6
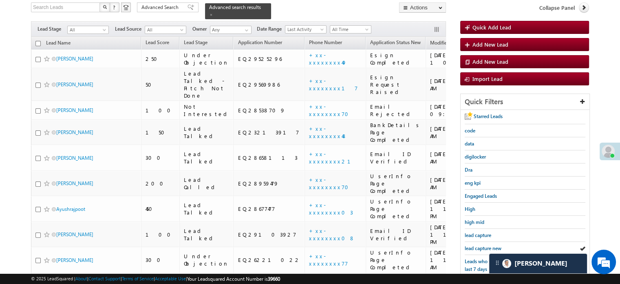
scroll to position [134, 0]
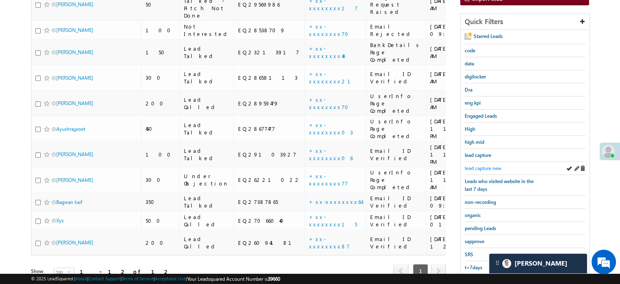
click at [485, 166] on span "lead capture new" at bounding box center [483, 168] width 37 height 6
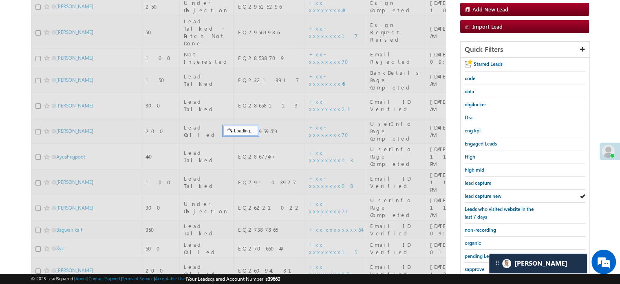
scroll to position [93, 0]
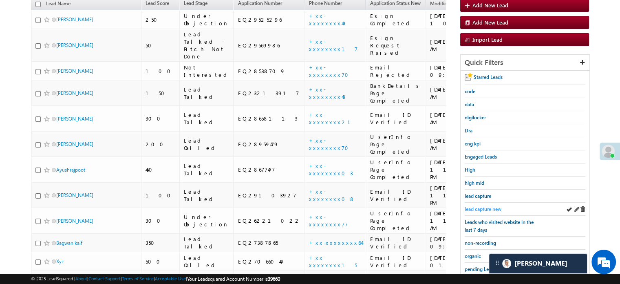
click at [481, 202] on div "lead capture new" at bounding box center [525, 208] width 121 height 13
click at [481, 206] on span "lead capture new" at bounding box center [483, 209] width 37 height 6
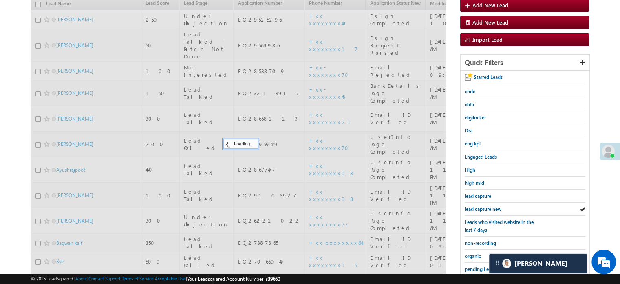
click at [482, 206] on span "lead capture new" at bounding box center [483, 209] width 37 height 6
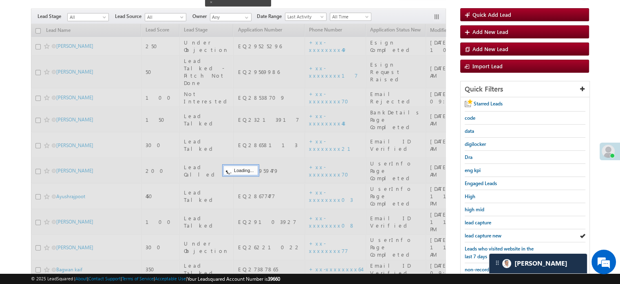
scroll to position [53, 0]
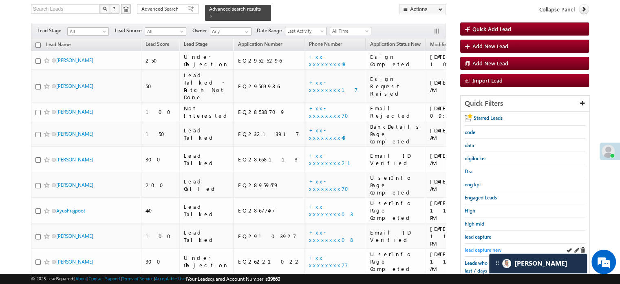
click at [475, 248] on span "lead capture new" at bounding box center [483, 249] width 37 height 6
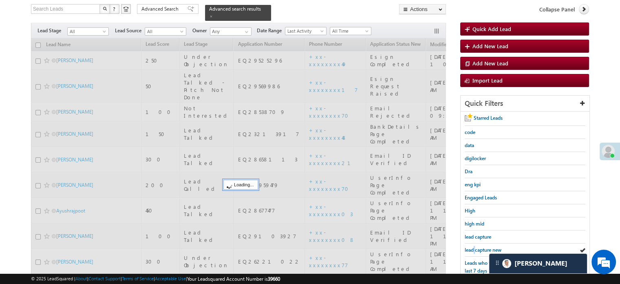
click at [475, 248] on span "lead capture new" at bounding box center [483, 249] width 37 height 6
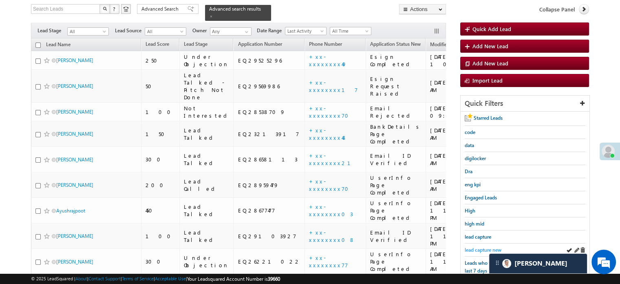
click at [476, 246] on span "lead capture new" at bounding box center [483, 249] width 37 height 6
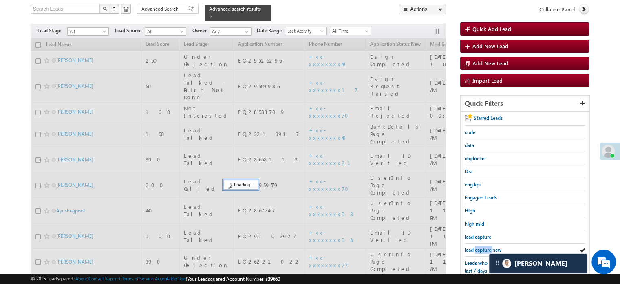
click at [476, 246] on span "lead capture new" at bounding box center [483, 249] width 37 height 6
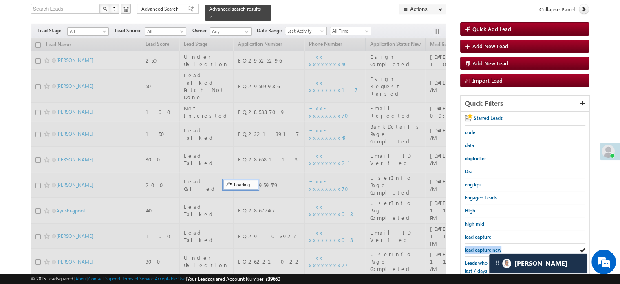
click at [476, 246] on span "lead capture new" at bounding box center [483, 249] width 37 height 6
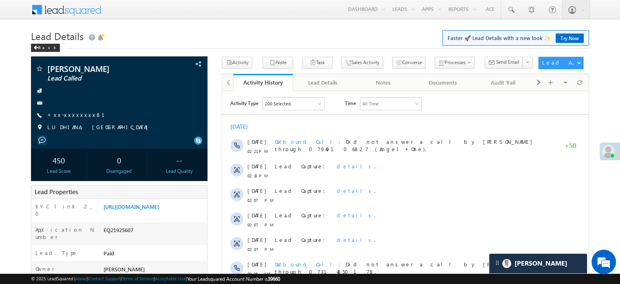
scroll to position [3957, 0]
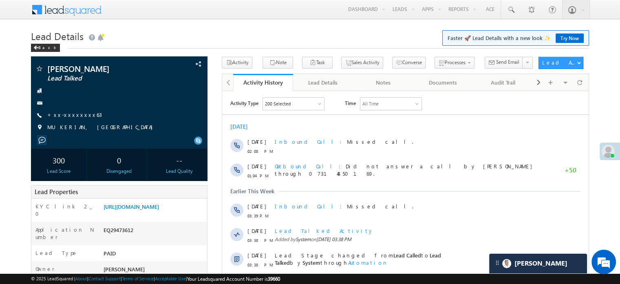
scroll to position [3957, 0]
click at [159, 210] on link "[URL][DOMAIN_NAME]" at bounding box center [131, 206] width 55 height 7
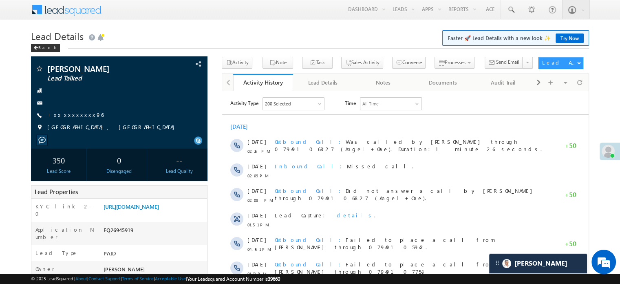
scroll to position [3957, 0]
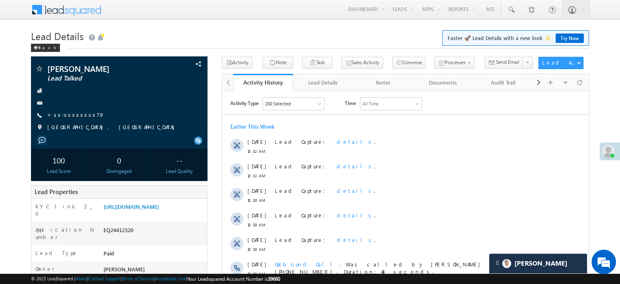
scroll to position [3957, 0]
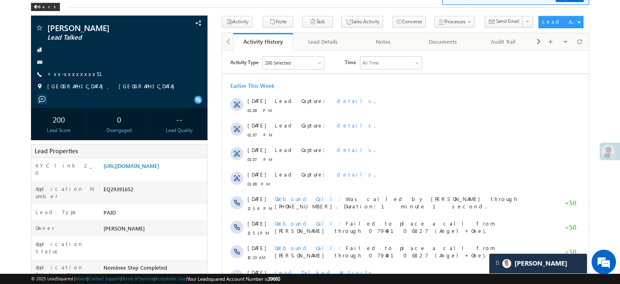
scroll to position [3957, 0]
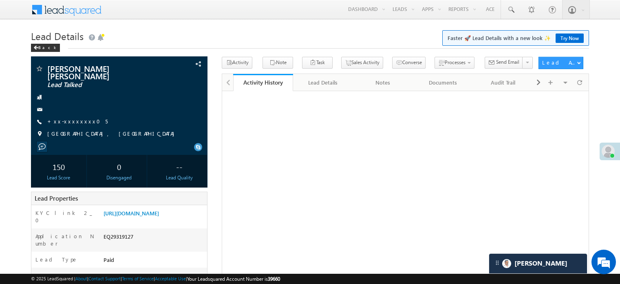
scroll to position [41, 0]
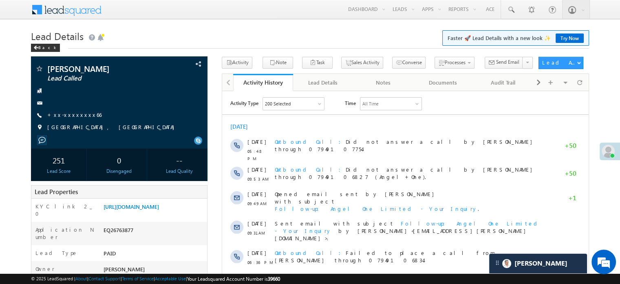
scroll to position [3957, 0]
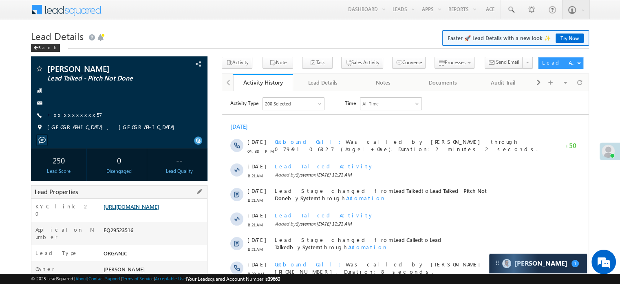
click at [159, 203] on link "[URL][DOMAIN_NAME]" at bounding box center [131, 206] width 55 height 7
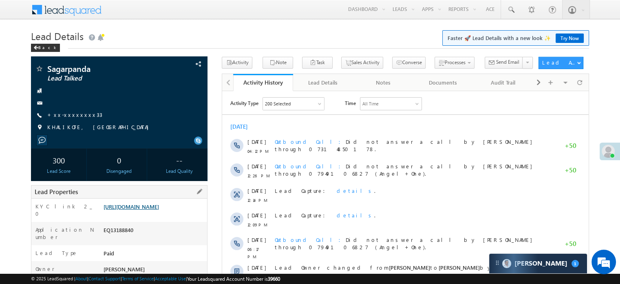
click at [146, 210] on link "[URL][DOMAIN_NAME]" at bounding box center [131, 206] width 55 height 7
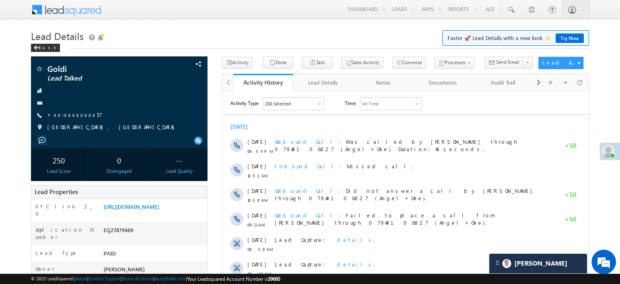
scroll to position [3957, 0]
